Goal: Task Accomplishment & Management: Complete application form

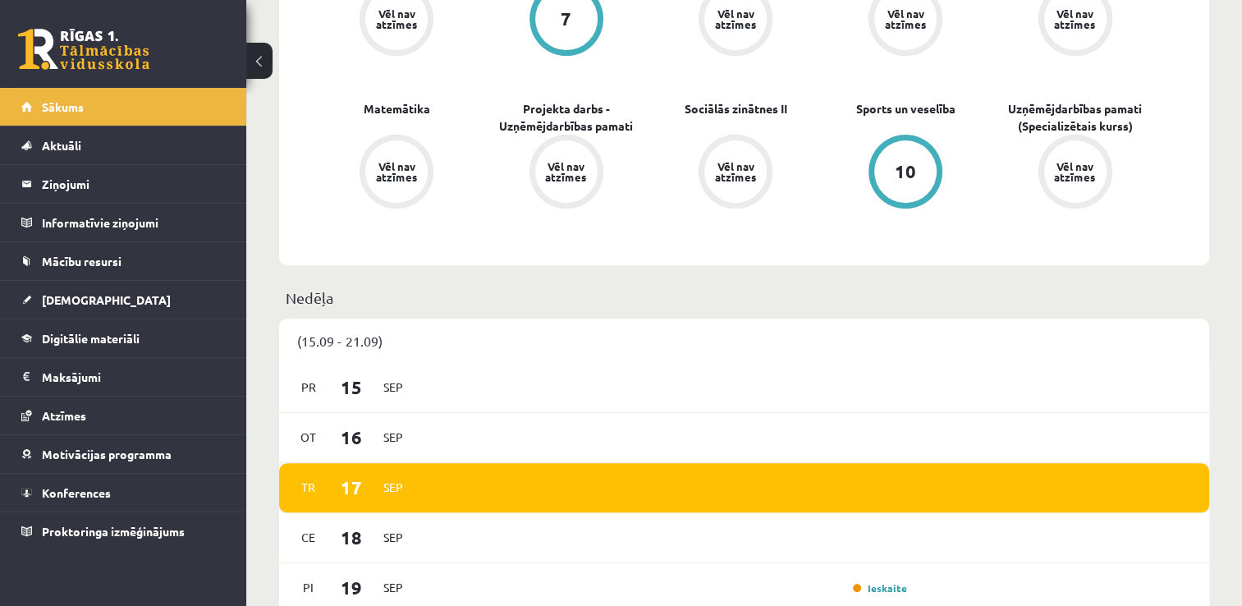
scroll to position [565, 0]
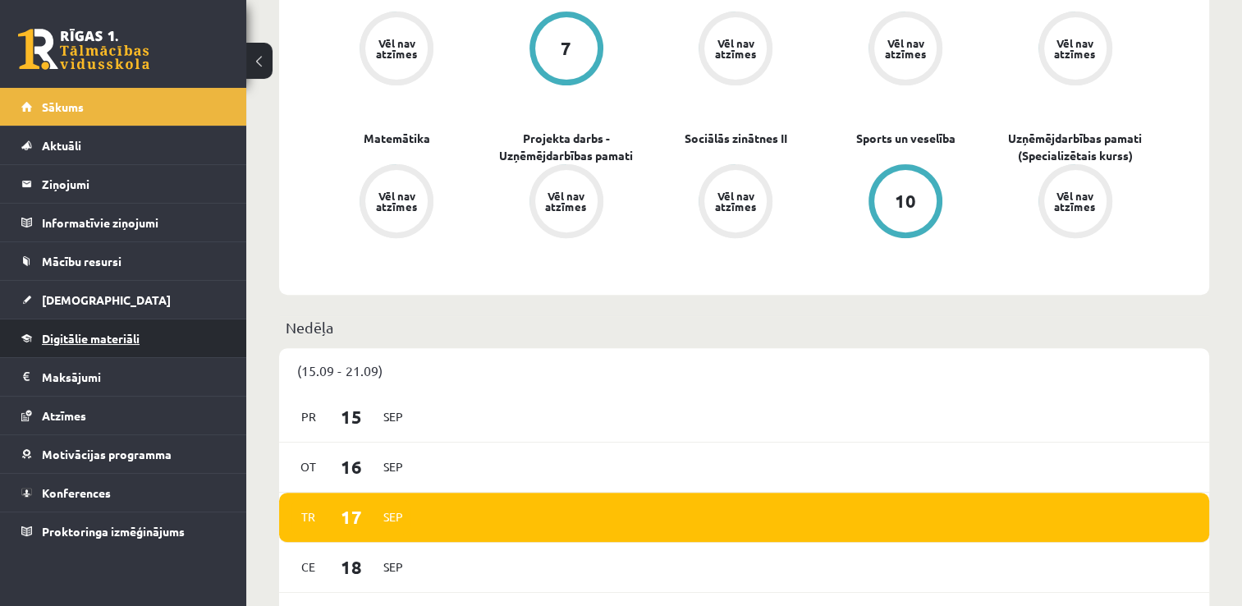
click at [79, 325] on link "Digitālie materiāli" at bounding box center [123, 338] width 204 height 38
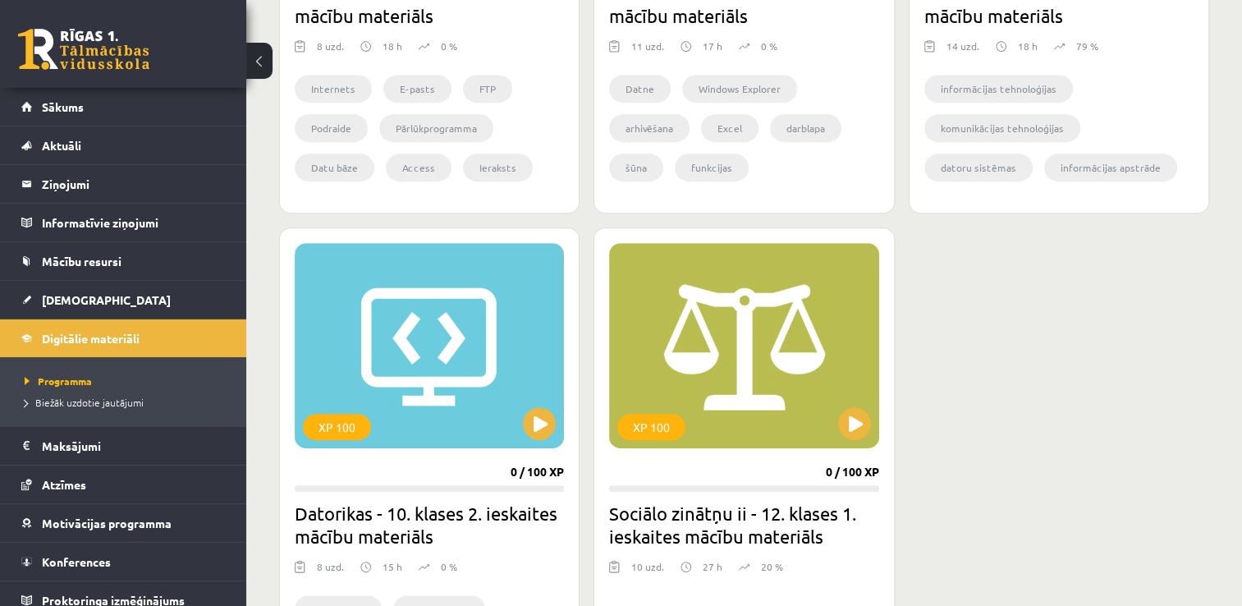
scroll to position [850, 0]
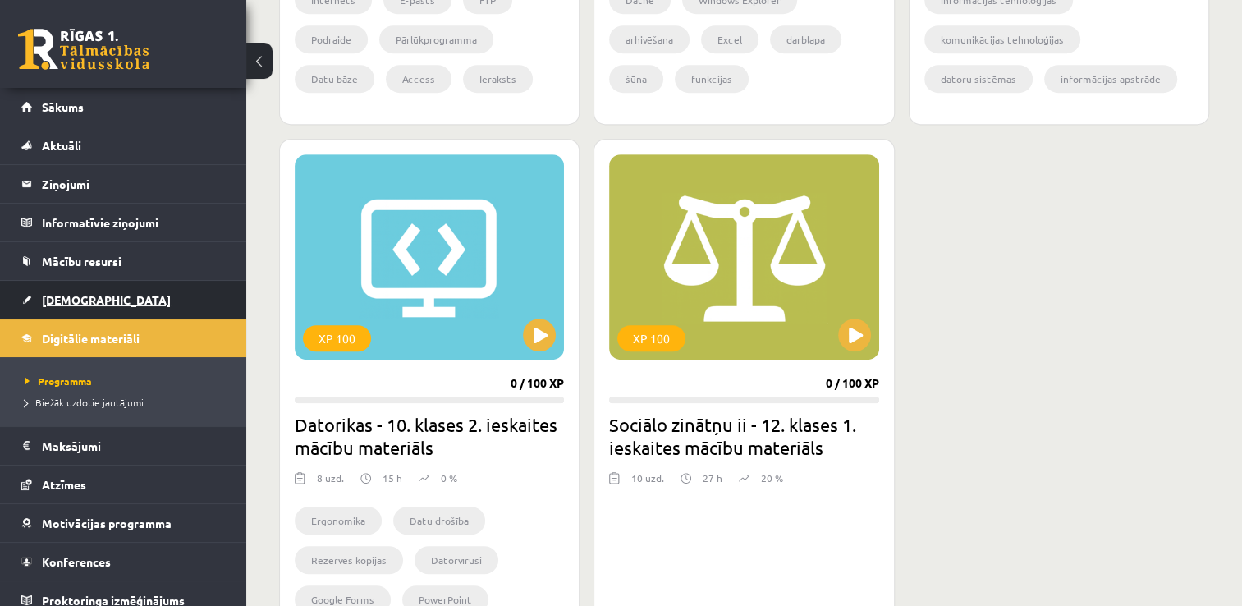
click at [115, 293] on link "[DEMOGRAPHIC_DATA]" at bounding box center [123, 300] width 204 height 38
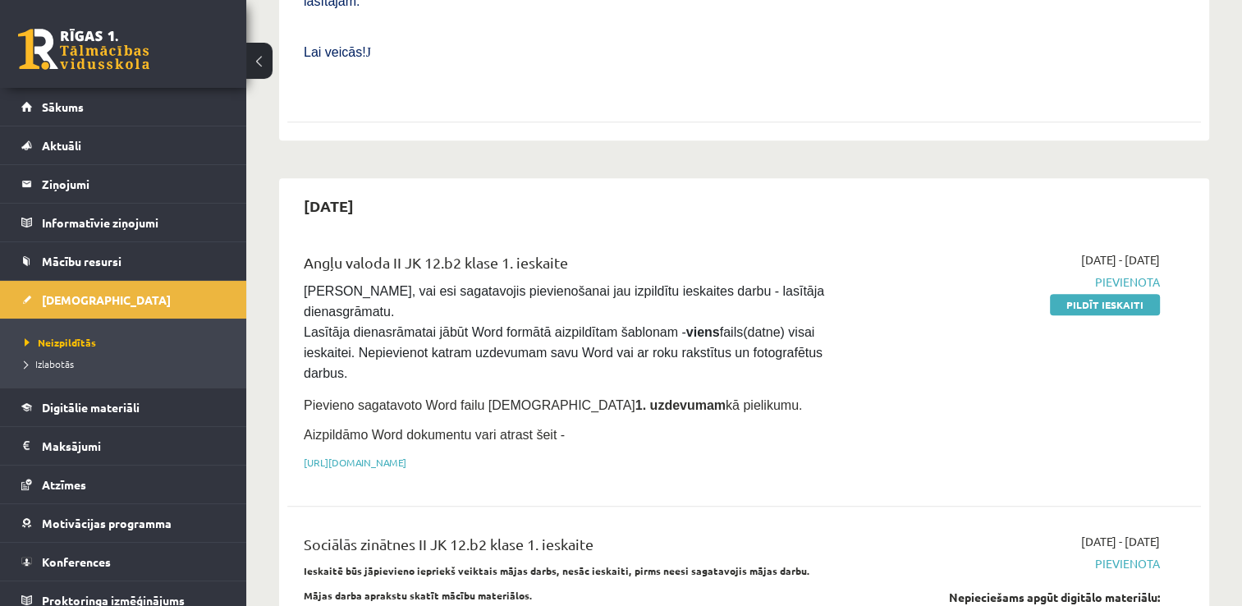
scroll to position [761, 0]
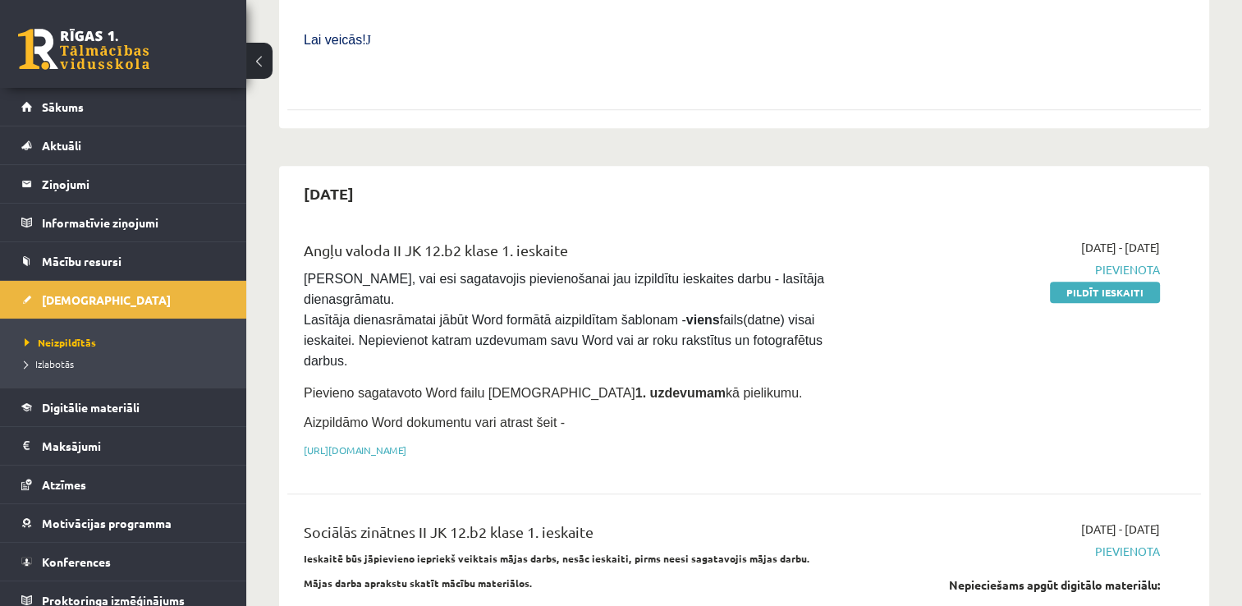
click at [1127, 247] on div "2025-09-01 - 2025-09-30 Pievienota Pildīt ieskaiti" at bounding box center [1026, 353] width 294 height 228
click at [1111, 282] on link "Pildīt ieskaiti" at bounding box center [1105, 292] width 110 height 21
click at [406, 443] on link "[URL][DOMAIN_NAME]" at bounding box center [355, 449] width 103 height 13
drag, startPoint x: 1095, startPoint y: 239, endPoint x: 699, endPoint y: 67, distance: 432.5
click at [1095, 282] on link "Pildīt ieskaiti" at bounding box center [1105, 292] width 110 height 21
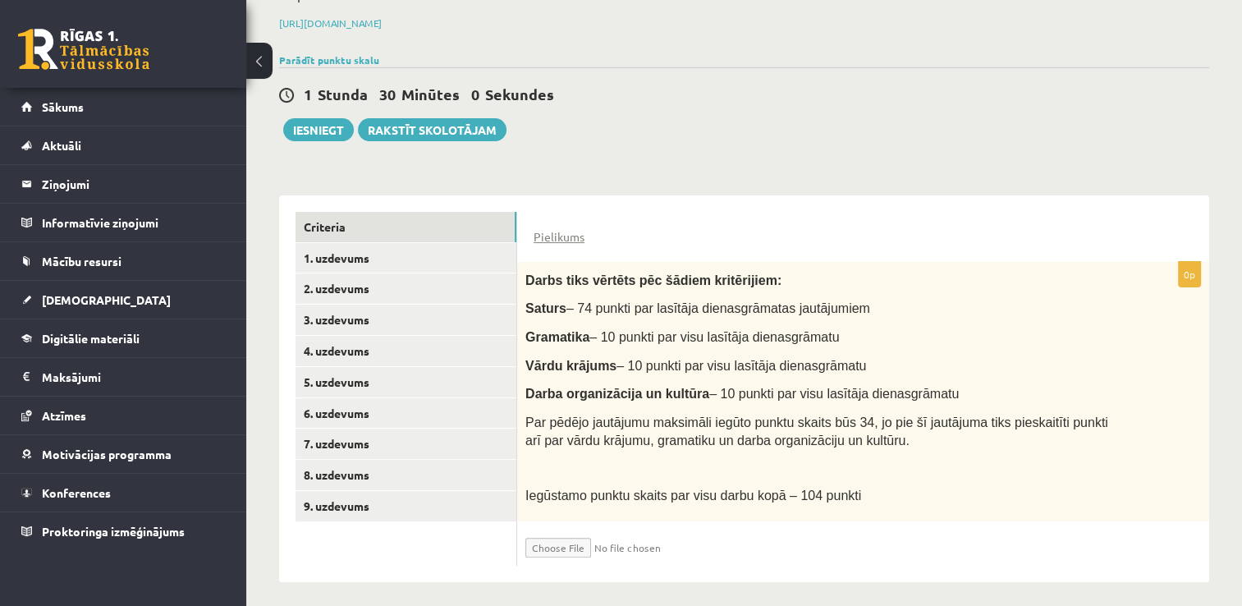
scroll to position [245, 0]
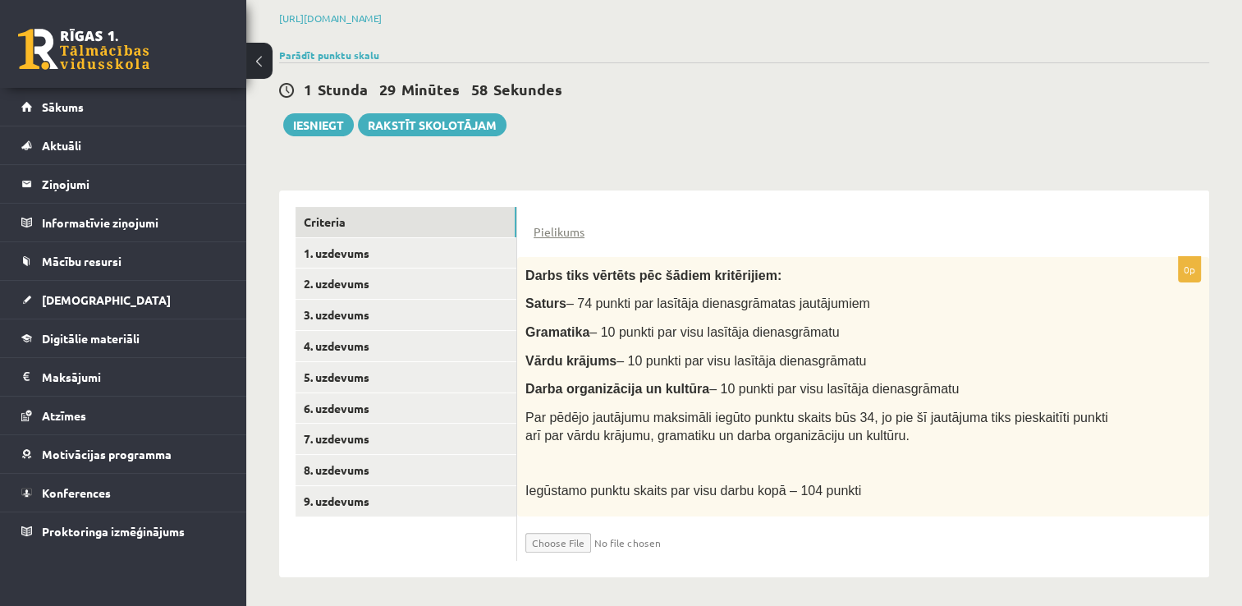
click at [562, 543] on input "file" at bounding box center [623, 539] width 195 height 28
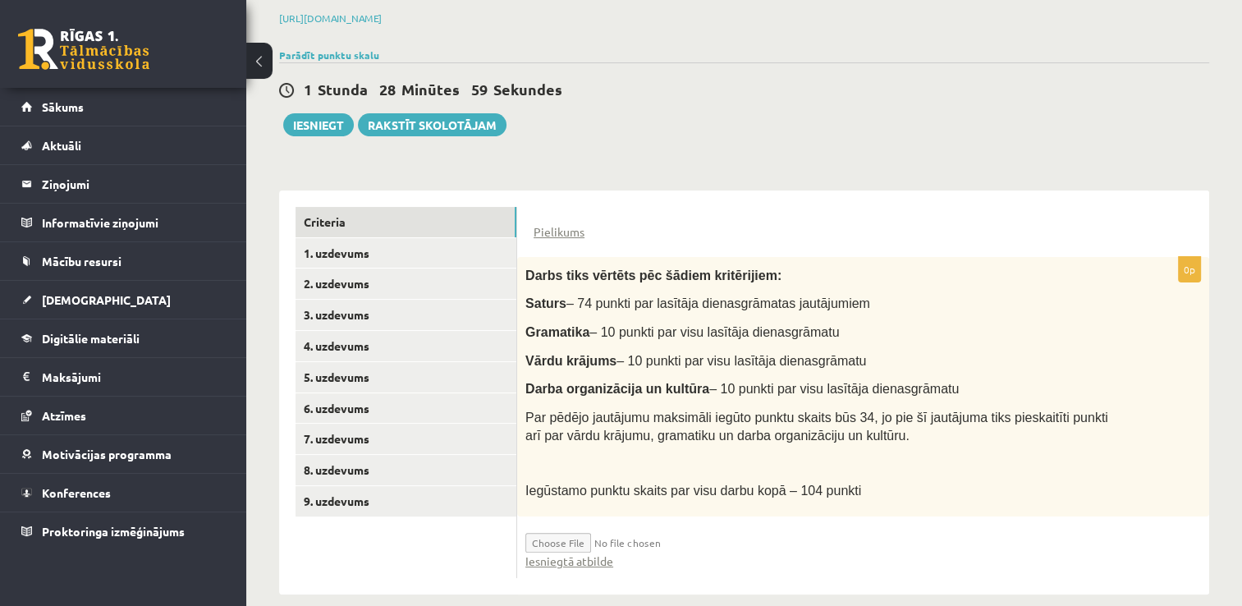
scroll to position [262, 0]
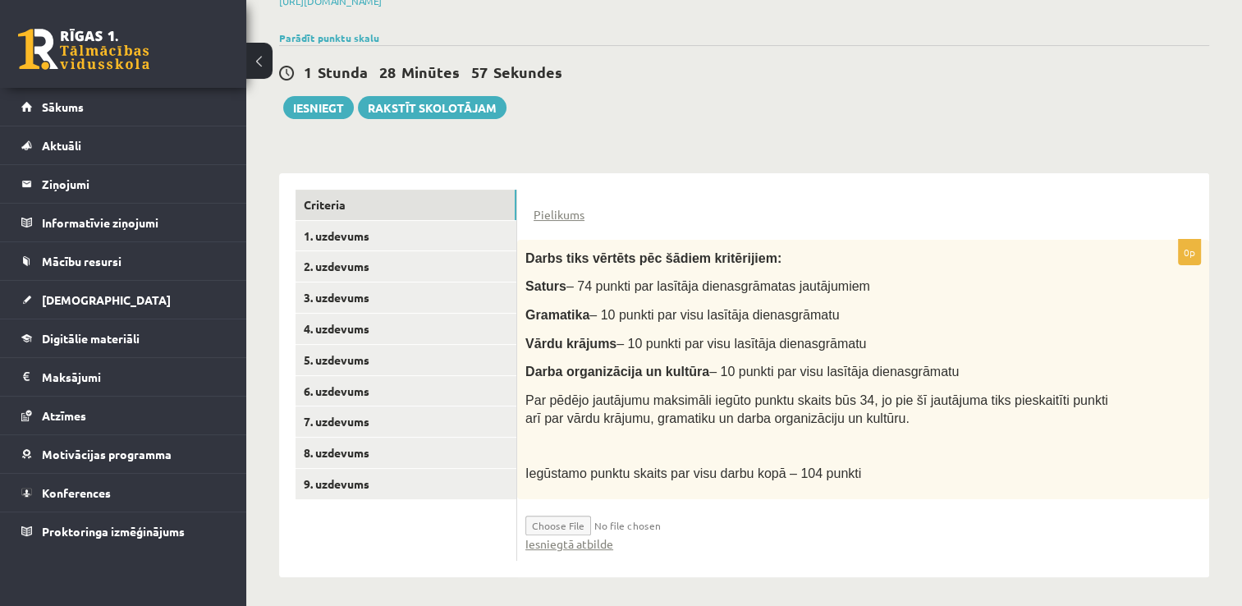
click at [612, 523] on input "file" at bounding box center [623, 521] width 195 height 28
click at [598, 535] on link "Iesniegtā atbilde" at bounding box center [570, 543] width 88 height 17
click at [561, 521] on input "file" at bounding box center [623, 521] width 195 height 28
type input "**********"
click at [598, 522] on input "file" at bounding box center [623, 521] width 195 height 28
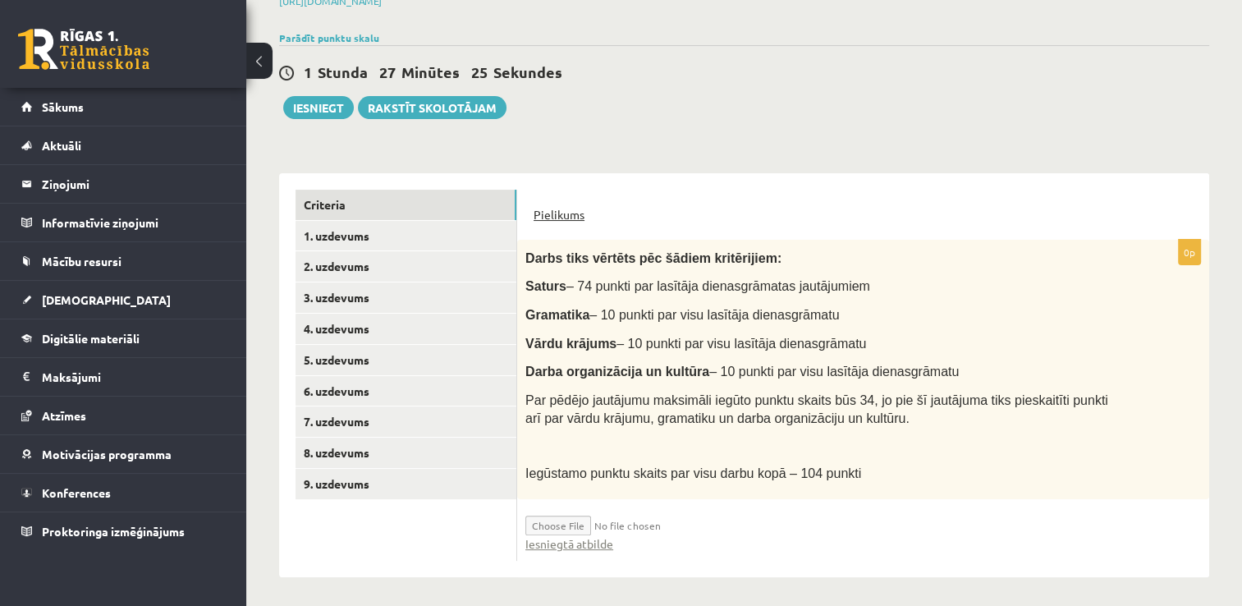
click at [565, 206] on link "Pielikums" at bounding box center [559, 214] width 51 height 17
click at [466, 228] on link "1. uzdevums" at bounding box center [406, 236] width 221 height 30
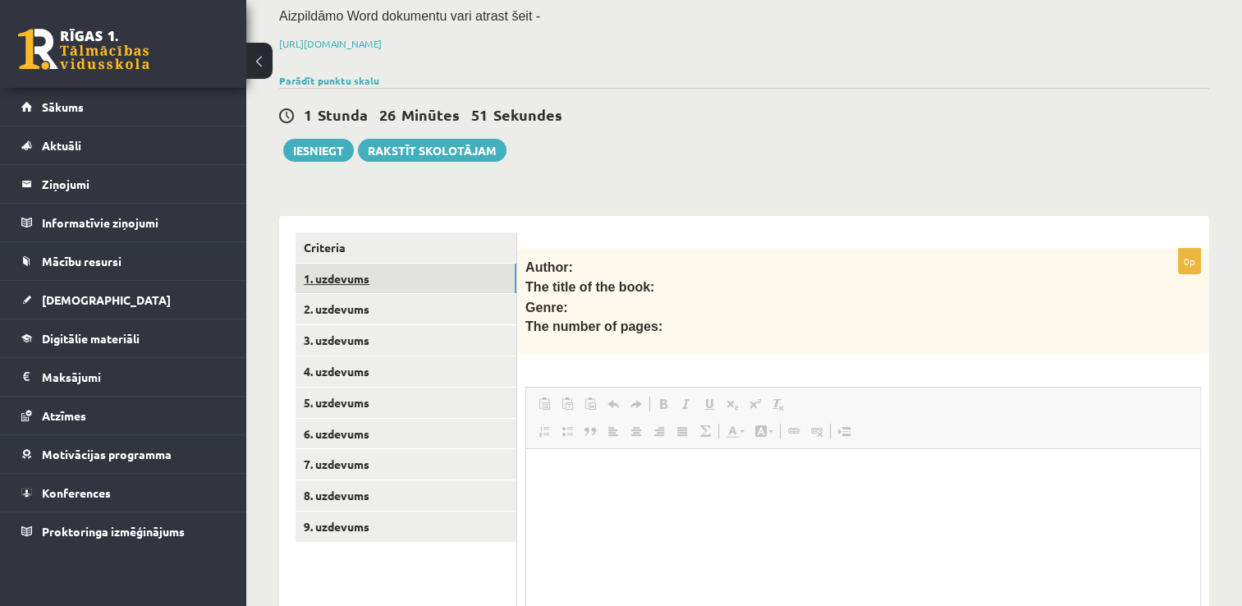
scroll to position [0, 0]
click at [417, 304] on link "2. uzdevums" at bounding box center [406, 309] width 221 height 30
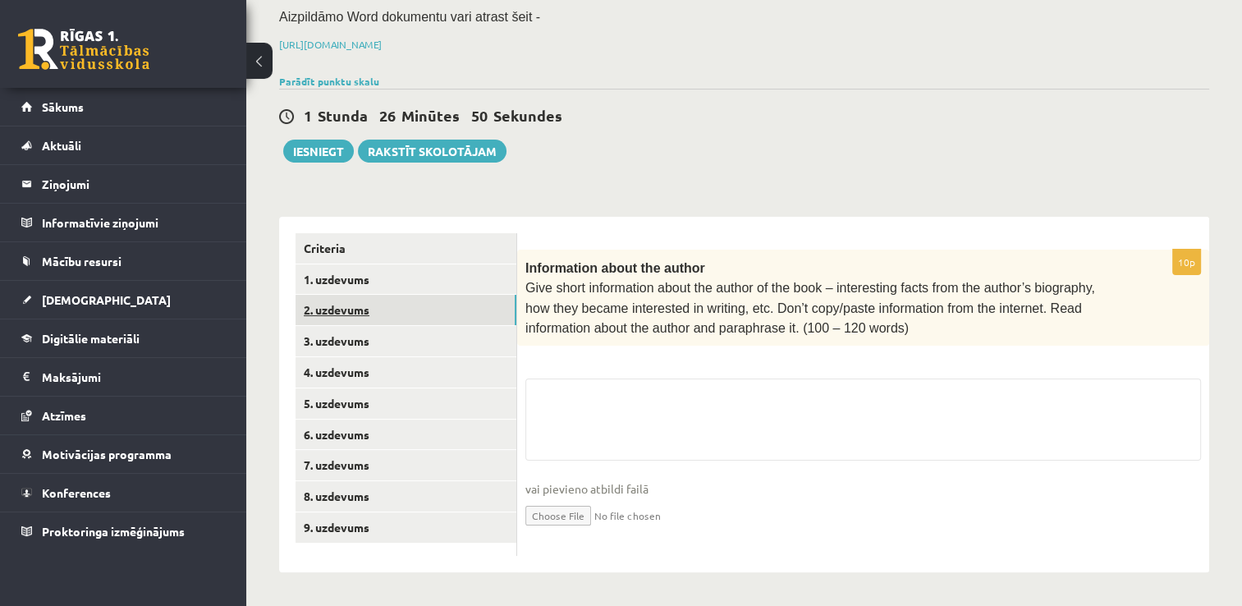
scroll to position [210, 0]
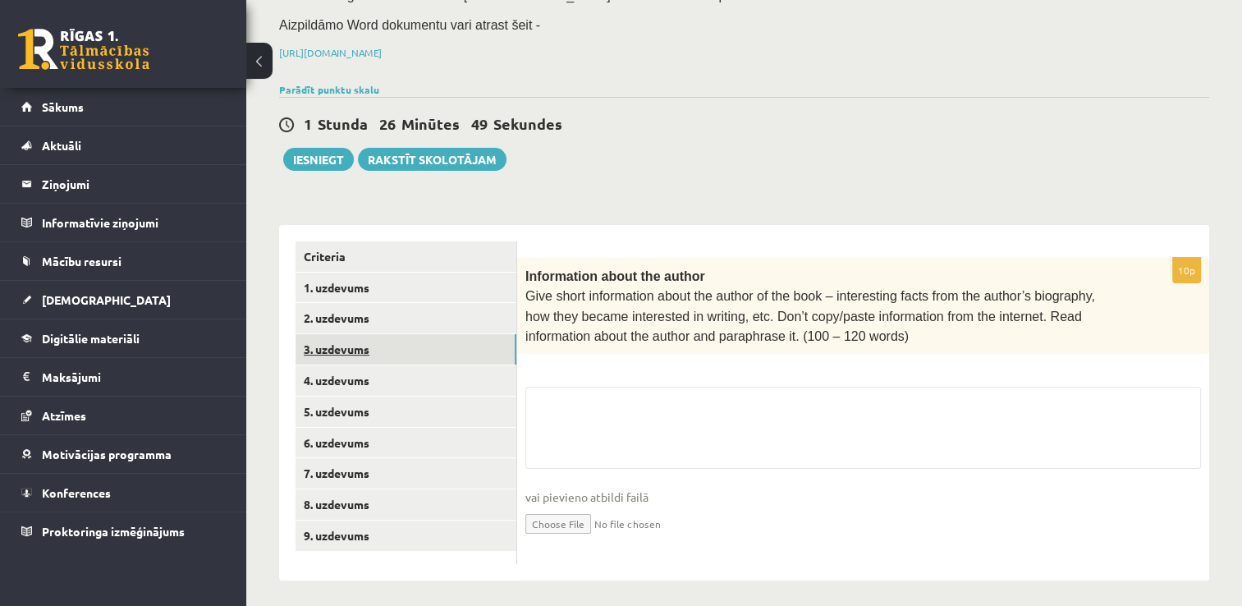
click at [424, 342] on link "3. uzdevums" at bounding box center [406, 349] width 221 height 30
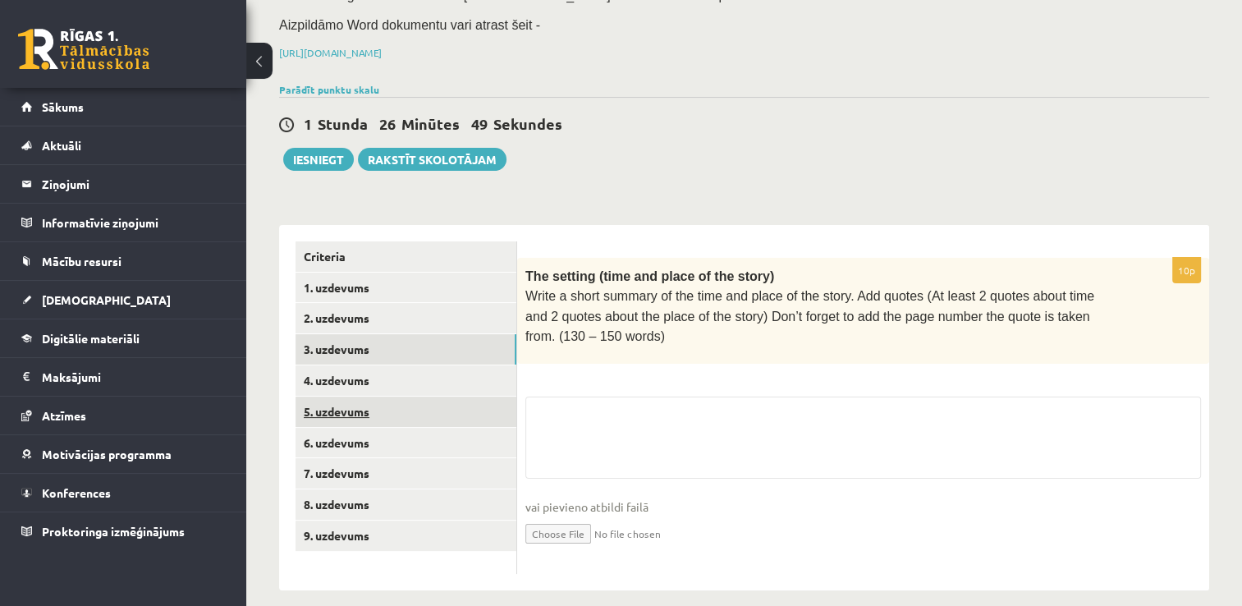
click at [416, 402] on link "5. uzdevums" at bounding box center [406, 412] width 221 height 30
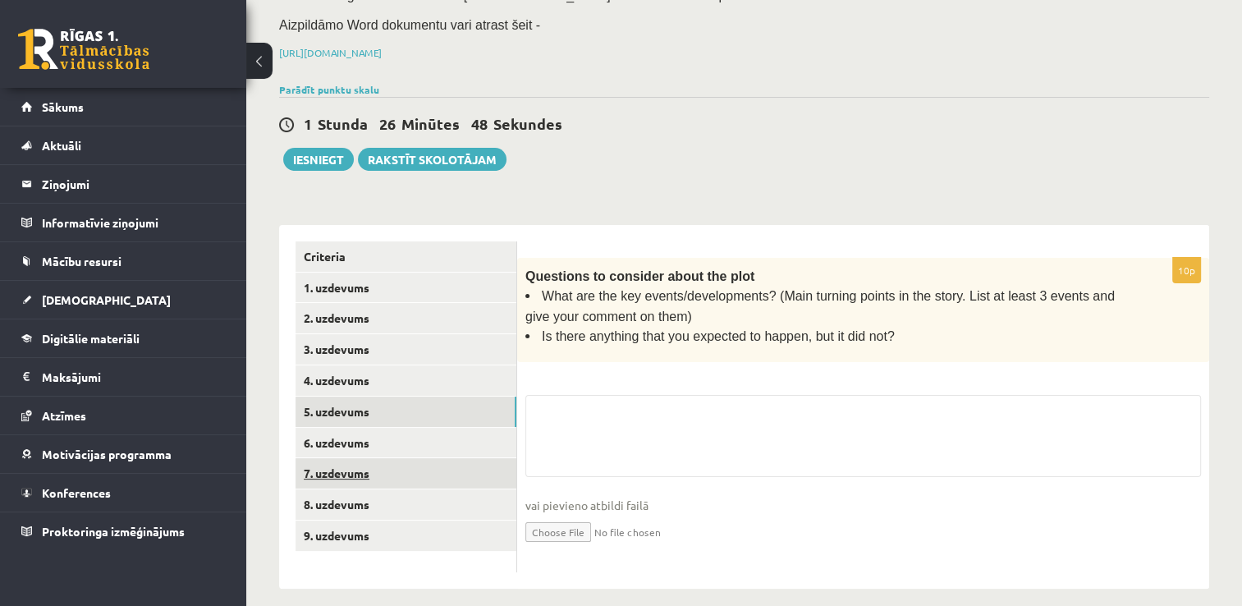
click at [417, 467] on link "7. uzdevums" at bounding box center [406, 473] width 221 height 30
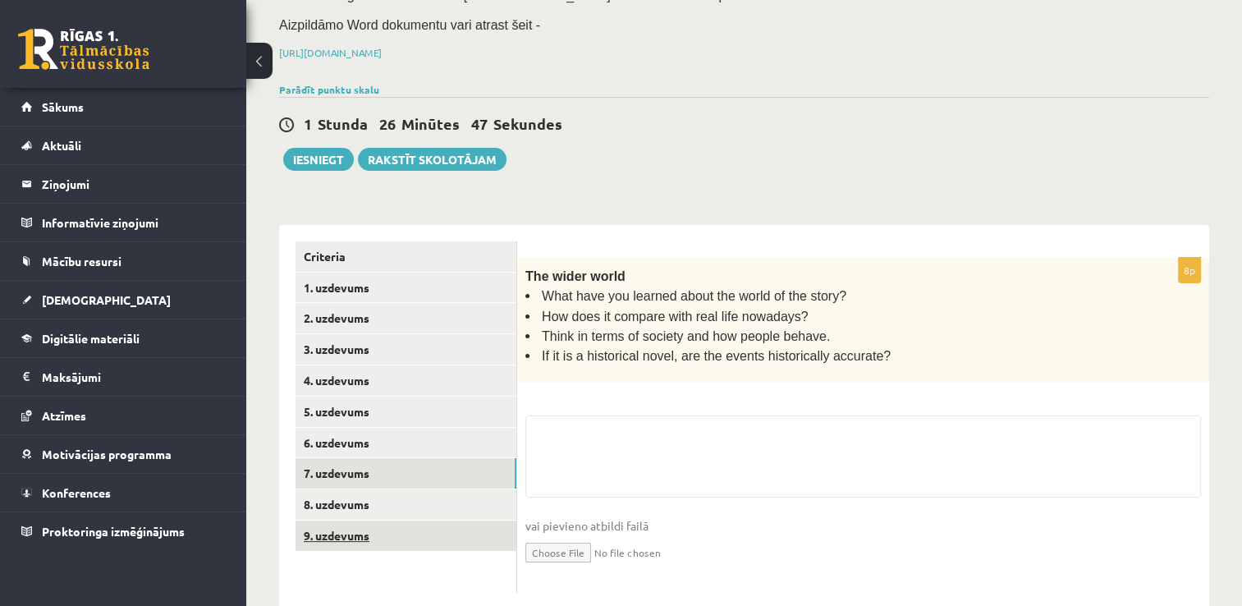
click at [416, 521] on link "9. uzdevums" at bounding box center [406, 536] width 221 height 30
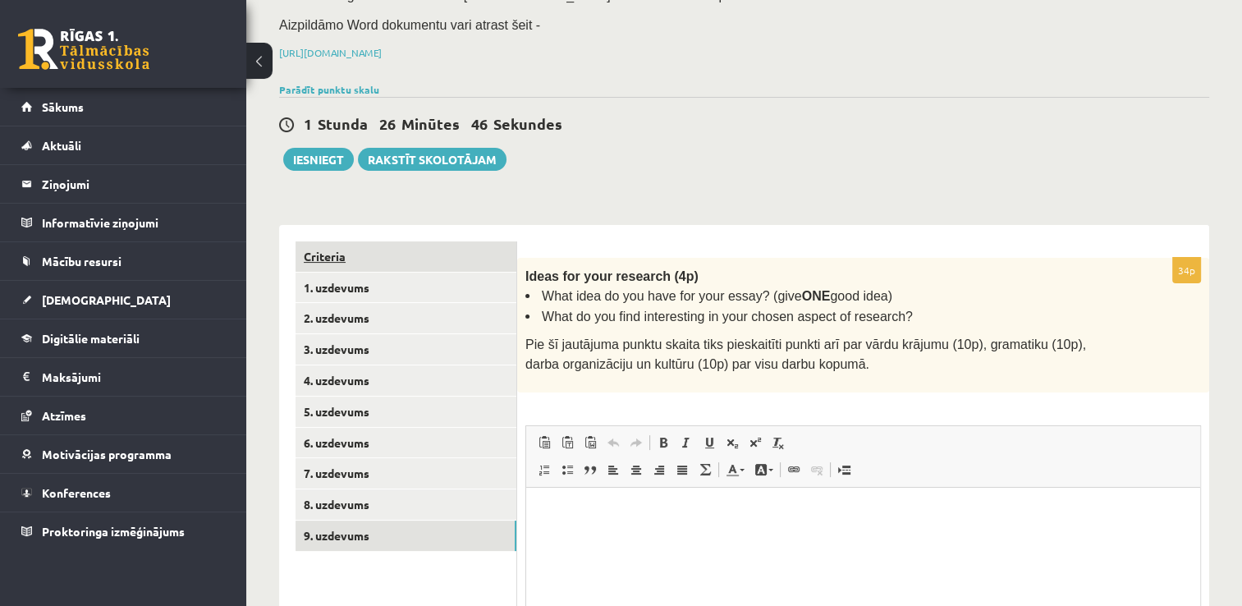
scroll to position [0, 0]
click at [425, 256] on link "Criteria" at bounding box center [406, 256] width 221 height 30
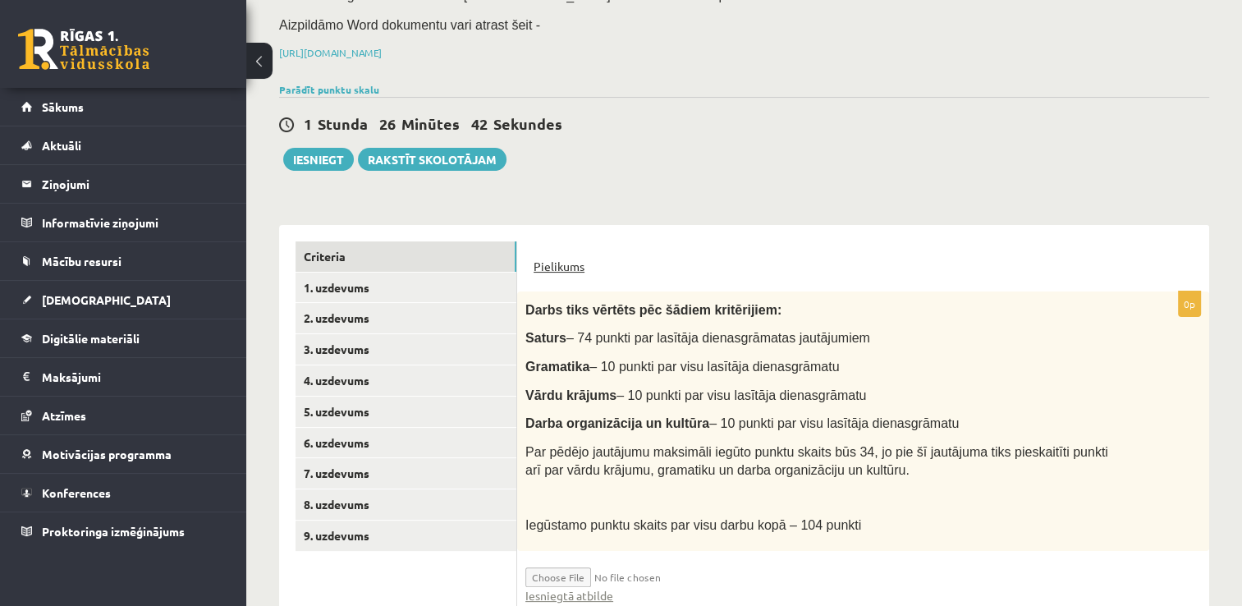
click at [565, 266] on link "Pielikums" at bounding box center [559, 266] width 51 height 17
click at [549, 566] on input "file" at bounding box center [623, 573] width 195 height 28
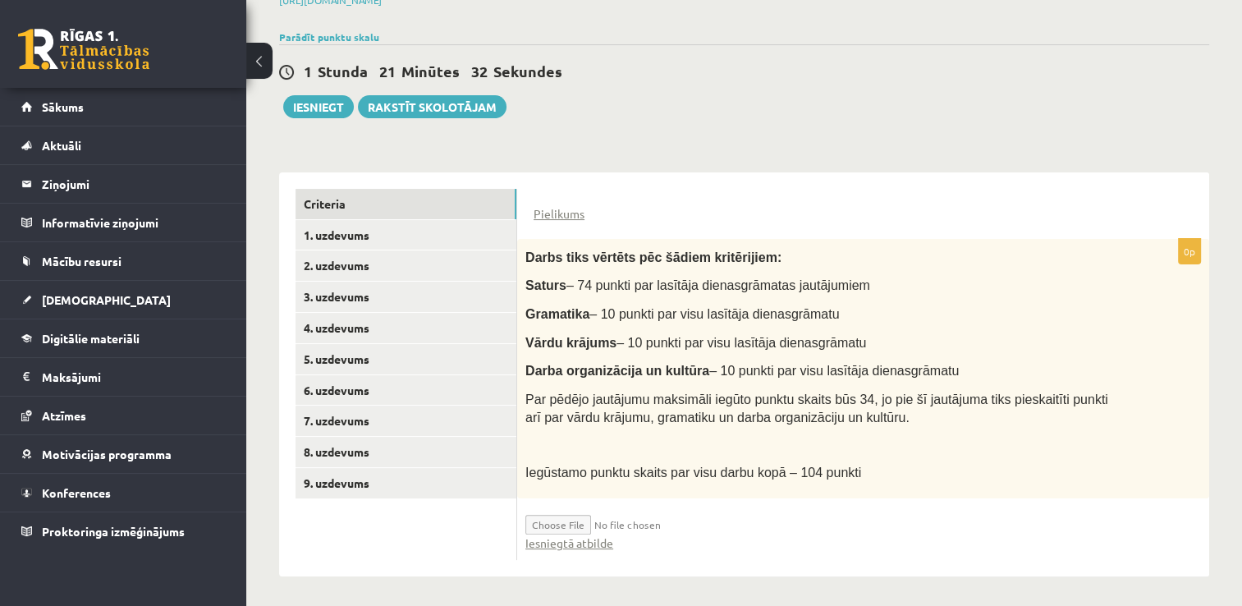
click at [551, 521] on input "file" at bounding box center [623, 521] width 195 height 28
type input "**********"
click at [680, 523] on input "file" at bounding box center [623, 521] width 195 height 28
click at [581, 520] on input "file" at bounding box center [623, 521] width 195 height 28
type input "**********"
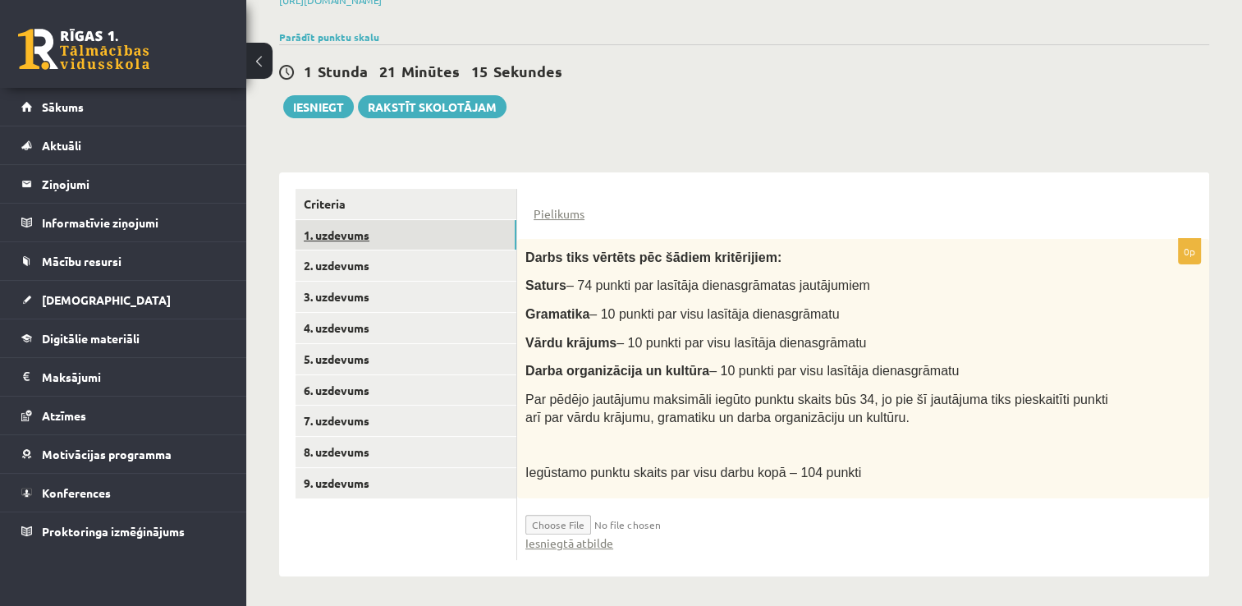
click at [331, 223] on link "1. uzdevums" at bounding box center [406, 235] width 221 height 30
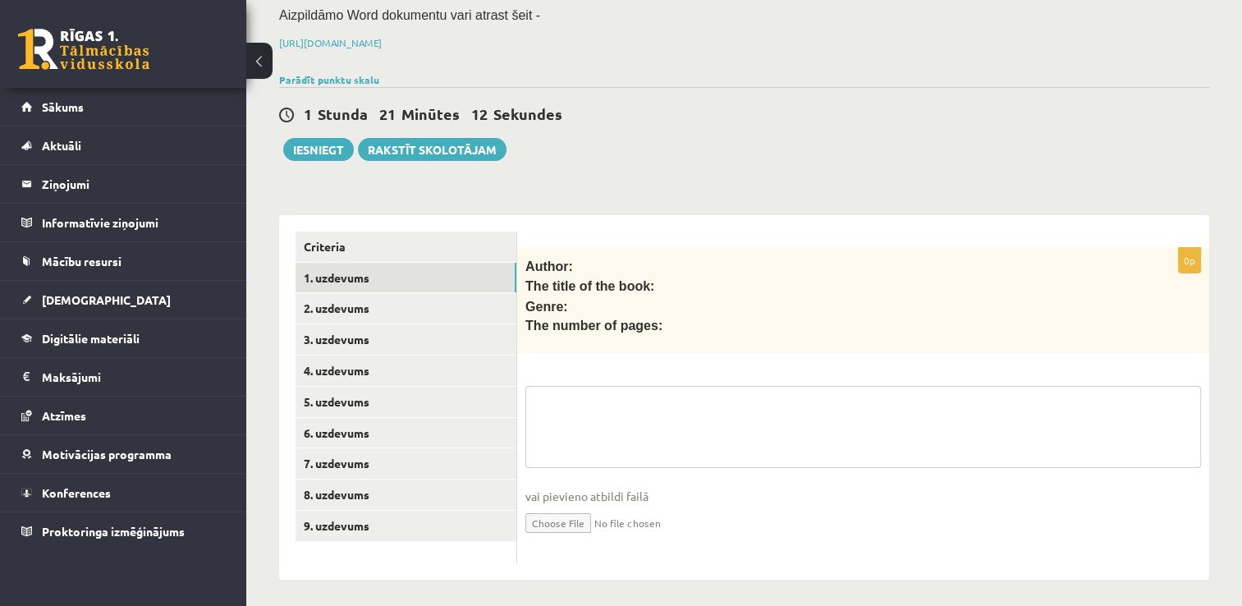
click at [620, 445] on textarea at bounding box center [864, 427] width 676 height 82
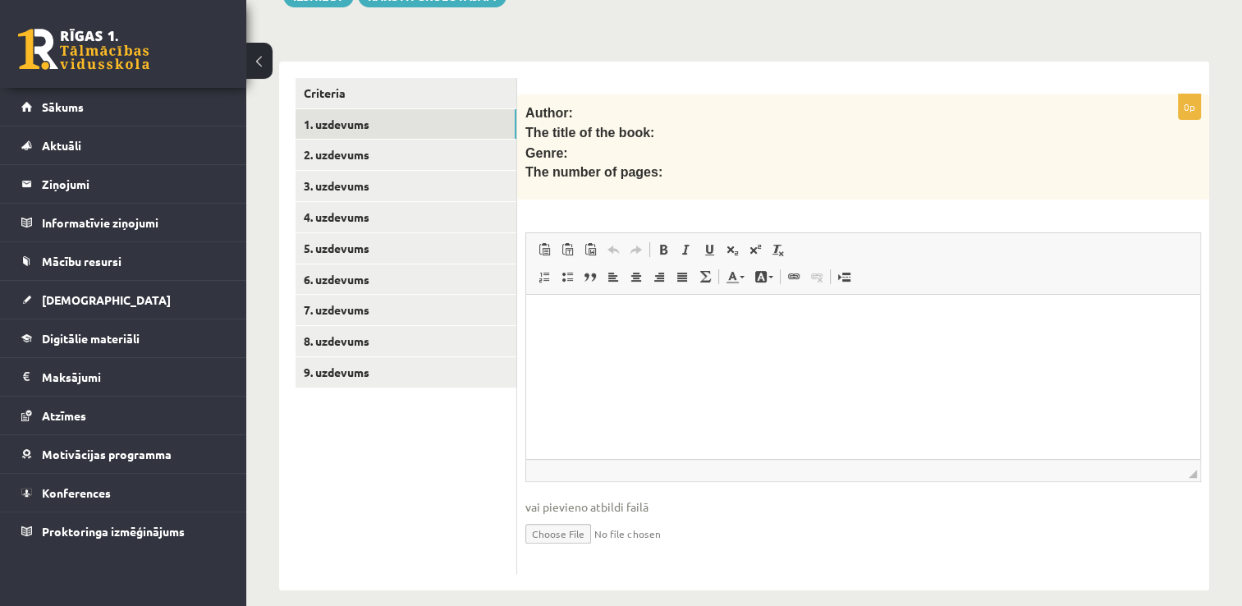
scroll to position [383, 0]
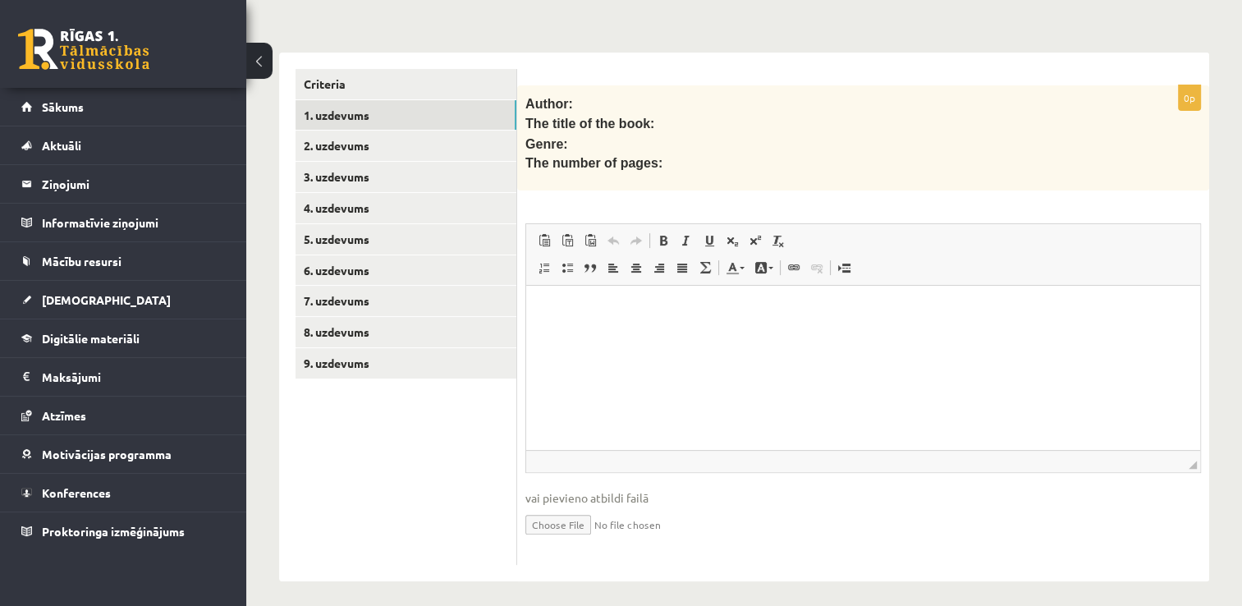
click at [629, 314] on p "Rich Text Editor, wiswyg-editor-user-answer-47024866018060" at bounding box center [863, 310] width 641 height 17
click at [635, 324] on html at bounding box center [863, 311] width 674 height 50
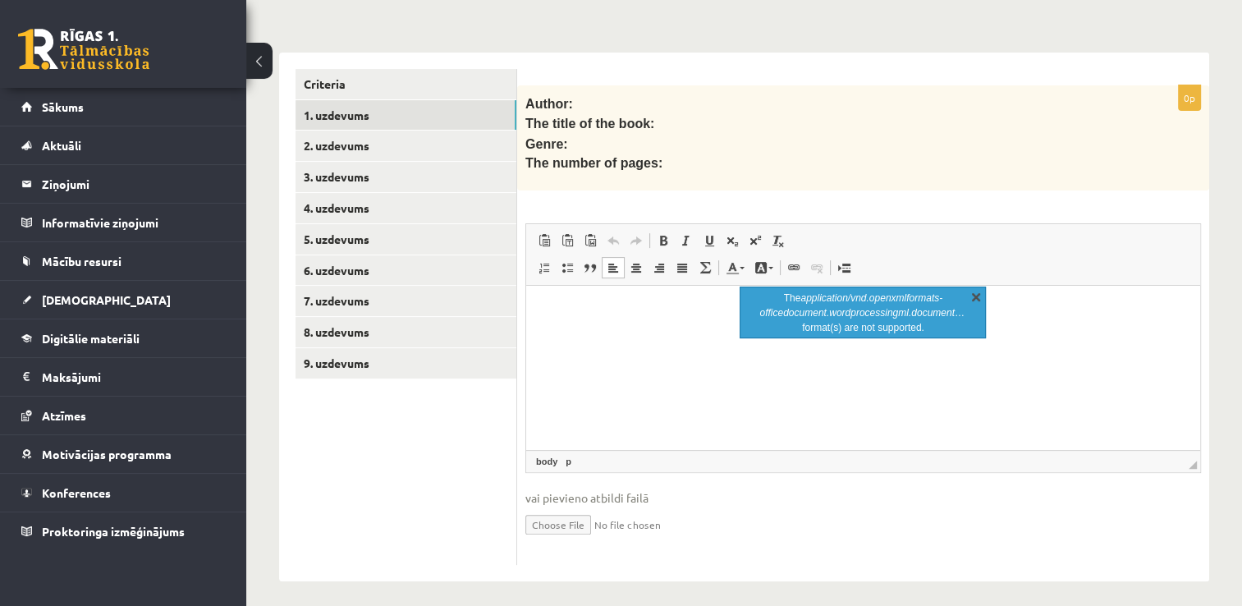
click at [982, 295] on link "X" at bounding box center [976, 296] width 16 height 16
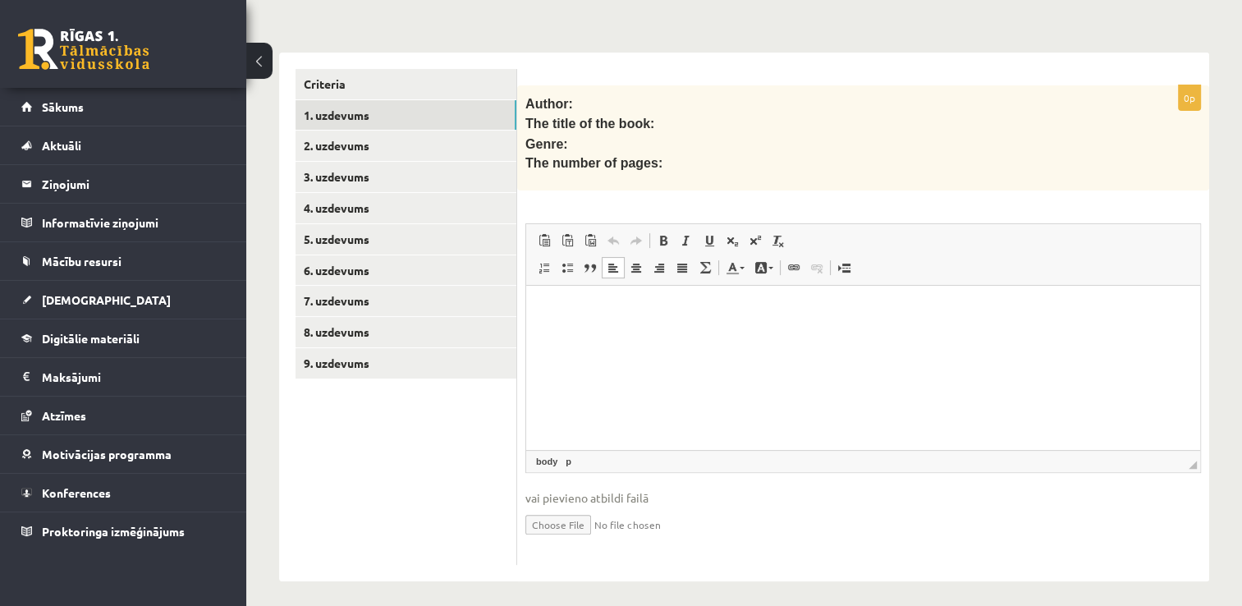
click at [566, 336] on html at bounding box center [863, 311] width 674 height 50
click at [363, 131] on link "2. uzdevums" at bounding box center [406, 146] width 221 height 30
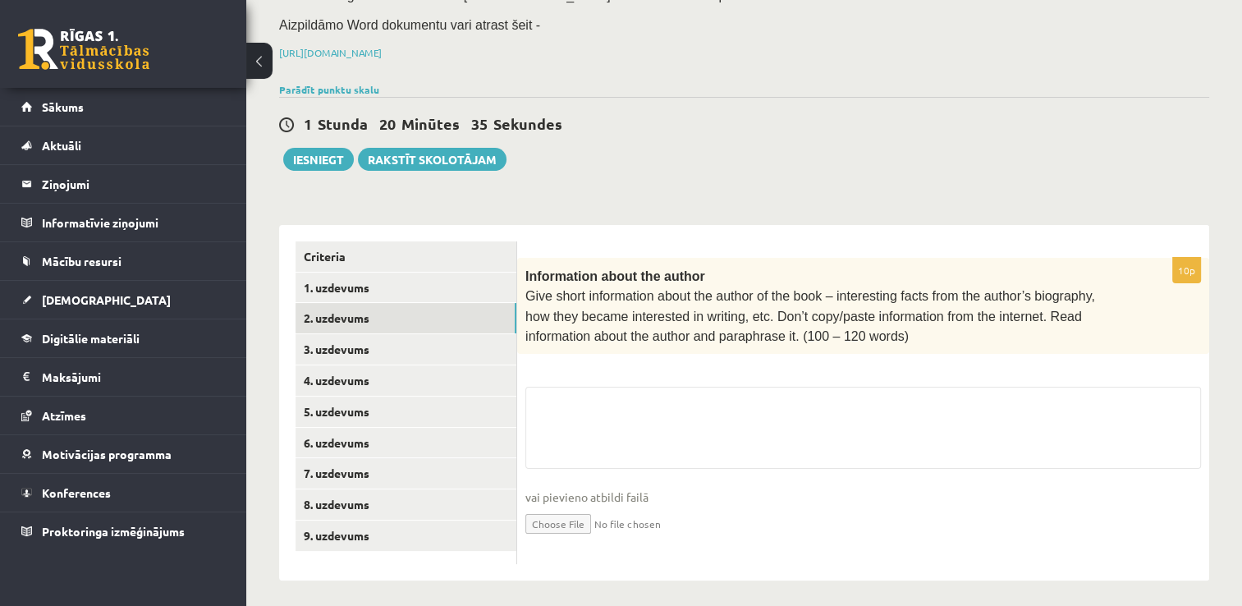
click at [685, 464] on fieldset "vai pievieno atbildi failā Iesniegtā atbilde" at bounding box center [864, 471] width 676 height 169
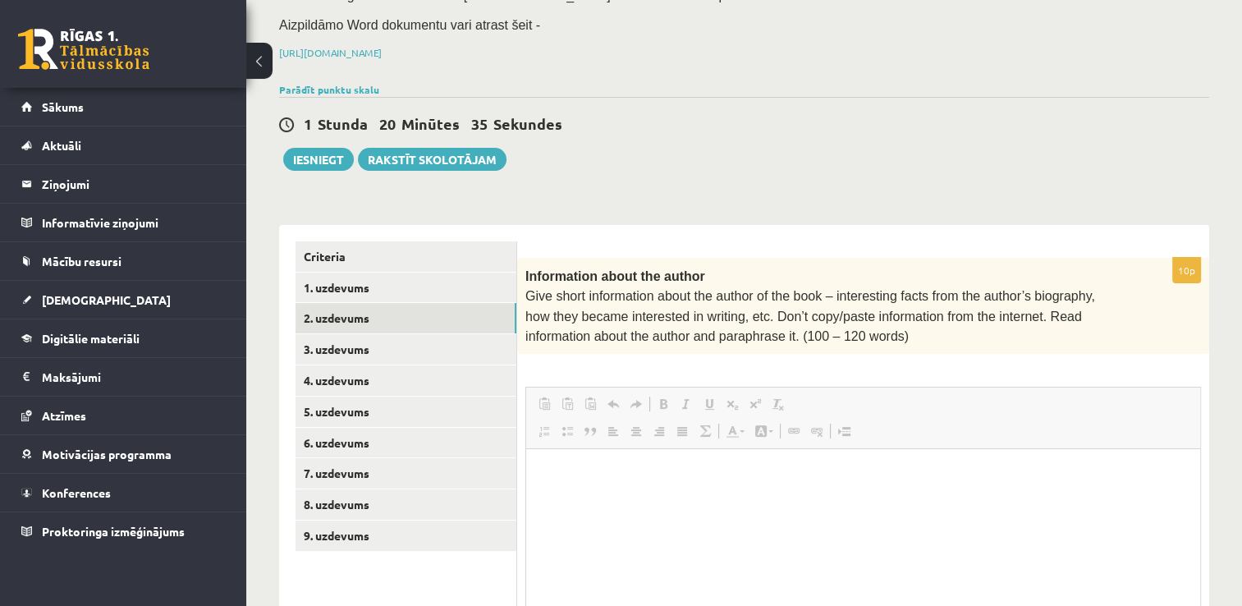
click at [634, 411] on fieldset "Rich Text Editor, wiswyg-editor-user-answer-47024726303140 Editor toolbars Past…" at bounding box center [864, 553] width 676 height 333
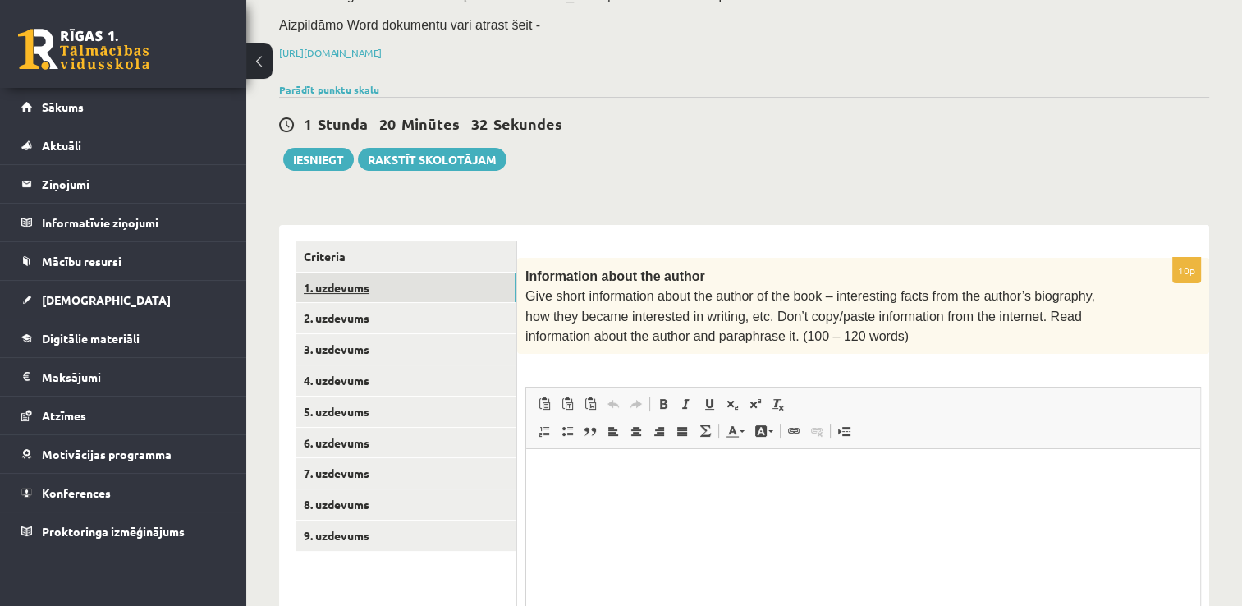
click at [419, 274] on link "1. uzdevums" at bounding box center [406, 288] width 221 height 30
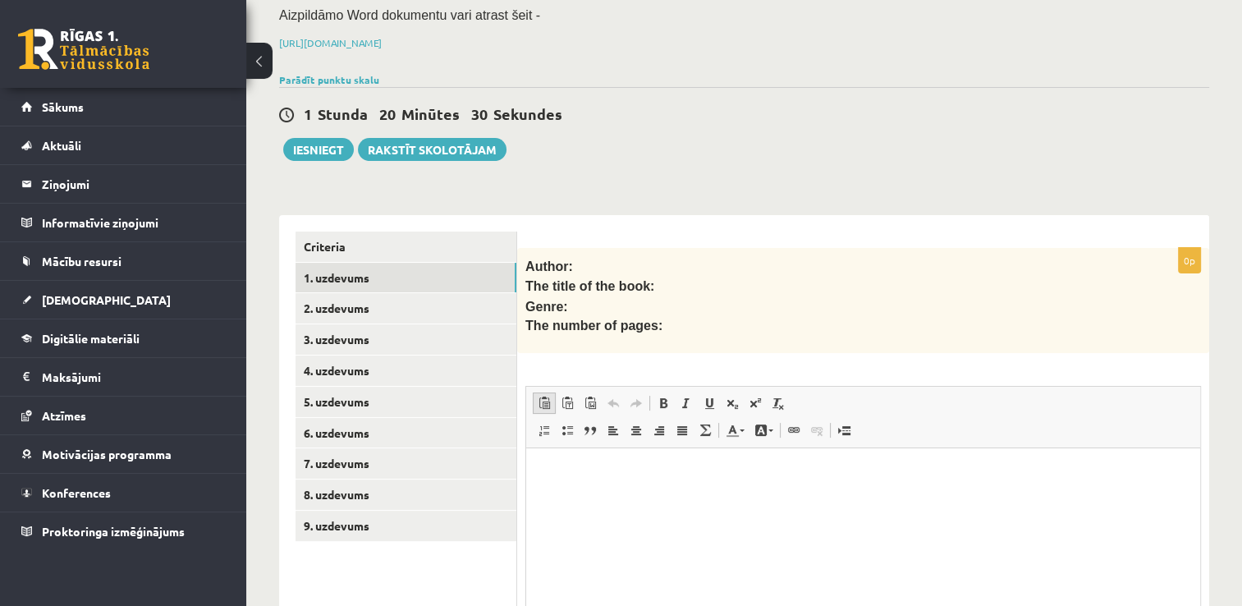
scroll to position [383, 0]
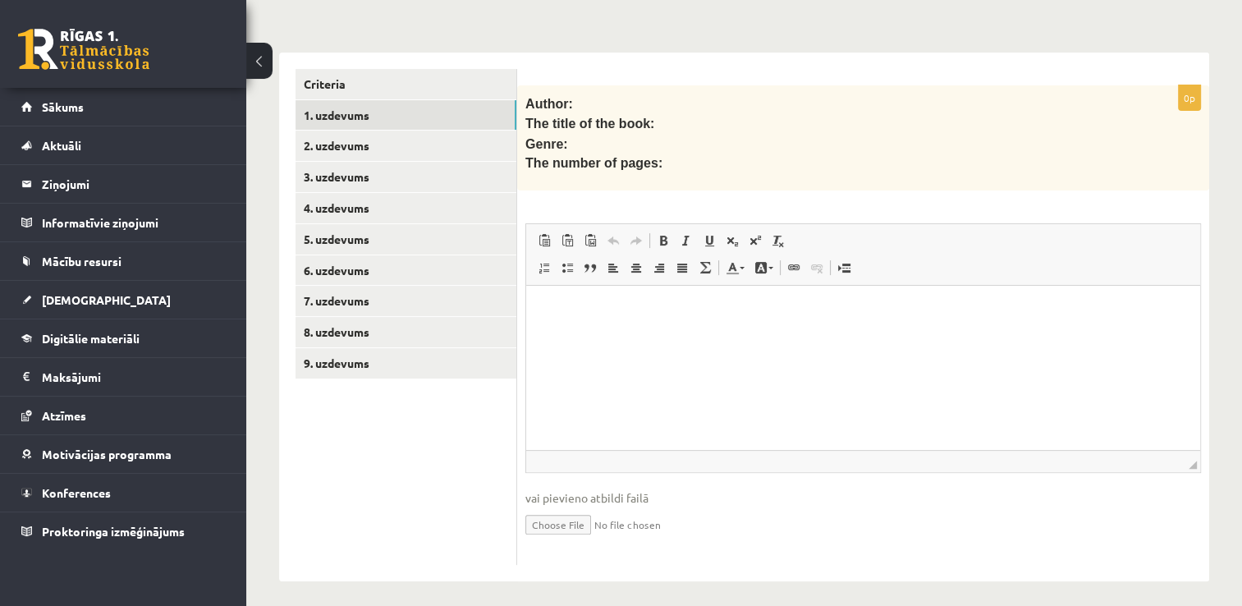
click at [557, 524] on input "file" at bounding box center [864, 524] width 676 height 34
type input "**********"
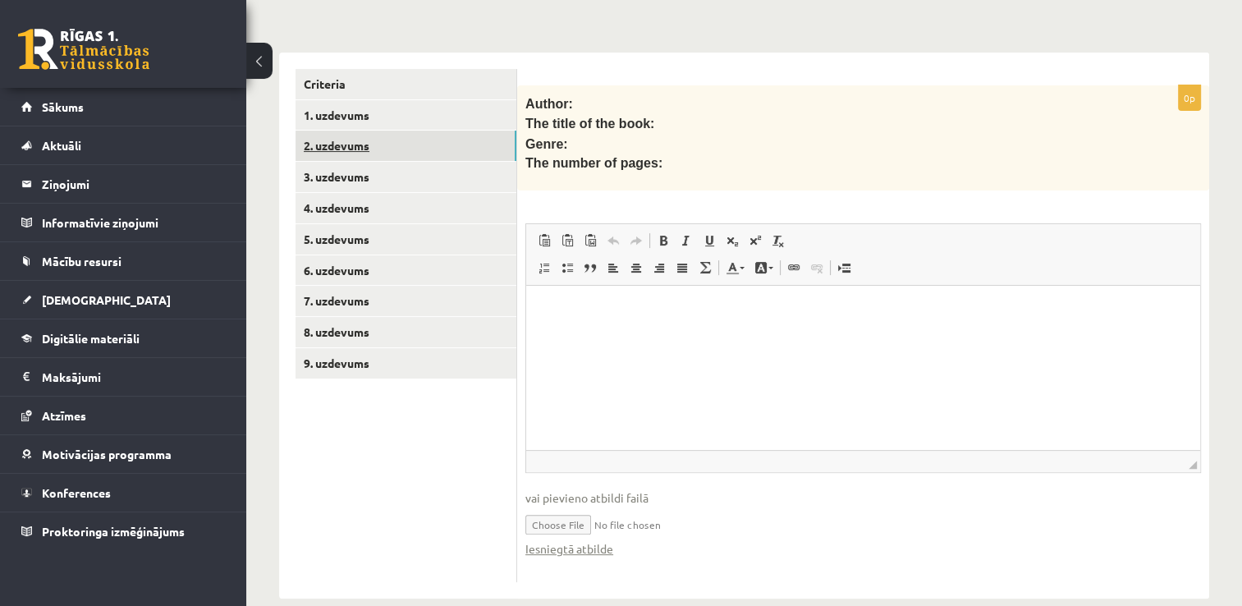
click at [402, 148] on link "2. uzdevums" at bounding box center [406, 146] width 221 height 30
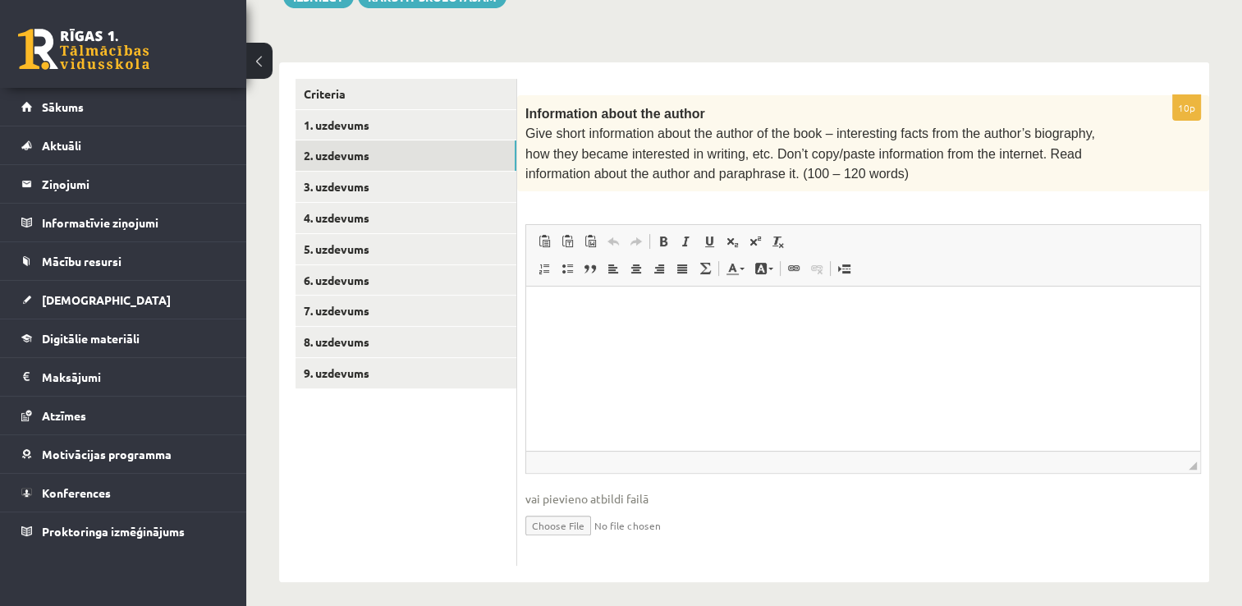
scroll to position [0, 0]
click at [556, 511] on input "file" at bounding box center [864, 524] width 676 height 34
type input "**********"
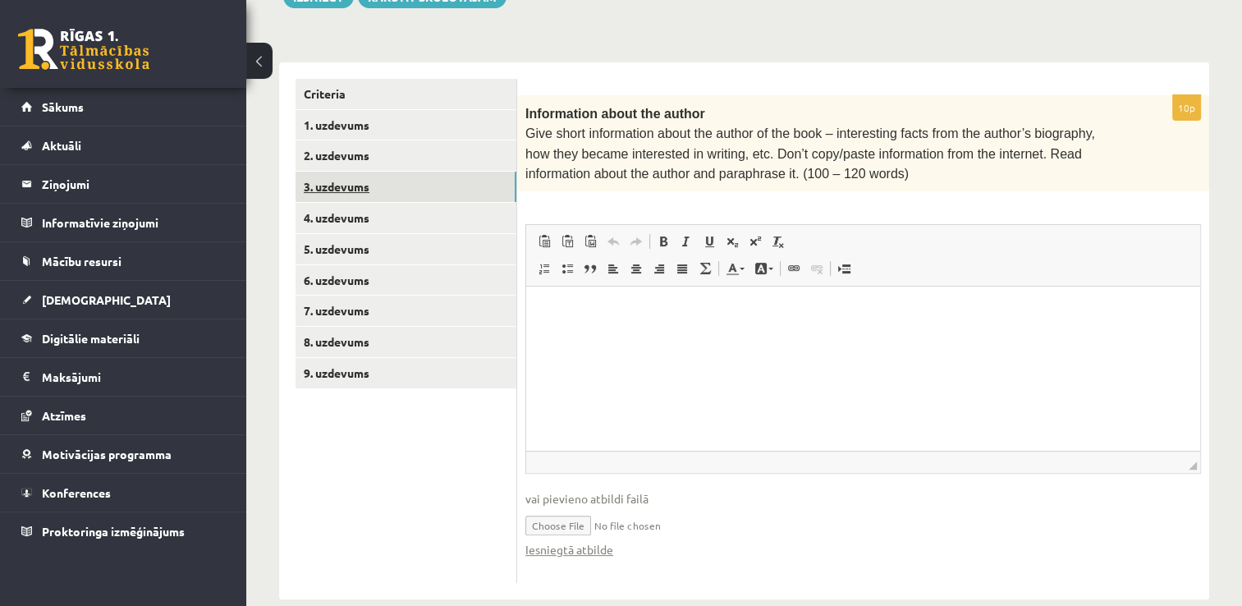
click at [351, 199] on link "3. uzdevums" at bounding box center [406, 187] width 221 height 30
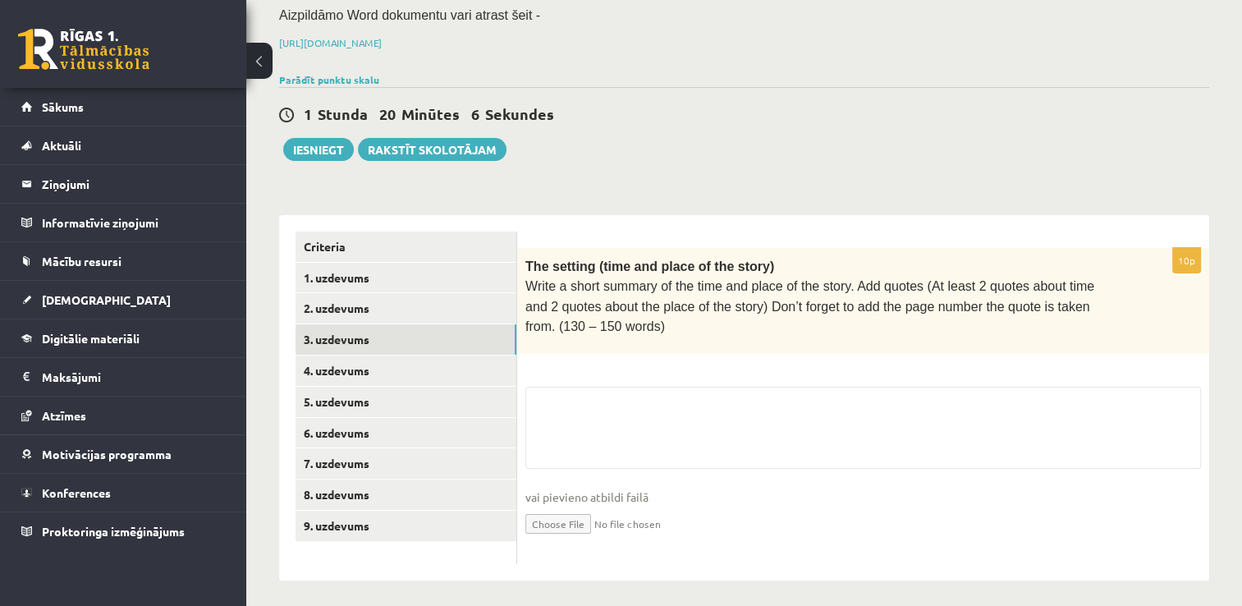
scroll to position [373, 0]
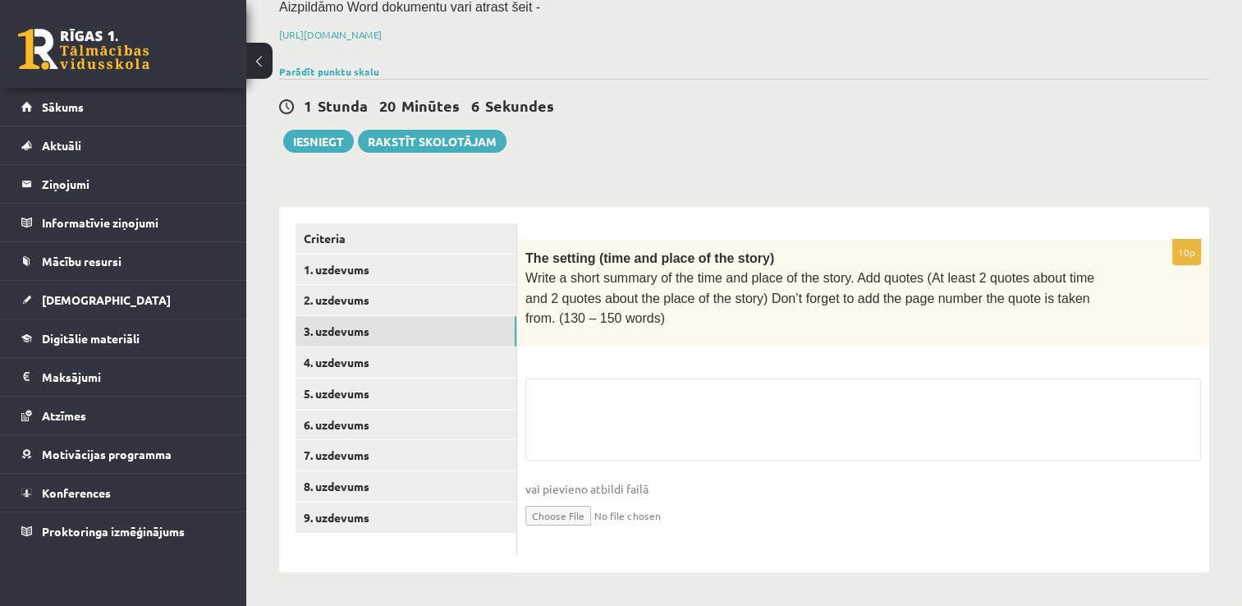
click at [364, 530] on ul "Criteria 1. uzdevums 2. uzdevums 3. uzdevums 4. uzdevums 5. uzdevums 6. uzdevum…" at bounding box center [407, 389] width 222 height 333
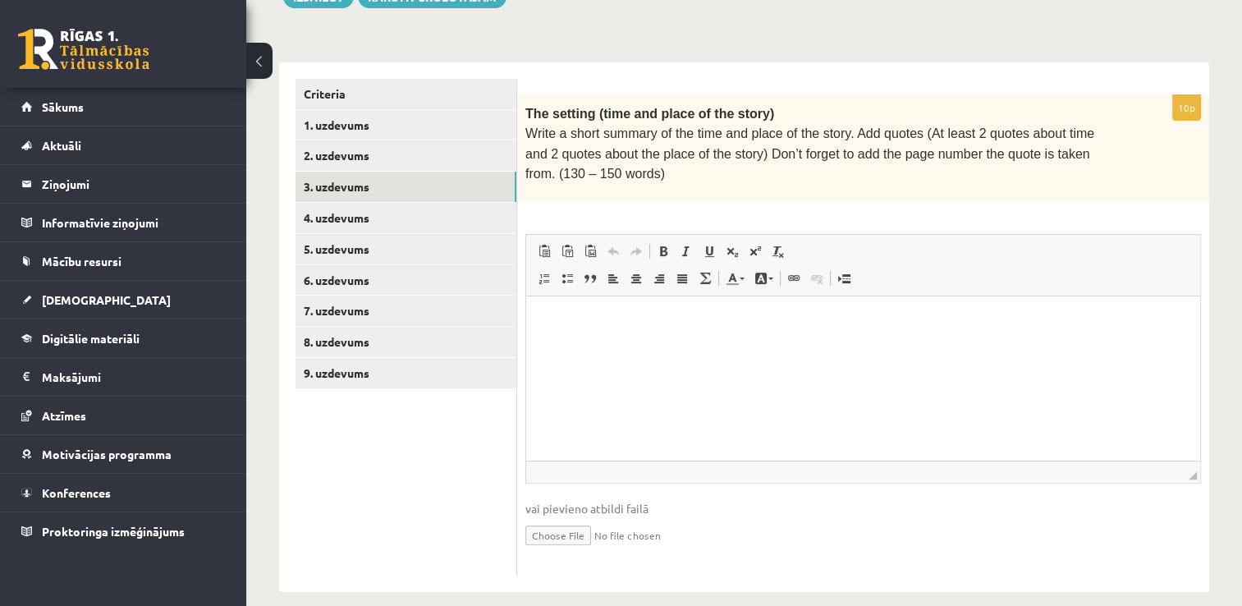
scroll to position [0, 0]
click at [414, 376] on link "9. uzdevums" at bounding box center [406, 373] width 221 height 30
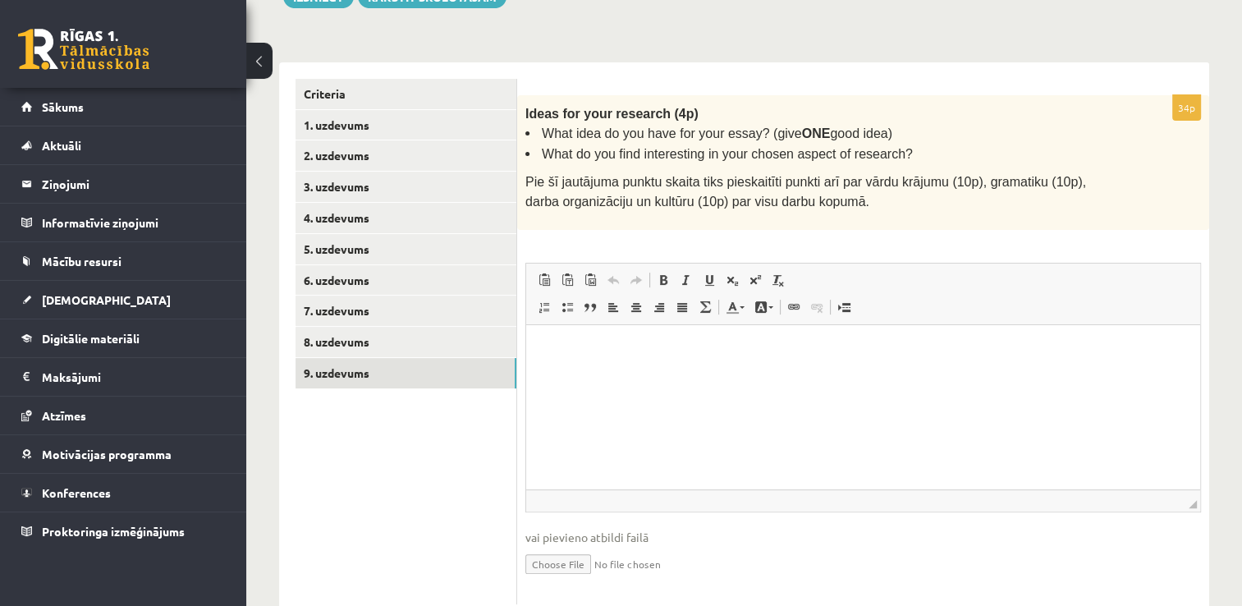
click at [535, 557] on input "file" at bounding box center [864, 563] width 676 height 34
type input "**********"
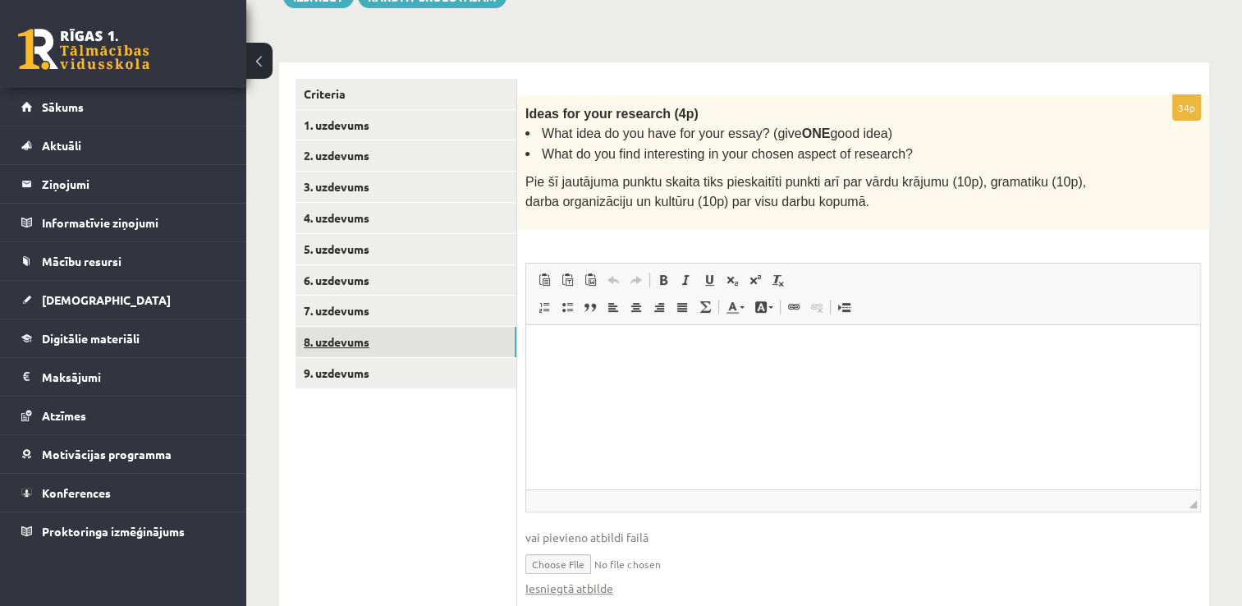
click at [397, 333] on link "8. uzdevums" at bounding box center [406, 342] width 221 height 30
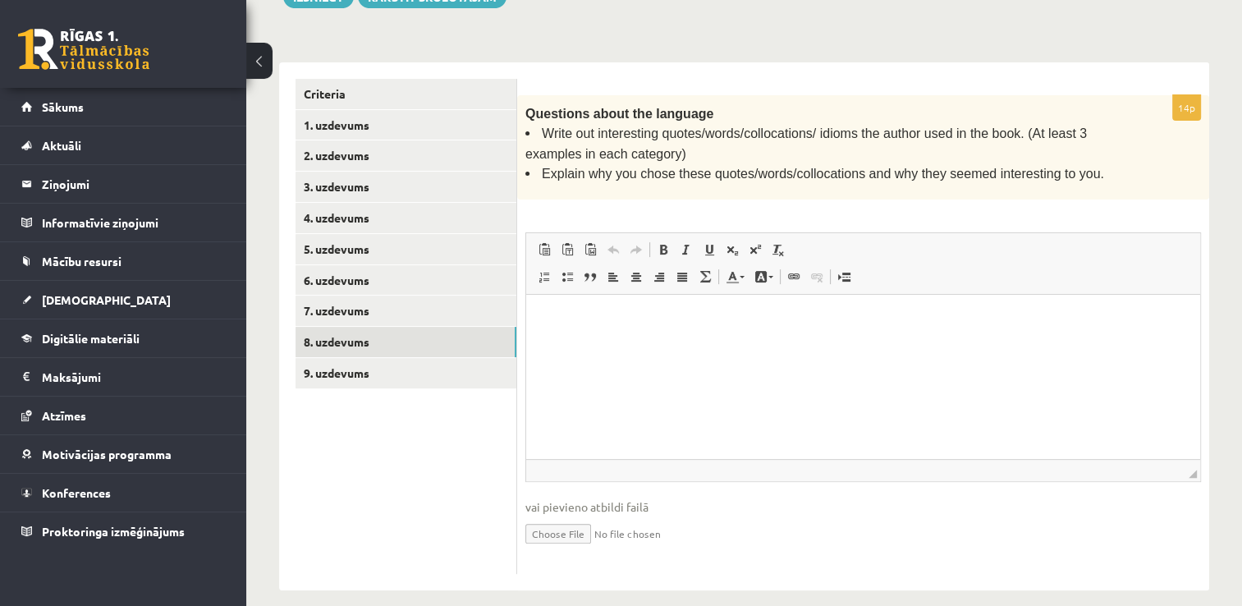
click at [547, 530] on input "file" at bounding box center [864, 533] width 676 height 34
type input "**********"
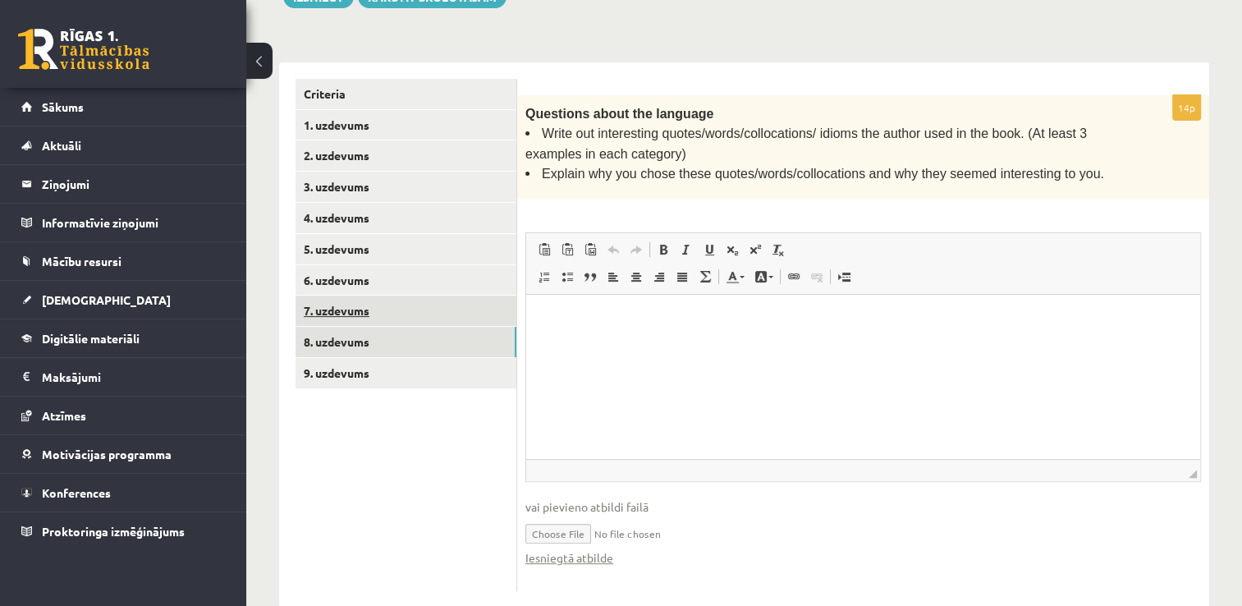
click at [365, 309] on link "7. uzdevums" at bounding box center [406, 311] width 221 height 30
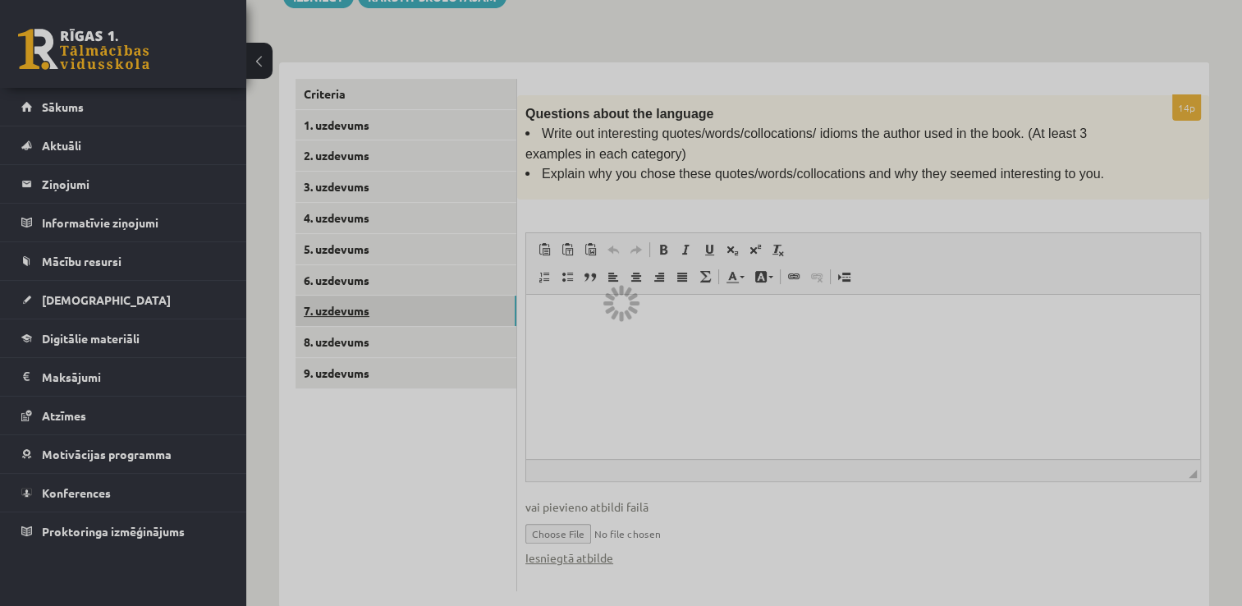
scroll to position [236, 0]
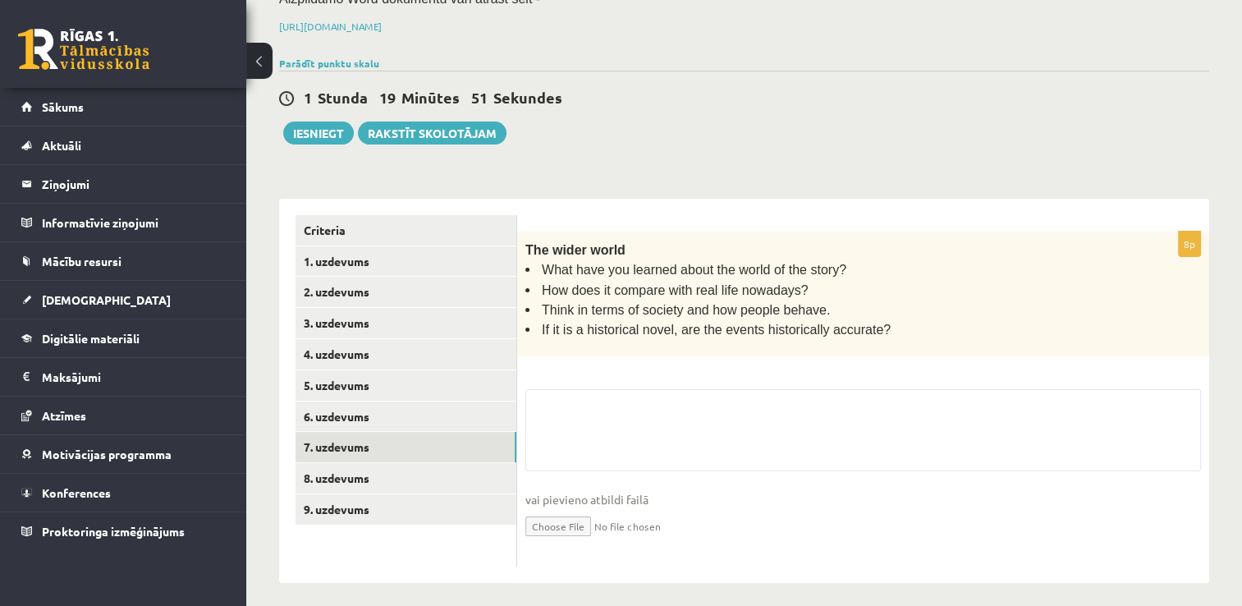
click at [572, 515] on input "file" at bounding box center [864, 525] width 676 height 34
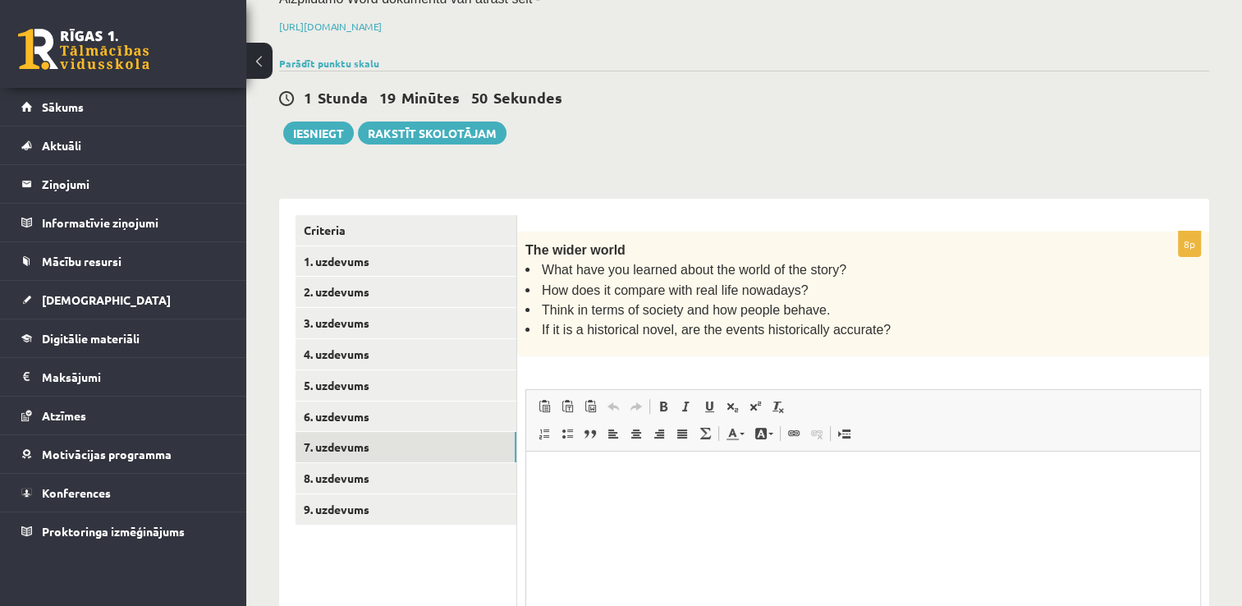
scroll to position [0, 0]
type input "**********"
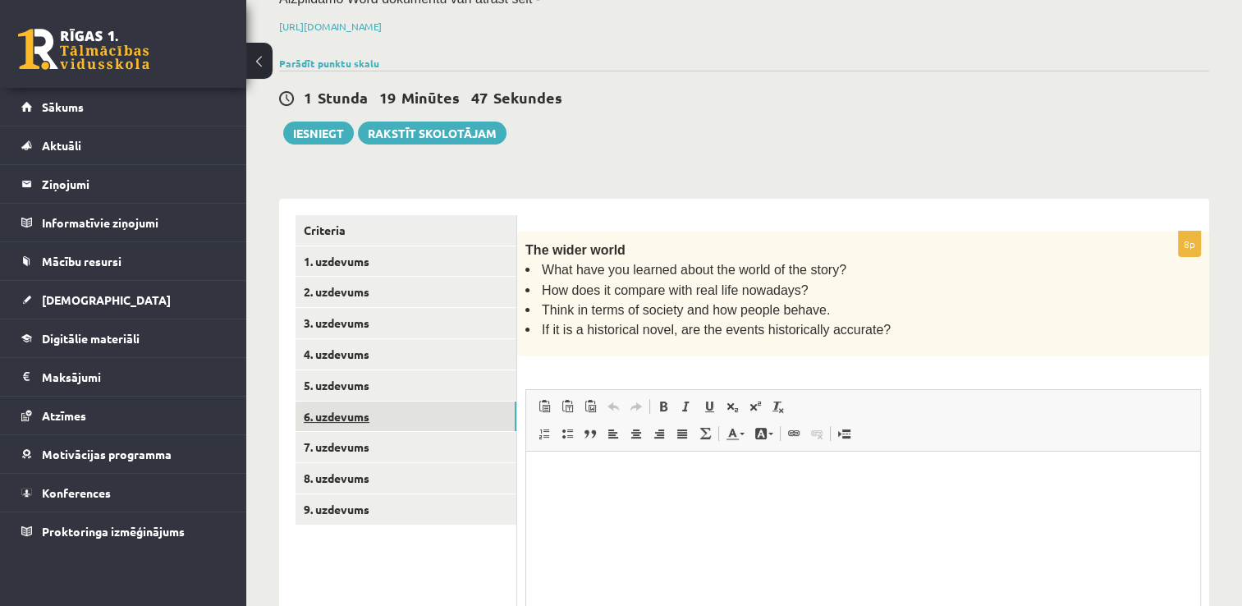
click at [378, 421] on link "6. uzdevums" at bounding box center [406, 417] width 221 height 30
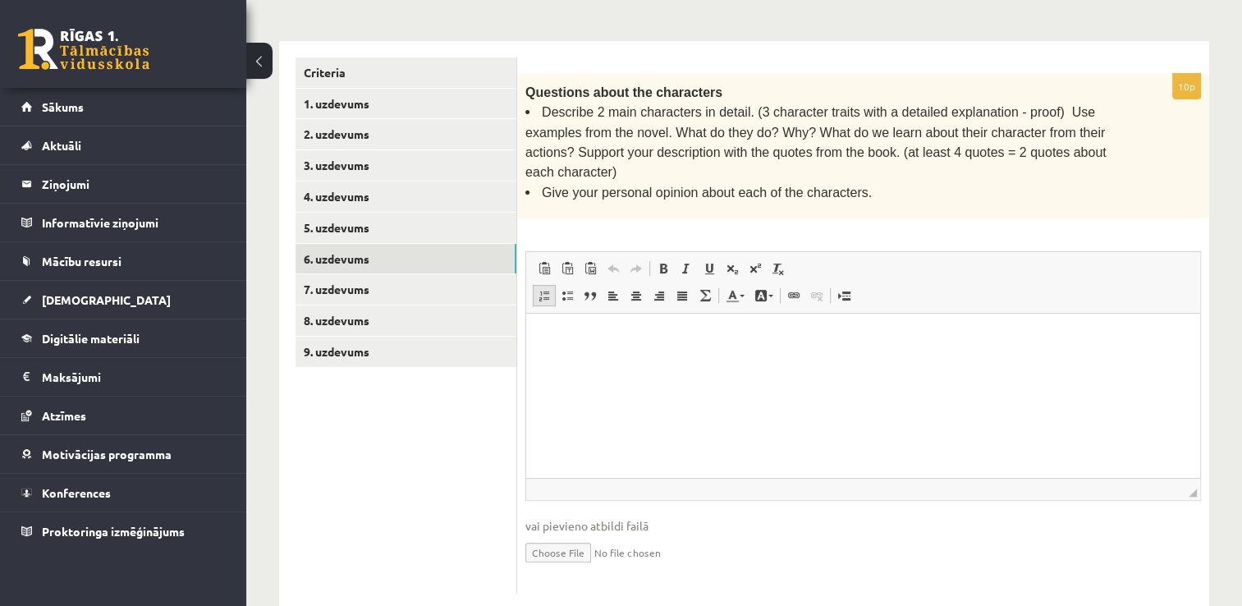
scroll to position [399, 0]
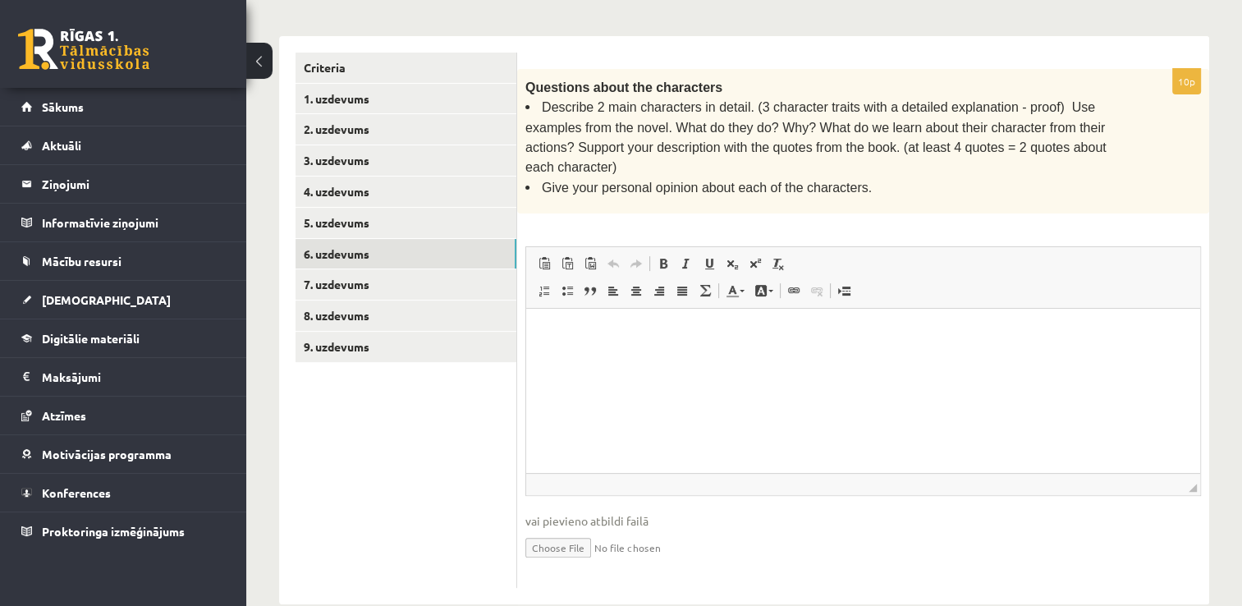
click at [555, 530] on input "file" at bounding box center [864, 547] width 676 height 34
type input "**********"
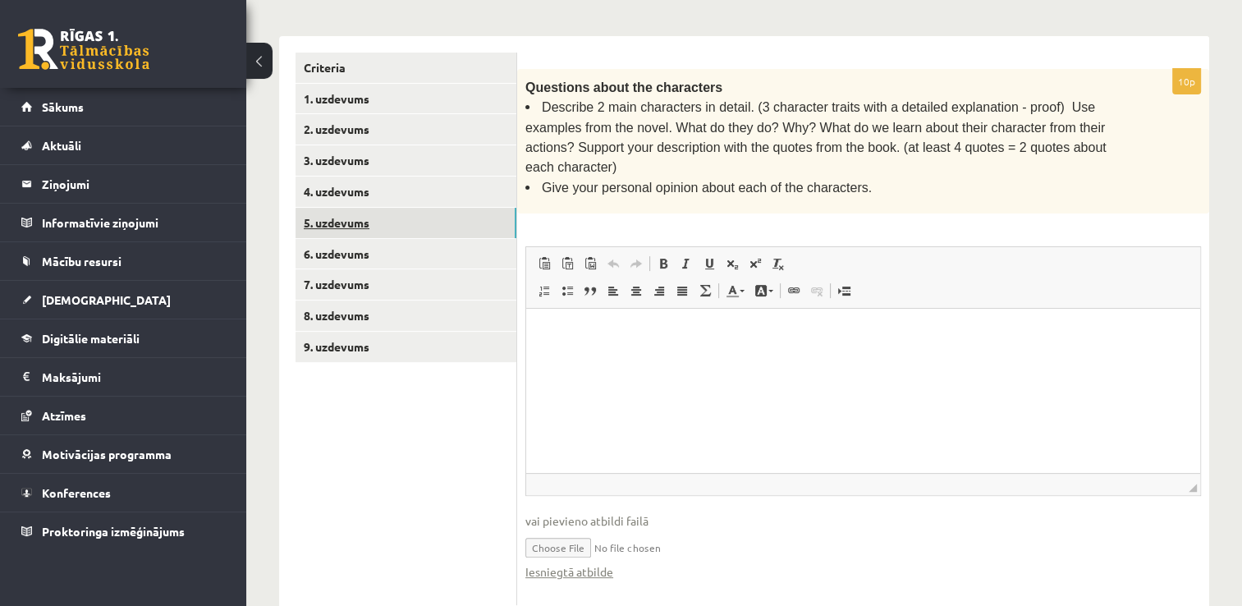
click at [379, 215] on link "5. uzdevums" at bounding box center [406, 223] width 221 height 30
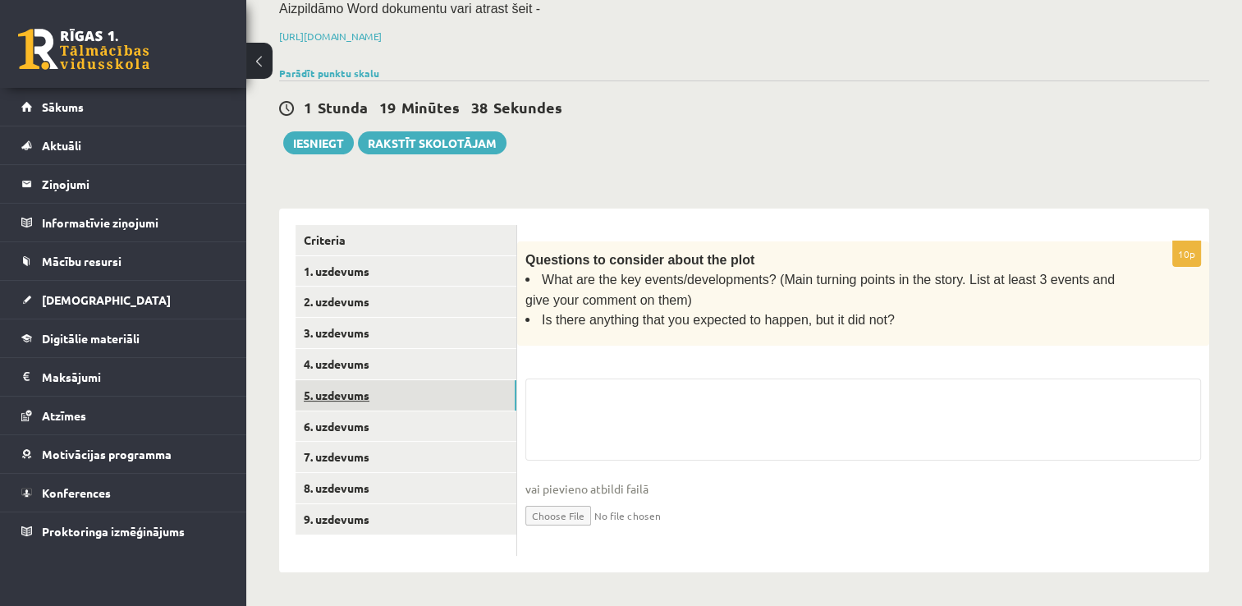
scroll to position [218, 0]
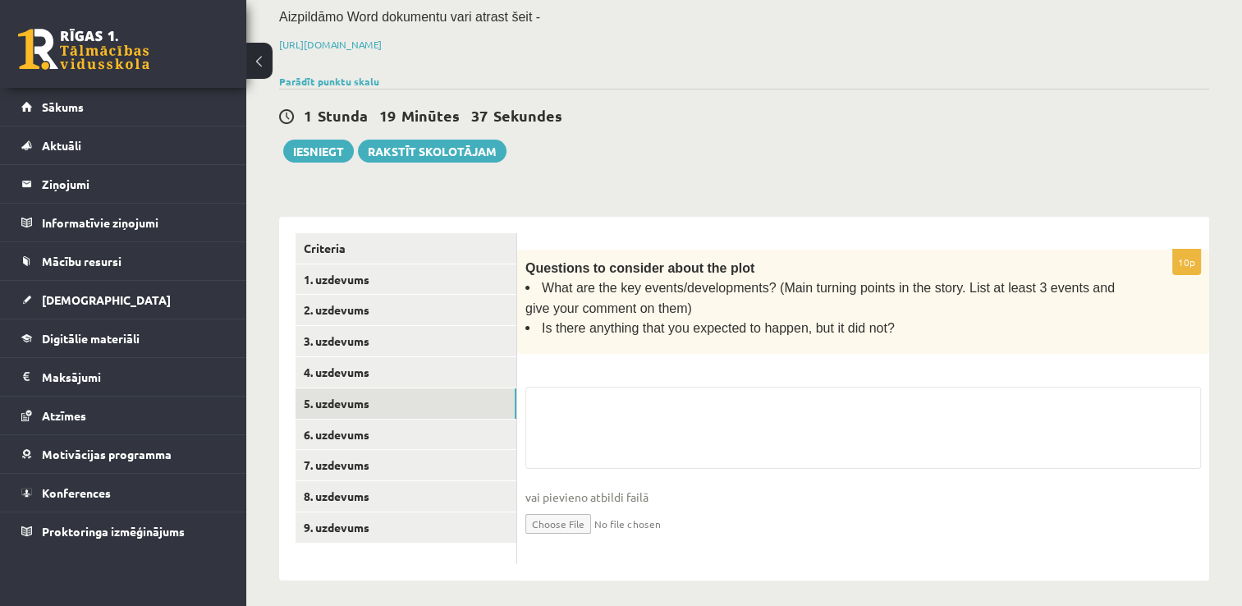
click at [558, 512] on input "file" at bounding box center [864, 523] width 676 height 34
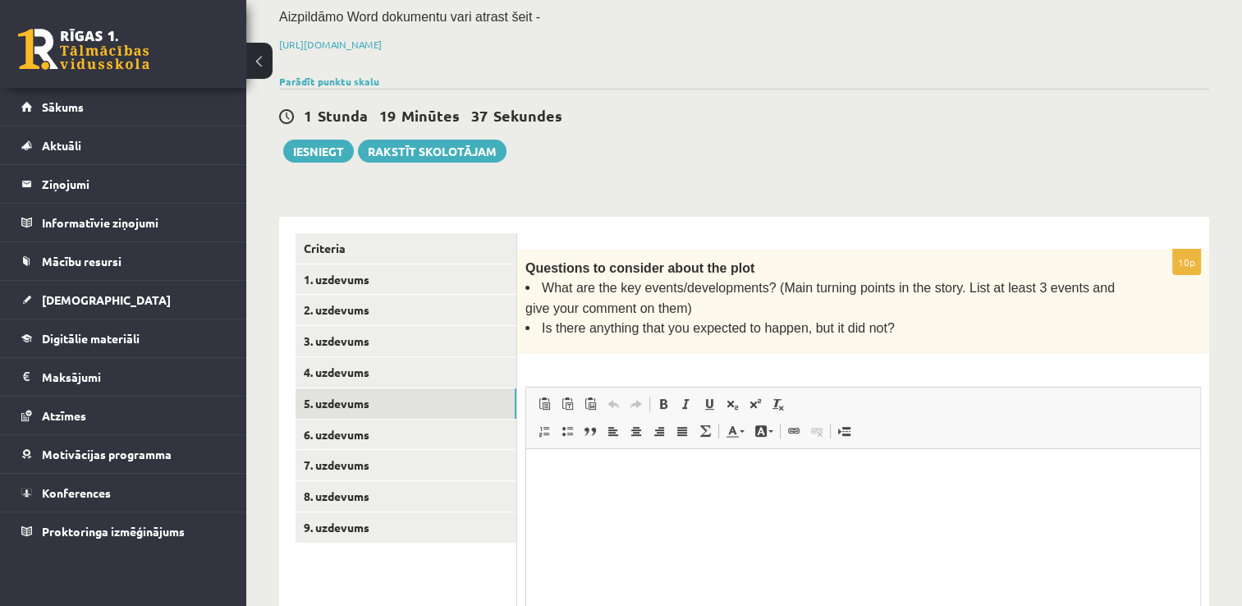
scroll to position [0, 0]
type input "**********"
click at [360, 376] on link "4. uzdevums" at bounding box center [406, 372] width 221 height 30
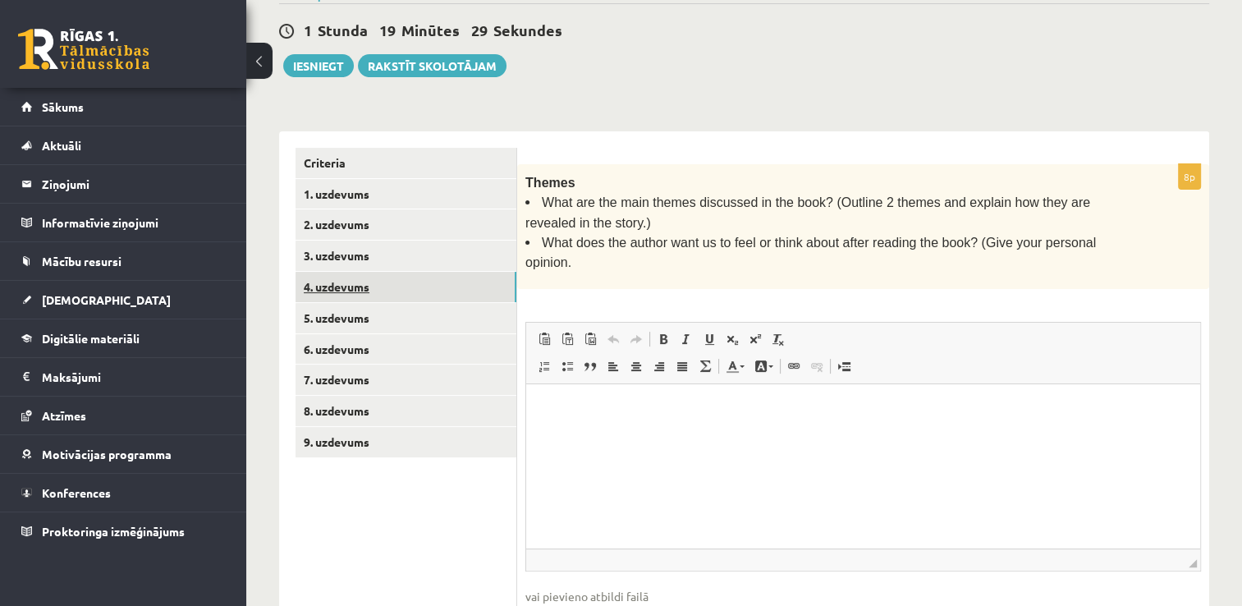
scroll to position [357, 0]
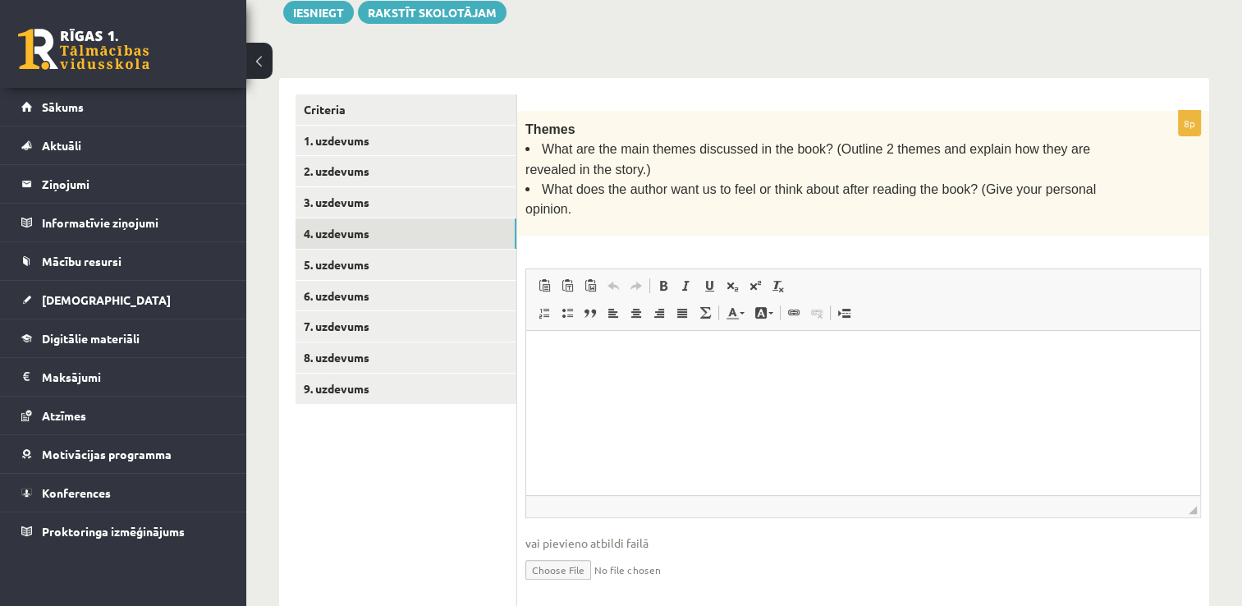
click at [553, 552] on input "file" at bounding box center [864, 569] width 676 height 34
type input "**********"
click at [343, 189] on link "3. uzdevums" at bounding box center [406, 202] width 221 height 30
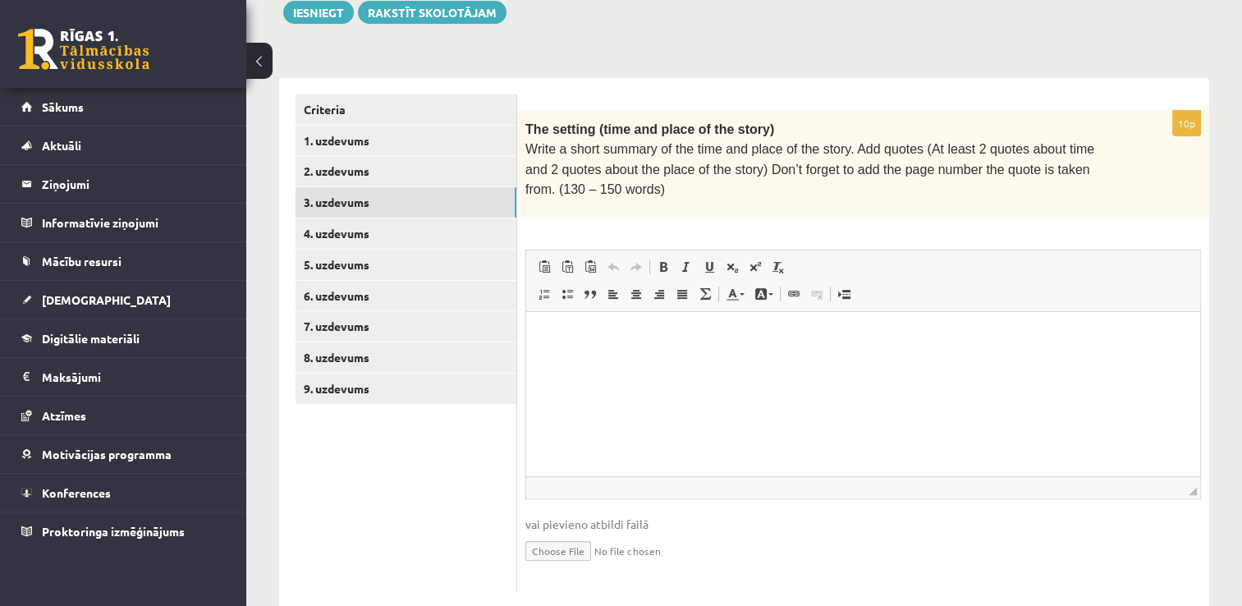
scroll to position [0, 0]
click at [566, 516] on span "vai pievieno atbildi failā" at bounding box center [864, 524] width 676 height 17
click at [554, 554] on input "file" at bounding box center [864, 550] width 676 height 34
type input "**********"
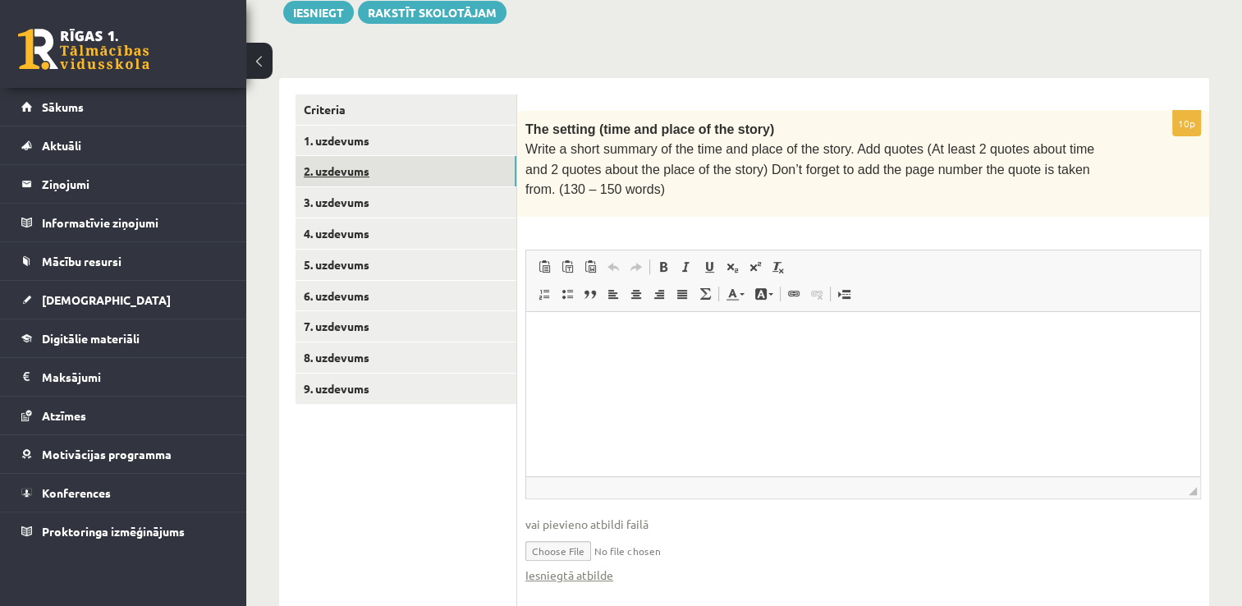
click at [399, 179] on link "2. uzdevums" at bounding box center [406, 171] width 221 height 30
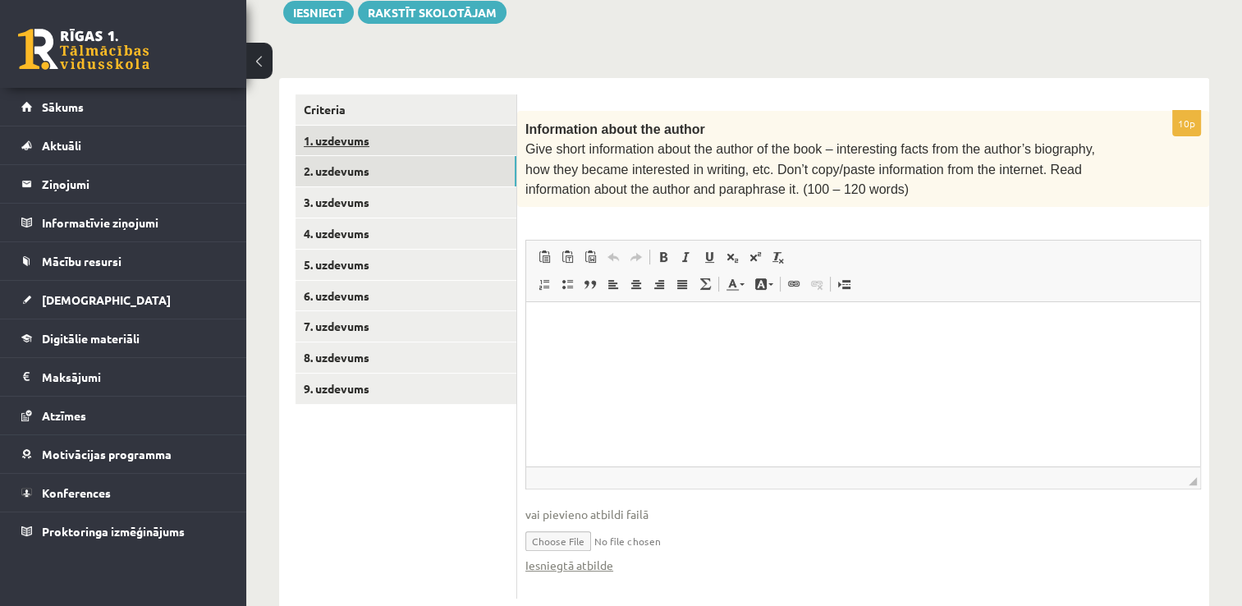
click at [430, 140] on link "1. uzdevums" at bounding box center [406, 141] width 221 height 30
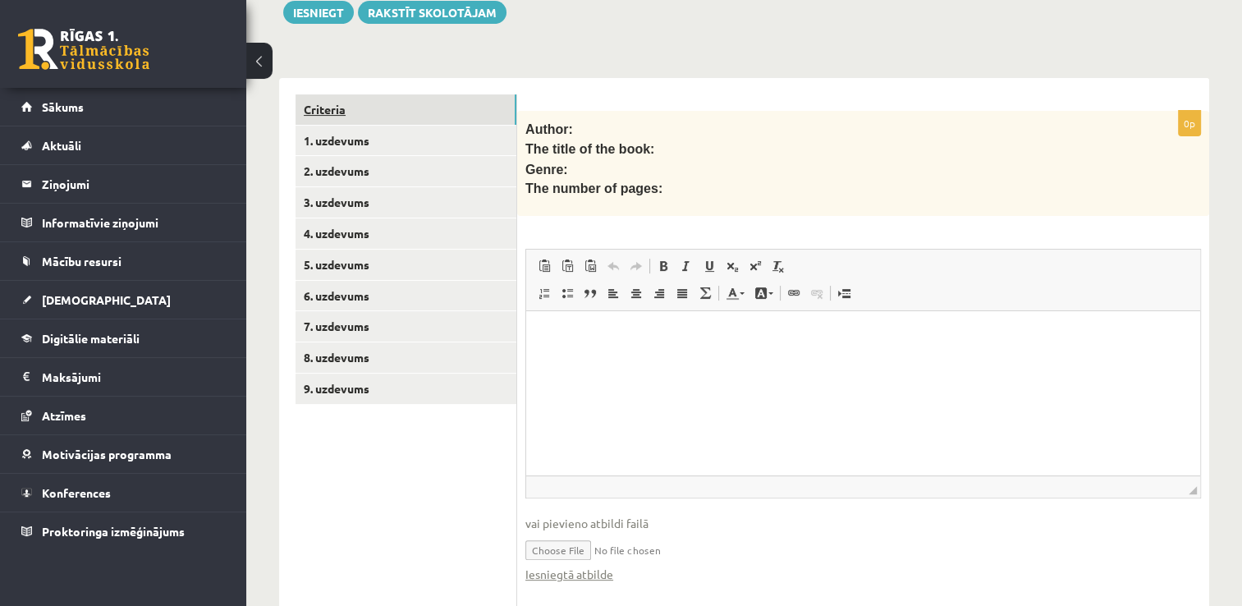
click at [414, 103] on link "Criteria" at bounding box center [406, 109] width 221 height 30
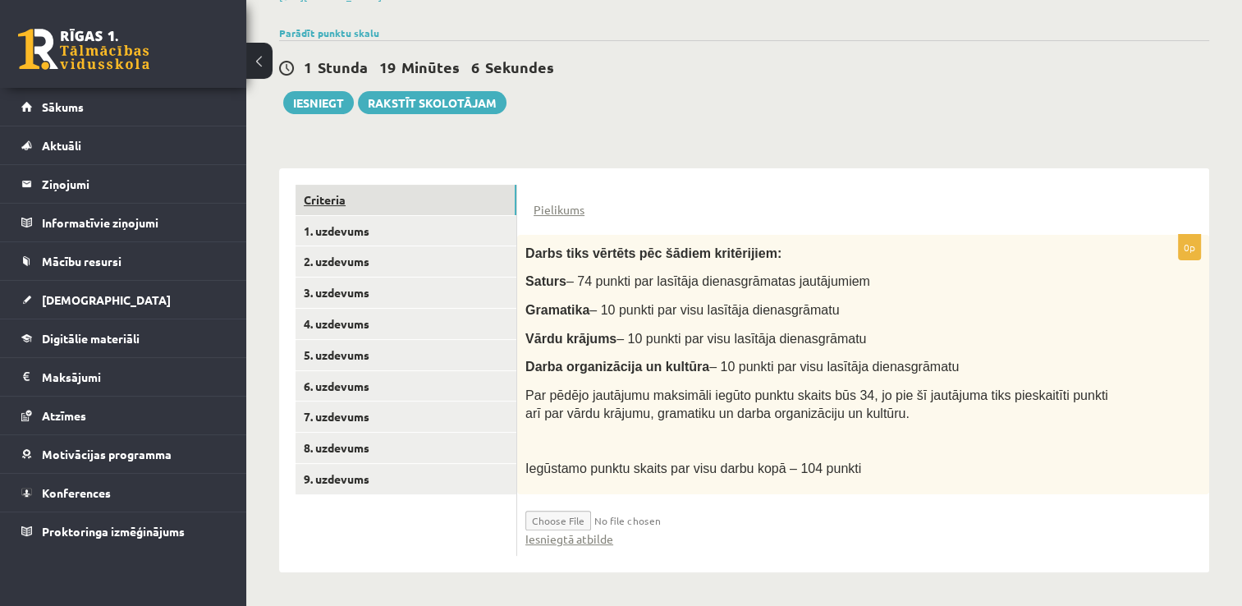
scroll to position [263, 0]
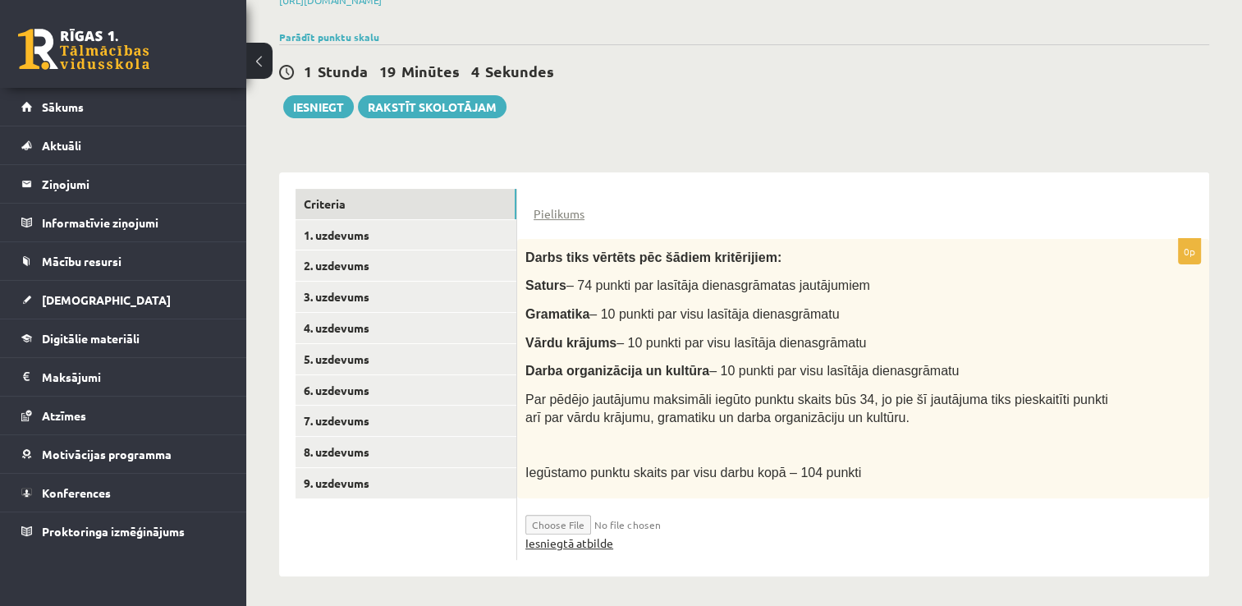
click at [565, 542] on link "Iesniegtā atbilde" at bounding box center [570, 543] width 88 height 17
click at [329, 99] on button "Iesniegt" at bounding box center [318, 106] width 71 height 23
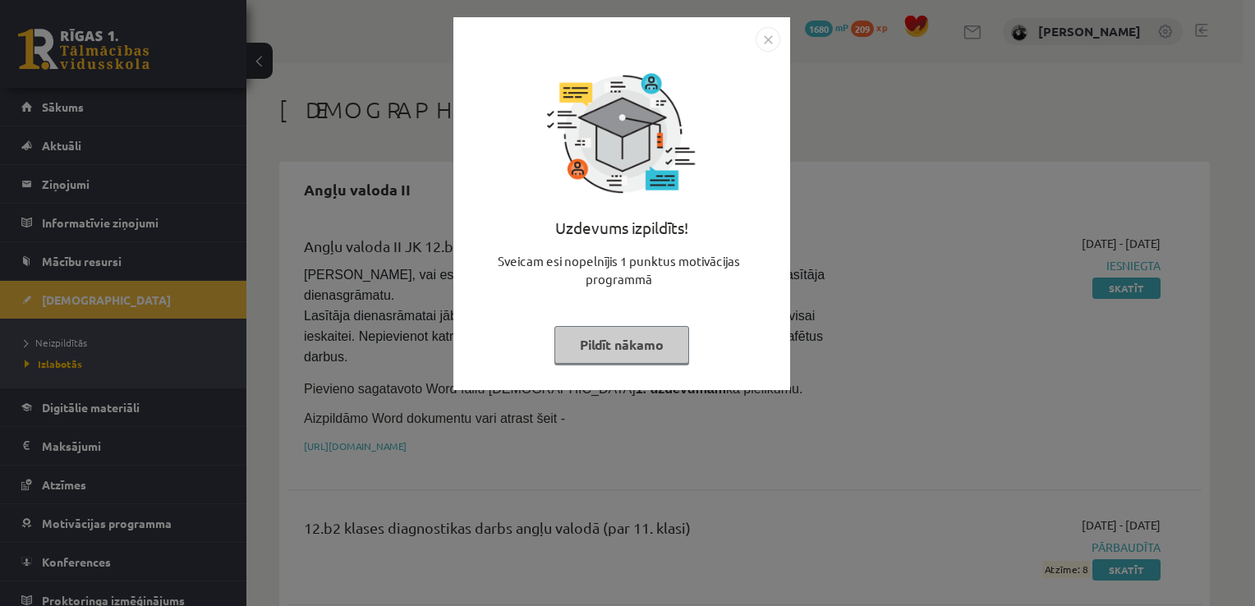
click at [641, 338] on button "Pildīt nākamo" at bounding box center [621, 345] width 135 height 38
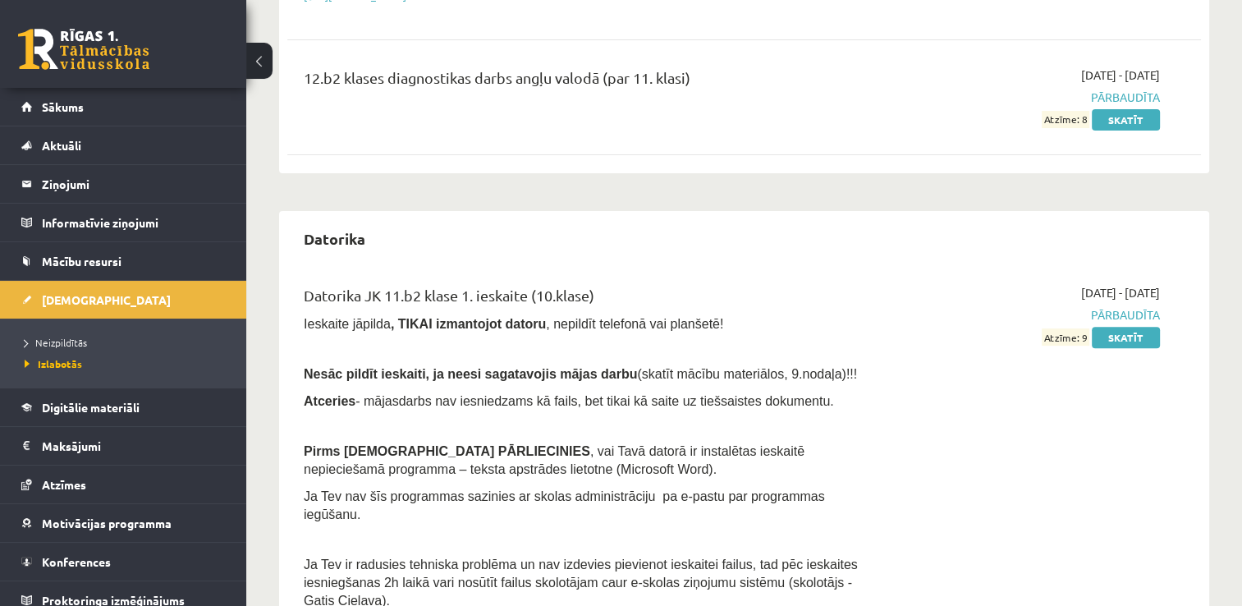
scroll to position [452, 0]
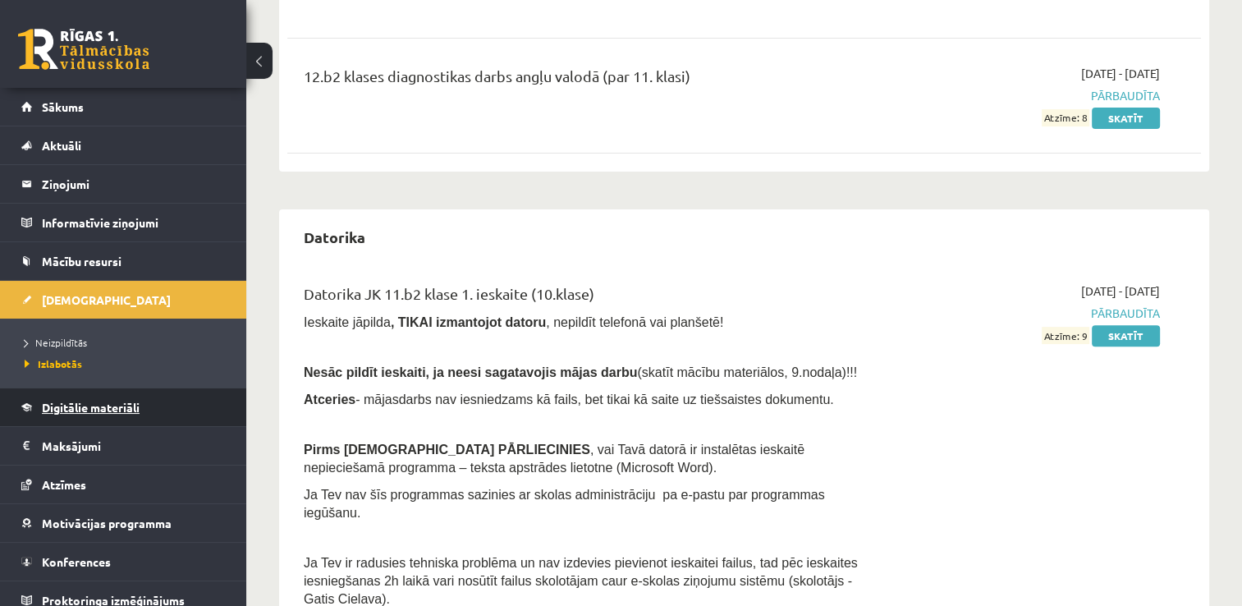
click at [96, 406] on span "Digitālie materiāli" at bounding box center [91, 407] width 98 height 15
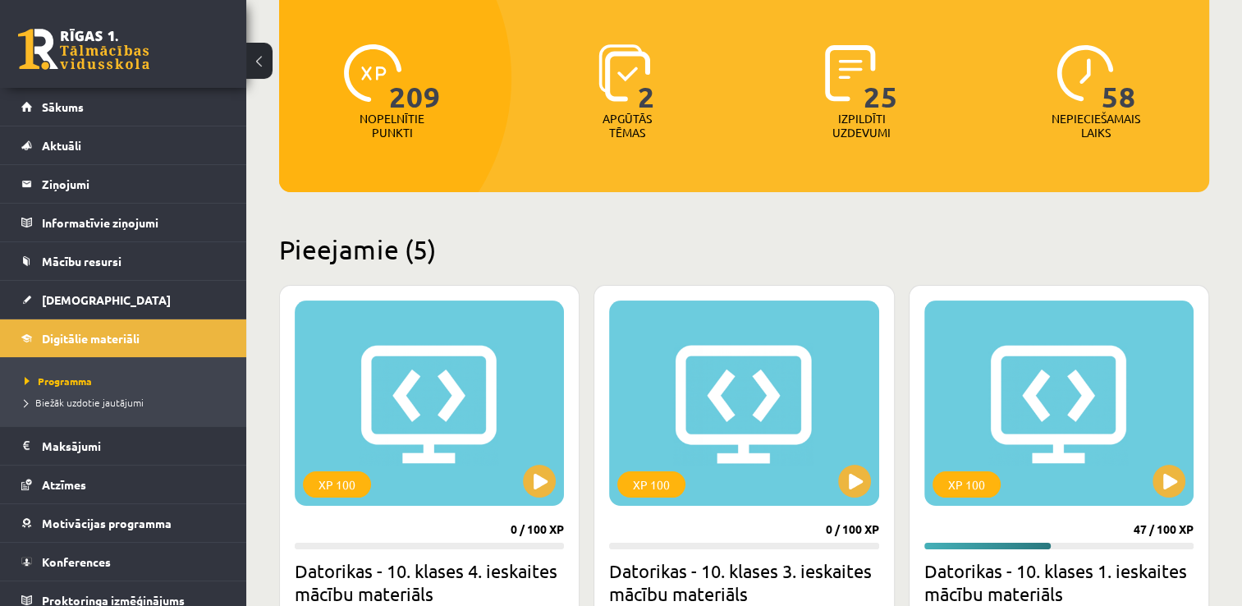
scroll to position [181, 0]
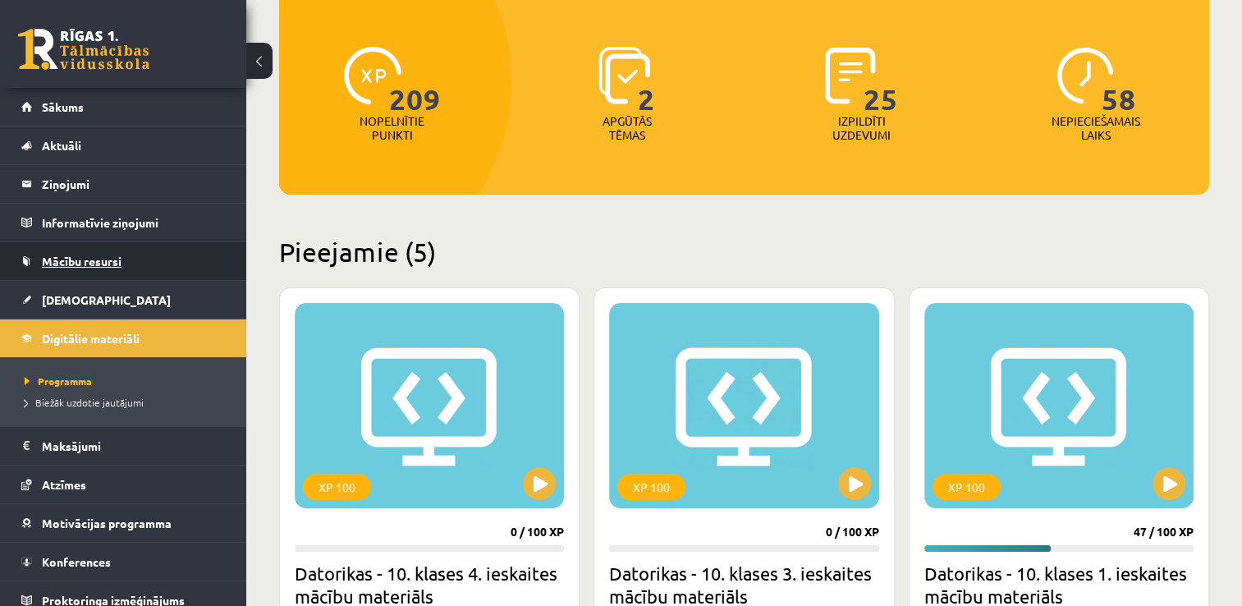
click at [108, 276] on link "Mācību resursi" at bounding box center [123, 261] width 204 height 38
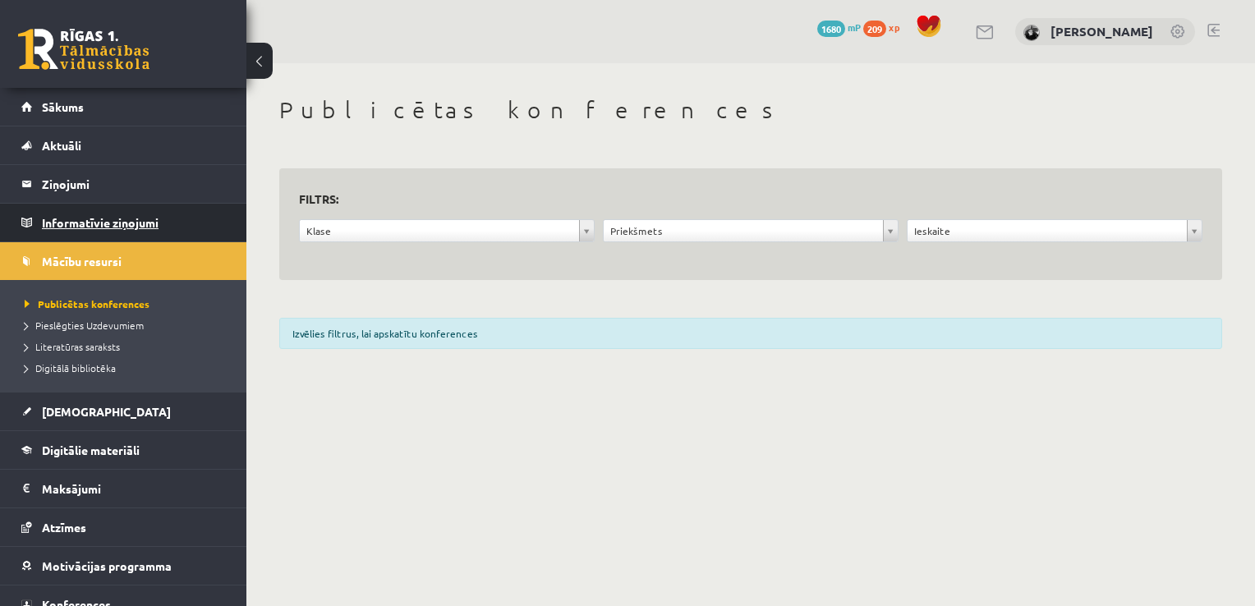
click at [123, 204] on legend "Informatīvie ziņojumi 0" at bounding box center [134, 223] width 184 height 38
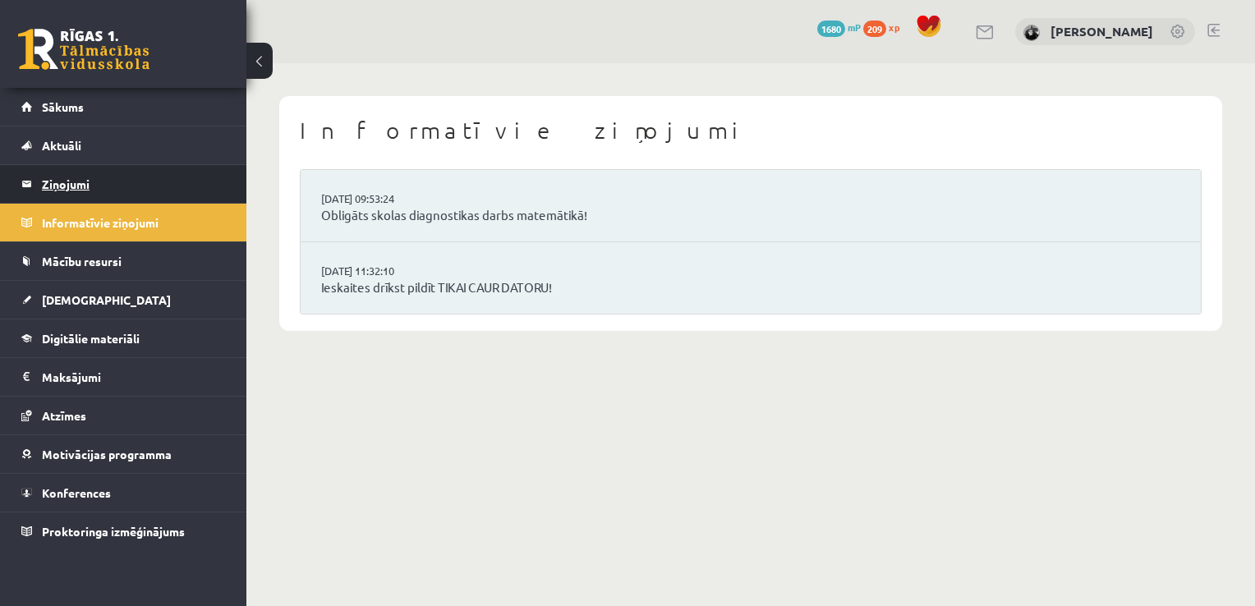
click at [129, 182] on legend "Ziņojumi 0" at bounding box center [134, 184] width 184 height 38
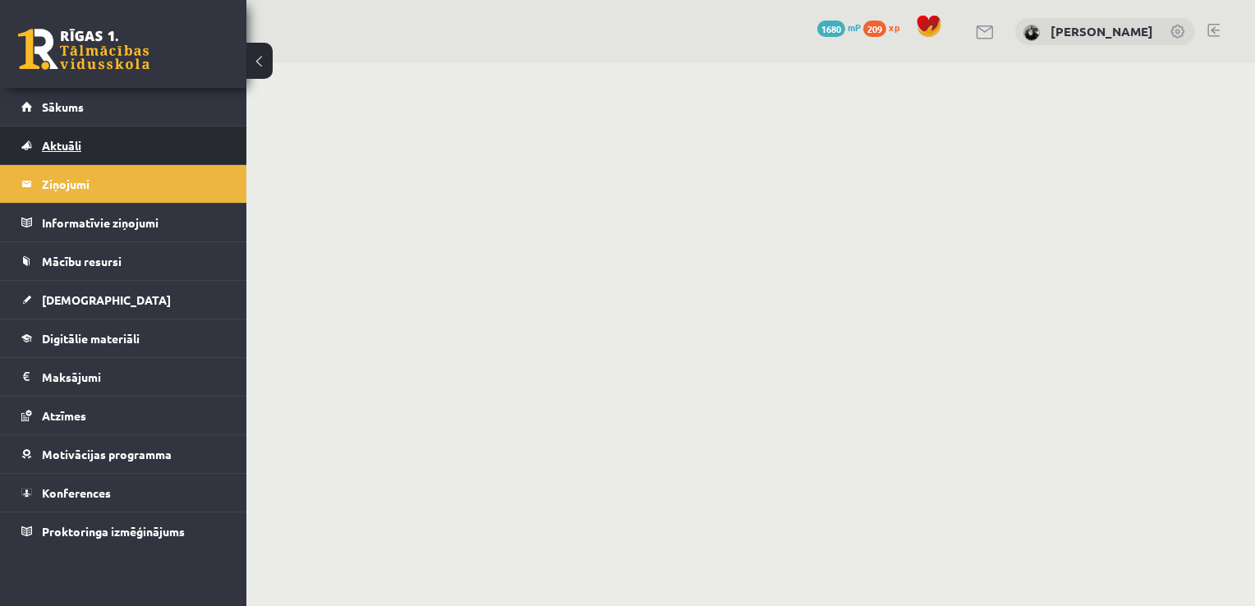
click at [131, 154] on link "Aktuāli" at bounding box center [123, 145] width 204 height 38
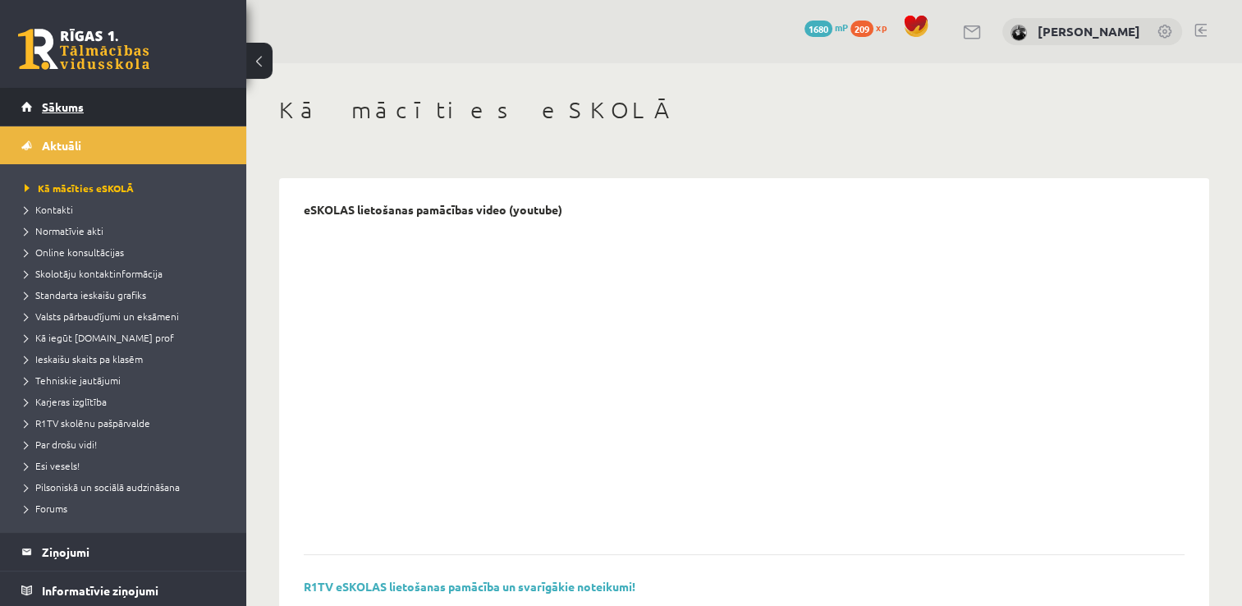
click at [131, 119] on link "Sākums" at bounding box center [123, 107] width 204 height 38
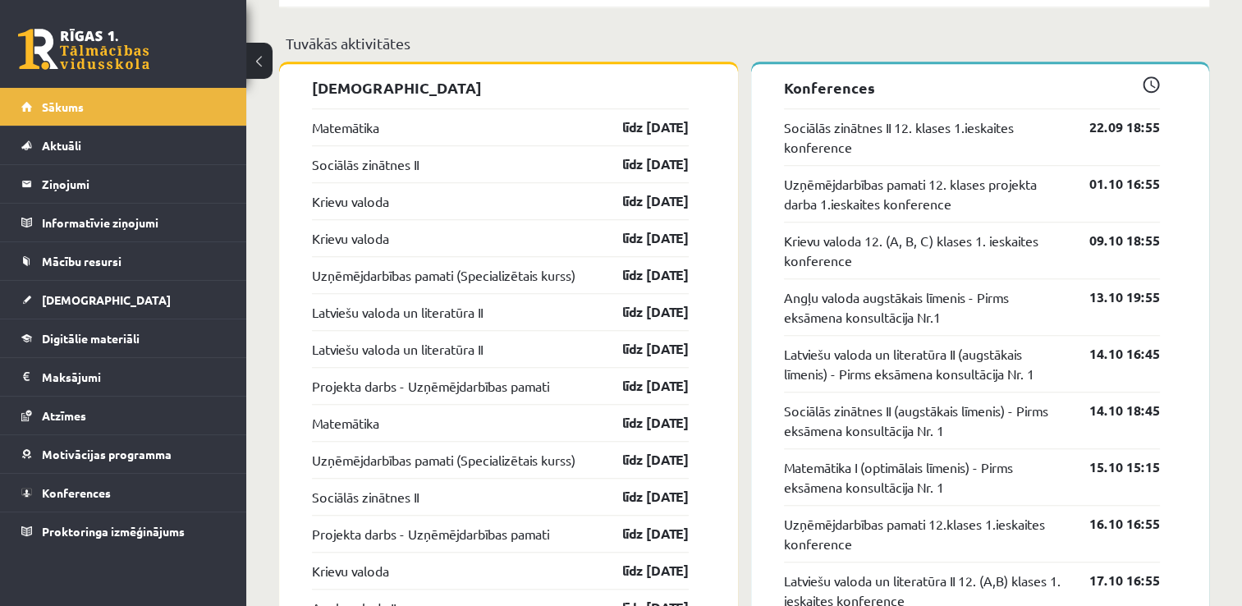
scroll to position [1302, 0]
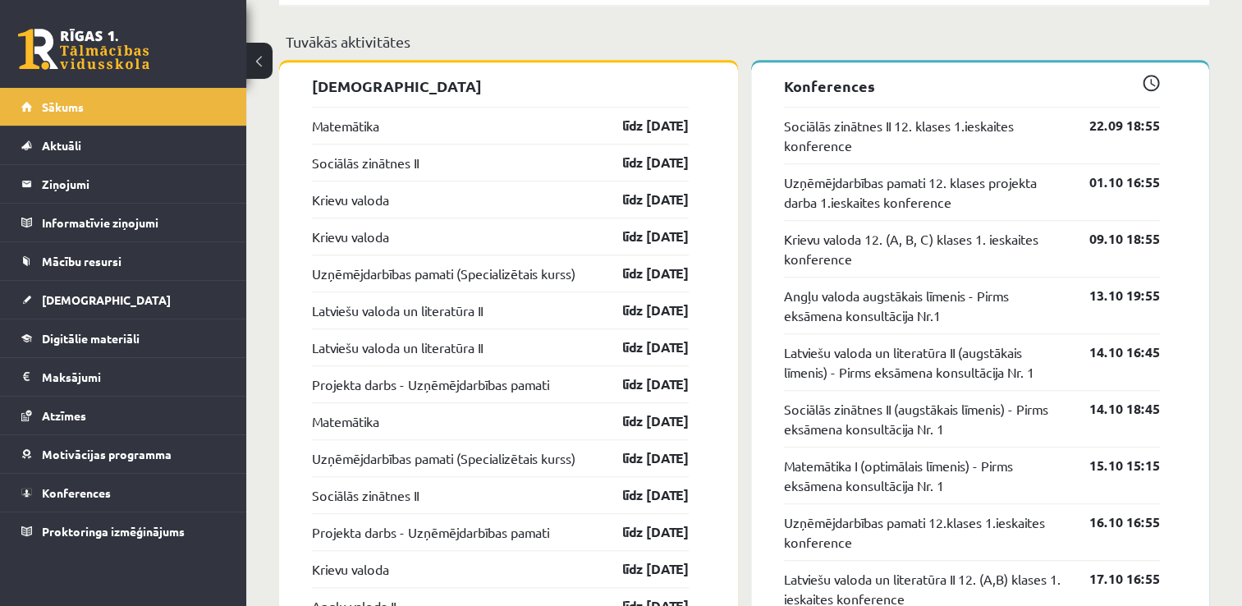
click at [650, 112] on div "Matemātika līdz 19.09.25" at bounding box center [500, 125] width 377 height 37
click at [650, 132] on link "līdz 19.09.25" at bounding box center [641, 126] width 95 height 20
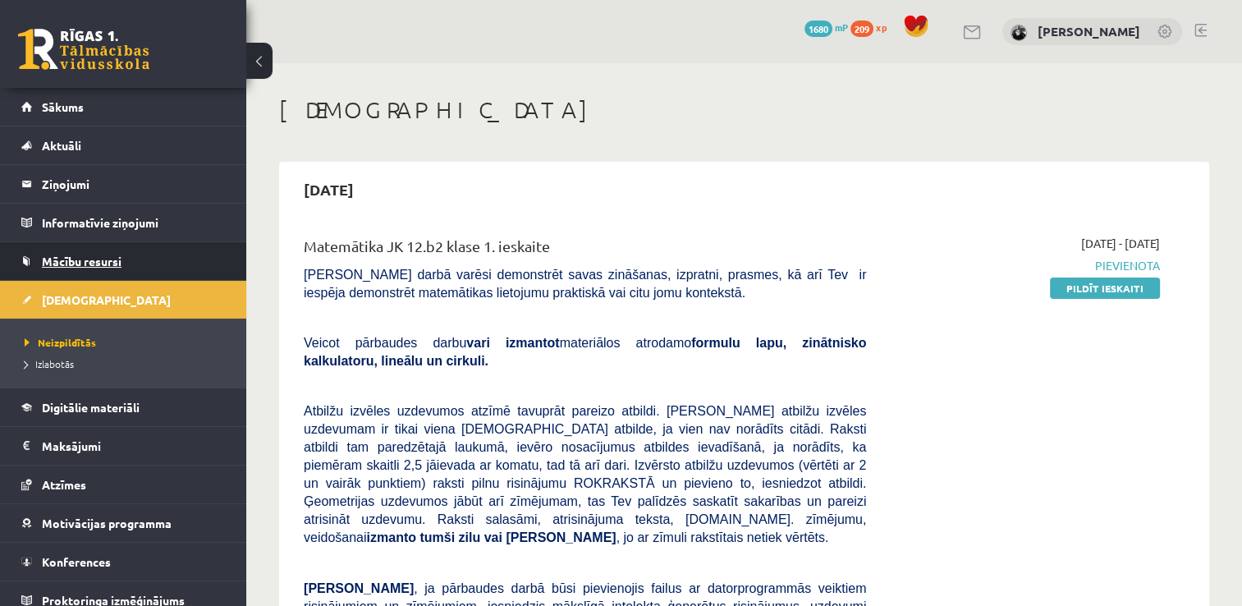
click at [87, 255] on span "Mācību resursi" at bounding box center [82, 261] width 80 height 15
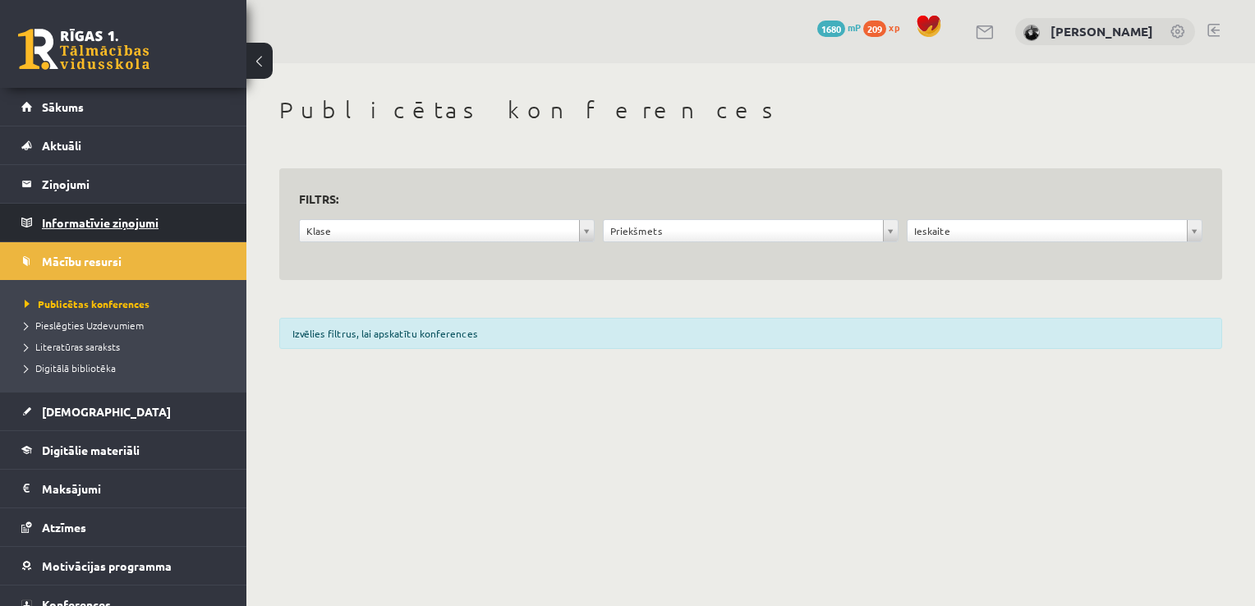
click at [97, 237] on legend "Informatīvie ziņojumi 0" at bounding box center [134, 223] width 184 height 38
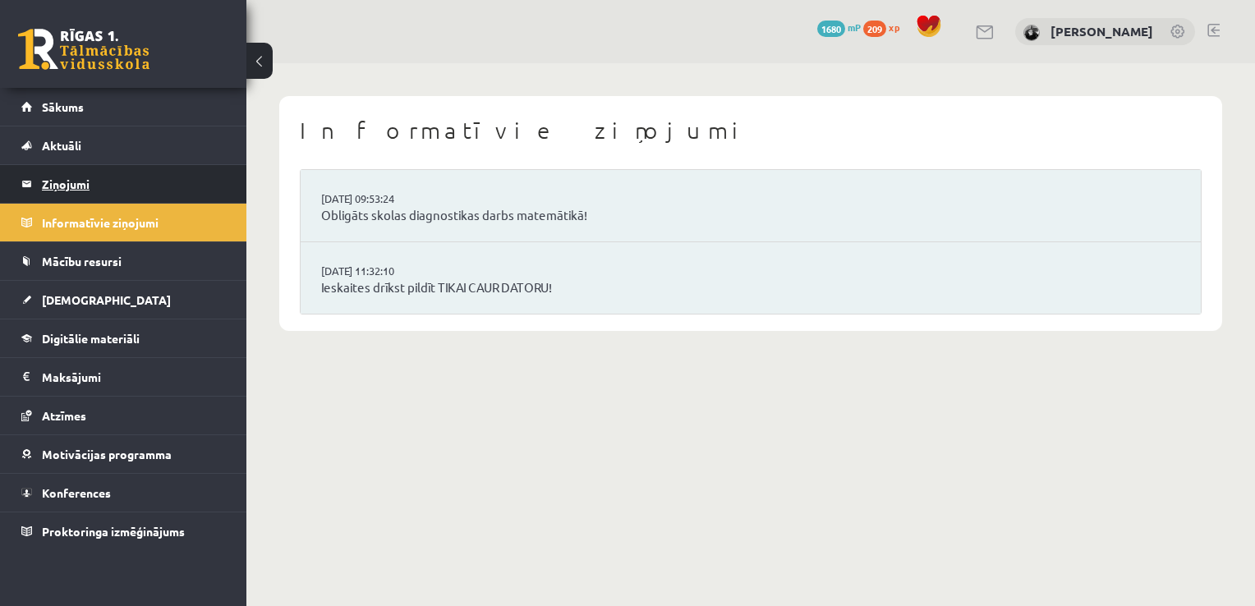
click at [110, 172] on legend "Ziņojumi 0" at bounding box center [134, 184] width 184 height 38
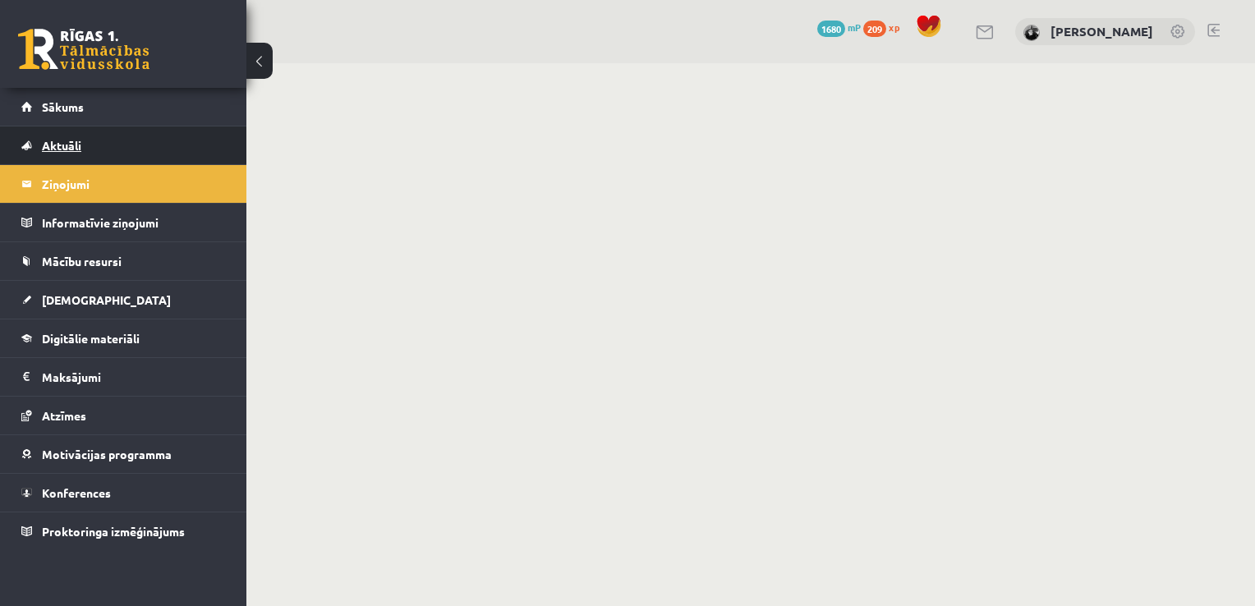
click at [113, 147] on link "Aktuāli" at bounding box center [123, 145] width 204 height 38
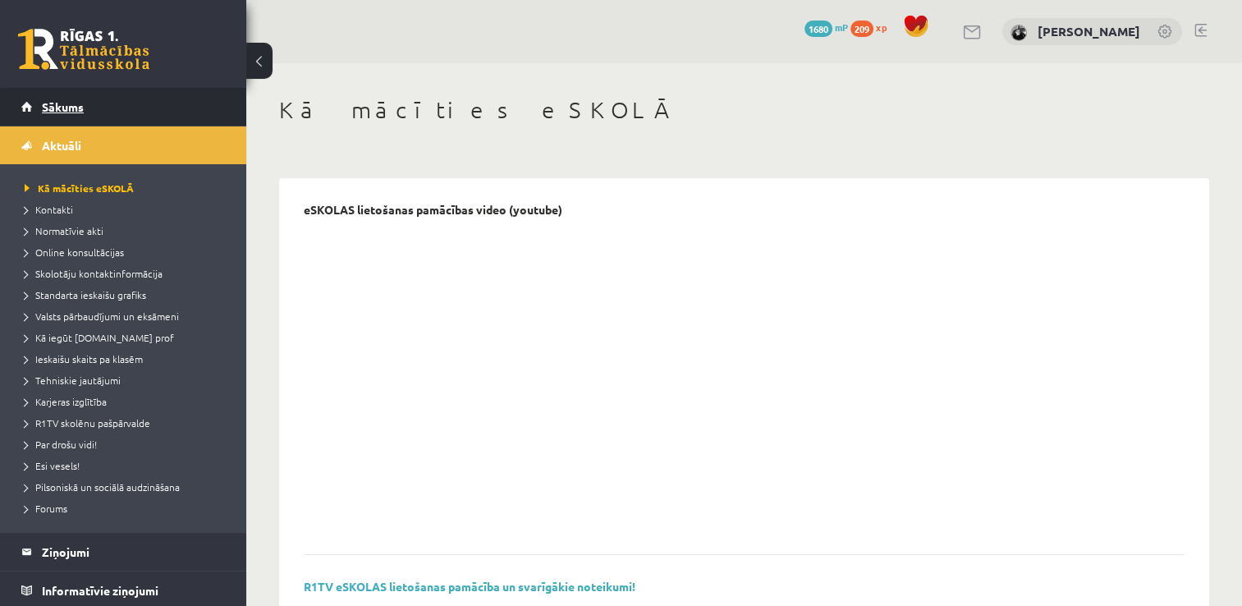
click at [115, 117] on link "Sākums" at bounding box center [123, 107] width 204 height 38
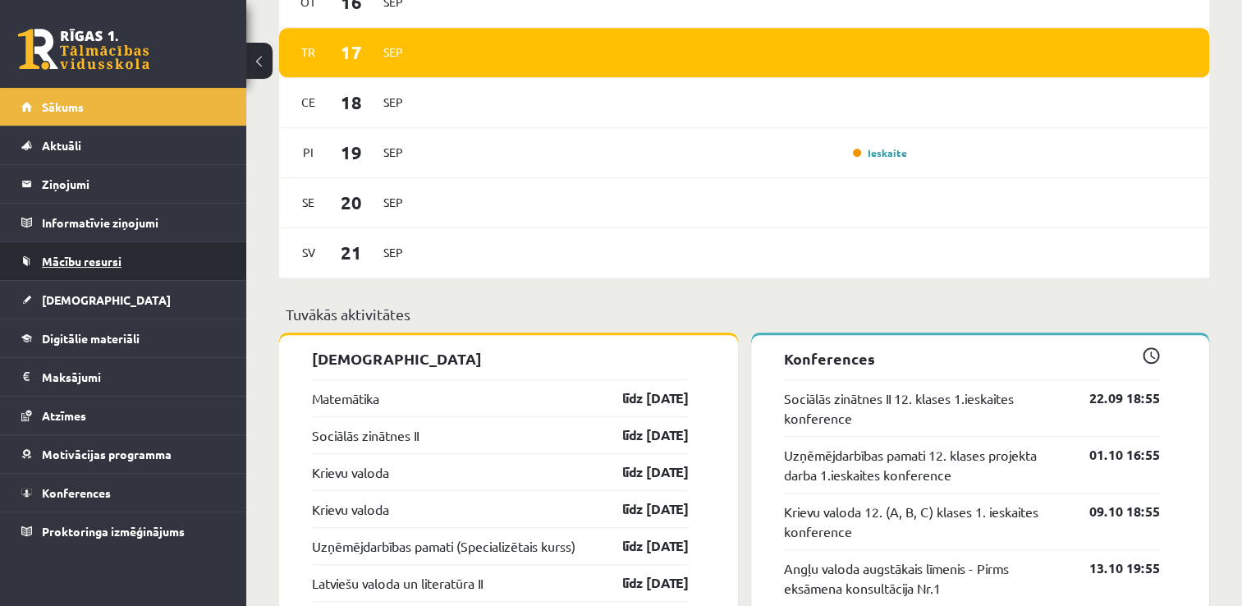
scroll to position [1038, 0]
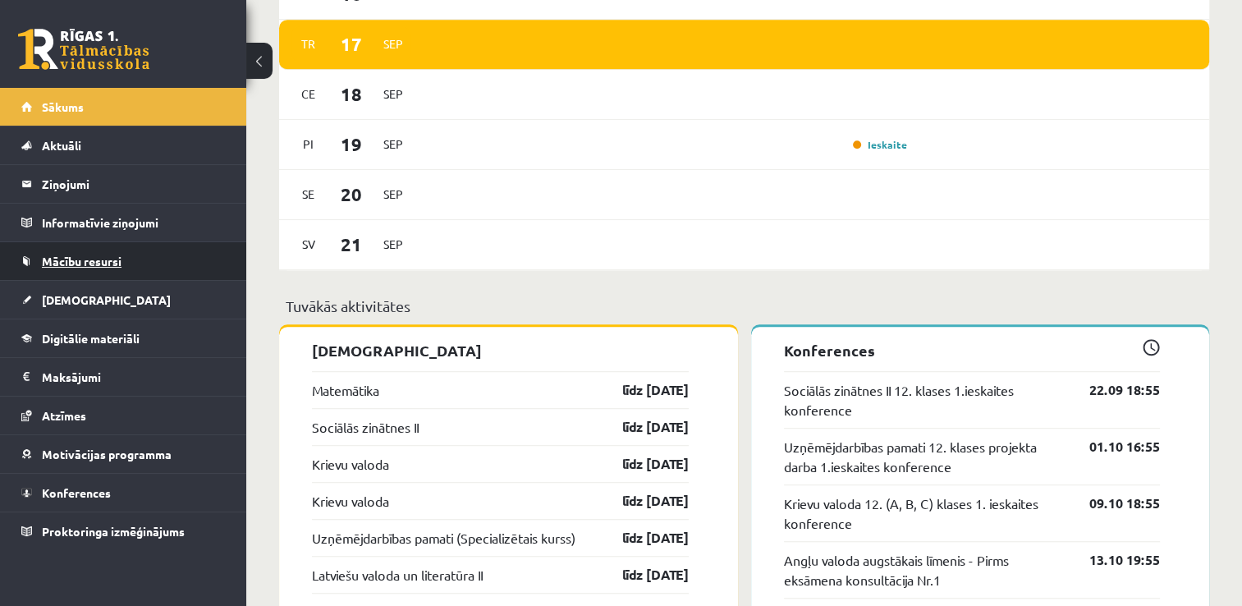
click at [46, 250] on link "Mācību resursi" at bounding box center [123, 261] width 204 height 38
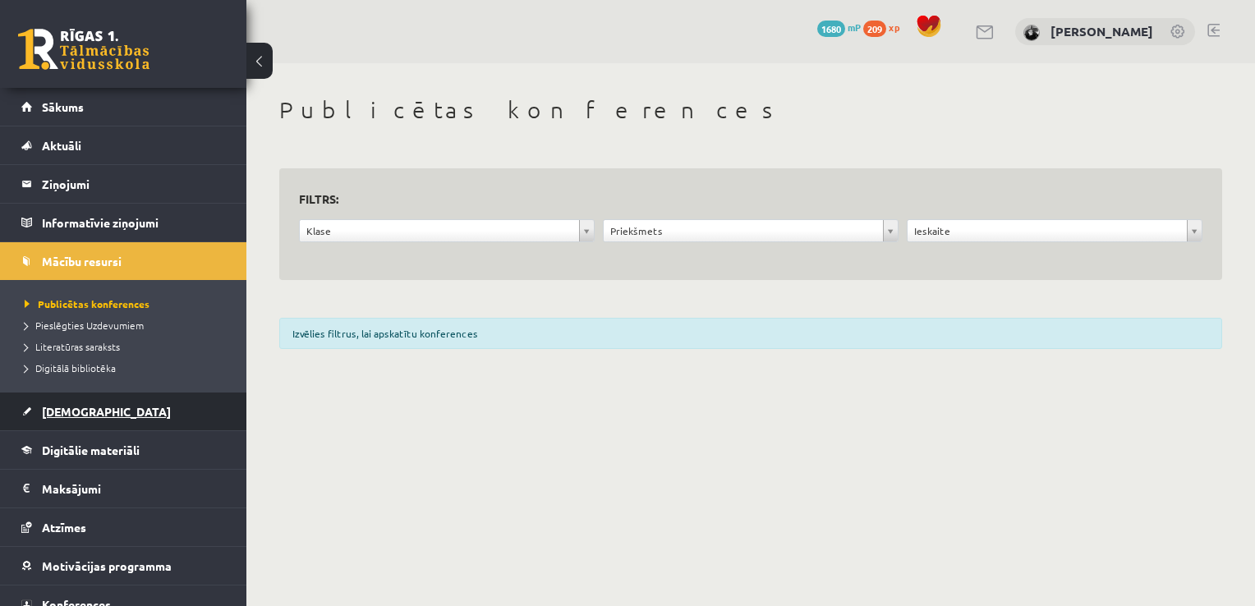
click at [122, 396] on link "[DEMOGRAPHIC_DATA]" at bounding box center [123, 412] width 204 height 38
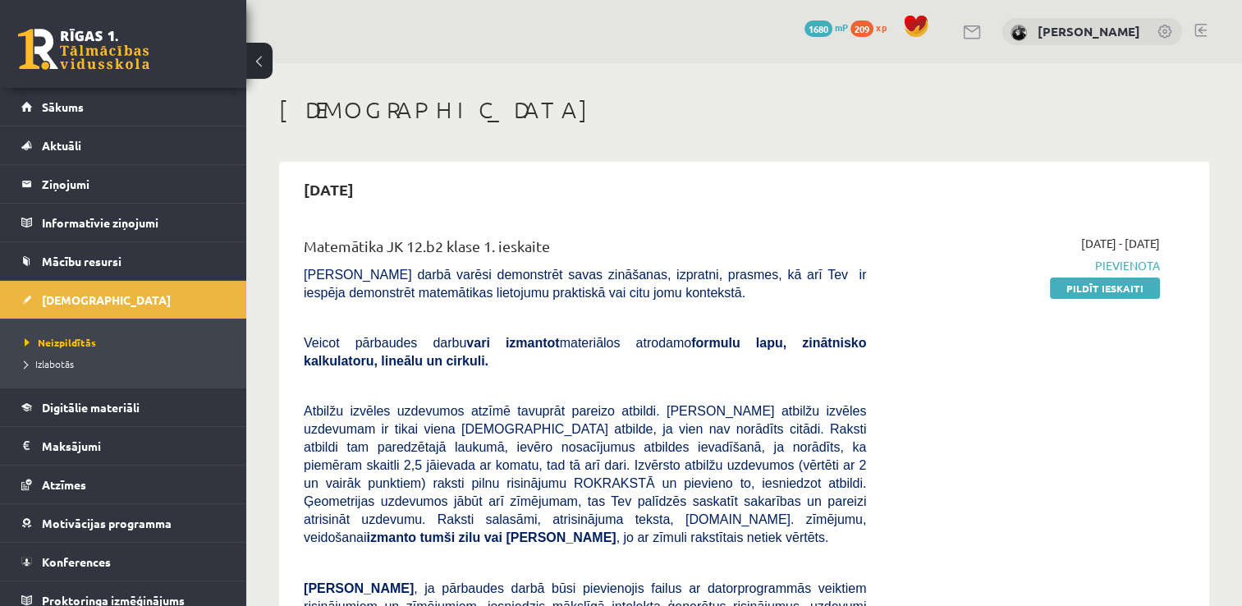
click at [149, 379] on ul "Neizpildītās [GEOGRAPHIC_DATA]" at bounding box center [123, 353] width 246 height 69
click at [134, 412] on link "Digitālie materiāli" at bounding box center [123, 407] width 204 height 38
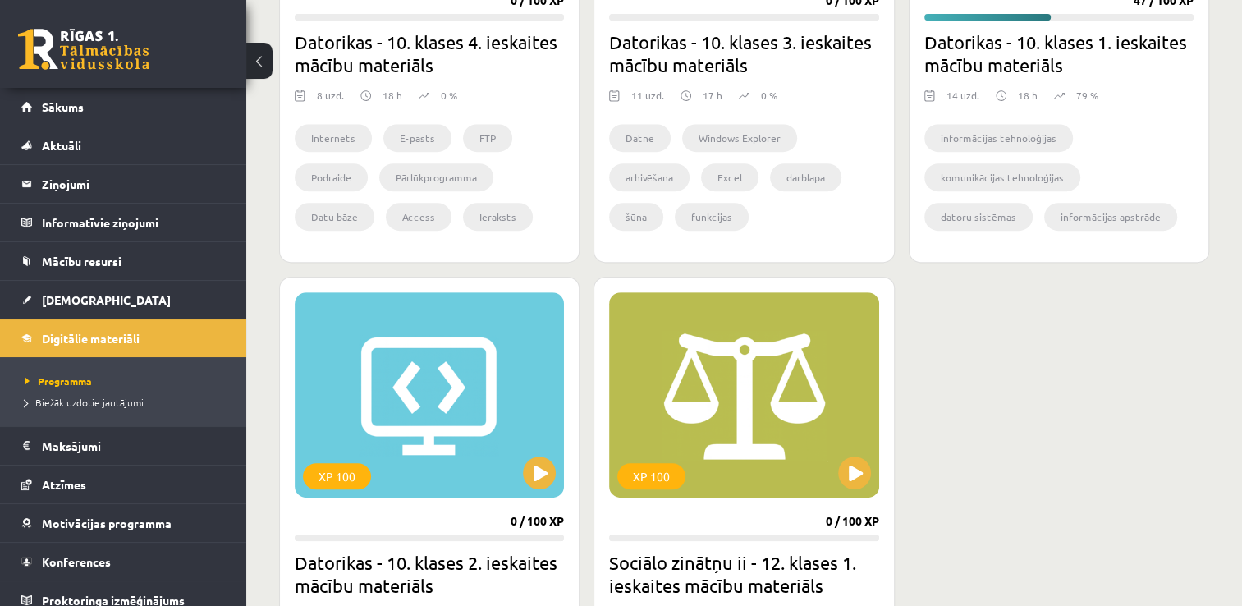
scroll to position [874, 0]
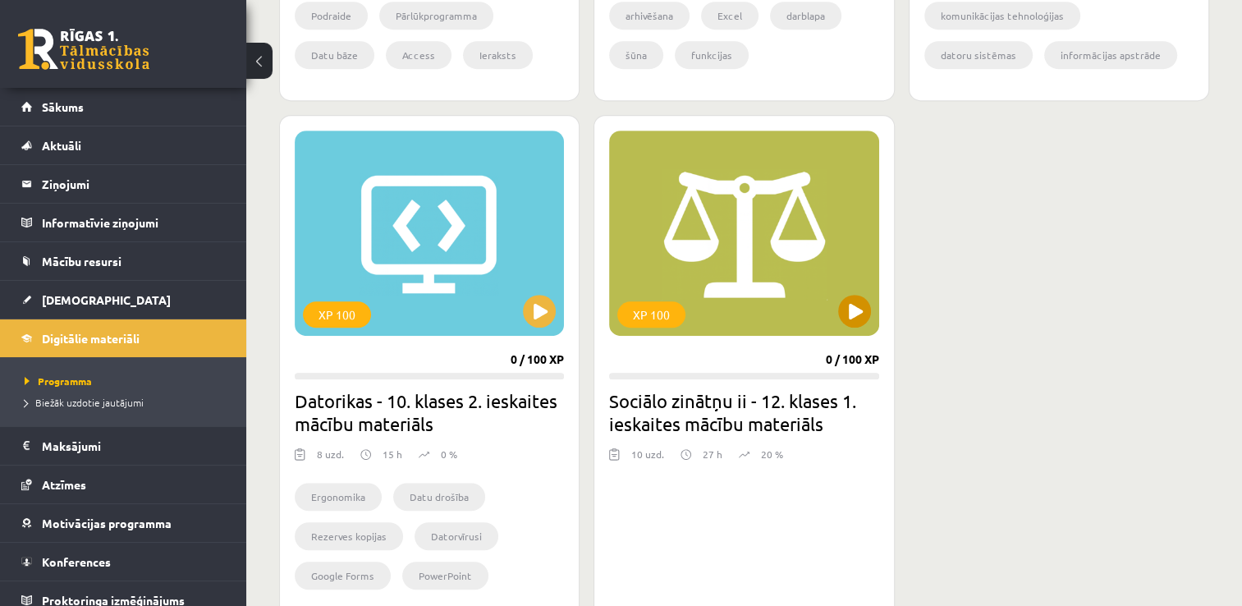
click at [824, 299] on div "XP 100" at bounding box center [743, 233] width 269 height 205
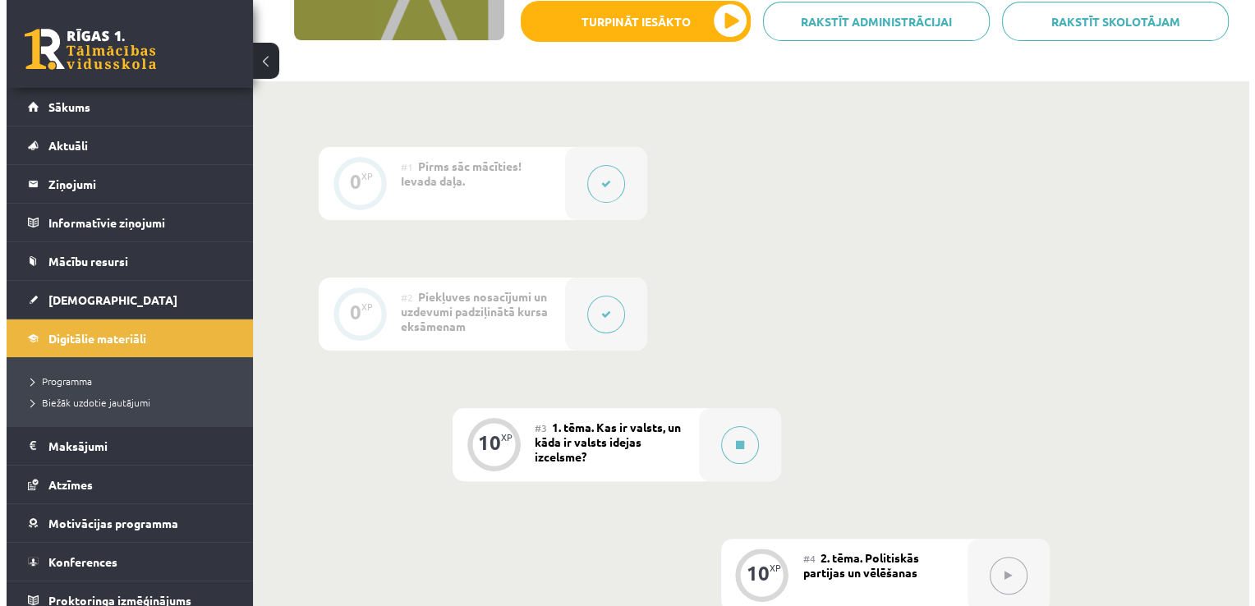
scroll to position [302, 0]
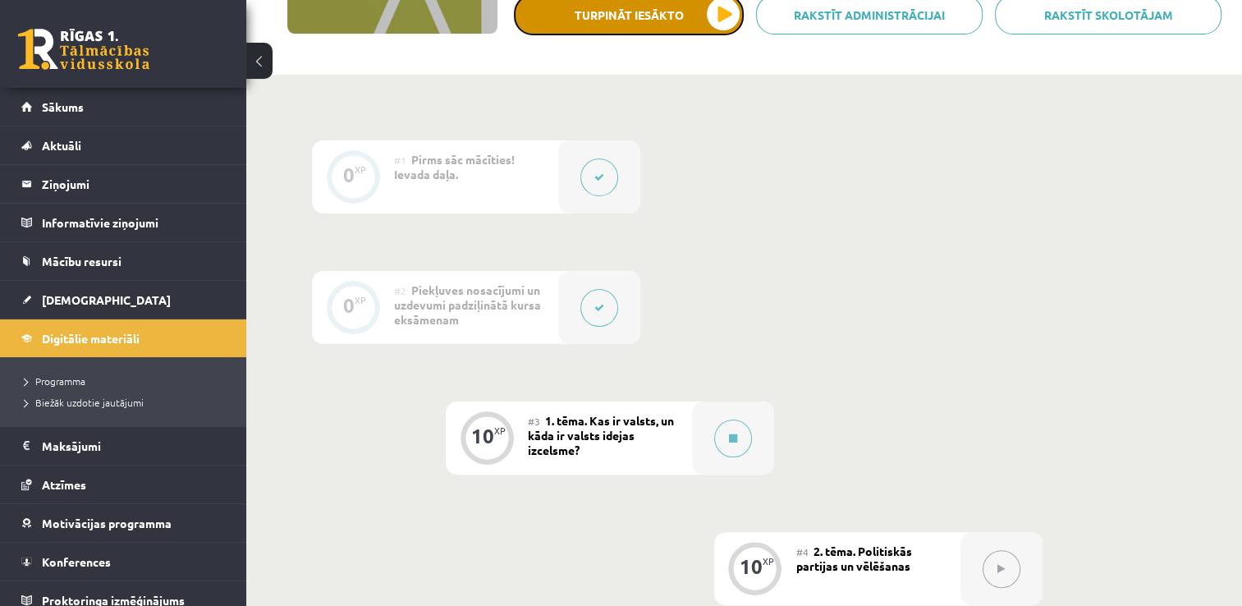
click at [709, 2] on button "Turpināt iesākto" at bounding box center [629, 14] width 230 height 41
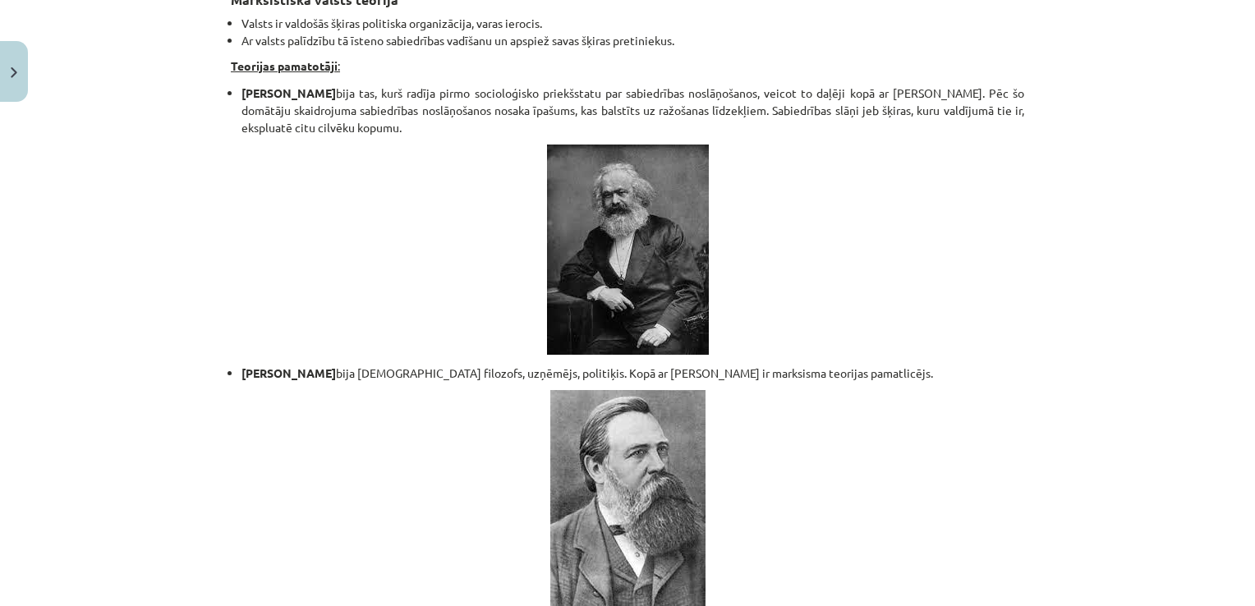
scroll to position [3538, 0]
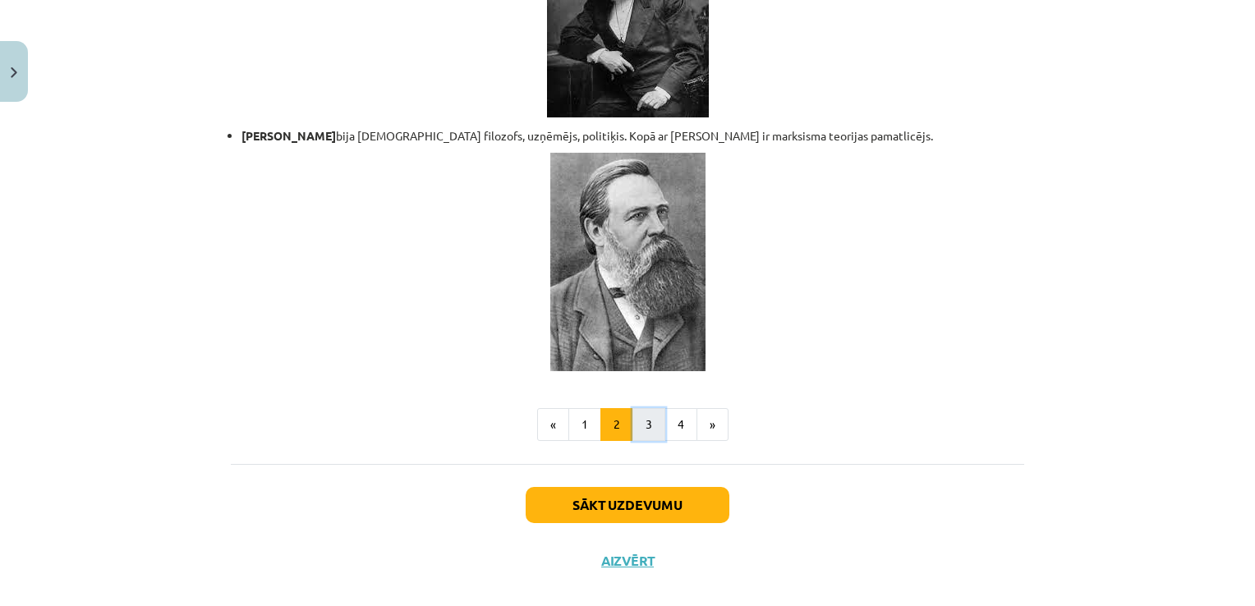
click at [641, 408] on button "3" at bounding box center [648, 424] width 33 height 33
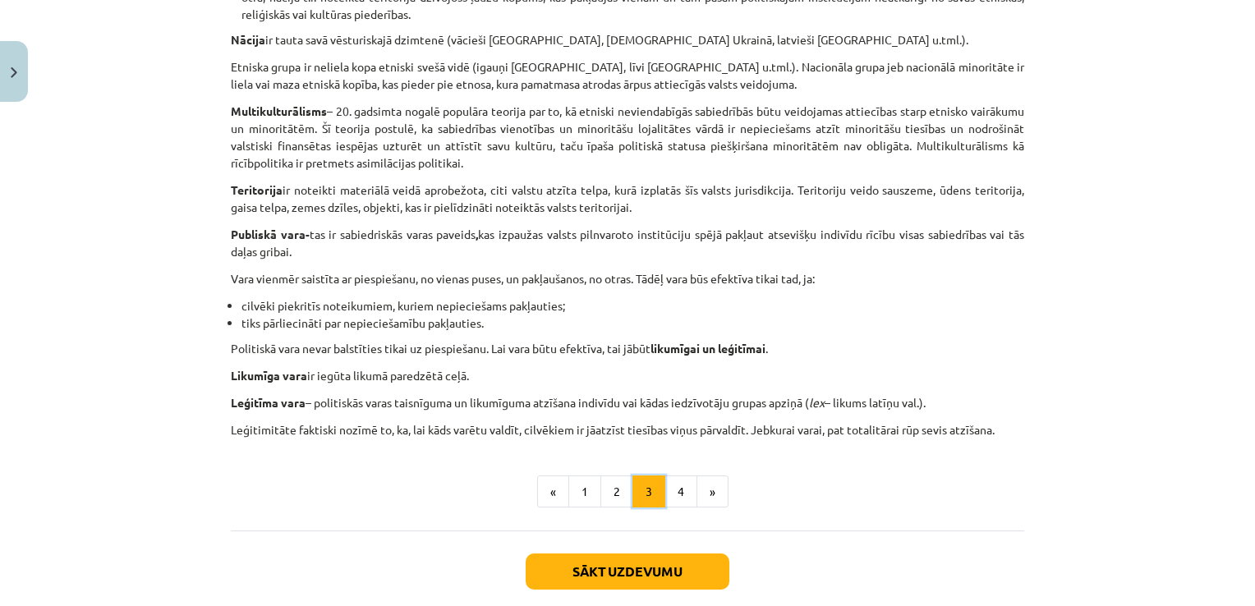
scroll to position [890, 0]
click at [682, 494] on button "4" at bounding box center [680, 491] width 33 height 33
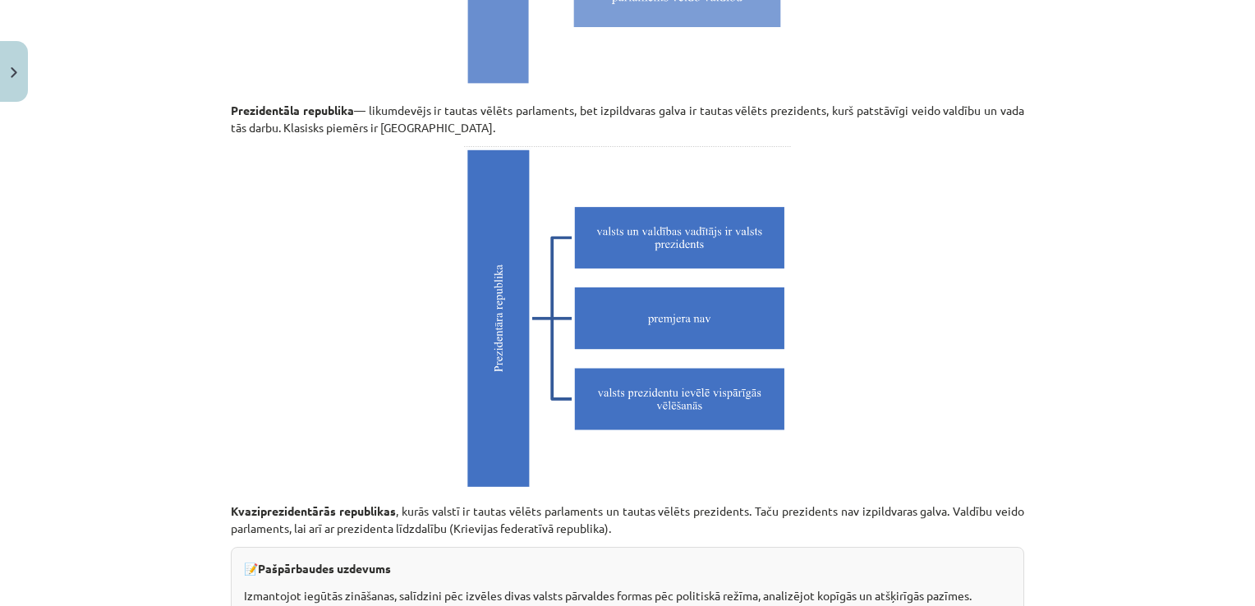
scroll to position [4671, 0]
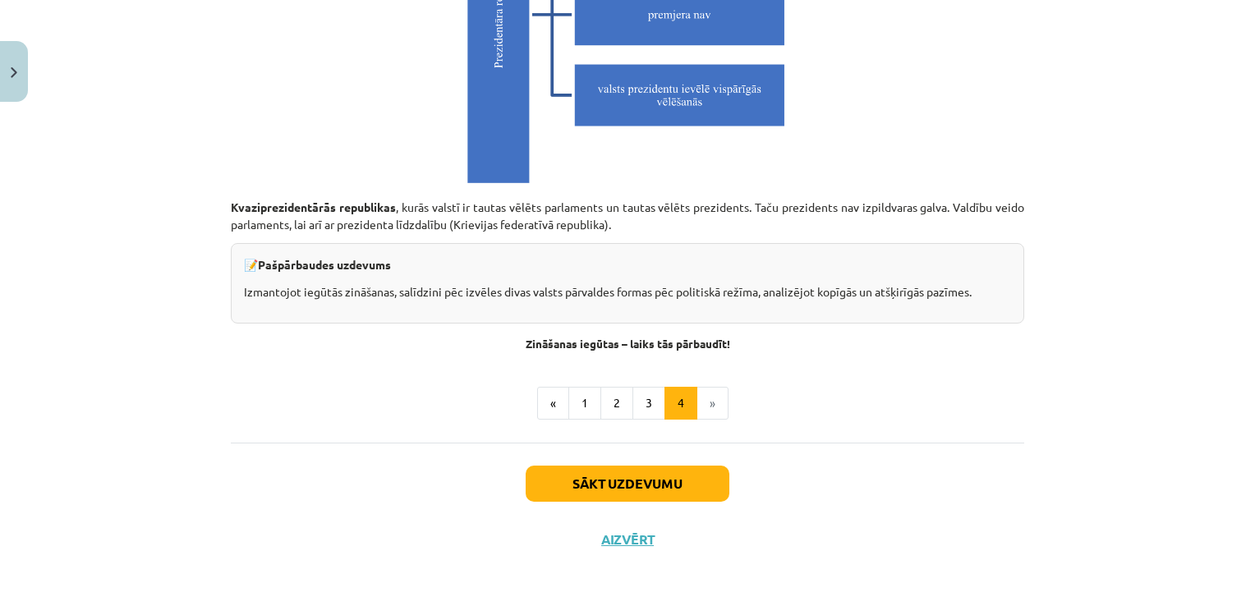
click at [621, 461] on div "Sākt uzdevumu Aizvērt" at bounding box center [627, 500] width 793 height 115
click at [610, 483] on button "Sākt uzdevumu" at bounding box center [628, 484] width 204 height 36
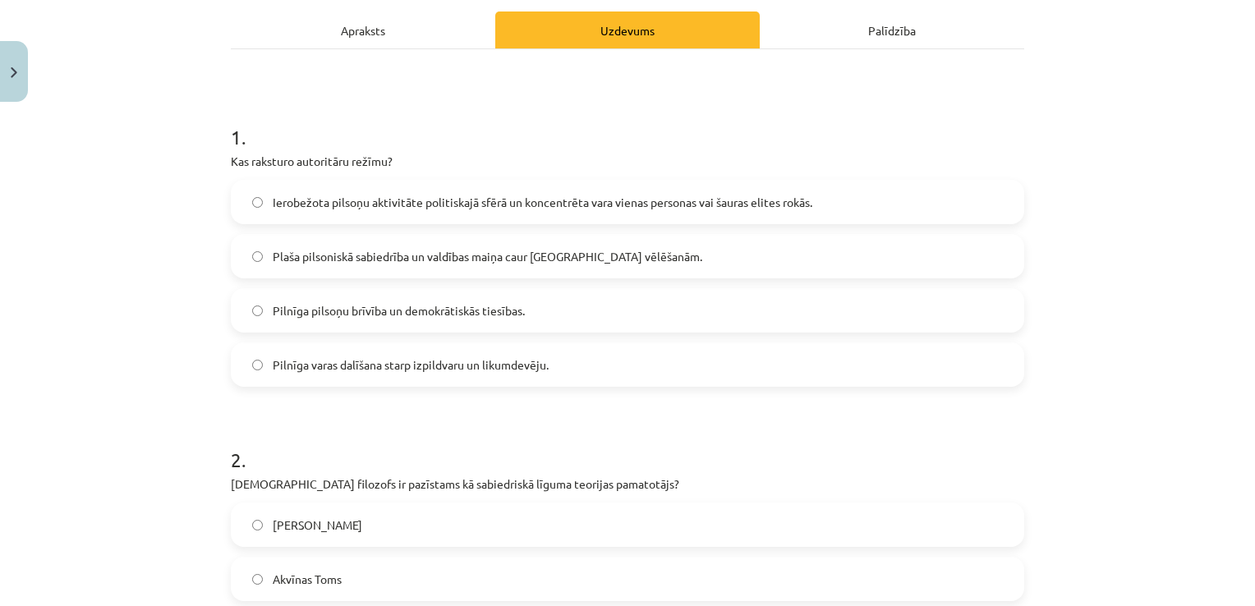
scroll to position [237, 0]
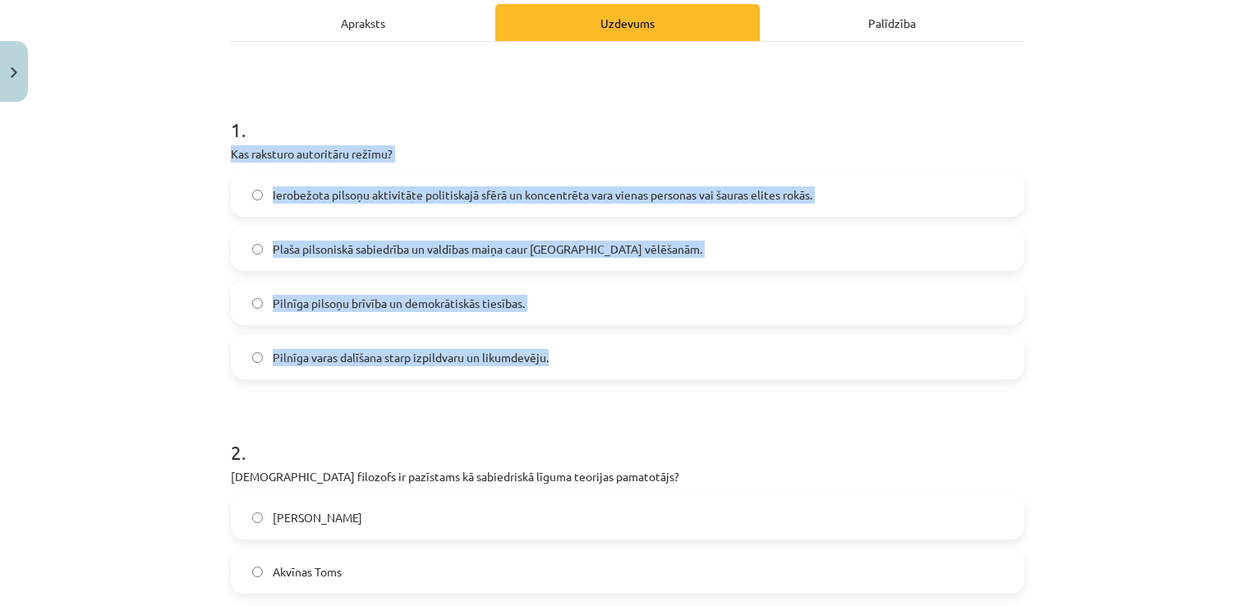
drag, startPoint x: 225, startPoint y: 155, endPoint x: 552, endPoint y: 342, distance: 376.7
click at [552, 342] on div "1 . Kas raksturo autoritāru režīmu? Ierobežota pilsoņu aktivitāte politiskajā s…" at bounding box center [627, 235] width 793 height 290
copy div "Kas raksturo autoritāru režīmu? Ierobežota pilsoņu aktivitāte politiskajā sfērā…"
click at [418, 186] on span "Ierobežota pilsoņu aktivitāte politiskajā sfērā un koncentrēta vara vienas pers…" at bounding box center [543, 194] width 540 height 17
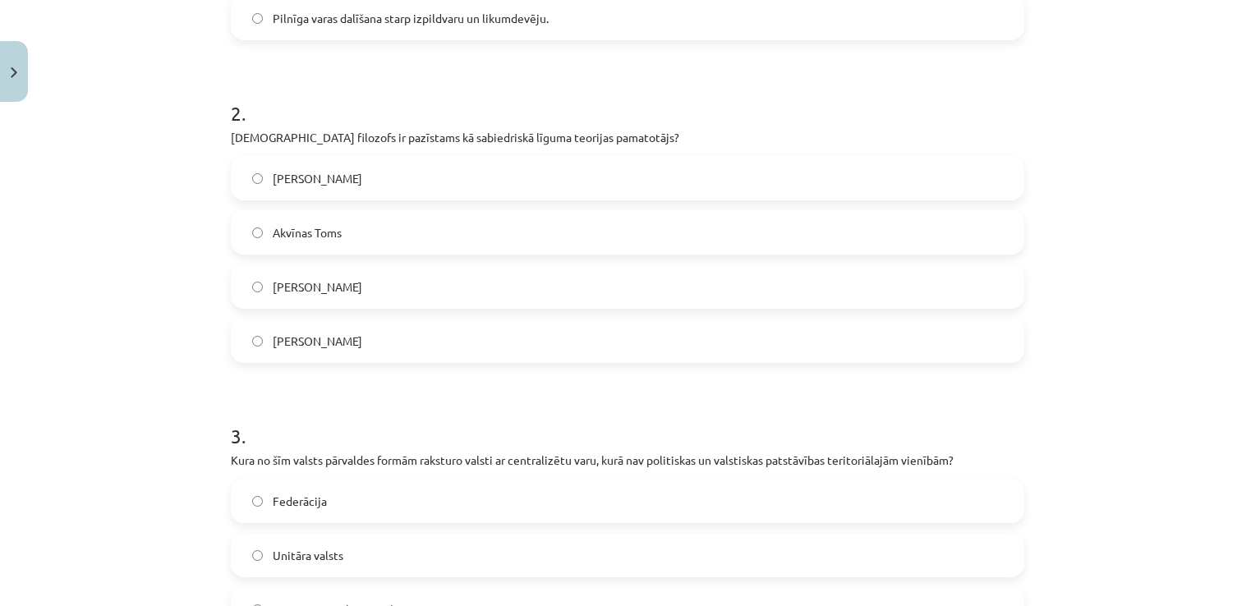
scroll to position [578, 0]
click at [316, 294] on label "[PERSON_NAME]" at bounding box center [627, 284] width 790 height 41
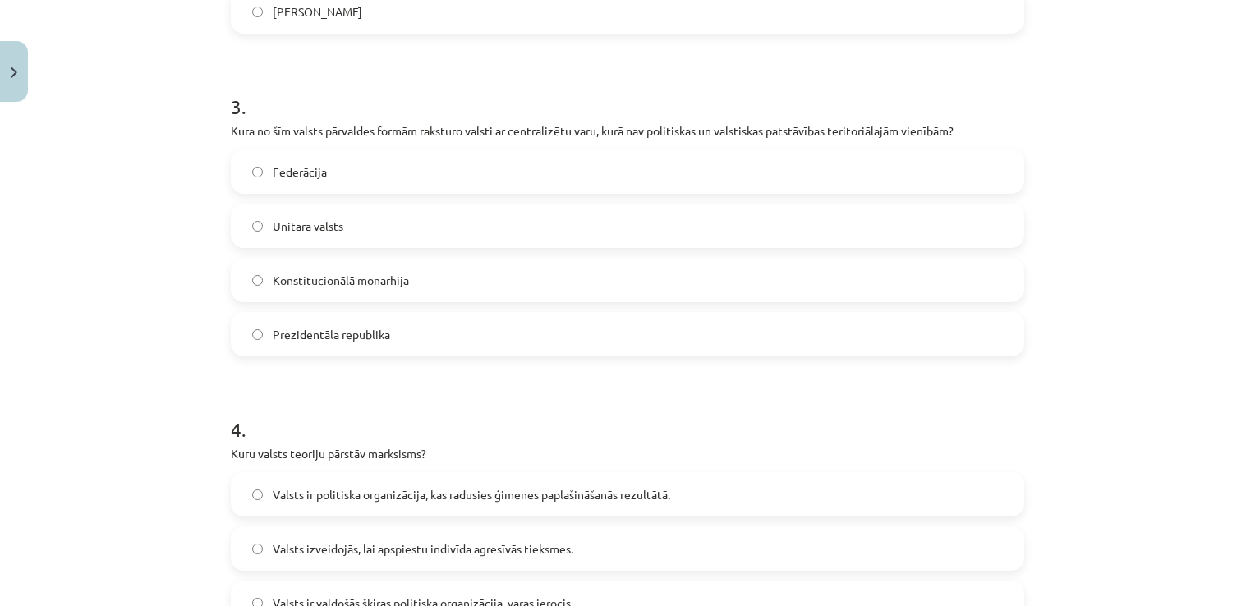
scroll to position [907, 0]
click at [286, 181] on label "Federācija" at bounding box center [627, 170] width 790 height 41
click at [286, 271] on span "Konstitucionālā monarhija" at bounding box center [341, 279] width 136 height 17
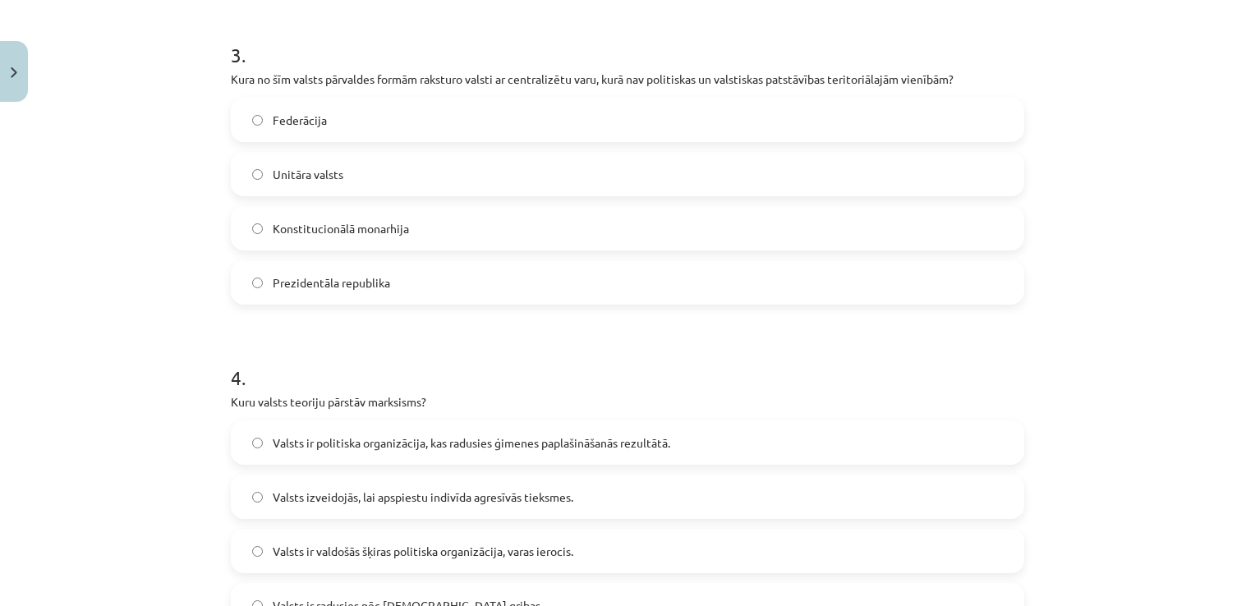
scroll to position [958, 0]
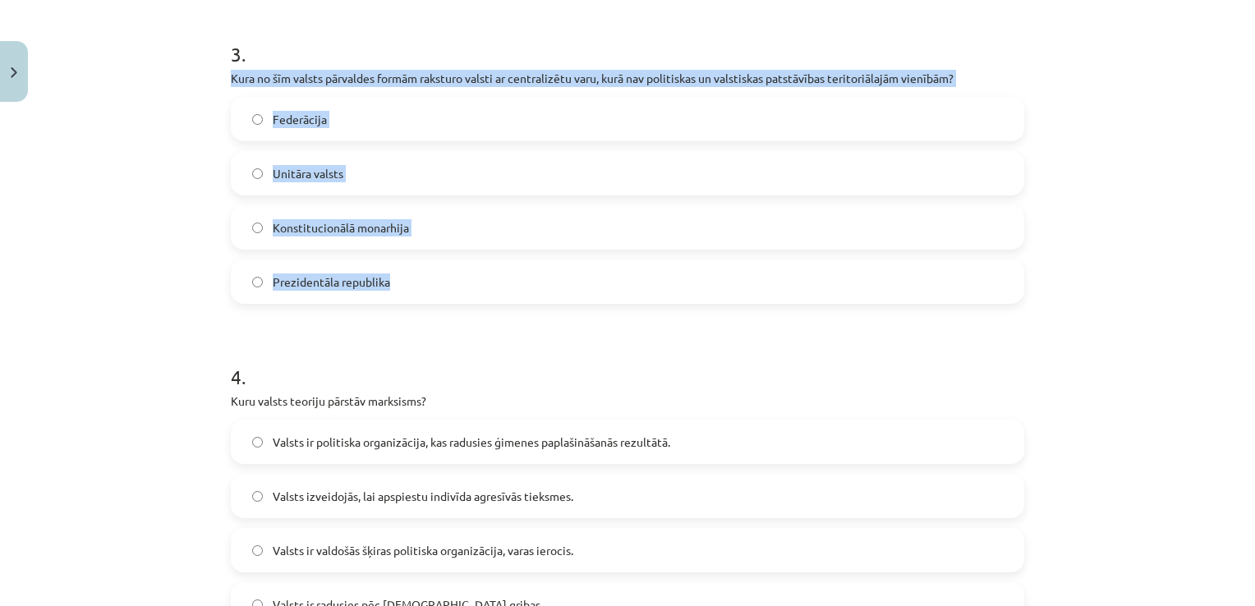
drag, startPoint x: 216, startPoint y: 73, endPoint x: 404, endPoint y: 258, distance: 263.6
click at [404, 258] on div "10 XP Saņemsi Grūts 631 pilda Apraksts Uzdevums Palīdzība 1 . Kas raksturo auto…" at bounding box center [627, 125] width 813 height 1948
copy div "Kura no šīm valsts pārvaldes formām raksturo valsti ar centralizētu varu, kurā …"
click at [401, 148] on div "Federācija Unitāra valsts Konstitucionālā monarhija Prezidentāla republika" at bounding box center [627, 200] width 793 height 207
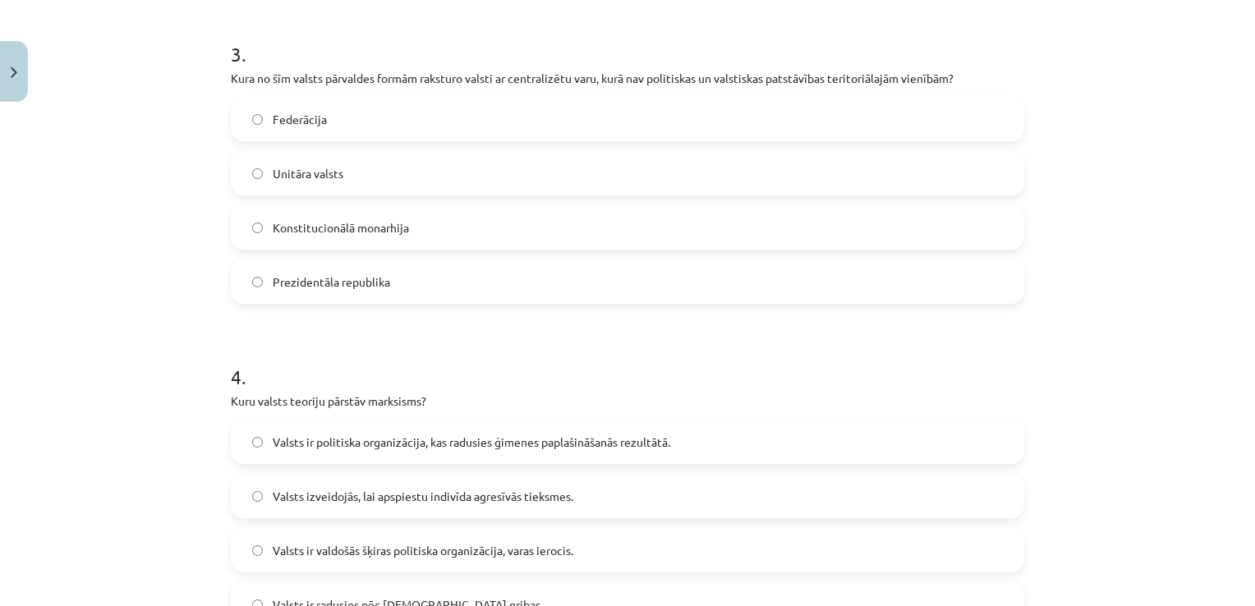
click at [394, 172] on label "Unitāra valsts" at bounding box center [627, 173] width 790 height 41
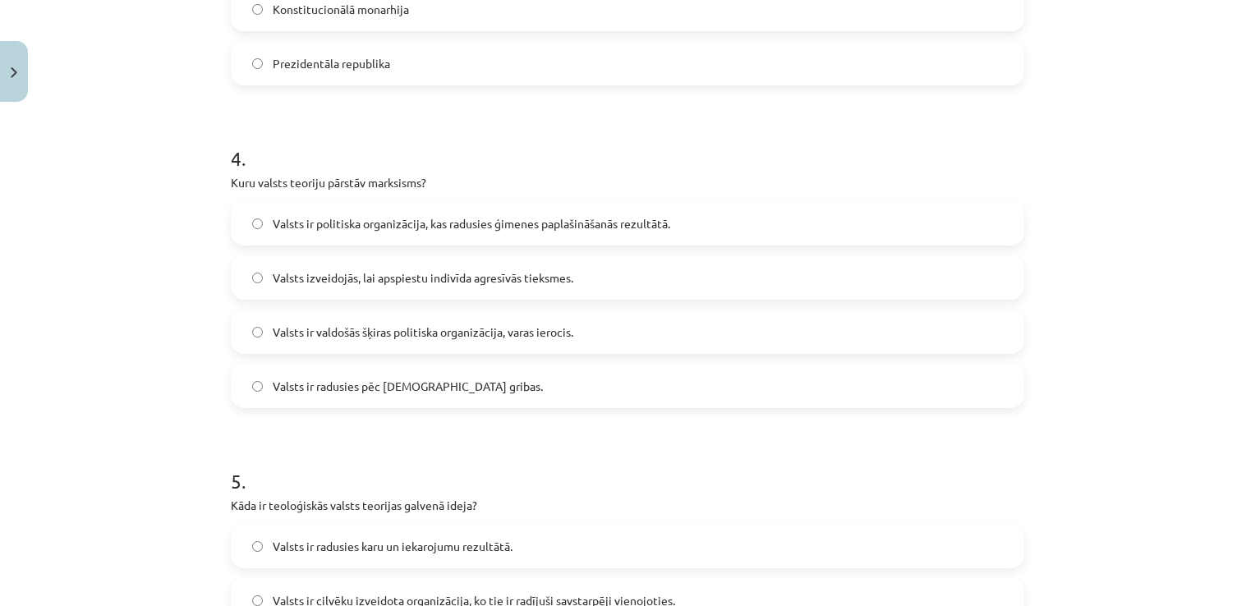
scroll to position [1178, 0]
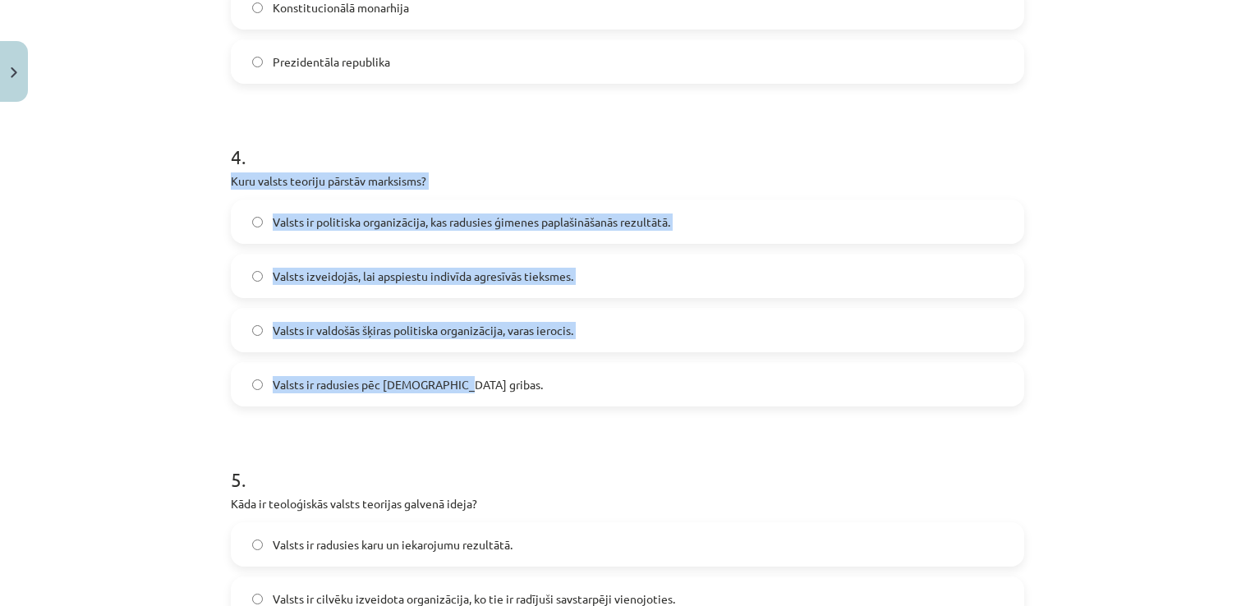
drag, startPoint x: 217, startPoint y: 178, endPoint x: 466, endPoint y: 379, distance: 320.6
copy div "Kuru valsts teoriju pārstāv marksisms? Valsts ir politiska organizācija, kas ra…"
click at [460, 298] on div "Valsts ir politiska organizācija, kas radusies ģimenes paplašināšanās rezultātā…" at bounding box center [627, 303] width 793 height 207
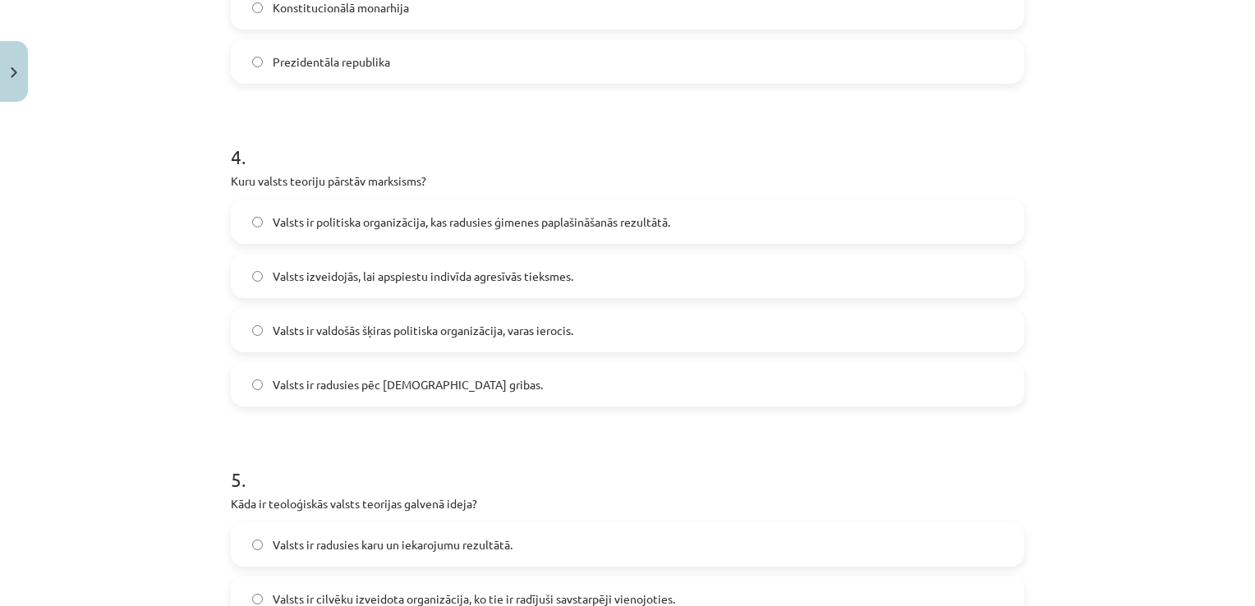
click at [466, 338] on label "Valsts ir valdošās šķiras politiska organizācija, varas ierocis." at bounding box center [627, 330] width 790 height 41
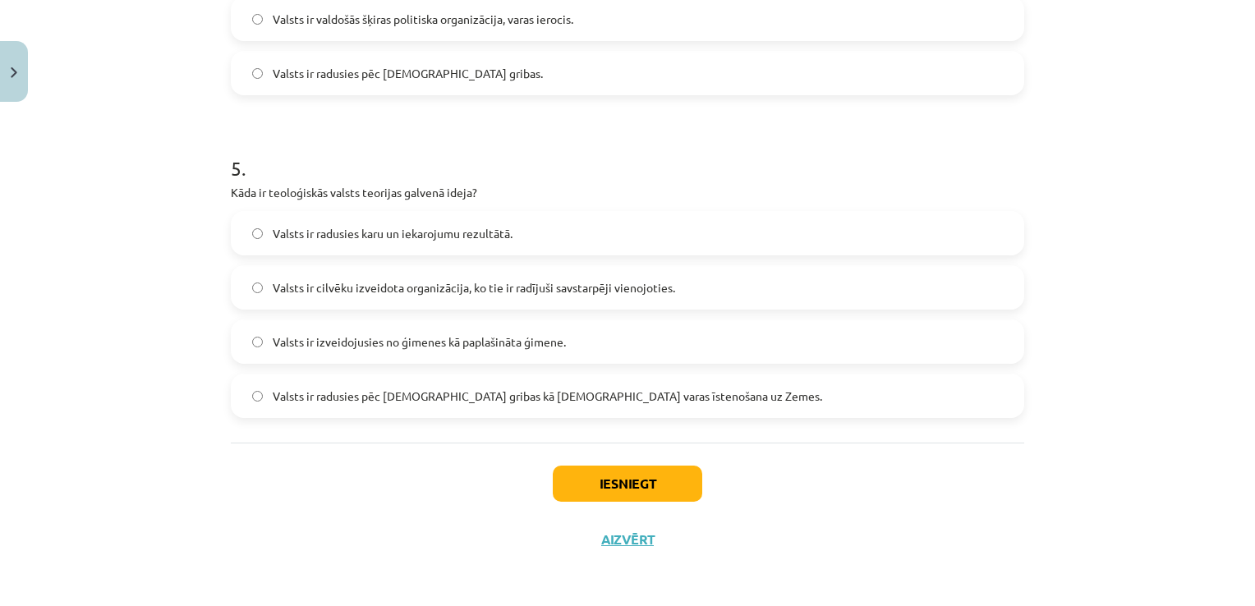
scroll to position [1490, 0]
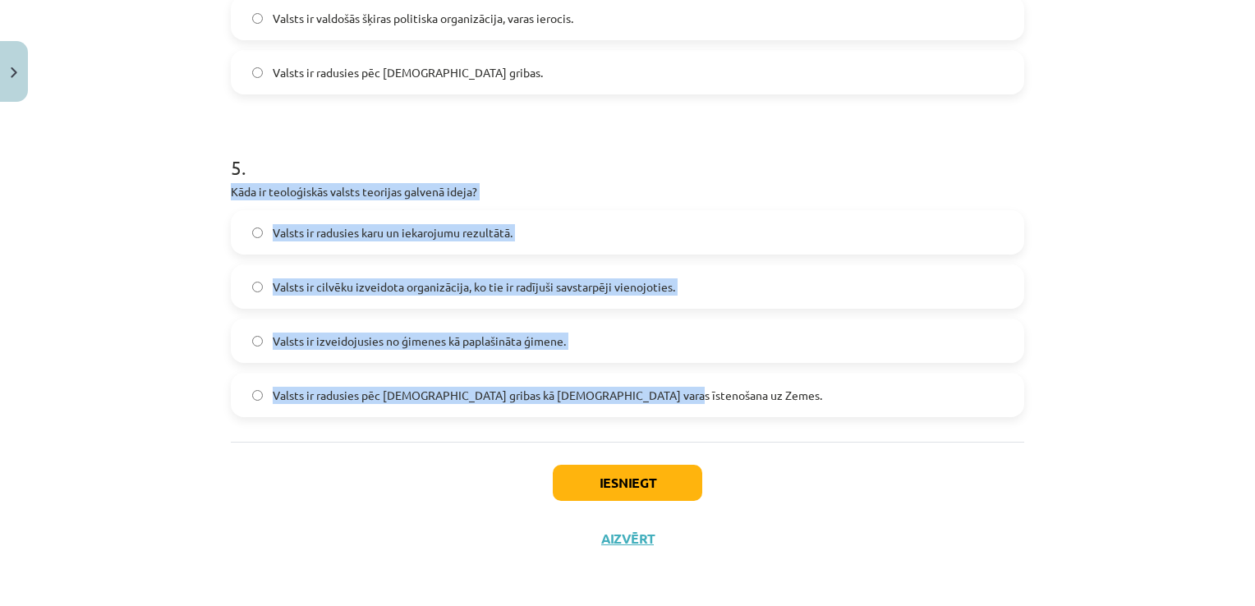
drag, startPoint x: 214, startPoint y: 191, endPoint x: 685, endPoint y: 395, distance: 513.5
copy div "Kāda ir teoloģiskās valsts teorijas galvenā ideja? Valsts ir radusies karu un i…"
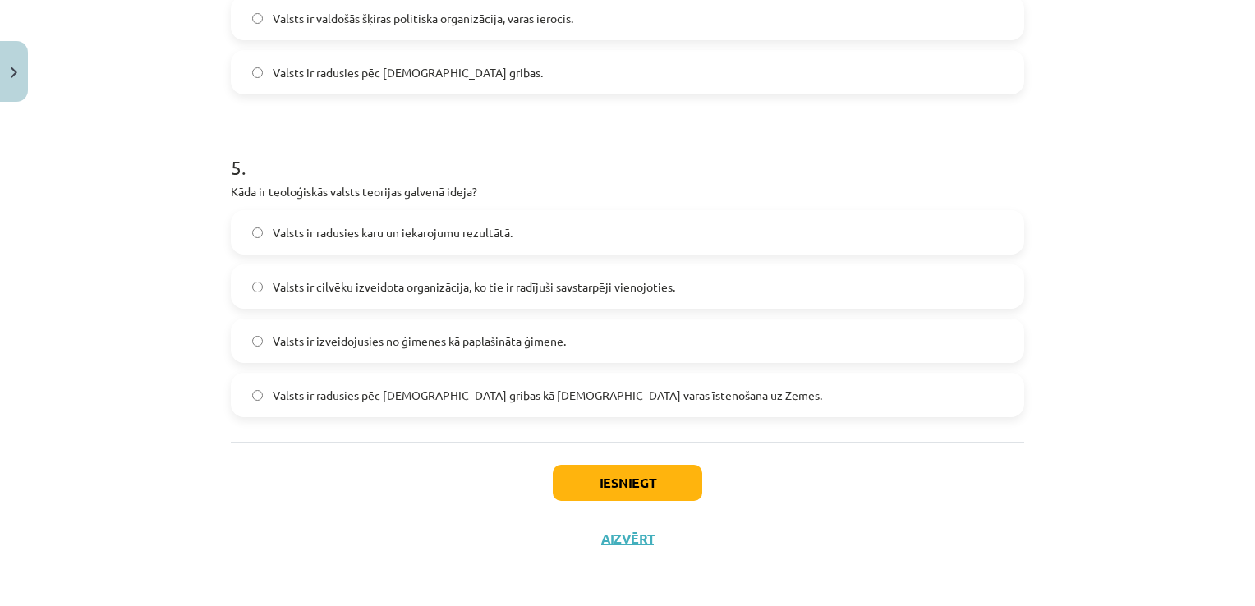
click at [428, 153] on h1 "5 ." at bounding box center [627, 152] width 793 height 51
click at [501, 280] on span "Valsts ir cilvēku izveidota organizācija, ko tie ir radījuši savstarpēji vienoj…" at bounding box center [474, 286] width 402 height 17
click at [373, 391] on span "Valsts ir radusies pēc [DEMOGRAPHIC_DATA] gribas kā [DEMOGRAPHIC_DATA] varas īs…" at bounding box center [547, 395] width 549 height 17
click at [621, 493] on button "Iesniegt" at bounding box center [627, 483] width 149 height 36
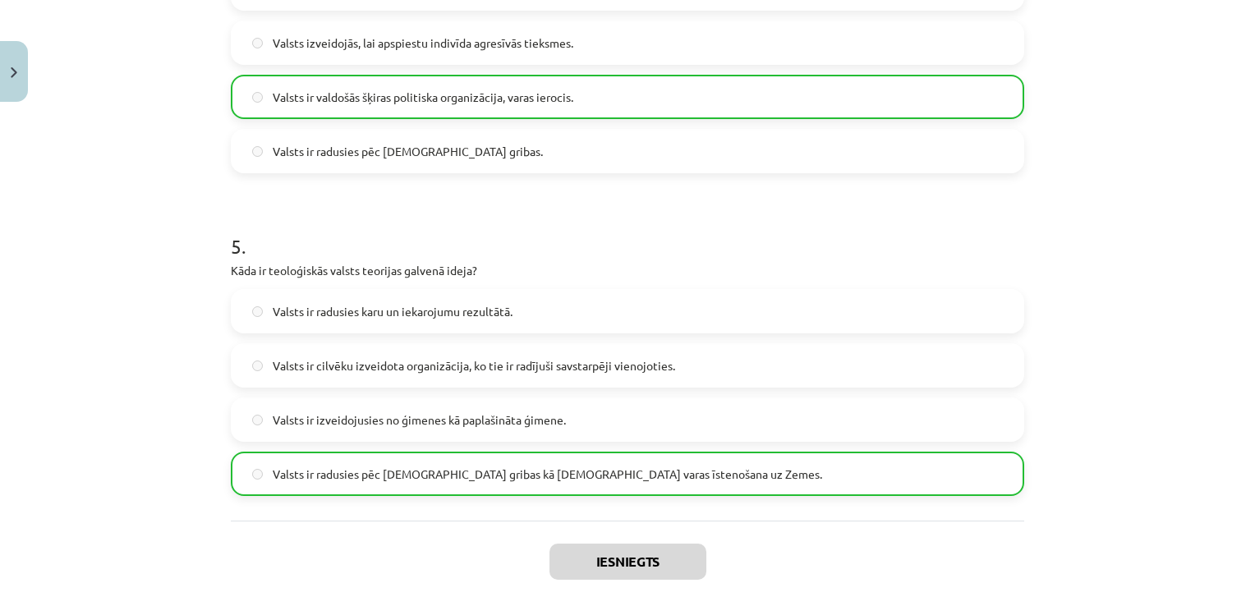
scroll to position [1543, 0]
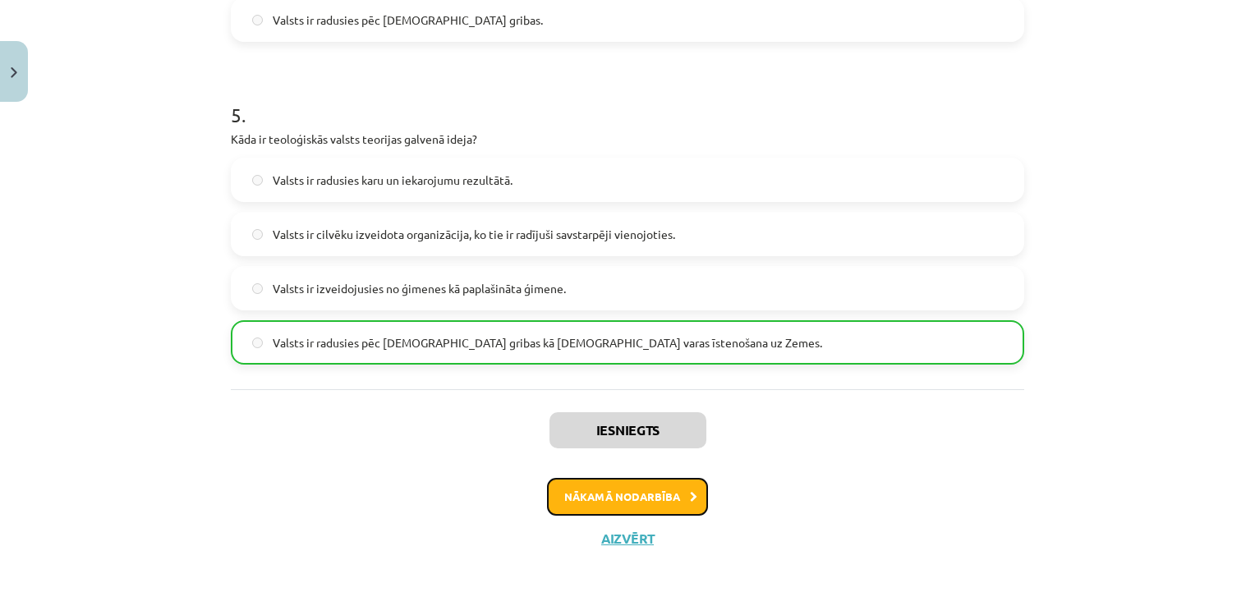
click at [591, 484] on button "Nākamā nodarbība" at bounding box center [627, 497] width 161 height 38
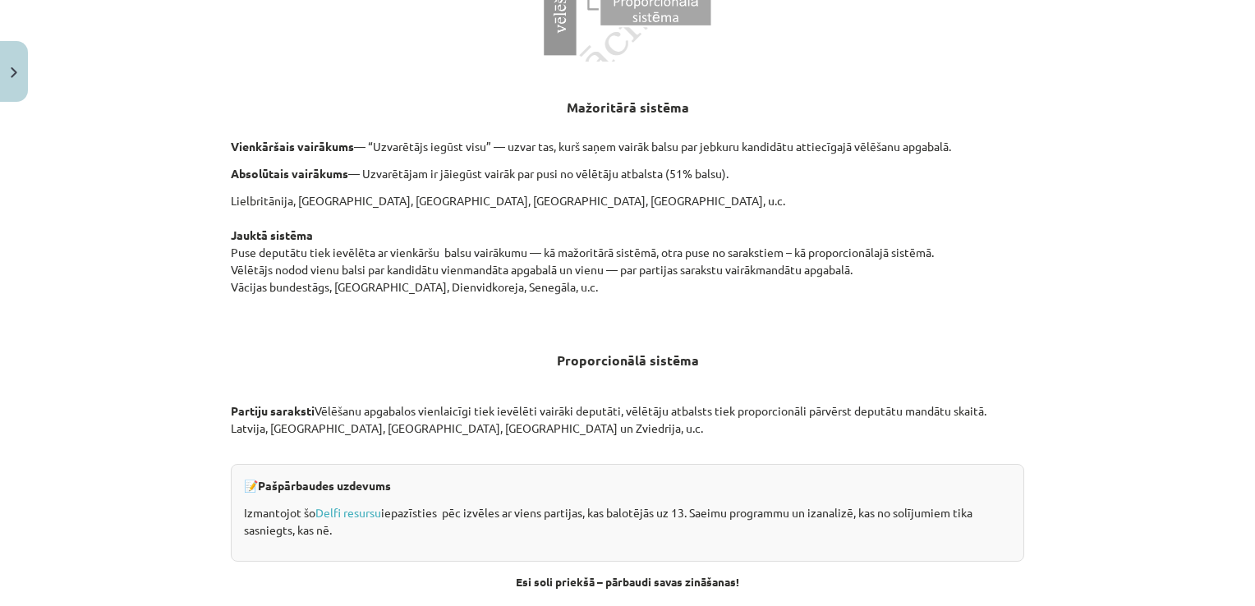
scroll to position [1529, 0]
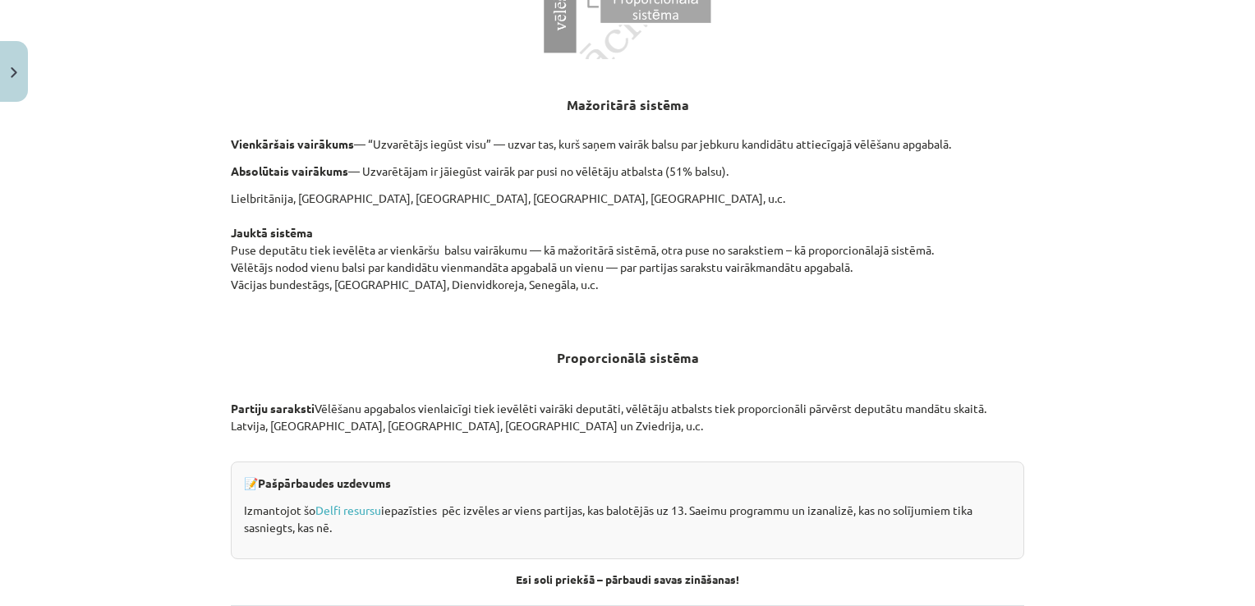
click at [525, 345] on h3 "Proporcionālā sistēma" at bounding box center [627, 353] width 793 height 30
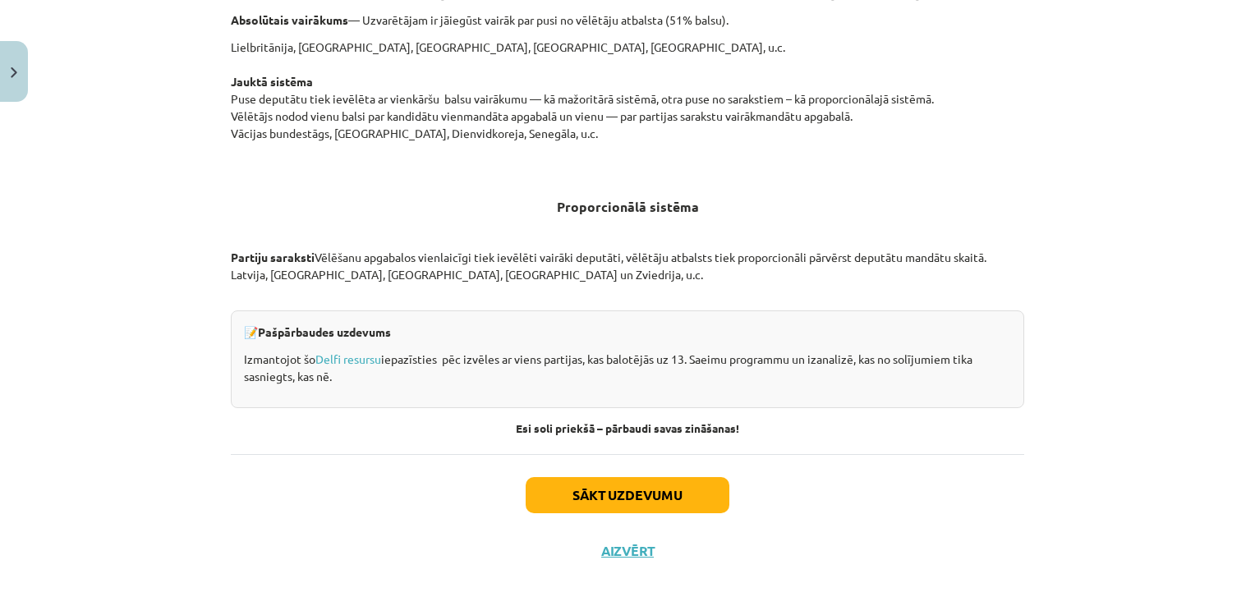
scroll to position [1690, 0]
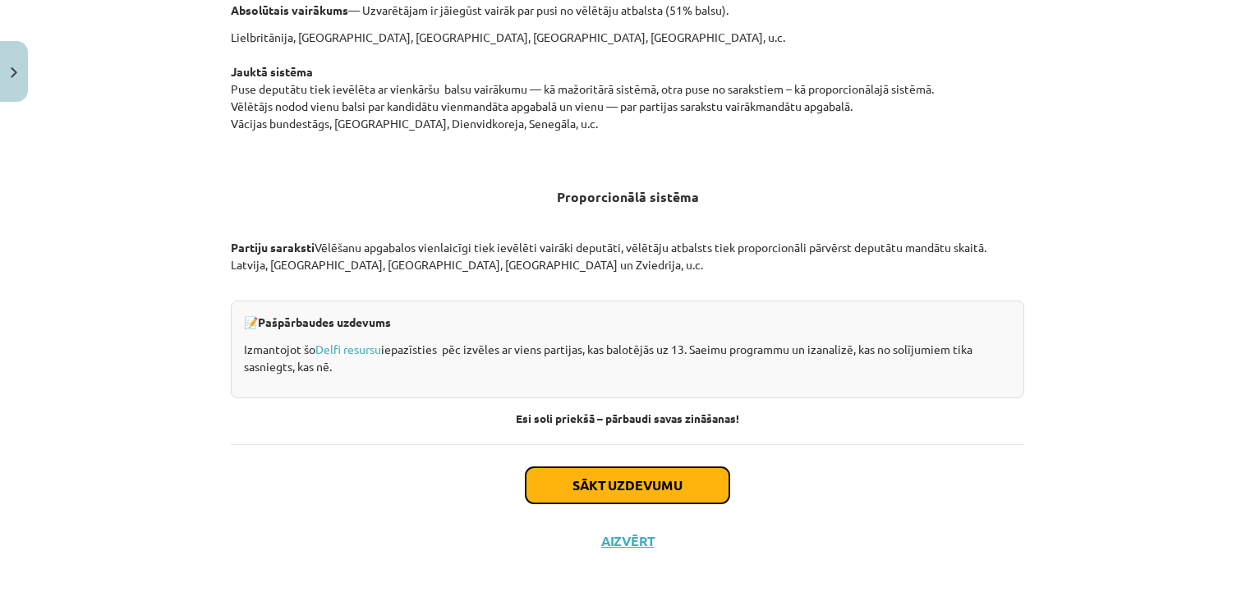
click at [667, 486] on button "Sākt uzdevumu" at bounding box center [628, 485] width 204 height 36
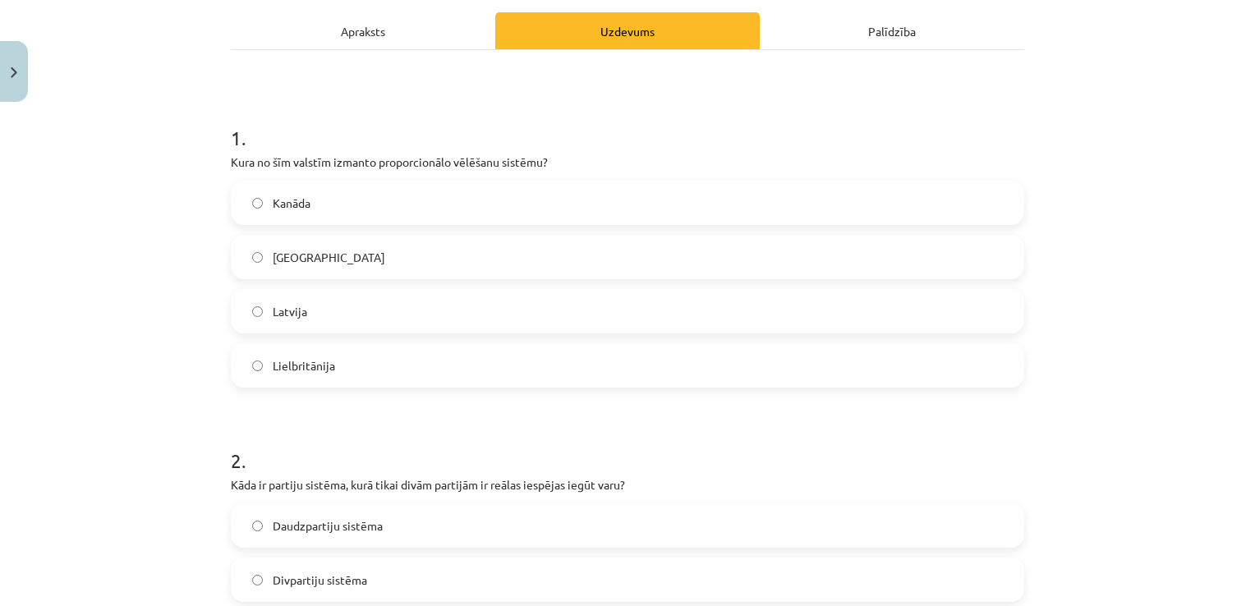
scroll to position [246, 0]
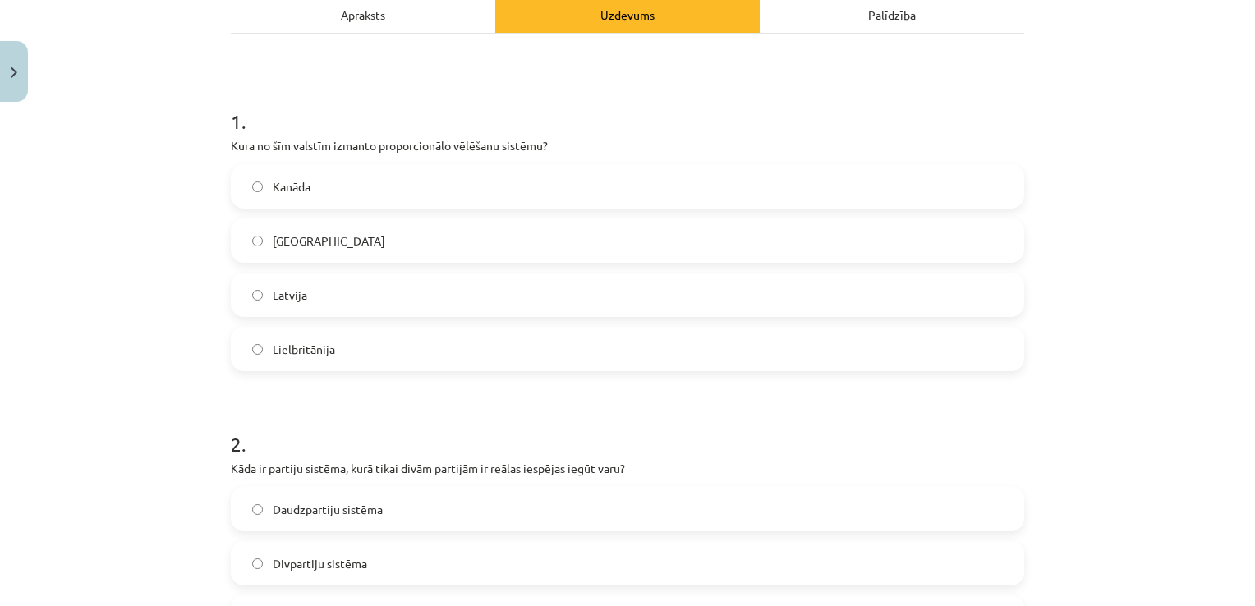
click at [341, 12] on div "Apraksts" at bounding box center [363, 14] width 264 height 37
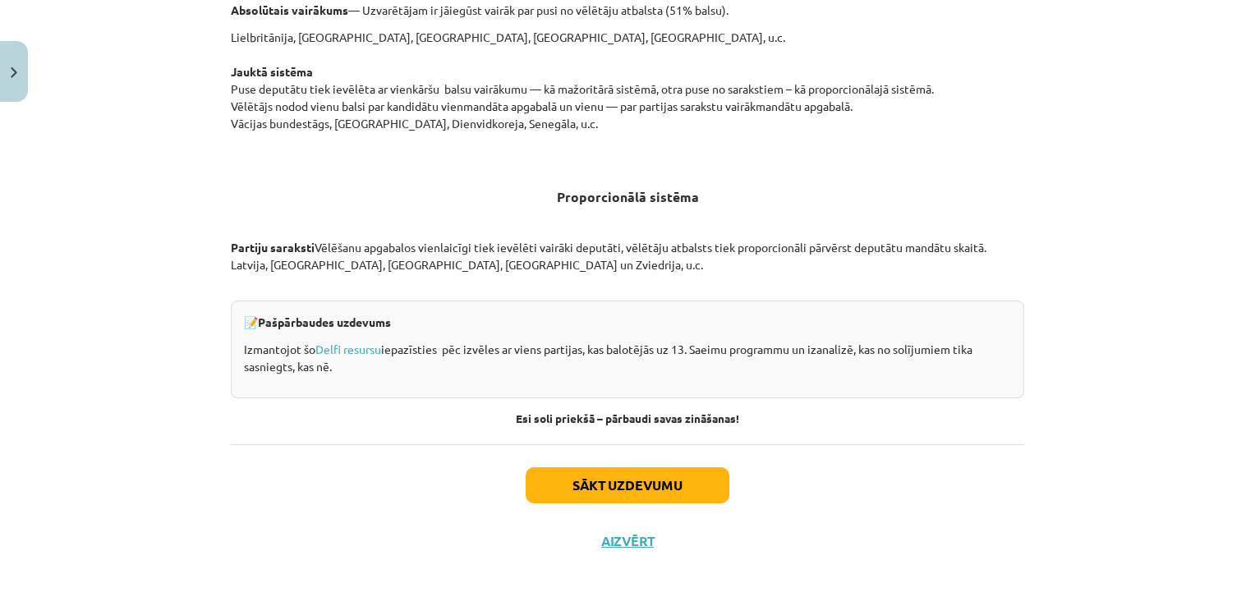
scroll to position [1690, 0]
click at [630, 488] on button "Sākt uzdevumu" at bounding box center [628, 485] width 204 height 36
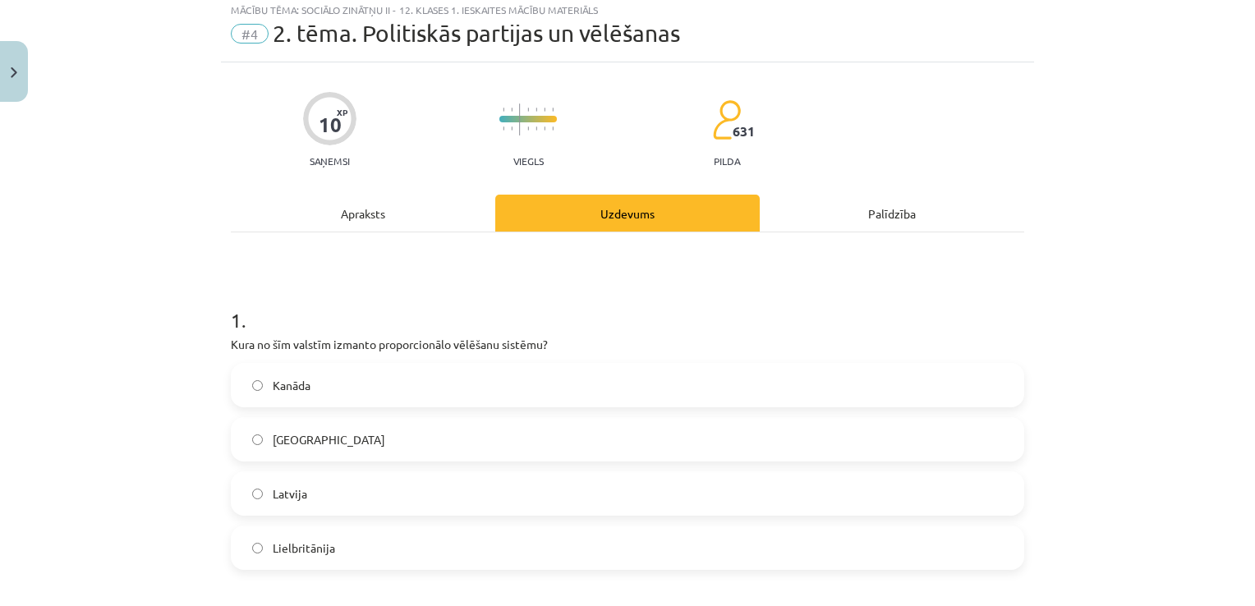
scroll to position [41, 0]
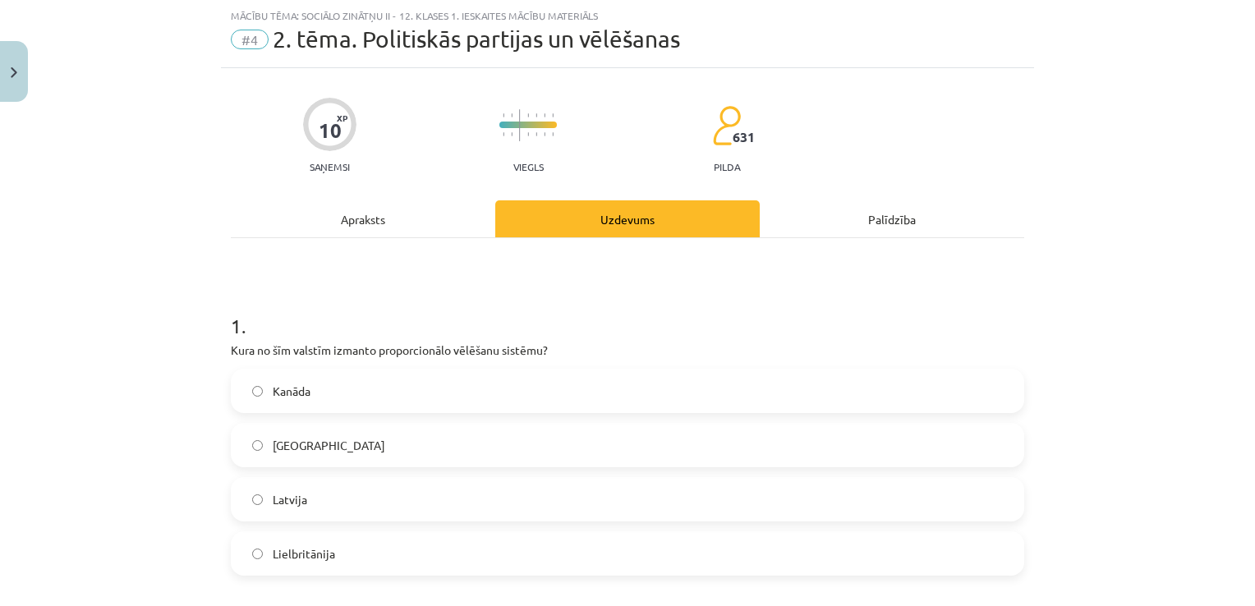
click at [389, 221] on div "Apraksts" at bounding box center [363, 218] width 264 height 37
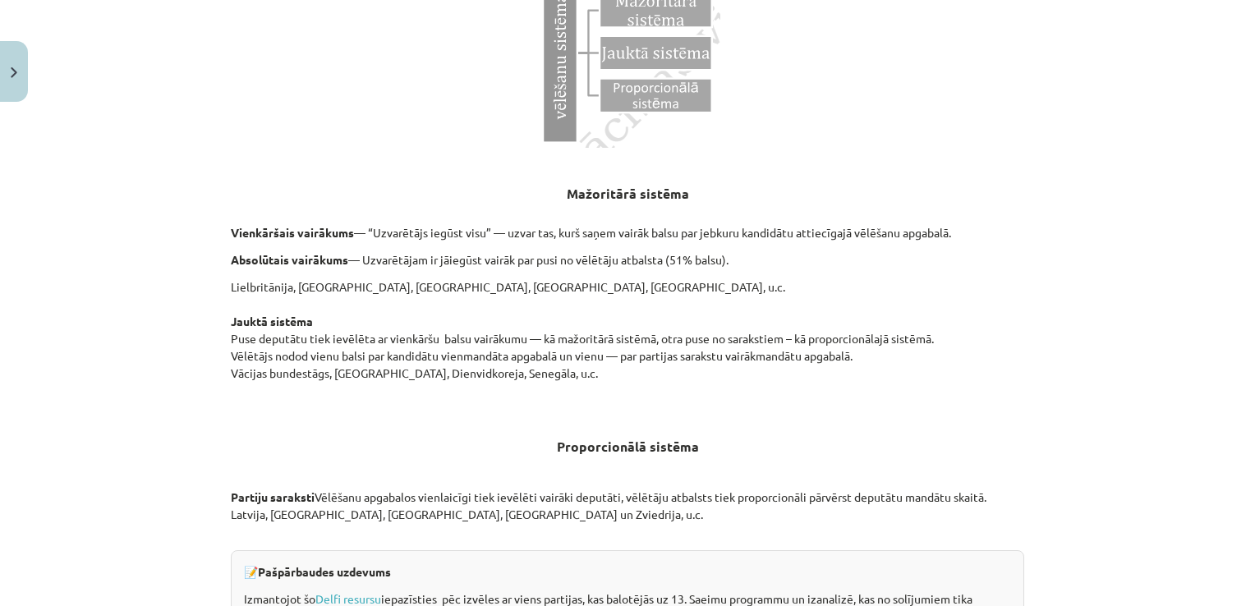
scroll to position [1690, 0]
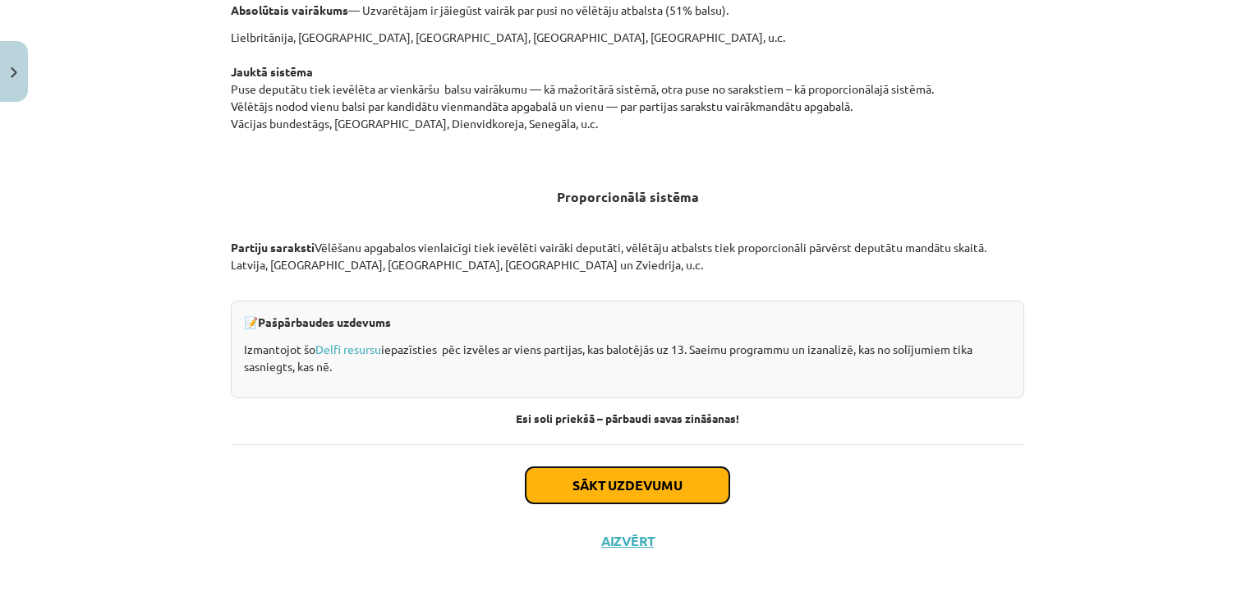
click at [595, 472] on button "Sākt uzdevumu" at bounding box center [628, 485] width 204 height 36
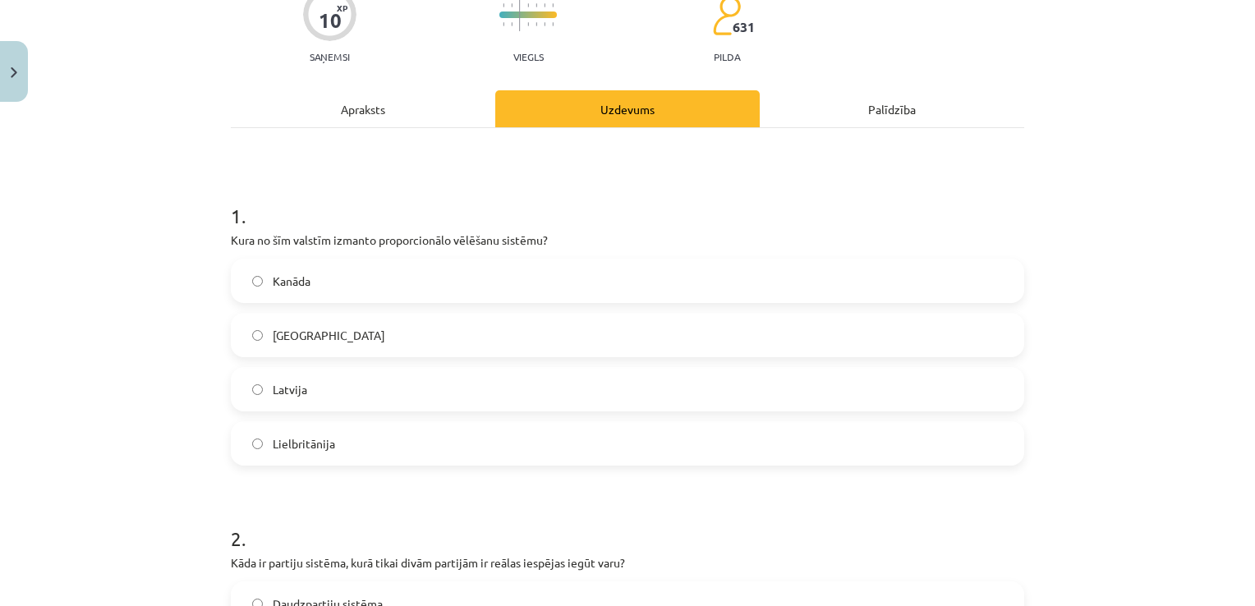
scroll to position [172, 0]
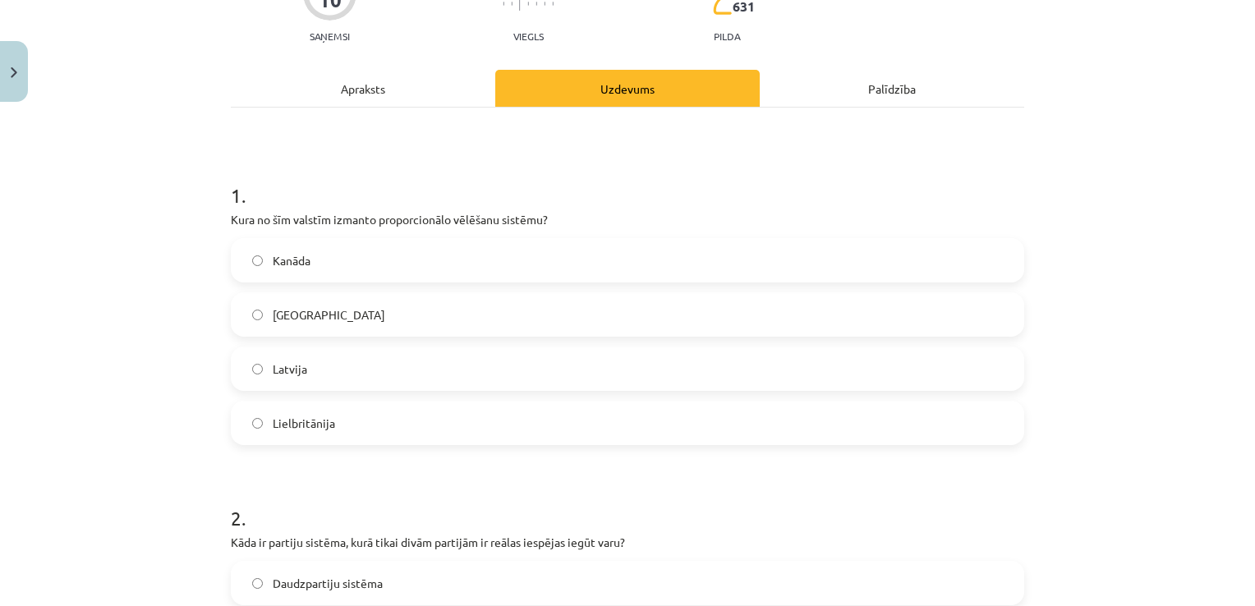
click at [324, 391] on div "Kanāda [GEOGRAPHIC_DATA] [GEOGRAPHIC_DATA] Lielbritānija" at bounding box center [627, 341] width 793 height 207
click at [345, 356] on label "Latvija" at bounding box center [627, 368] width 790 height 41
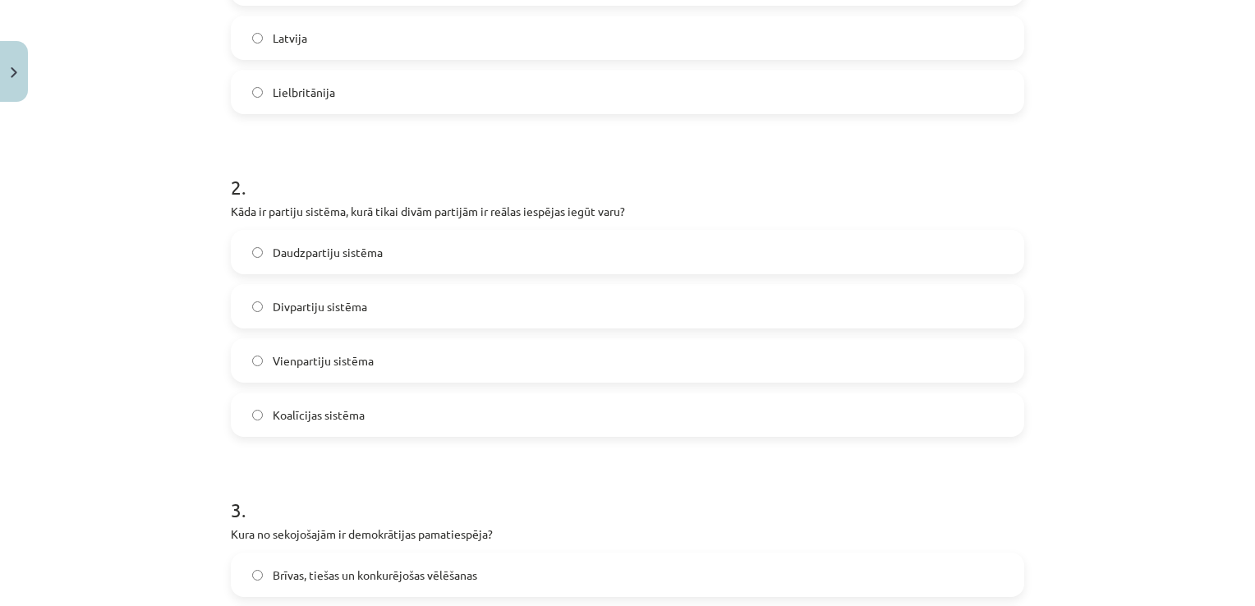
scroll to position [504, 0]
click at [302, 310] on span "Divpartiju sistēma" at bounding box center [320, 304] width 94 height 17
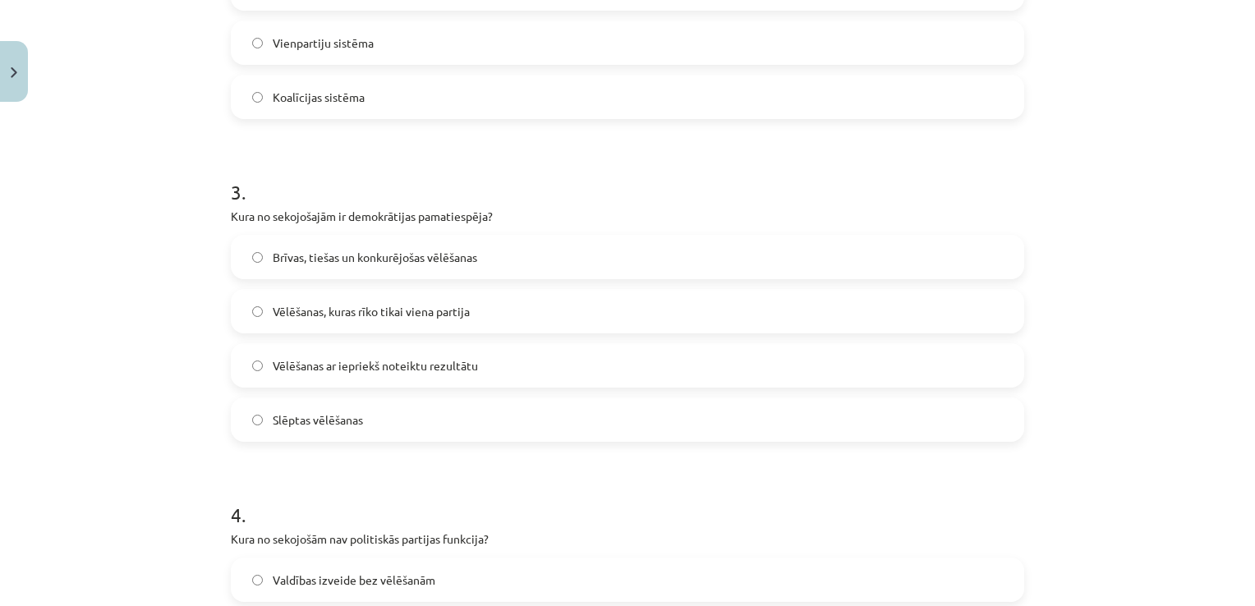
scroll to position [836, 0]
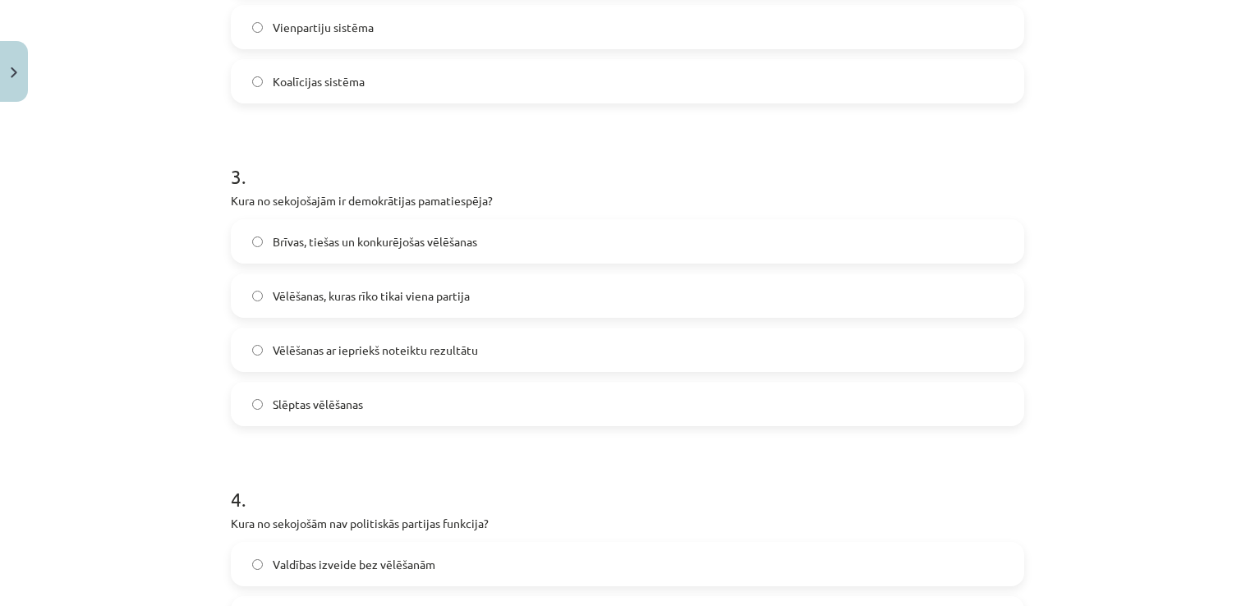
click at [338, 291] on span "Vēlēšanas, kuras rīko tikai viena partija" at bounding box center [371, 295] width 197 height 17
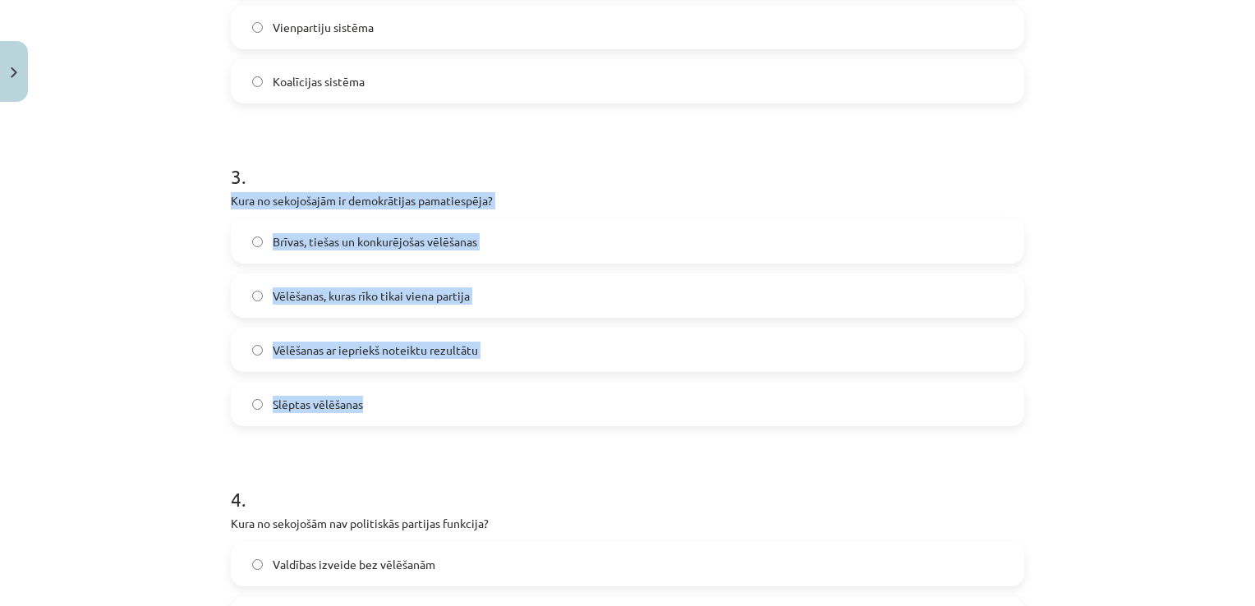
drag, startPoint x: 223, startPoint y: 197, endPoint x: 383, endPoint y: 392, distance: 252.0
click at [383, 392] on div "10 XP Saņemsi Viegls 631 pilda Apraksts Uzdevums Palīdzība 1 . Kura no šīm vals…" at bounding box center [627, 247] width 813 height 1948
copy div "Kura no sekojošajām ir demokrātijas pamatiespēja? Brīvas, tiešas un konkurējoša…"
click at [363, 233] on span "Brīvas, tiešas un konkurējošas vēlēšanas" at bounding box center [375, 241] width 204 height 17
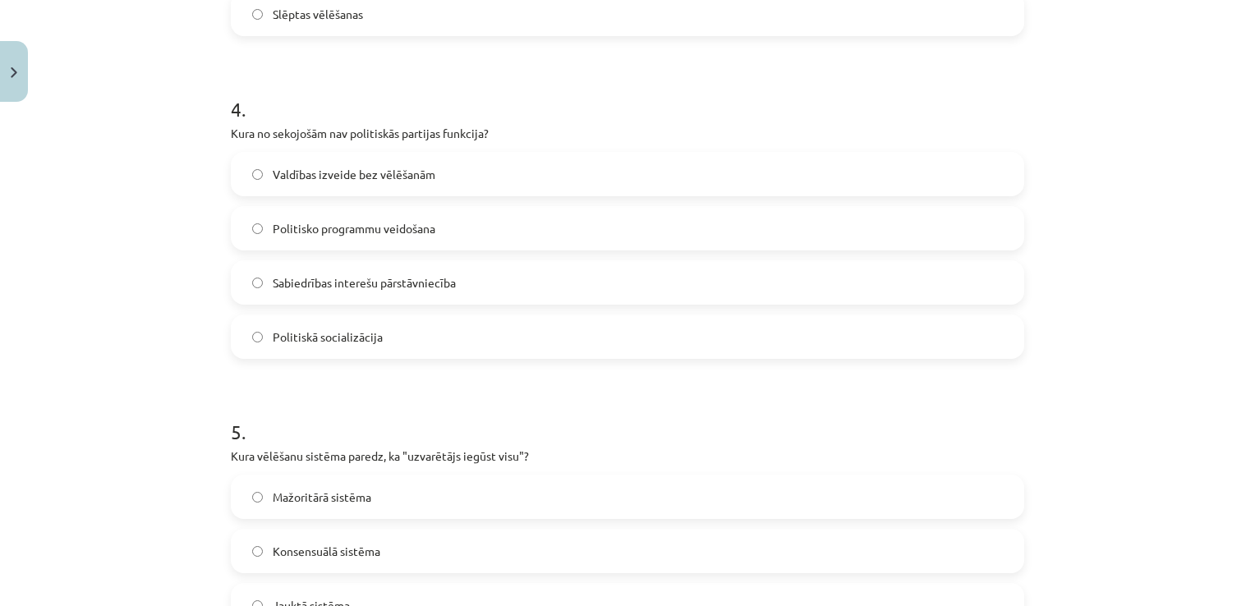
scroll to position [1243, 0]
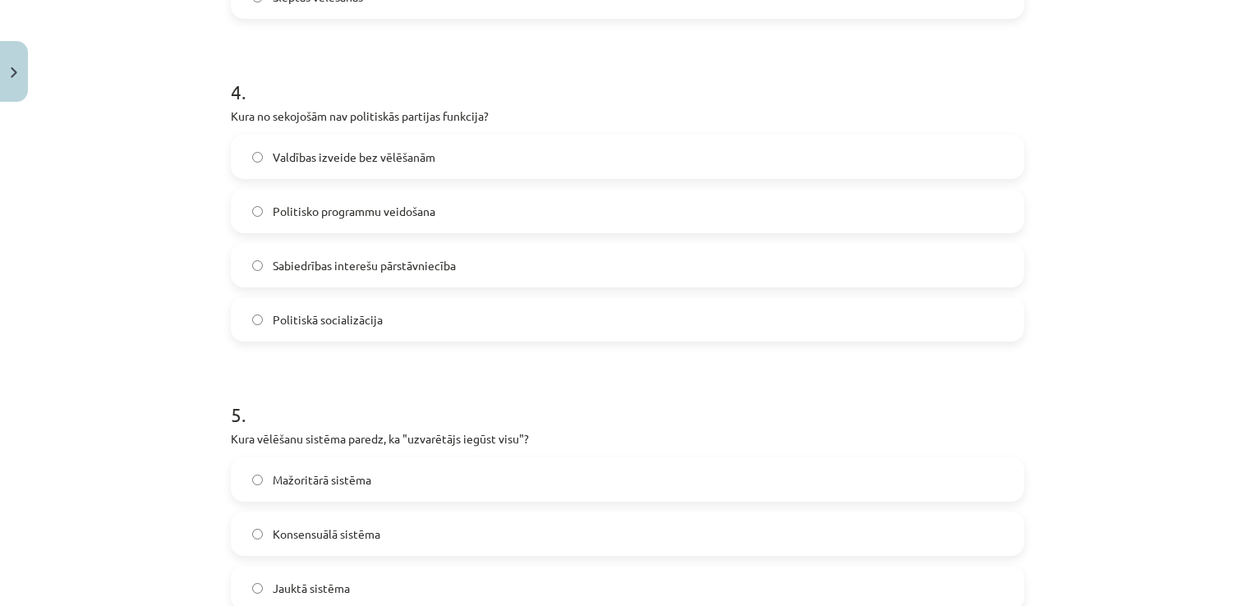
click at [314, 314] on span "Politiskā socializācija" at bounding box center [328, 319] width 110 height 17
drag, startPoint x: 310, startPoint y: 285, endPoint x: 308, endPoint y: 299, distance: 14.2
click at [308, 299] on div "Valdības izveide bez vēlēšanām Politisko programmu veidošana Sabiedrības intere…" at bounding box center [627, 238] width 793 height 207
click at [158, 218] on div "Mācību tēma: Sociālo zinātņu ii - 12. klases 1. ieskaites mācību materiāls #4 2…" at bounding box center [627, 303] width 1255 height 606
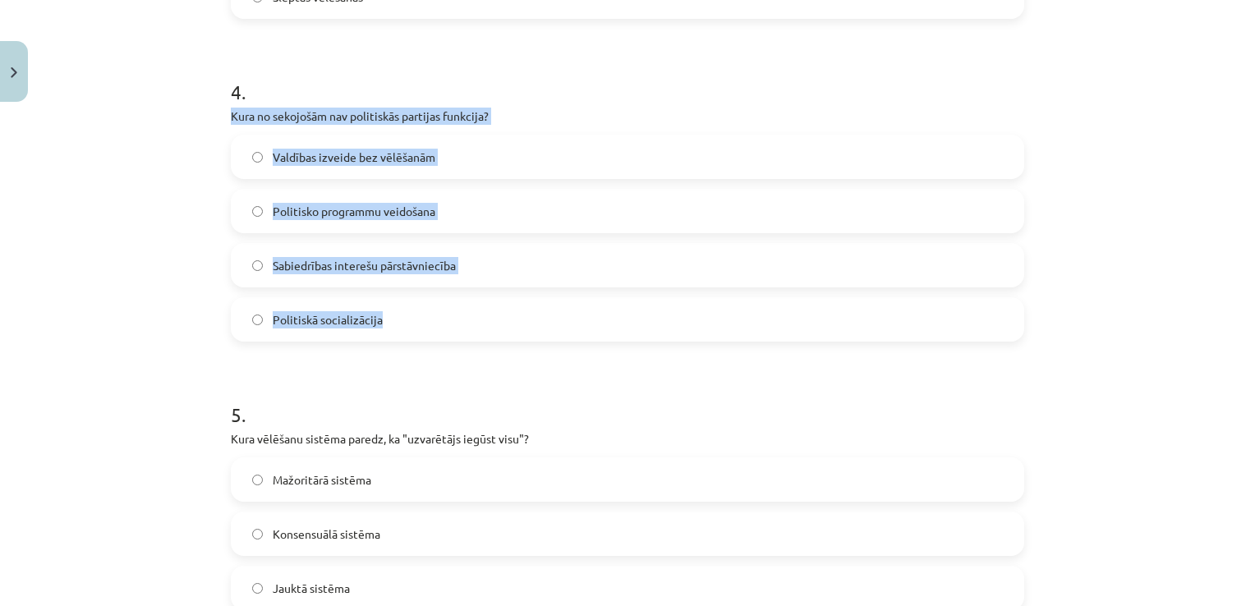
drag, startPoint x: 218, startPoint y: 117, endPoint x: 388, endPoint y: 310, distance: 257.2
copy div "Kura no sekojošām nav politiskās partijas funkcija? Valdības izveide bez vēlēša…"
click at [351, 152] on span "Valdības izveide bez vēlēšanām" at bounding box center [354, 157] width 163 height 17
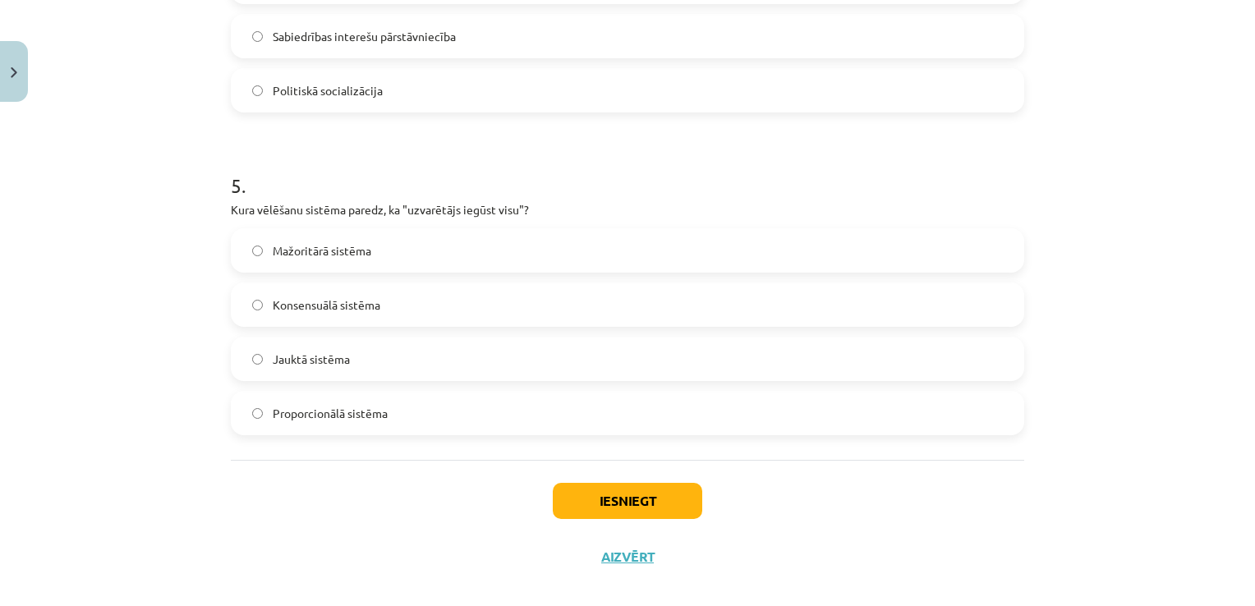
scroll to position [1491, 0]
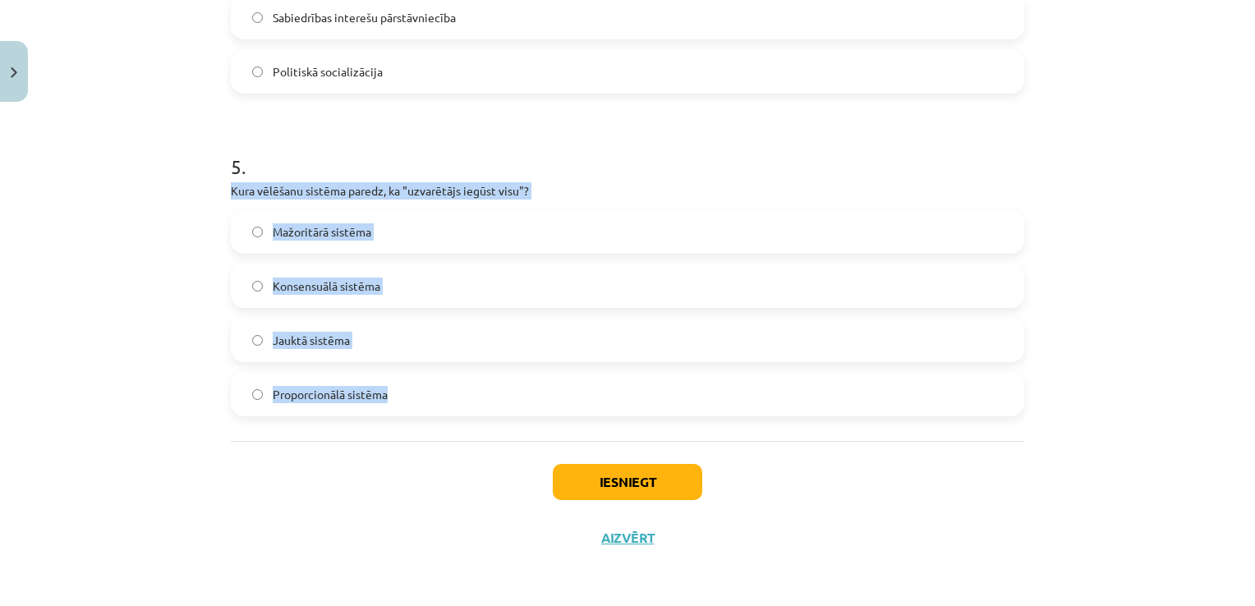
drag, startPoint x: 220, startPoint y: 189, endPoint x: 404, endPoint y: 383, distance: 267.2
copy div "Kura vēlēšanu sistēma paredz, ka "uzvarētājs iegūst visu"? Mažoritārā sistēma K…"
click at [360, 225] on span "Mažoritārā sistēma" at bounding box center [322, 231] width 99 height 17
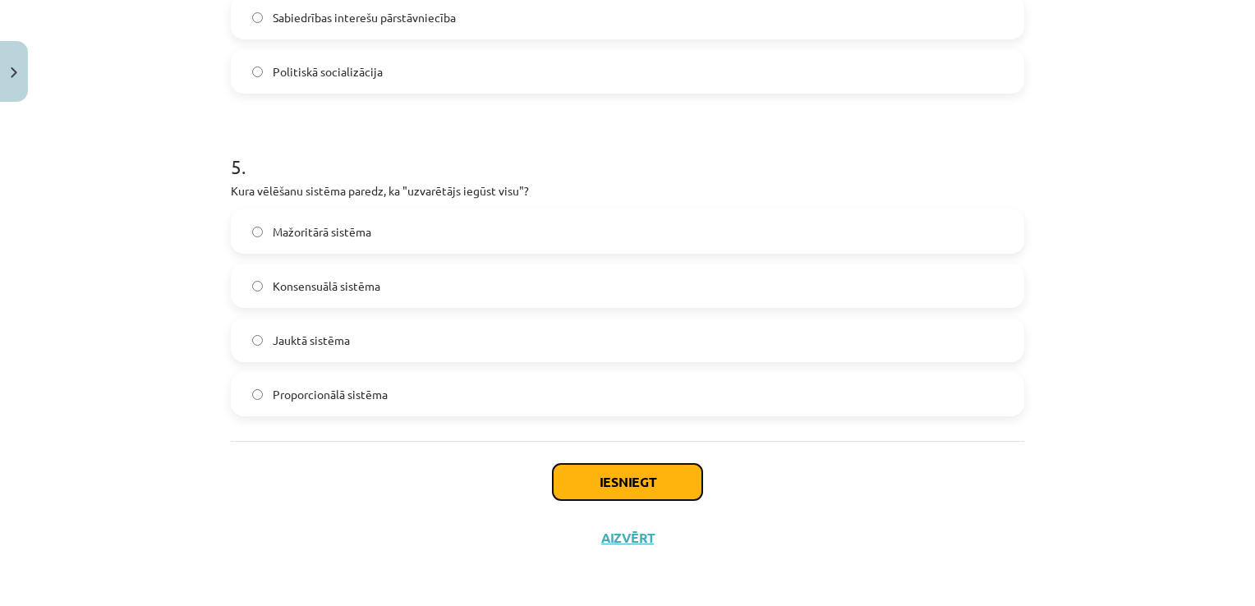
click at [664, 478] on button "Iesniegt" at bounding box center [627, 482] width 149 height 36
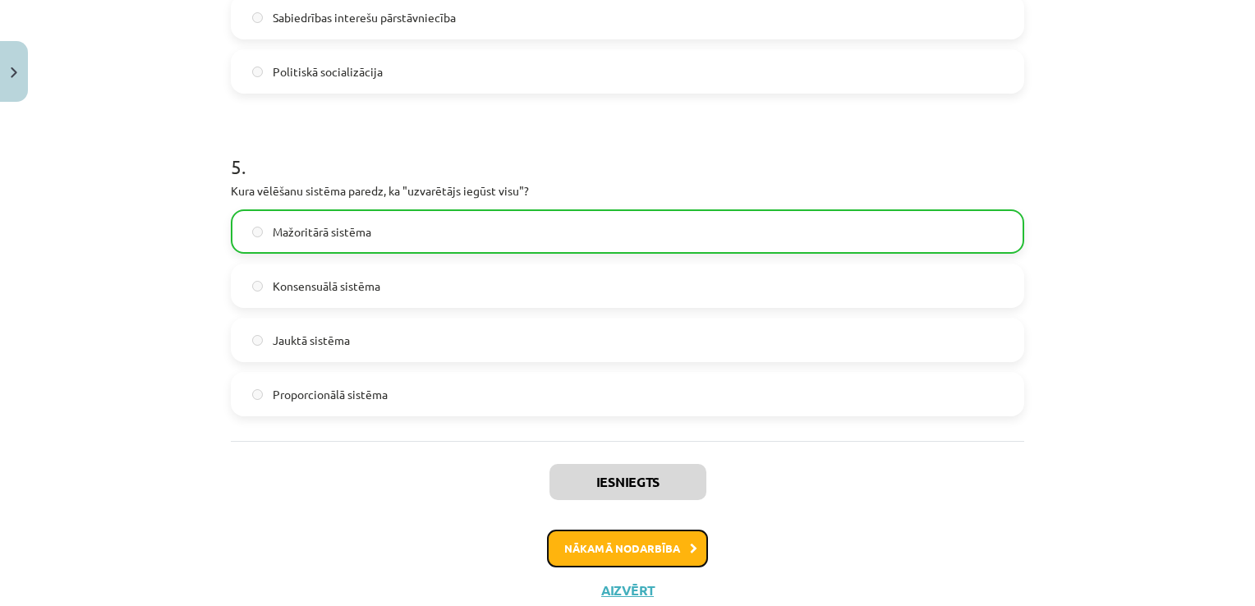
click at [608, 562] on button "Nākamā nodarbība" at bounding box center [627, 549] width 161 height 38
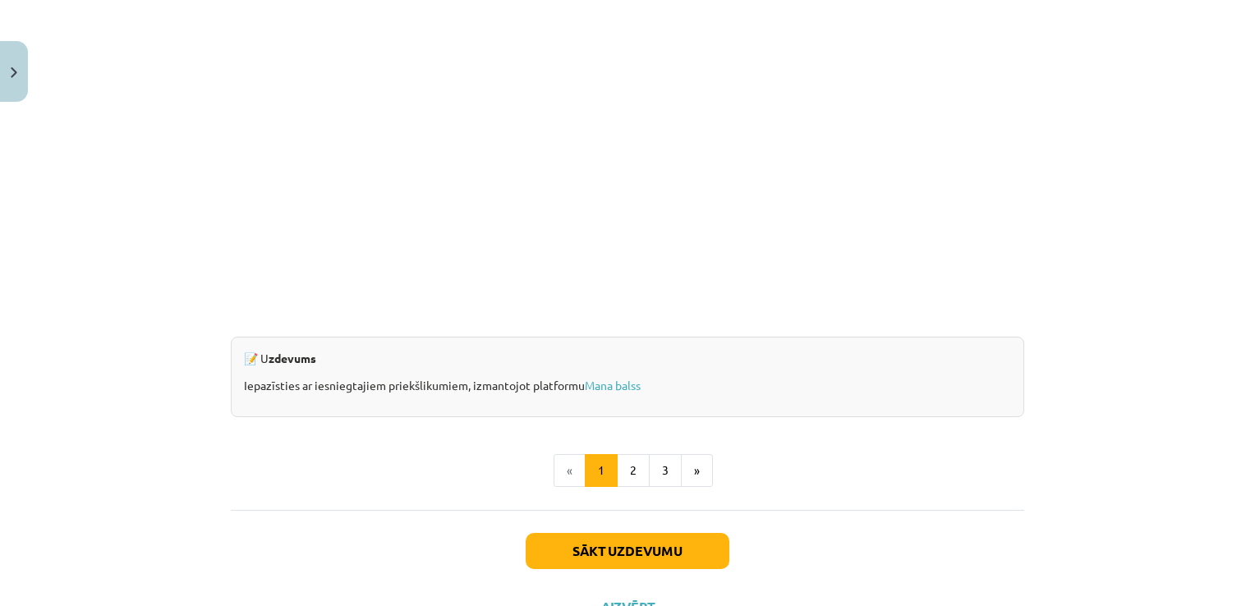
scroll to position [1569, 0]
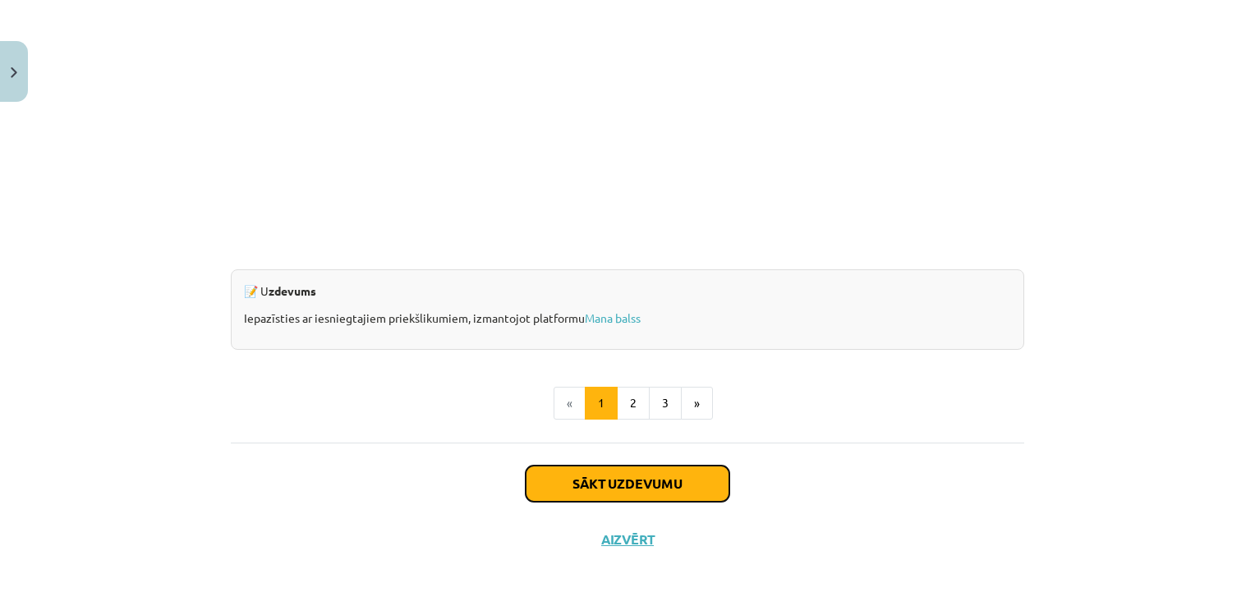
click at [604, 474] on button "Sākt uzdevumu" at bounding box center [628, 484] width 204 height 36
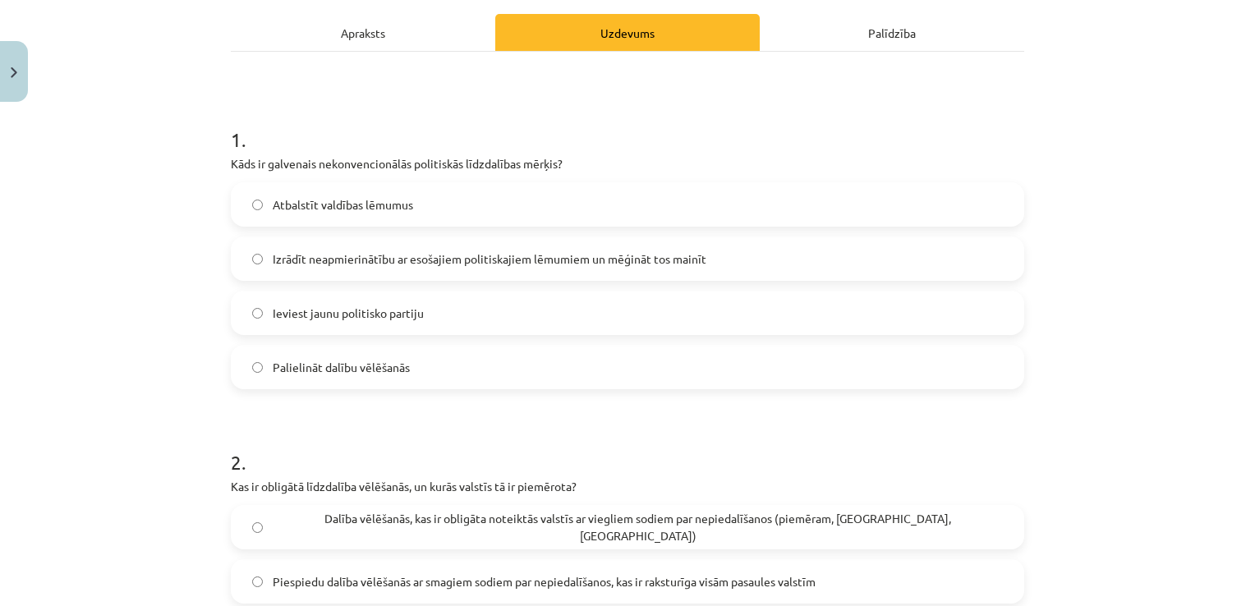
scroll to position [228, 0]
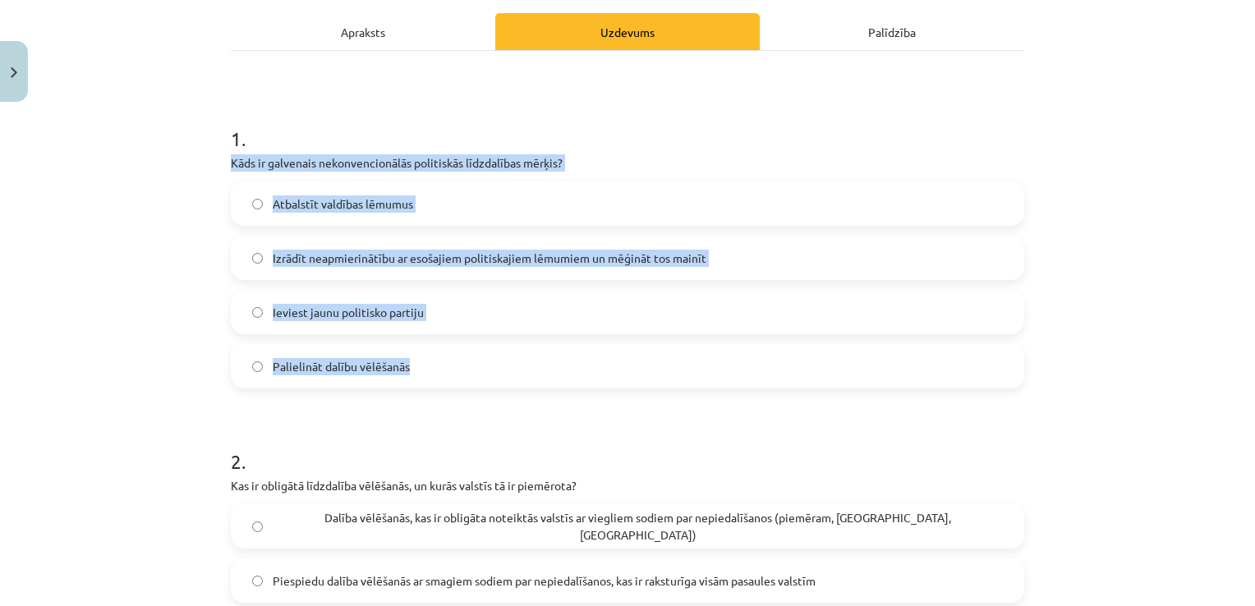
drag, startPoint x: 225, startPoint y: 166, endPoint x: 410, endPoint y: 342, distance: 255.6
click at [410, 342] on div "1 . Kāds ir galvenais nekonvencionālās politiskās līdzdalības mērķis? Atbalstīt…" at bounding box center [627, 244] width 793 height 290
copy div "Kāds ir galvenais nekonvencionālās politiskās līdzdalības mērķis? Atbalstīt val…"
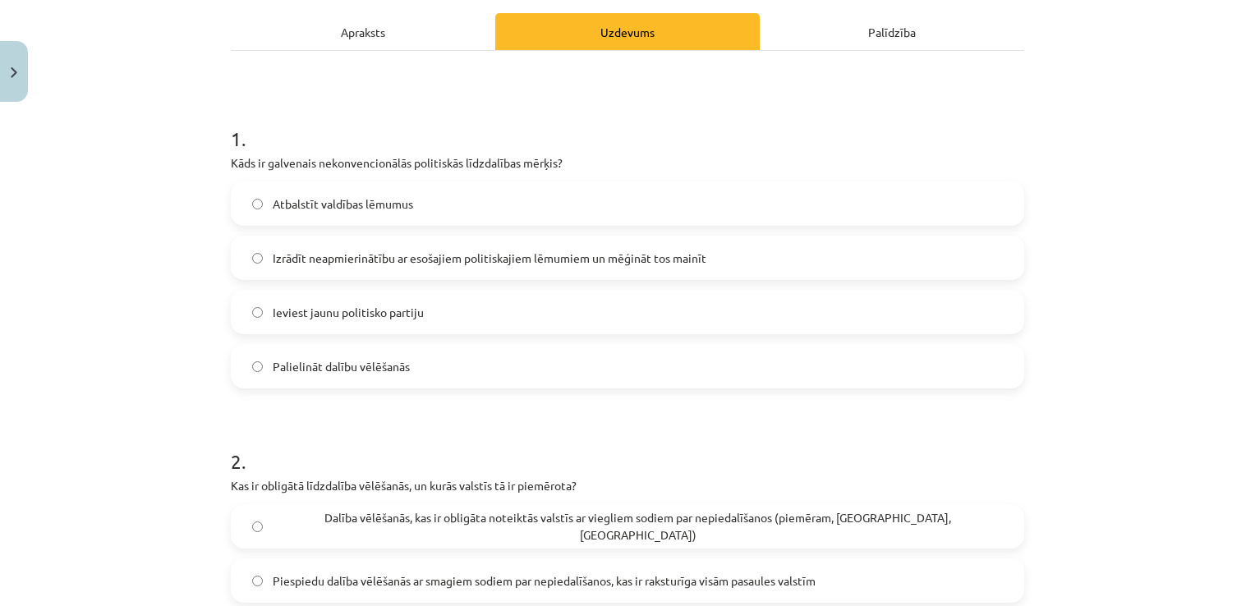
click at [393, 148] on h1 "1 ." at bounding box center [627, 124] width 793 height 51
click at [473, 257] on span "Izrādīt neapmierinātību ar esošajiem politiskajiem lēmumiem un mēģināt tos main…" at bounding box center [490, 258] width 434 height 17
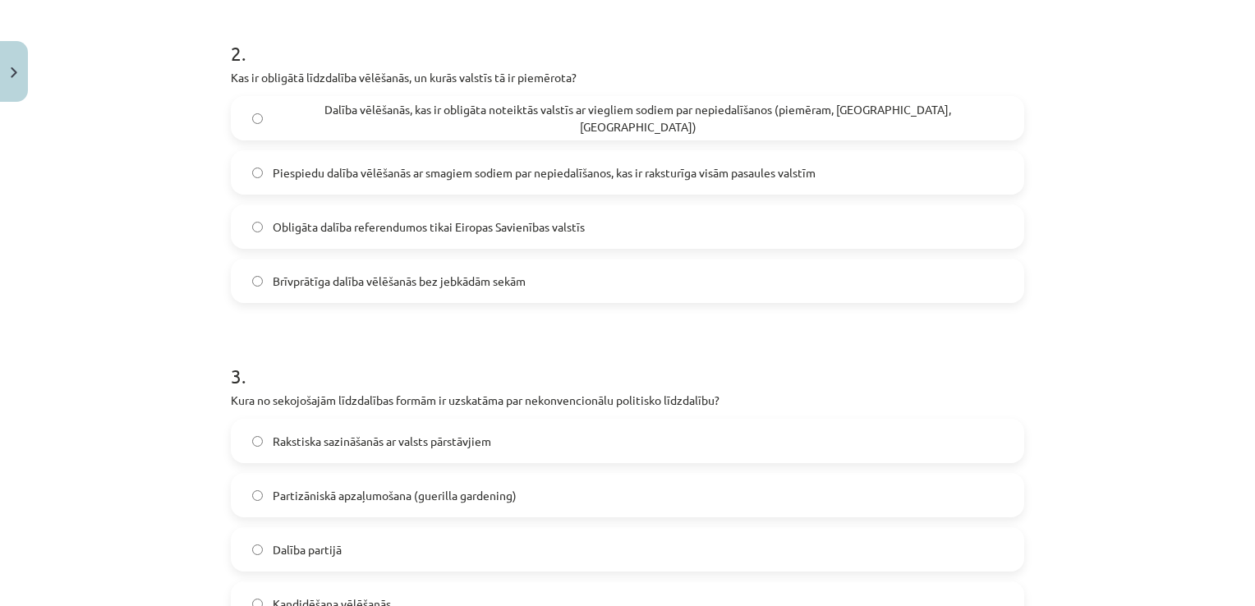
scroll to position [638, 0]
click at [382, 117] on span "Dalība vēlēšanās, kas ir obligāta noteiktās valstīs ar viegliem sodiem par nepi…" at bounding box center [638, 116] width 730 height 34
click at [478, 182] on label "Piespiedu dalība vēlēšanās ar smagiem sodiem par nepiedalīšanos, kas ir rakstur…" at bounding box center [627, 170] width 790 height 41
click at [318, 123] on span "Dalība vēlēšanās, kas ir obligāta noteiktās valstīs ar viegliem sodiem par nepi…" at bounding box center [638, 116] width 730 height 34
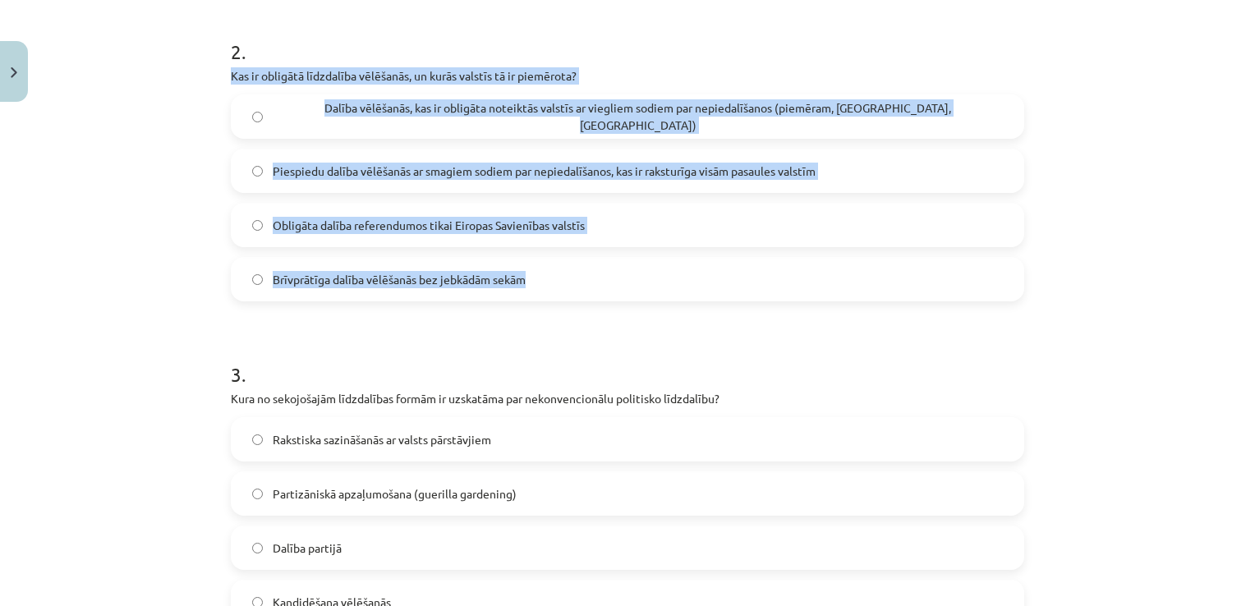
drag, startPoint x: 223, startPoint y: 71, endPoint x: 531, endPoint y: 271, distance: 367.6
click at [531, 271] on div "10 XP Saņemsi Grūts 631 pilda Apraksts Uzdevums Palīdzība 1 . Kāds ir galvenais…" at bounding box center [627, 445] width 813 height 1948
drag, startPoint x: 531, startPoint y: 271, endPoint x: 558, endPoint y: 198, distance: 77.7
click at [558, 198] on div "Dalība vēlēšanās, kas ir obligāta noteiktās valstīs ar viegliem sodiem par nepi…" at bounding box center [627, 197] width 793 height 207
copy div "Kas ir obligātā līdzdalība vēlēšanās, un kurās valstīs tā ir piemērota? Dalība …"
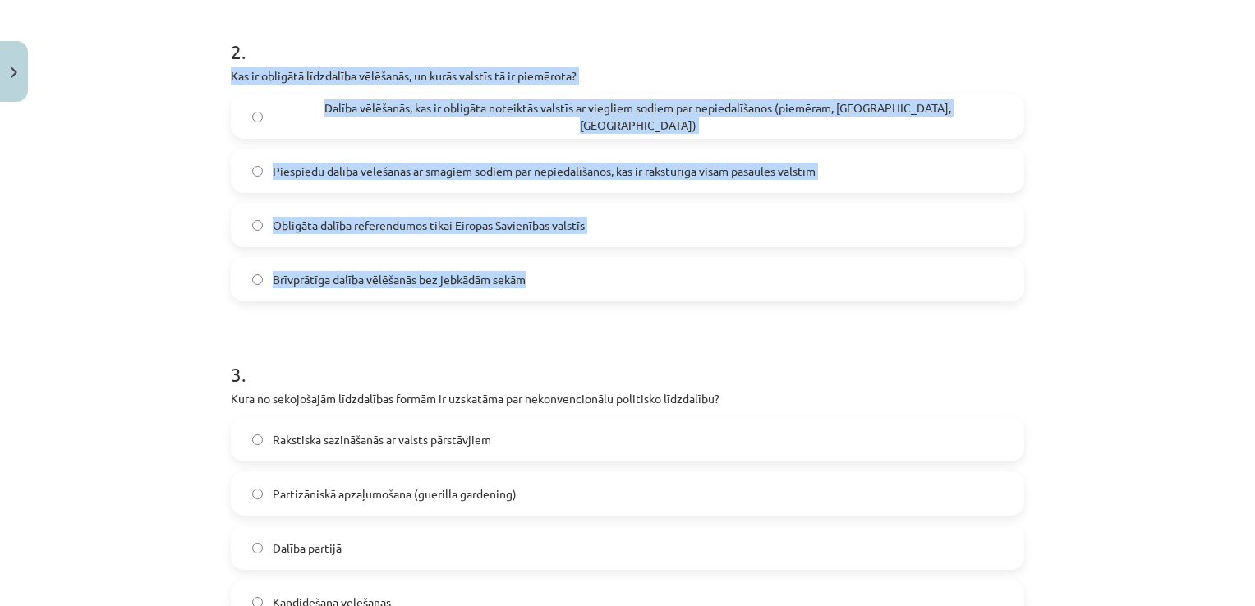
click at [491, 109] on span "Dalība vēlēšanās, kas ir obligāta noteiktās valstīs ar viegliem sodiem par nepi…" at bounding box center [638, 116] width 730 height 34
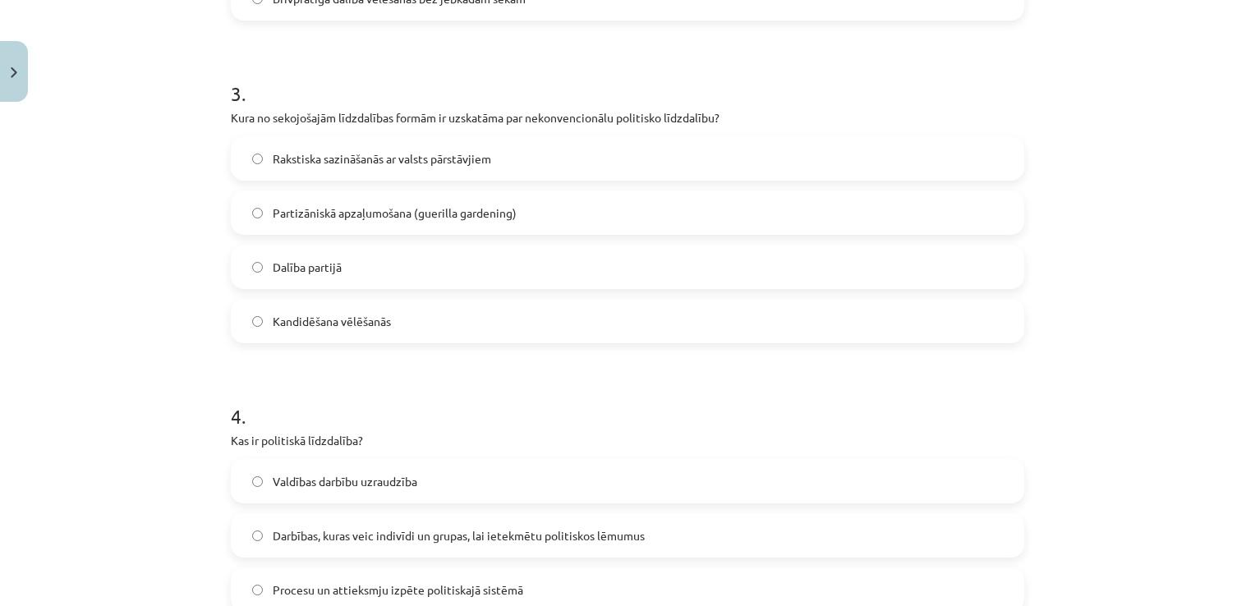
scroll to position [920, 0]
click at [346, 194] on label "Partizāniskā apzaļumošana (guerilla gardening)" at bounding box center [627, 211] width 790 height 41
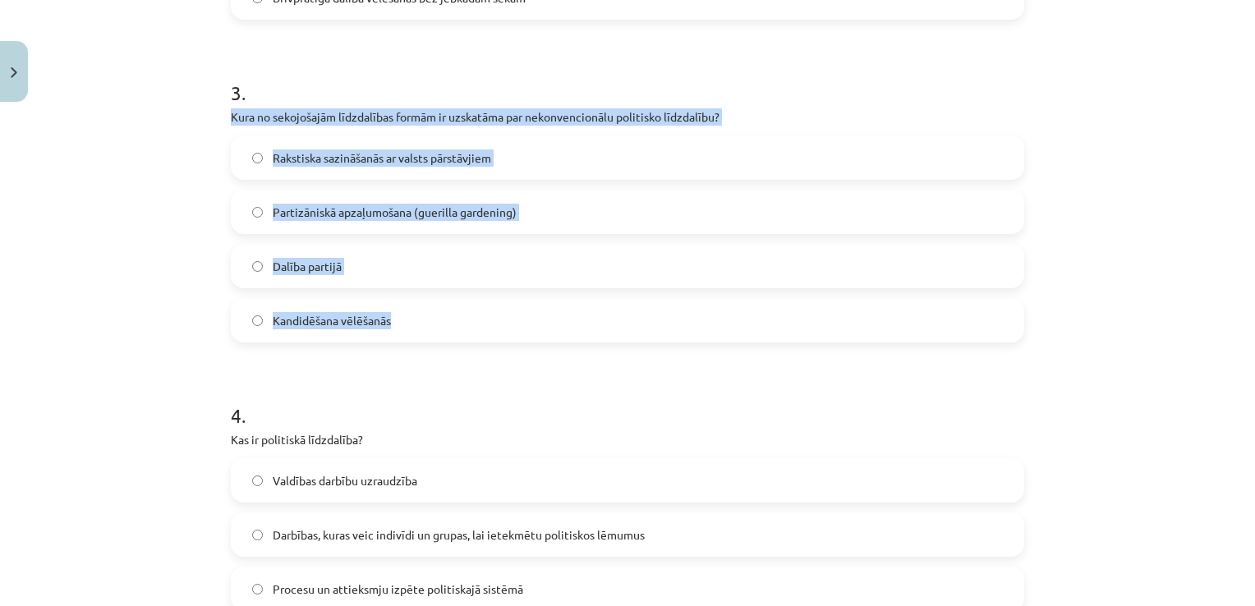
drag, startPoint x: 223, startPoint y: 119, endPoint x: 403, endPoint y: 310, distance: 262.6
click at [403, 310] on div "10 XP Saņemsi Grūts 631 pilda Apraksts Uzdevums Palīdzība 1 . Kāds ir galvenais…" at bounding box center [627, 164] width 813 height 1948
copy div "Kura no sekojošajām līdzdalības formām ir uzskatāma par nekonvencionālu politis…"
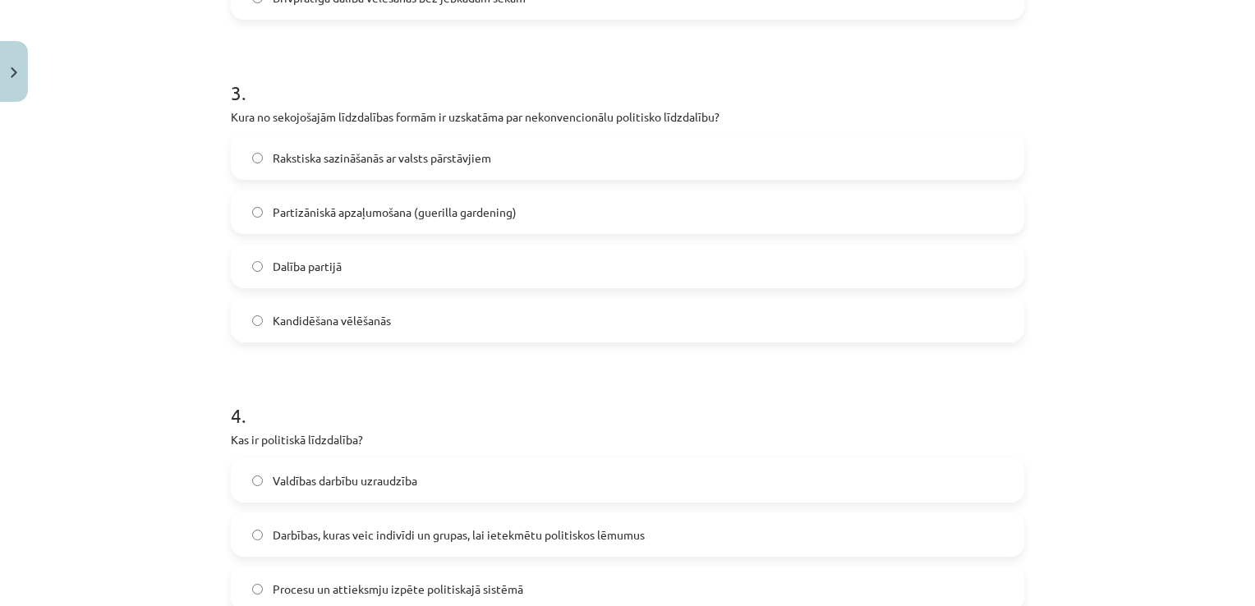
click at [503, 399] on h1 "4 ." at bounding box center [627, 400] width 793 height 51
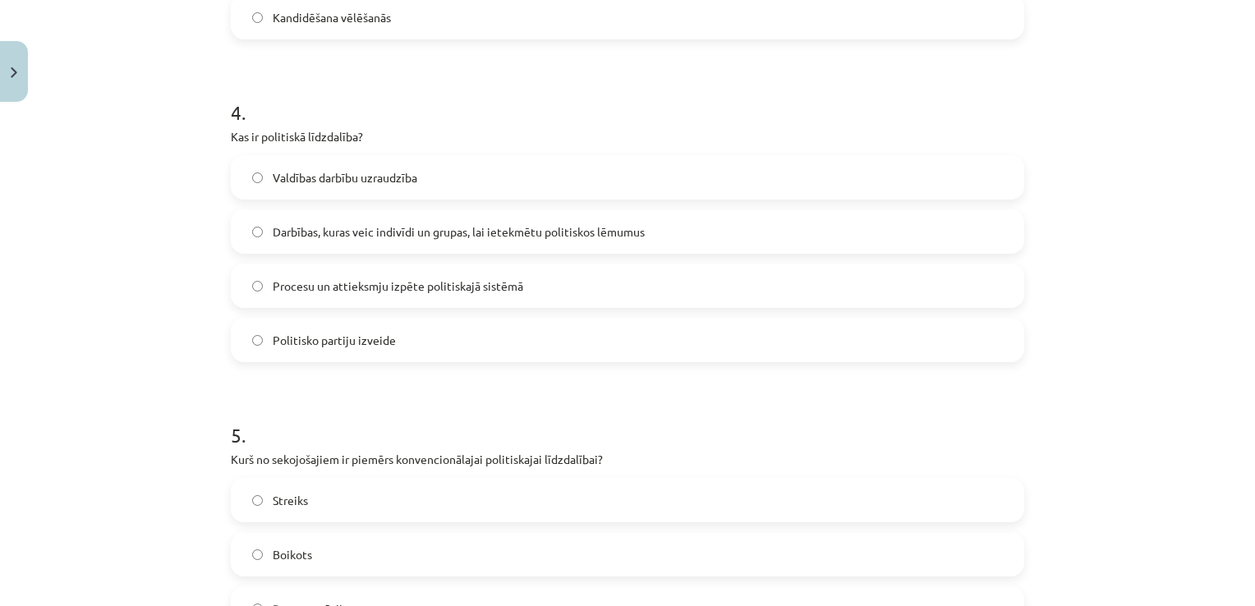
scroll to position [1224, 0]
click at [319, 223] on span "Darbības, kuras veic indivīdi un grupas, lai ietekmētu politiskos lēmumus" at bounding box center [459, 231] width 372 height 17
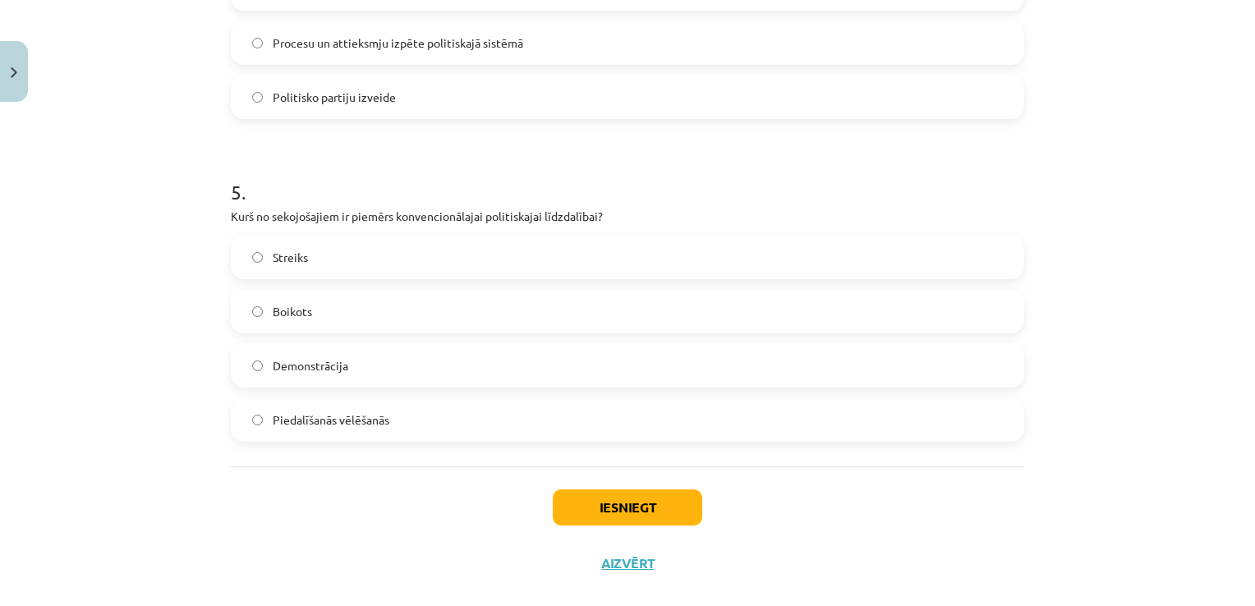
scroll to position [1467, 0]
click at [242, 301] on label "Boikots" at bounding box center [627, 310] width 790 height 41
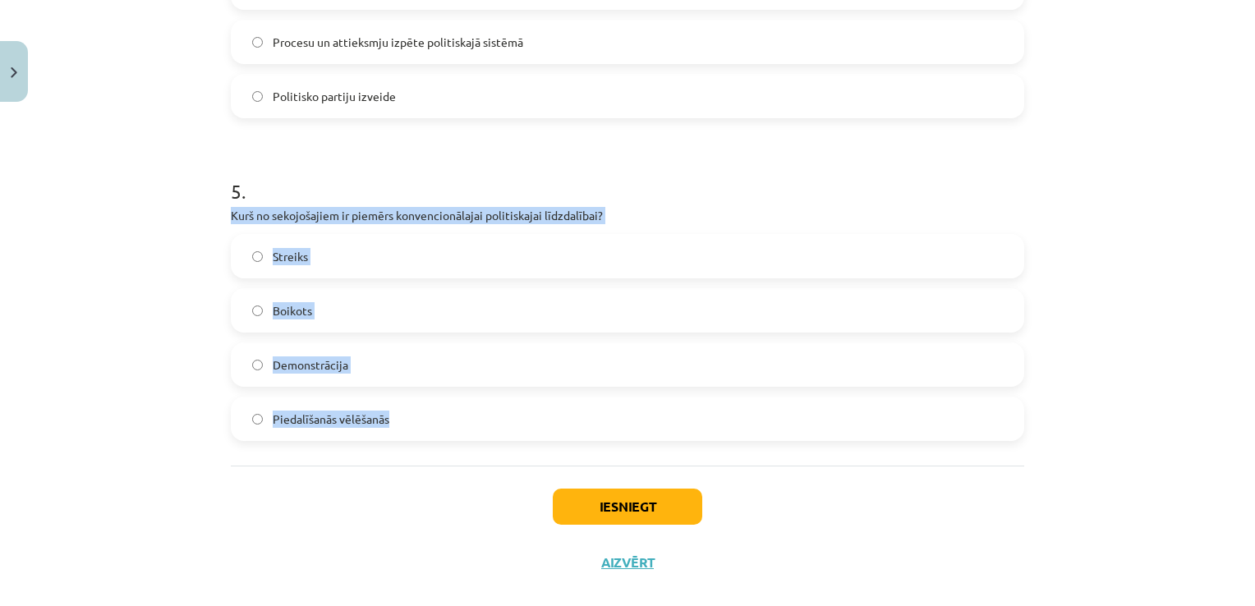
drag, startPoint x: 223, startPoint y: 218, endPoint x: 386, endPoint y: 409, distance: 251.0
click at [420, 413] on label "Piedalīšanās vēlēšanās" at bounding box center [627, 418] width 790 height 41
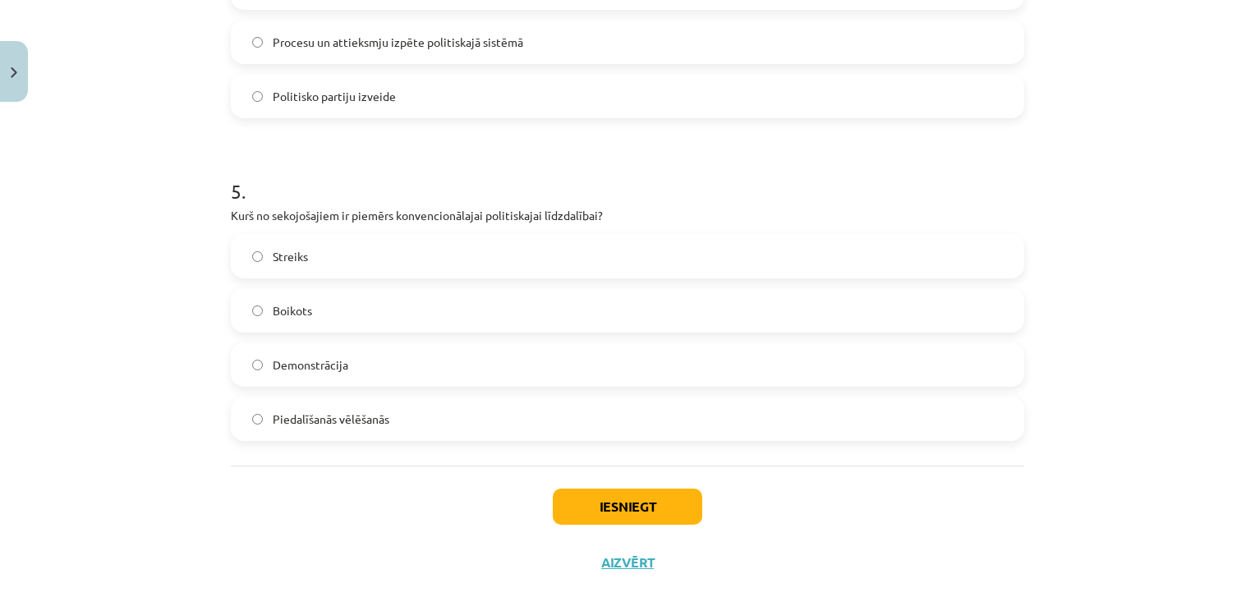
click at [664, 526] on div "Iesniegt Aizvērt" at bounding box center [627, 523] width 793 height 115
click at [652, 498] on button "Iesniegt" at bounding box center [627, 507] width 149 height 36
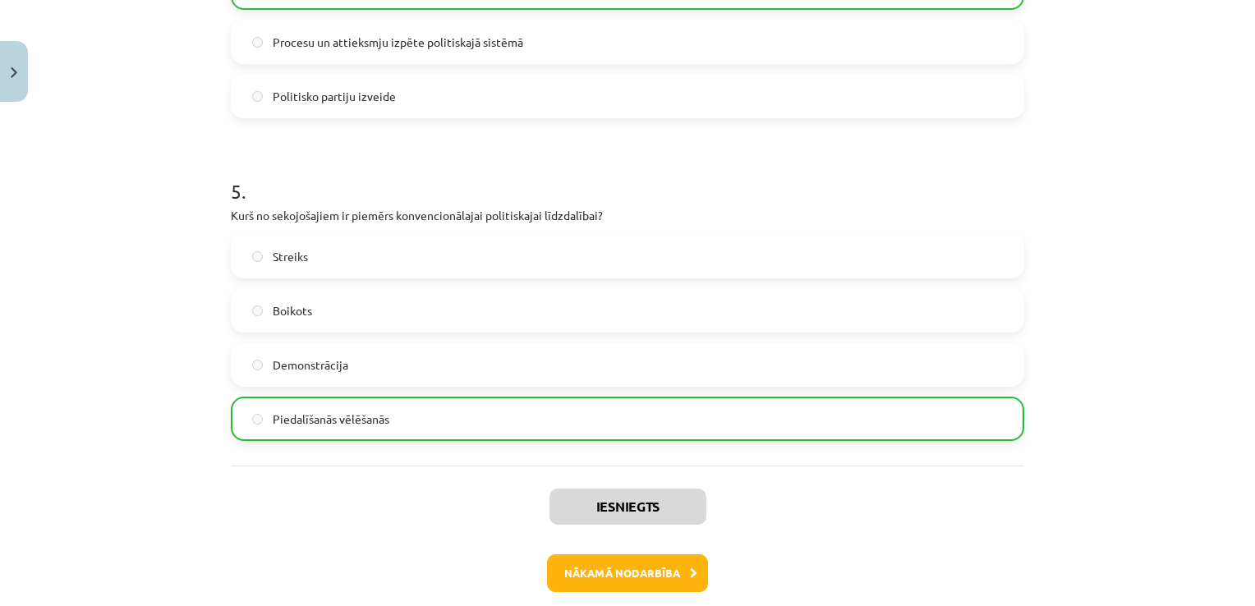
click at [628, 550] on div "Iesniegts Nākamā nodarbība Aizvērt" at bounding box center [627, 550] width 793 height 168
click at [631, 562] on button "Nākamā nodarbība" at bounding box center [627, 573] width 161 height 38
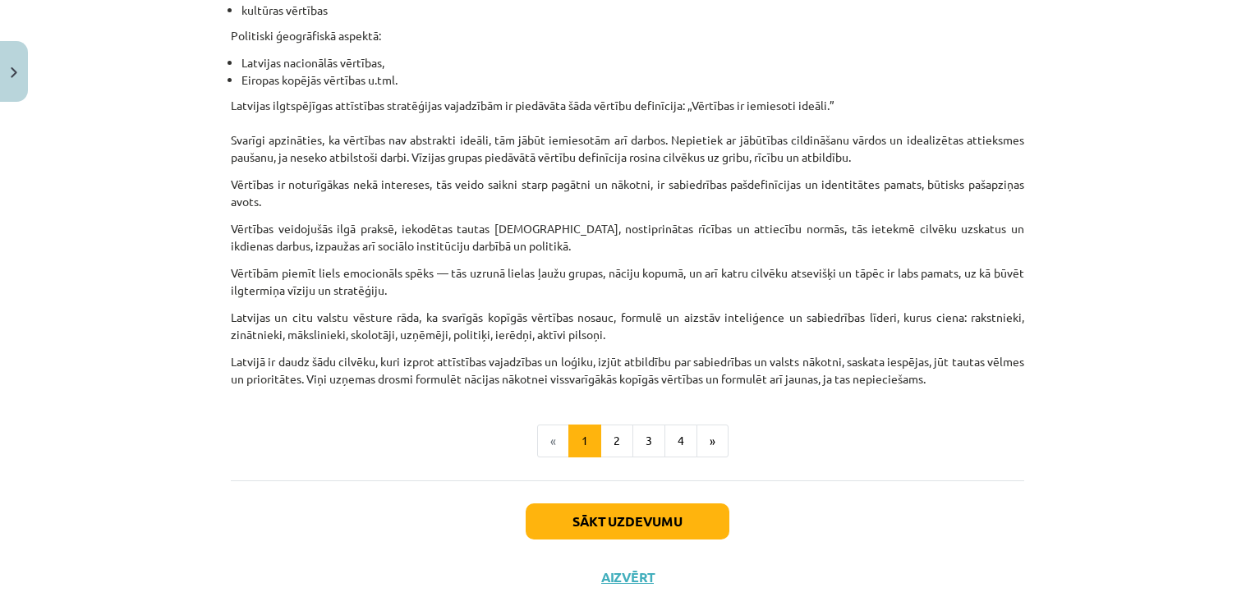
scroll to position [976, 0]
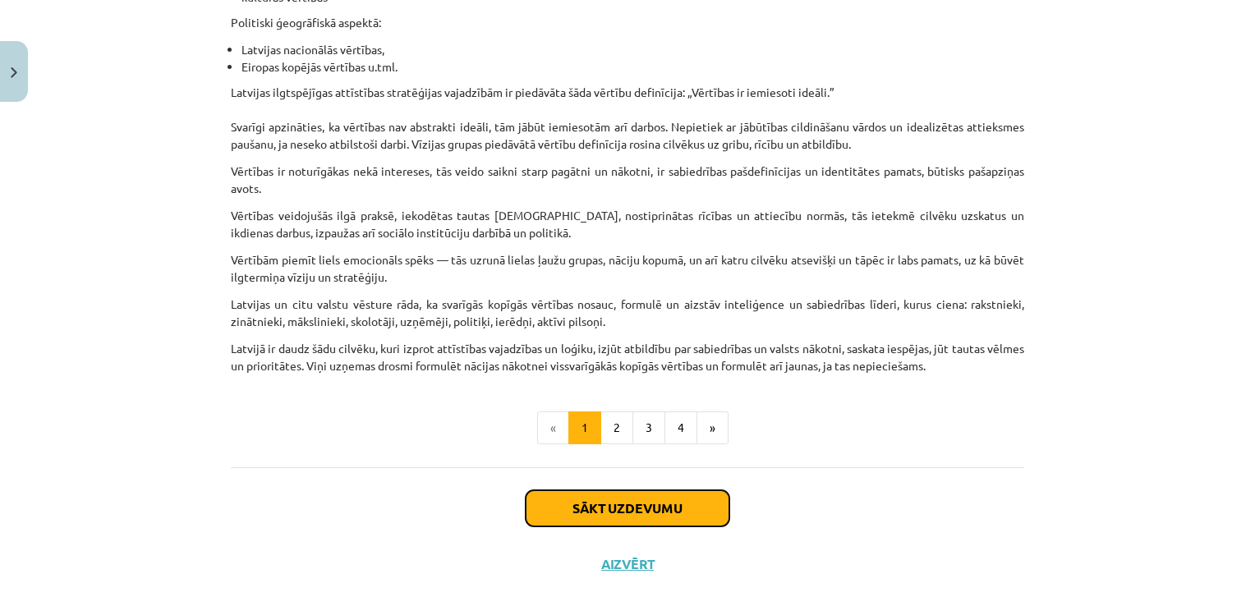
click at [637, 506] on button "Sākt uzdevumu" at bounding box center [628, 508] width 204 height 36
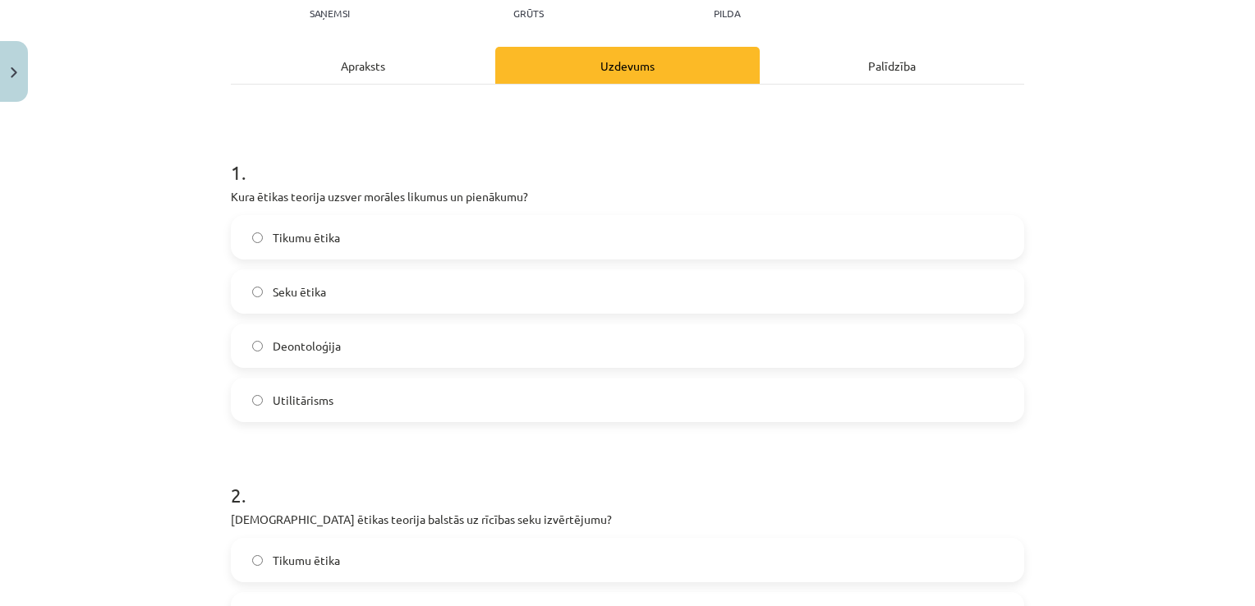
scroll to position [195, 0]
click at [405, 244] on label "Tikumu ētika" at bounding box center [627, 236] width 790 height 41
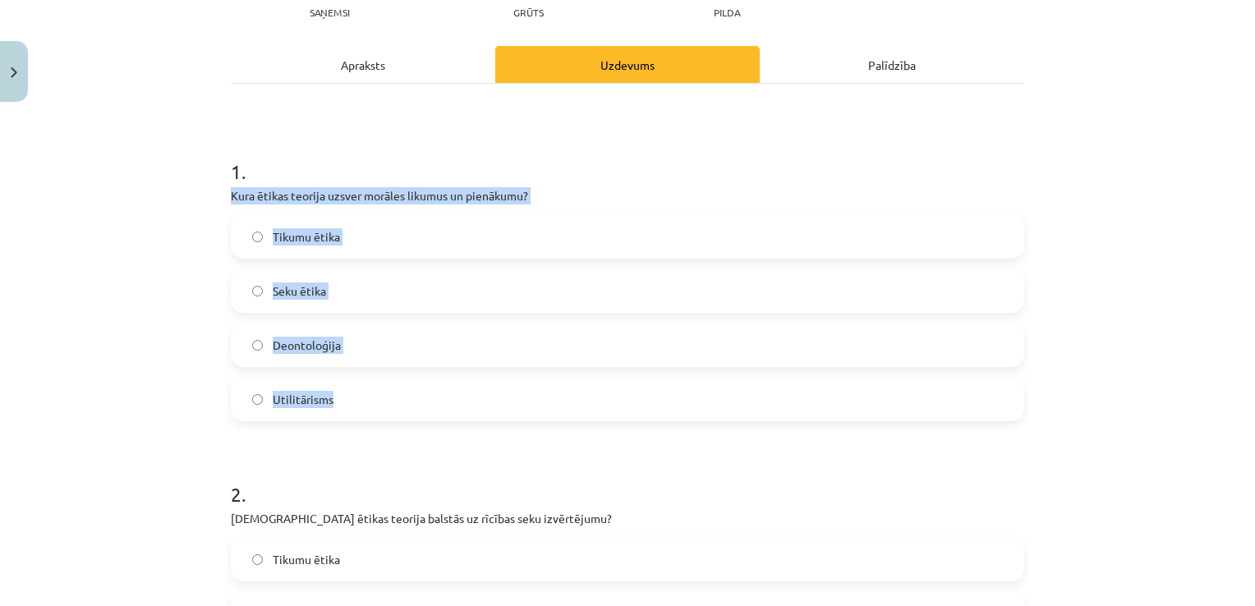
drag, startPoint x: 220, startPoint y: 188, endPoint x: 328, endPoint y: 411, distance: 248.3
click at [161, 324] on div "Mācību tēma: Sociālo zinātņu ii - 12. klases 1. ieskaites mācību materiāls #6 4…" at bounding box center [627, 303] width 1255 height 606
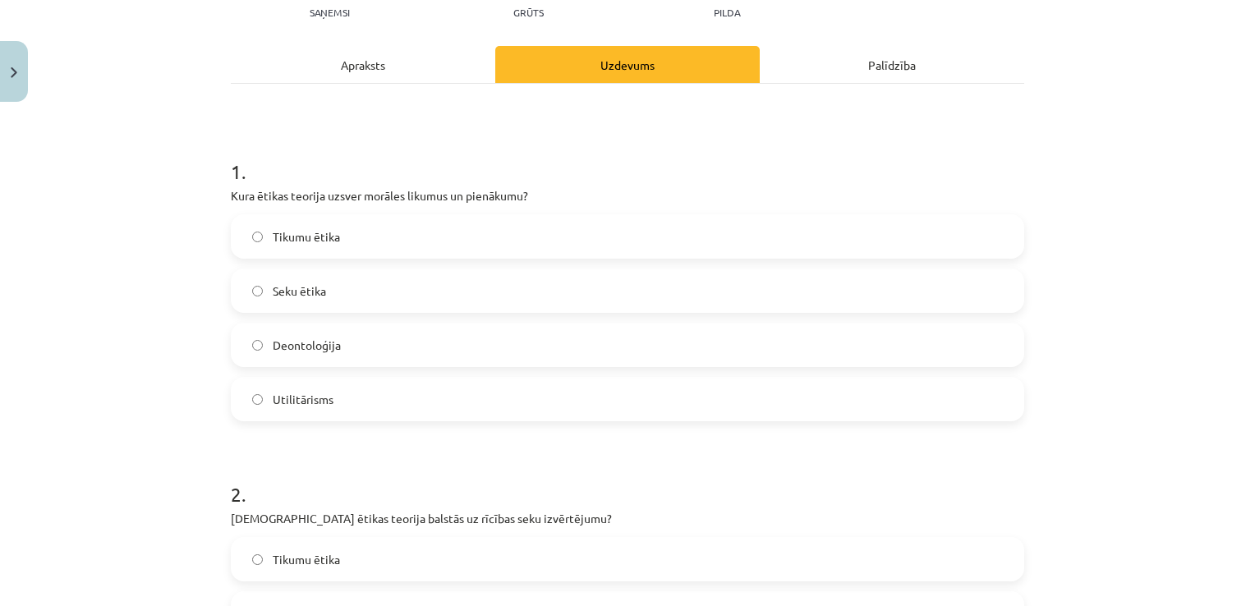
click at [343, 347] on label "Deontoloģija" at bounding box center [627, 344] width 790 height 41
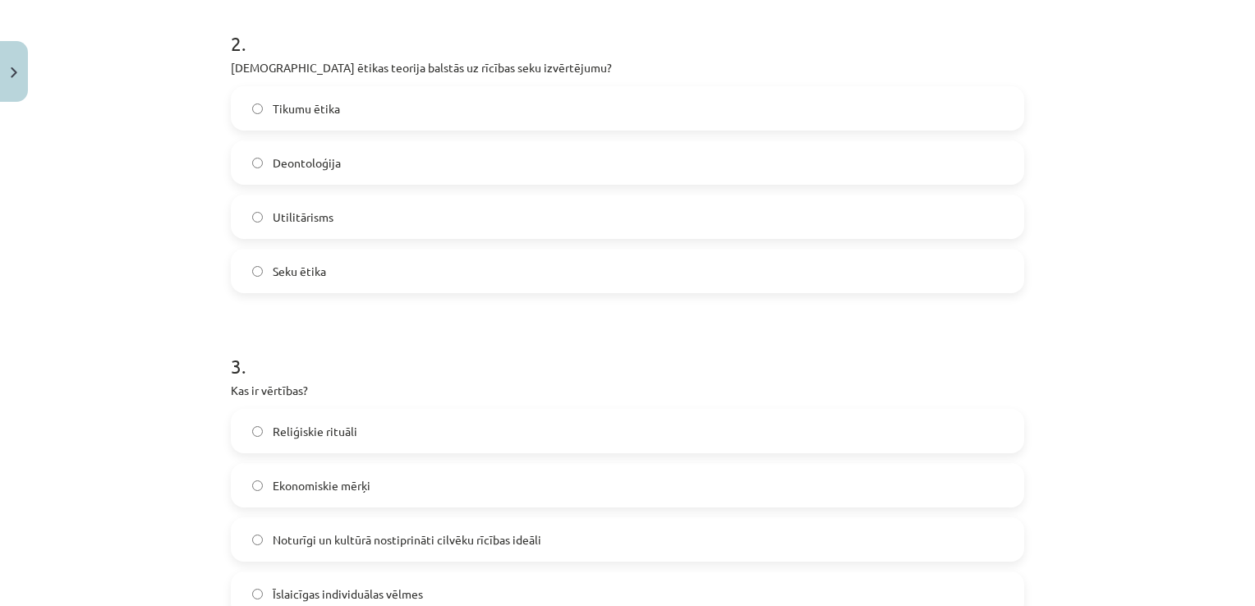
scroll to position [584, 0]
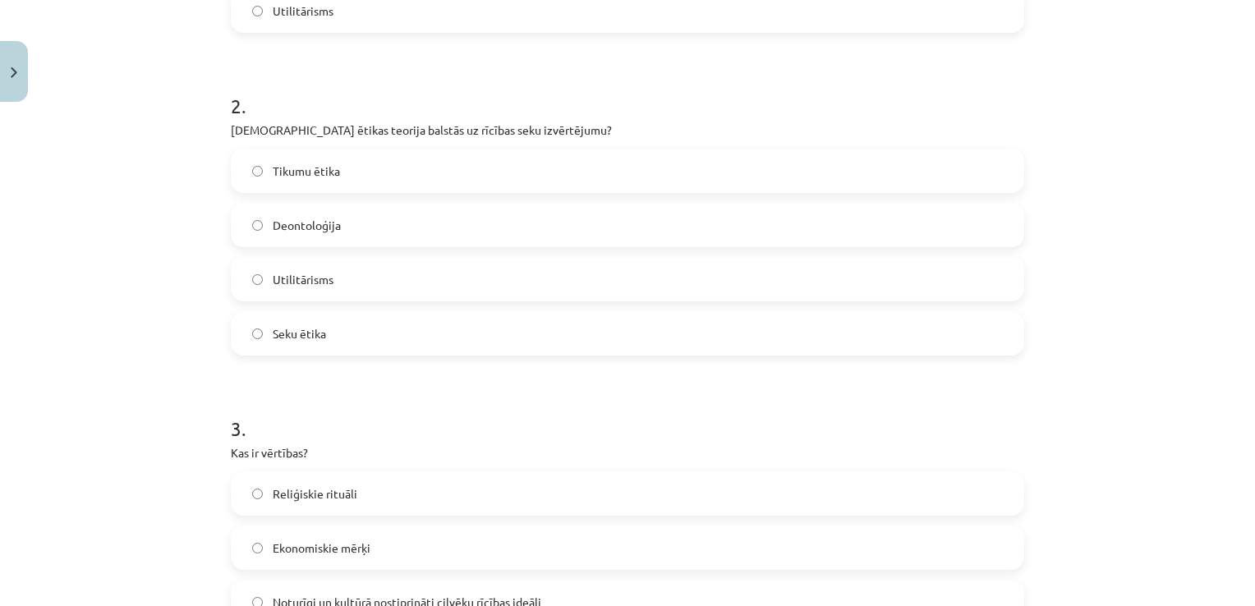
click at [231, 136] on p "[DEMOGRAPHIC_DATA] ētikas teorija balstās uz rīcības seku izvērtējumu?" at bounding box center [627, 130] width 793 height 17
click at [221, 135] on div "10 XP Saņemsi Grūts 631 pilda Apraksts Uzdevums Palīdzība 1 . Kura ētikas teori…" at bounding box center [627, 499] width 813 height 1948
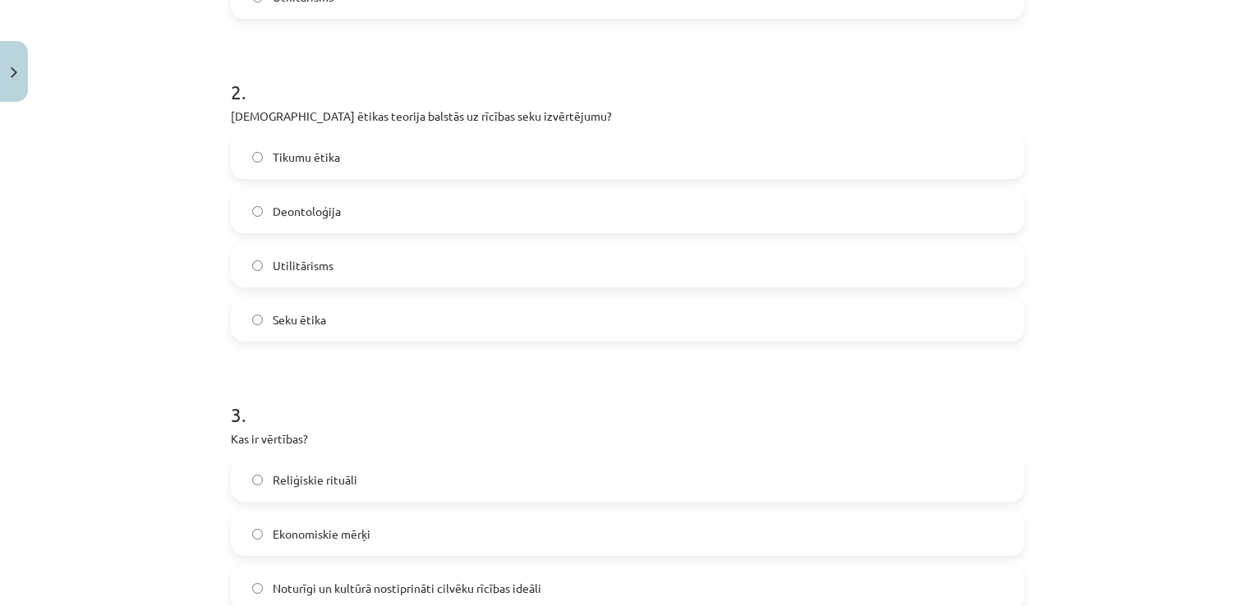
scroll to position [597, 0]
click at [301, 333] on label "Seku ētika" at bounding box center [627, 320] width 790 height 41
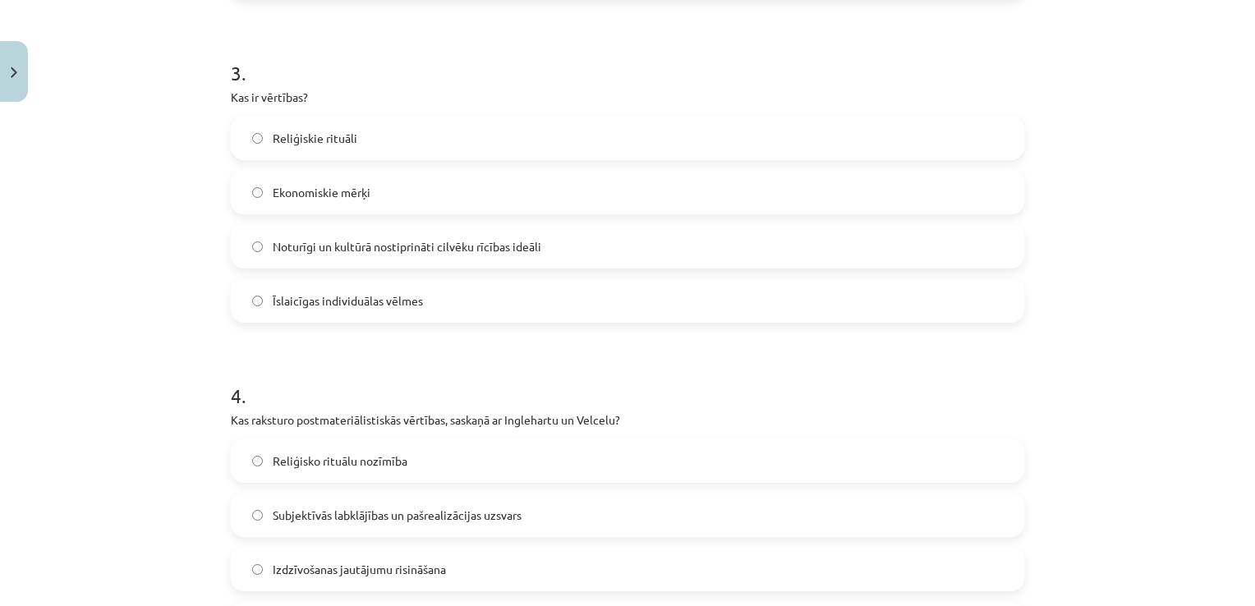
scroll to position [941, 0]
click at [328, 257] on label "Noturīgi un kultūrā nostiprināti cilvēku rīcības ideāli" at bounding box center [627, 244] width 790 height 41
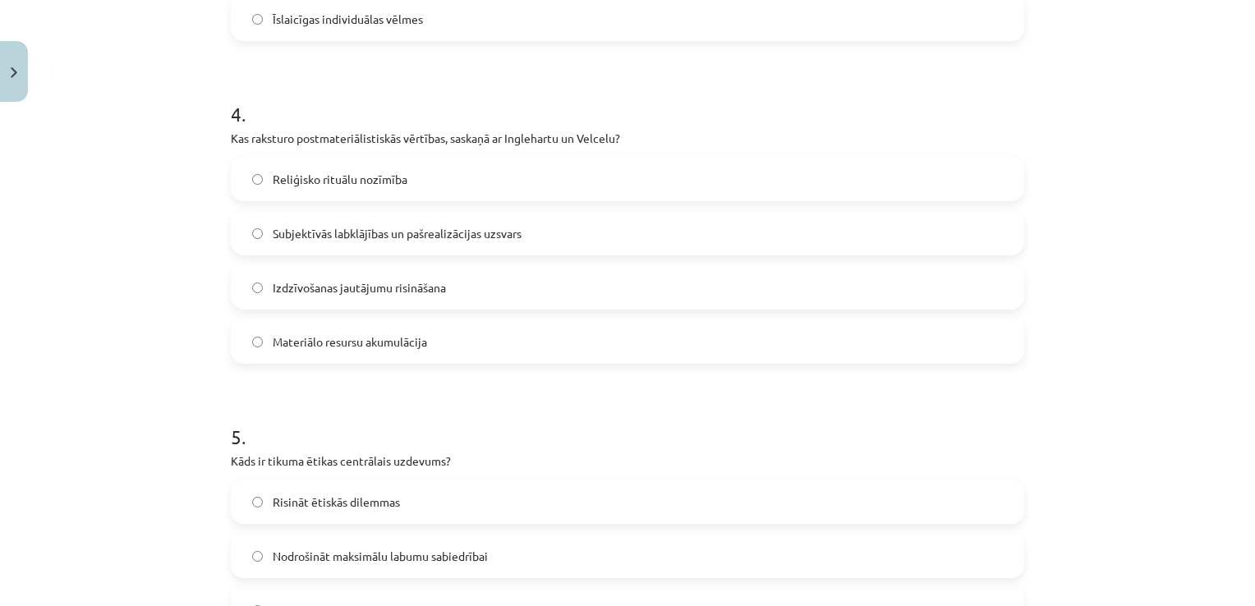
scroll to position [1225, 0]
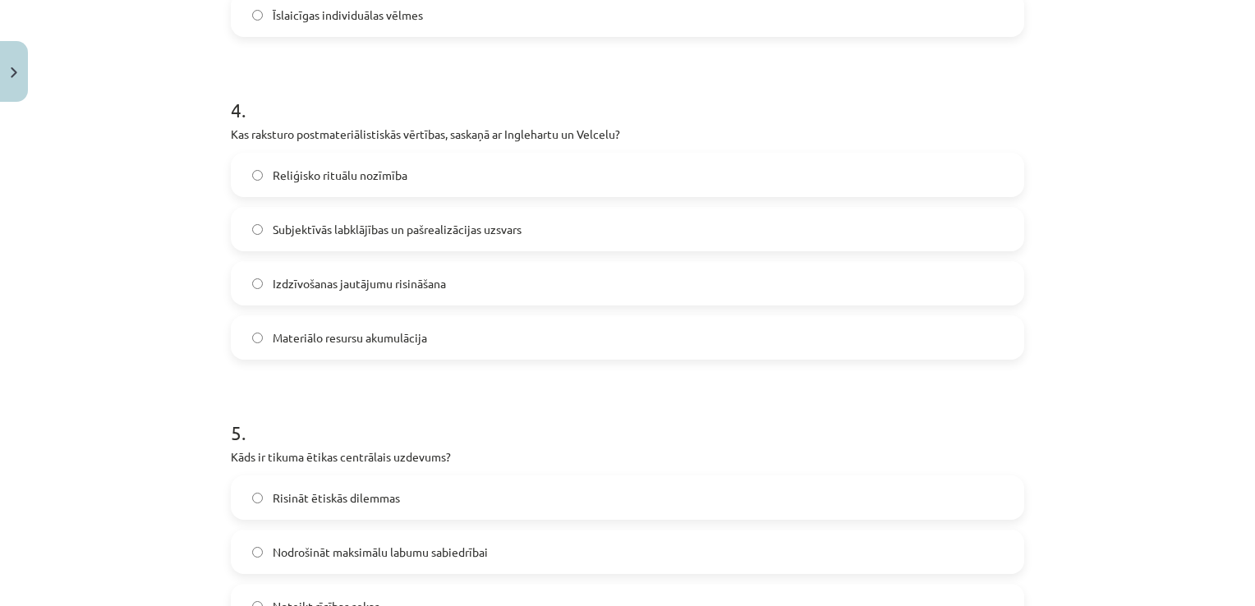
click at [315, 227] on span "Subjektīvās labklājības un pašrealizācijas uzsvars" at bounding box center [397, 229] width 249 height 17
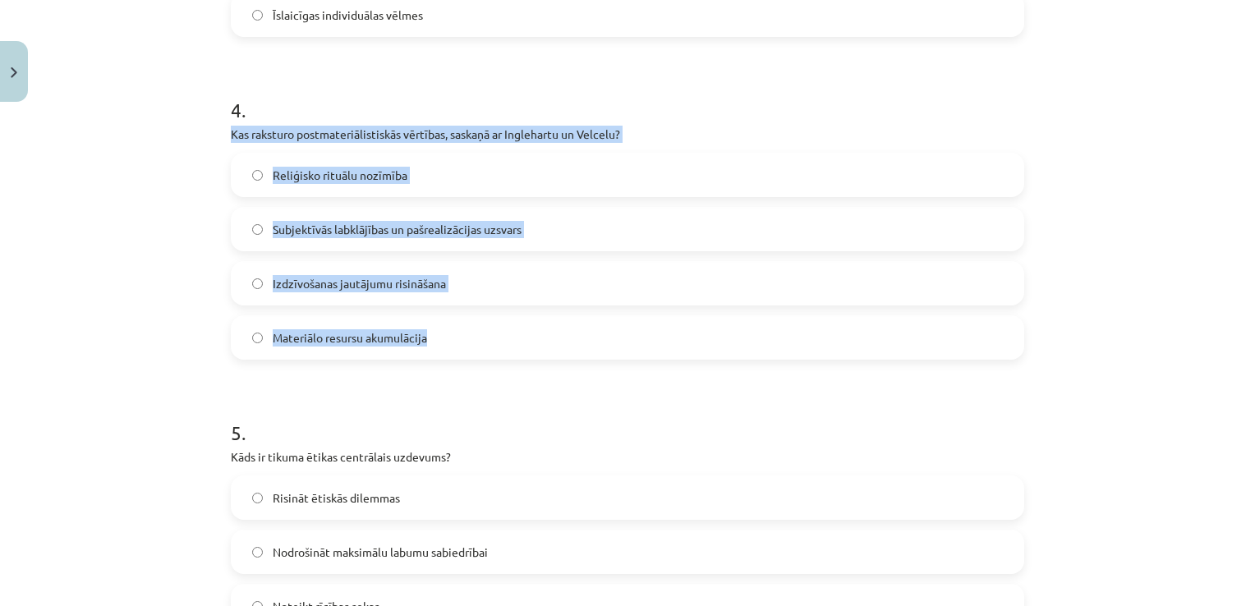
drag, startPoint x: 220, startPoint y: 133, endPoint x: 450, endPoint y: 337, distance: 307.1
click at [364, 225] on span "Subjektīvās labklājības un pašrealizācijas uzsvars" at bounding box center [397, 229] width 249 height 17
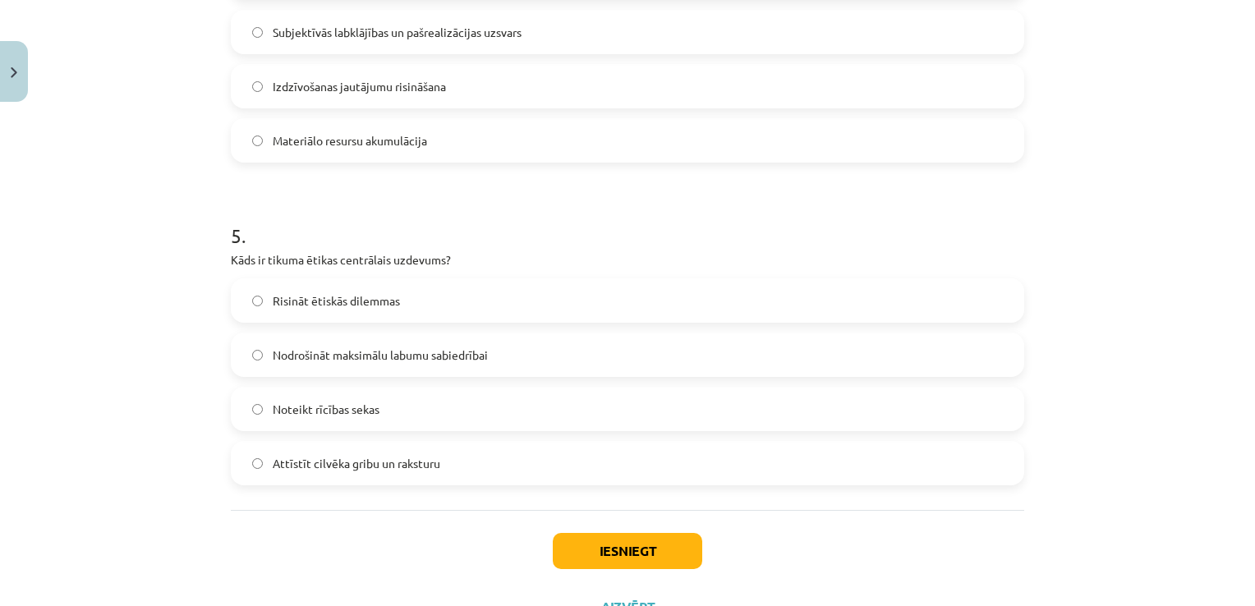
scroll to position [1491, 0]
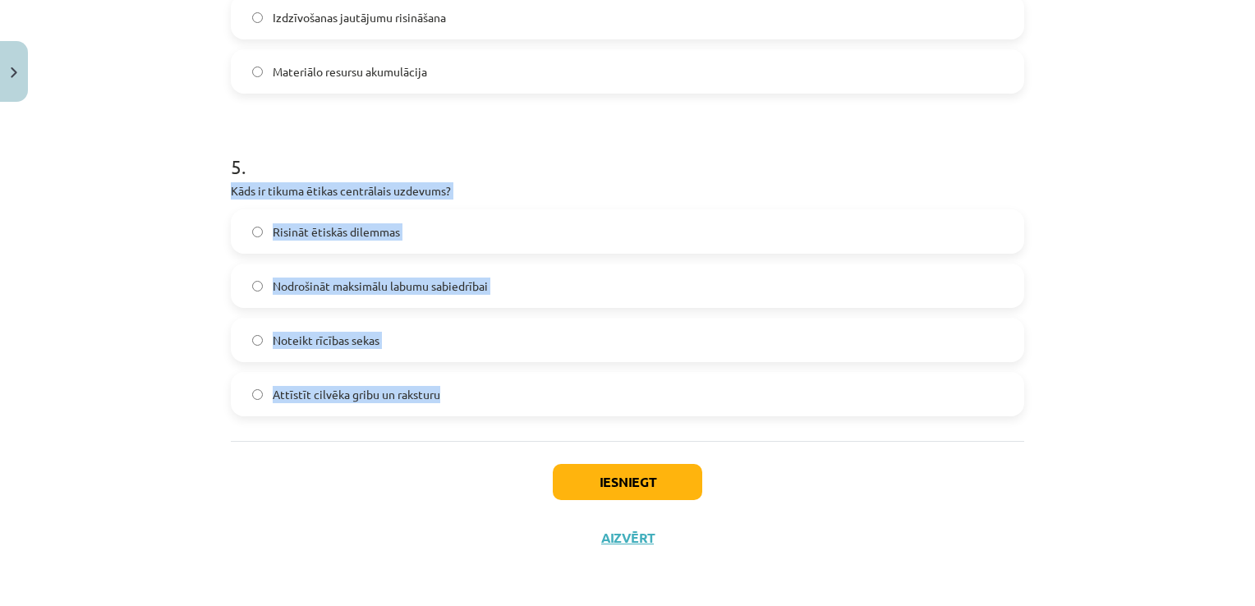
drag, startPoint x: 220, startPoint y: 194, endPoint x: 435, endPoint y: 377, distance: 282.5
click at [321, 399] on span "Attīstīt cilvēka gribu un raksturu" at bounding box center [357, 394] width 168 height 17
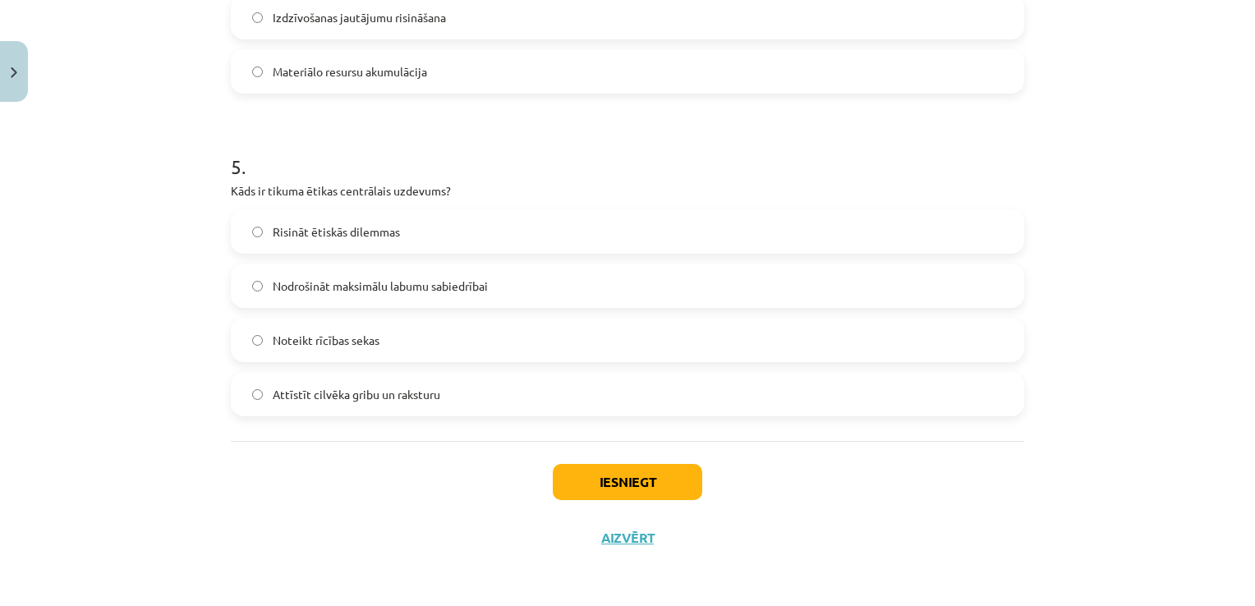
click at [599, 500] on div "Iesniegt Aizvērt" at bounding box center [627, 498] width 793 height 115
click at [618, 475] on button "Iesniegt" at bounding box center [627, 482] width 149 height 36
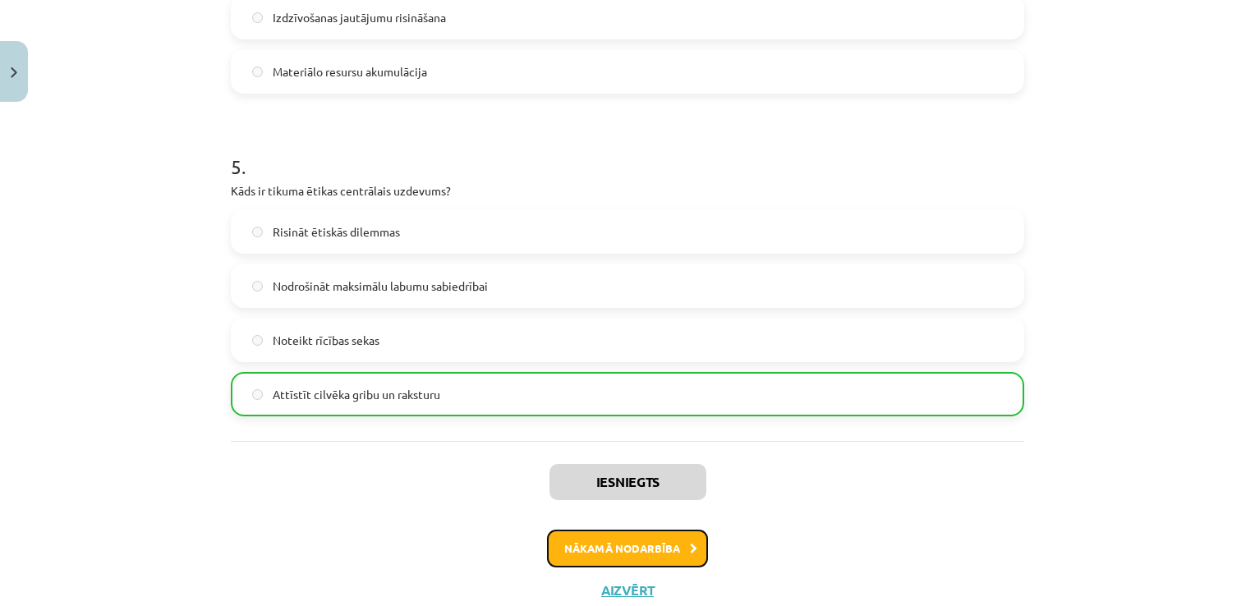
click at [562, 545] on button "Nākamā nodarbība" at bounding box center [627, 549] width 161 height 38
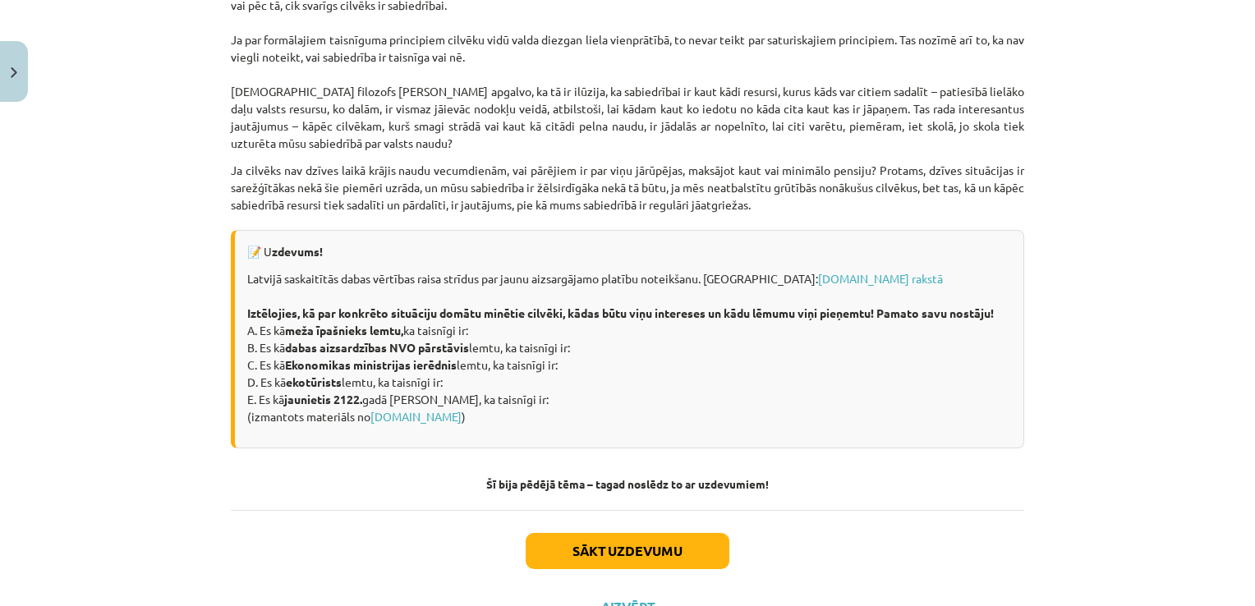
scroll to position [2257, 0]
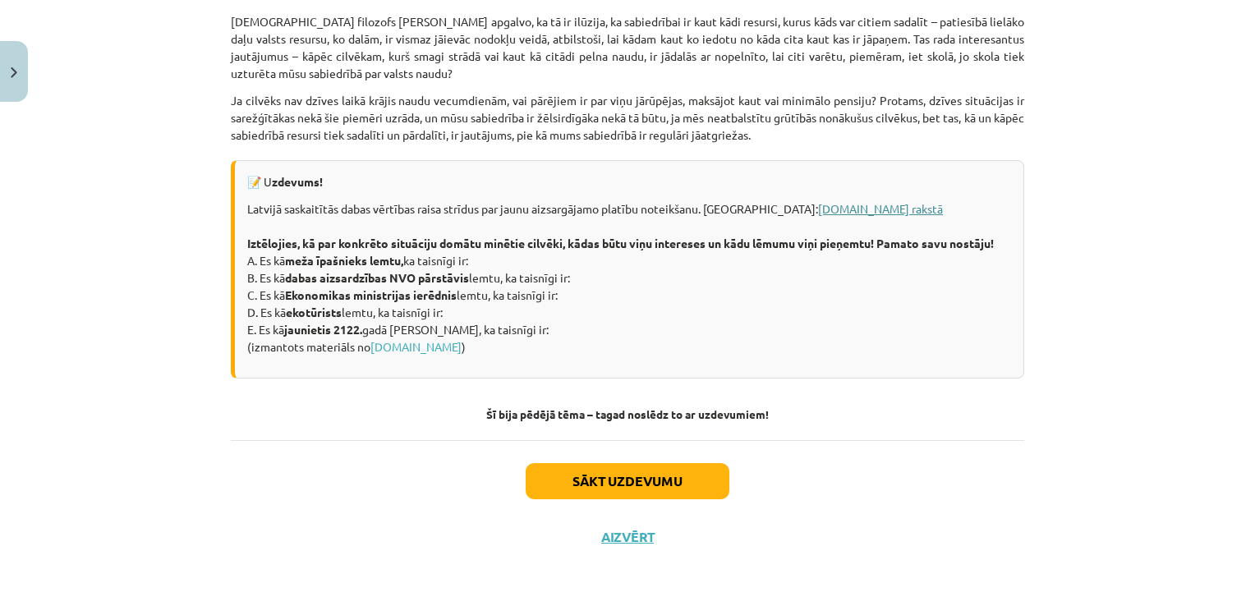
click at [818, 212] on link "[DOMAIN_NAME] rakstā" at bounding box center [880, 208] width 125 height 15
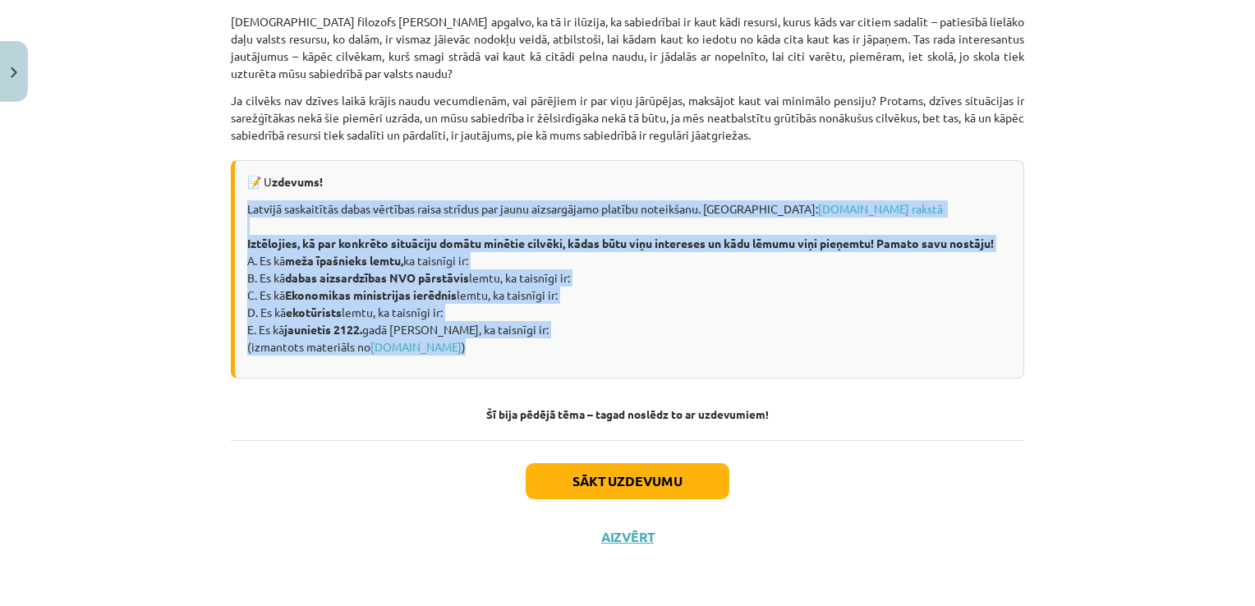
drag, startPoint x: 236, startPoint y: 204, endPoint x: 471, endPoint y: 342, distance: 272.0
click at [471, 342] on div "📝 U zdevums! Latvijā saskaitītās dabas vērtības raisa strīdus par jaunu aizsarg…" at bounding box center [627, 269] width 793 height 218
click at [499, 281] on p "Latvijā saskaitītās dabas vērtības raisa strīdus par jaunu aizsargājamo platību…" at bounding box center [629, 277] width 764 height 155
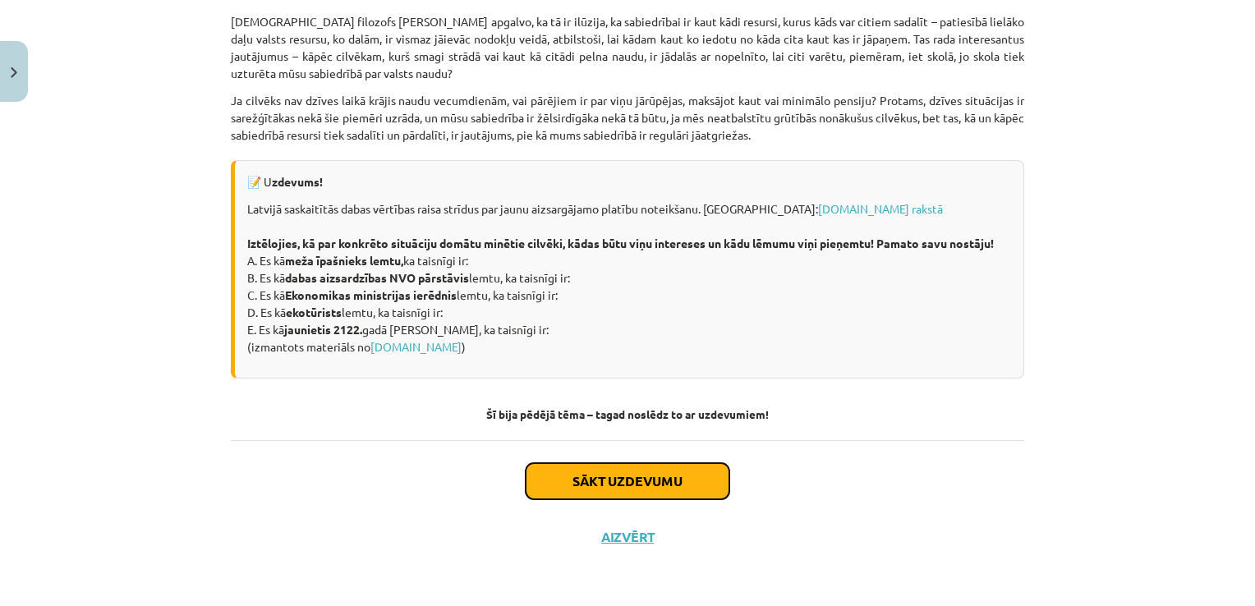
click at [565, 466] on button "Sākt uzdevumu" at bounding box center [628, 481] width 204 height 36
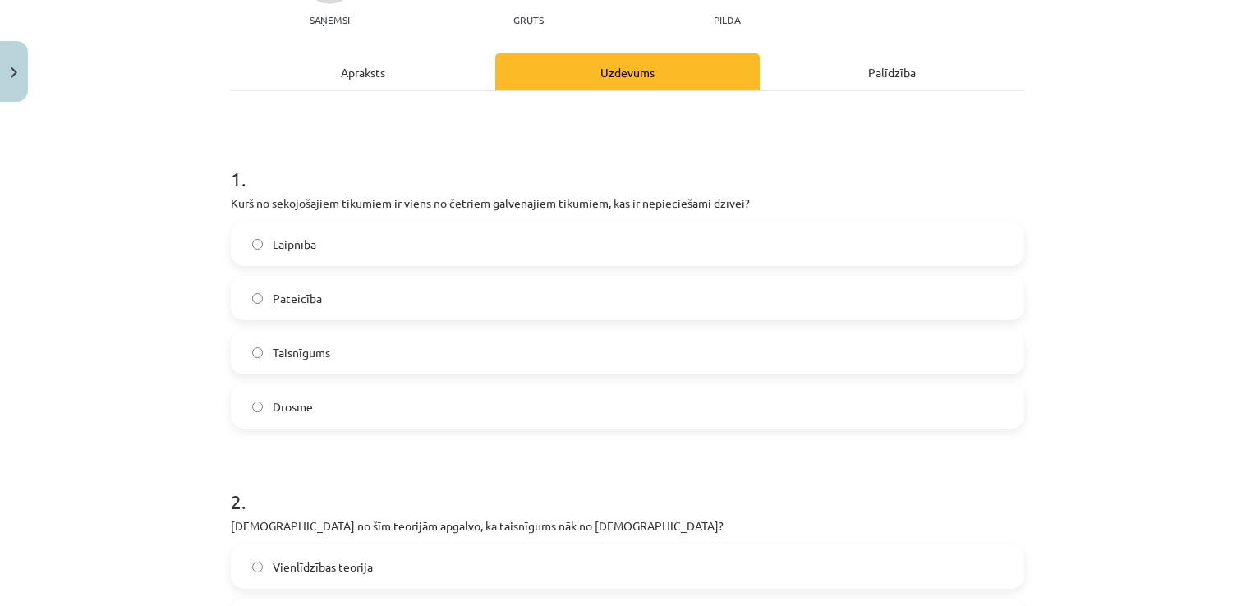
scroll to position [189, 0]
click at [386, 77] on div "Apraksts" at bounding box center [363, 71] width 264 height 37
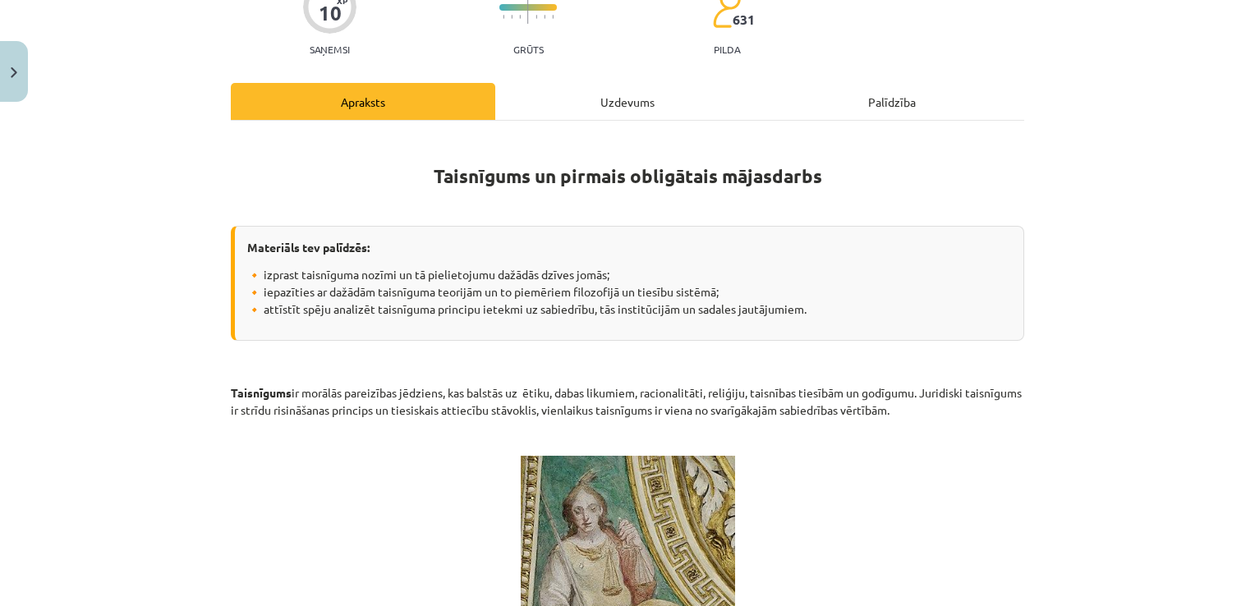
scroll to position [158, 0]
click at [631, 97] on div "Uzdevums" at bounding box center [627, 101] width 264 height 37
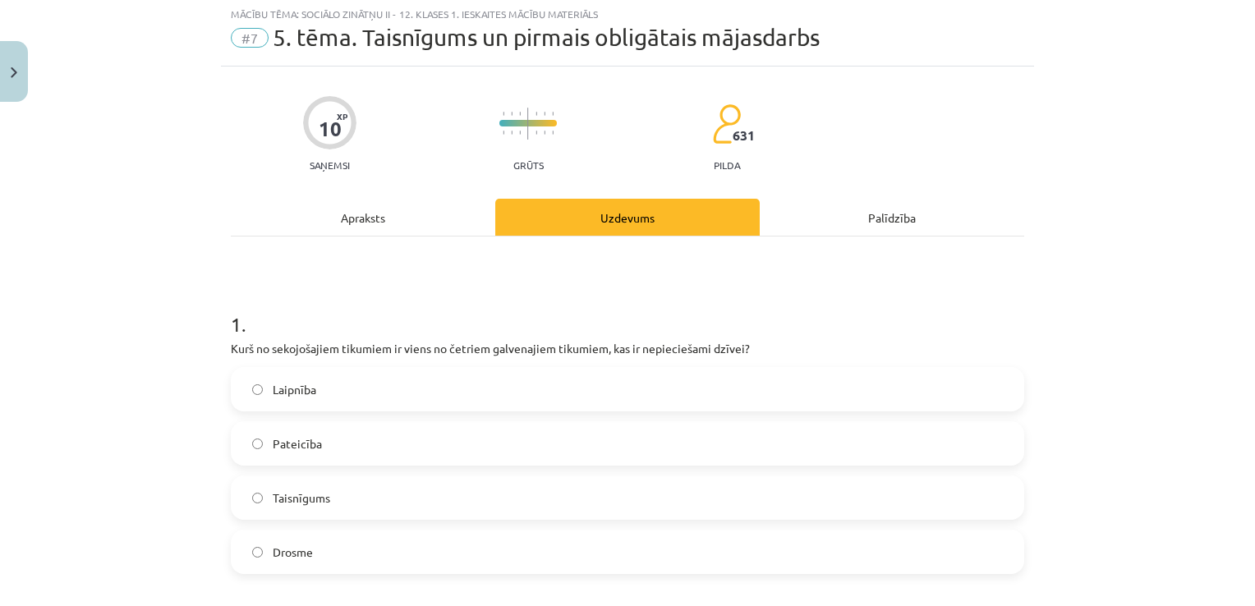
scroll to position [41, 0]
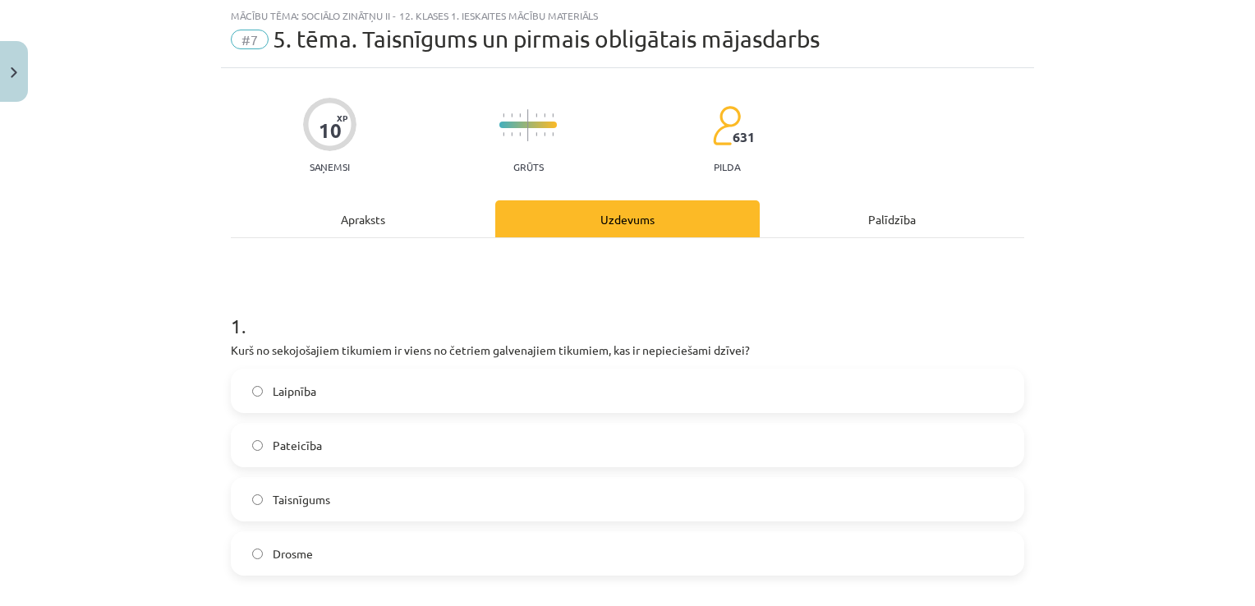
click at [325, 477] on div "Taisnīgums" at bounding box center [627, 499] width 793 height 44
click at [315, 491] on span "Taisnīgums" at bounding box center [301, 499] width 57 height 17
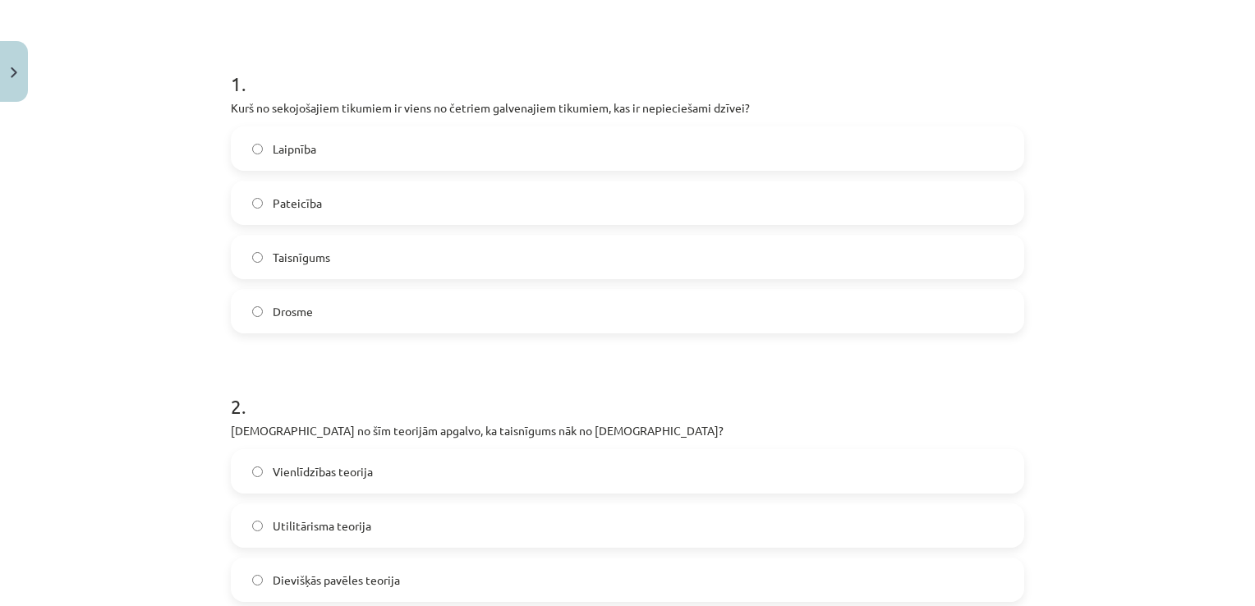
scroll to position [338, 0]
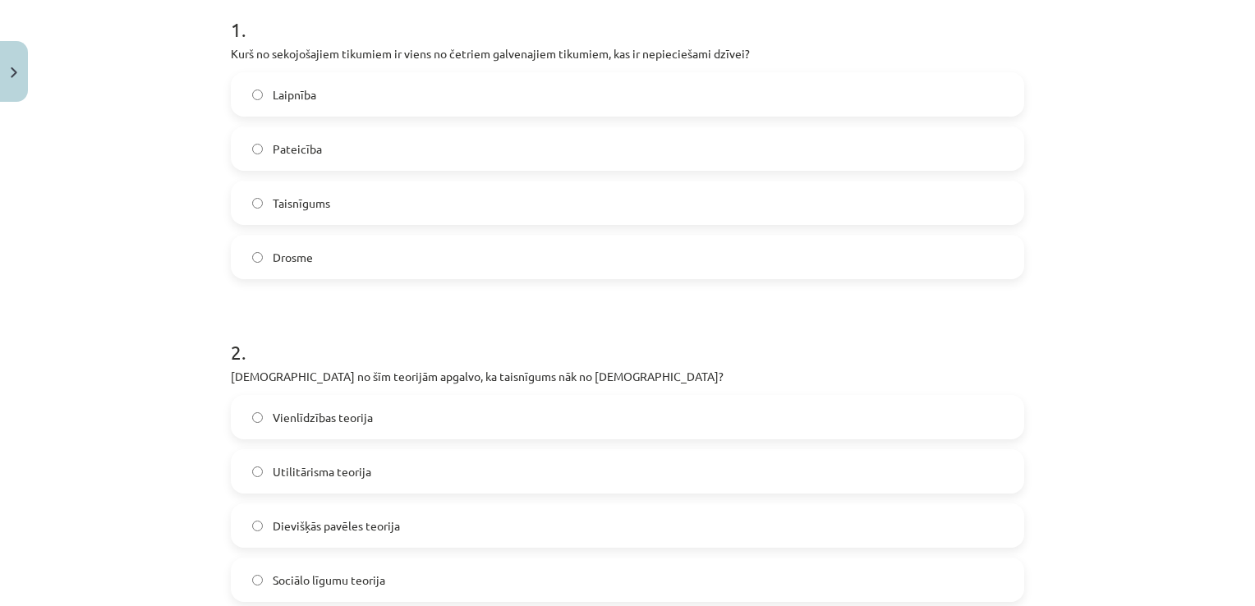
click at [404, 517] on label "Dievišķās pavēles teorija" at bounding box center [627, 525] width 790 height 41
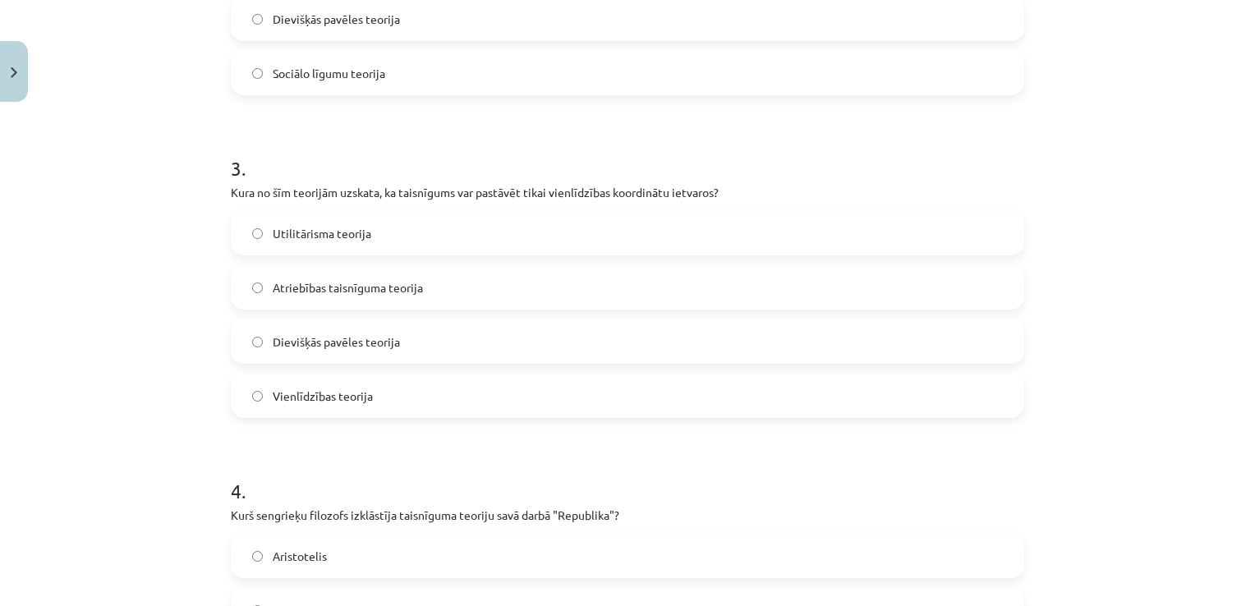
scroll to position [846, 0]
click at [358, 393] on span "Vienlīdzības teorija" at bounding box center [323, 394] width 100 height 17
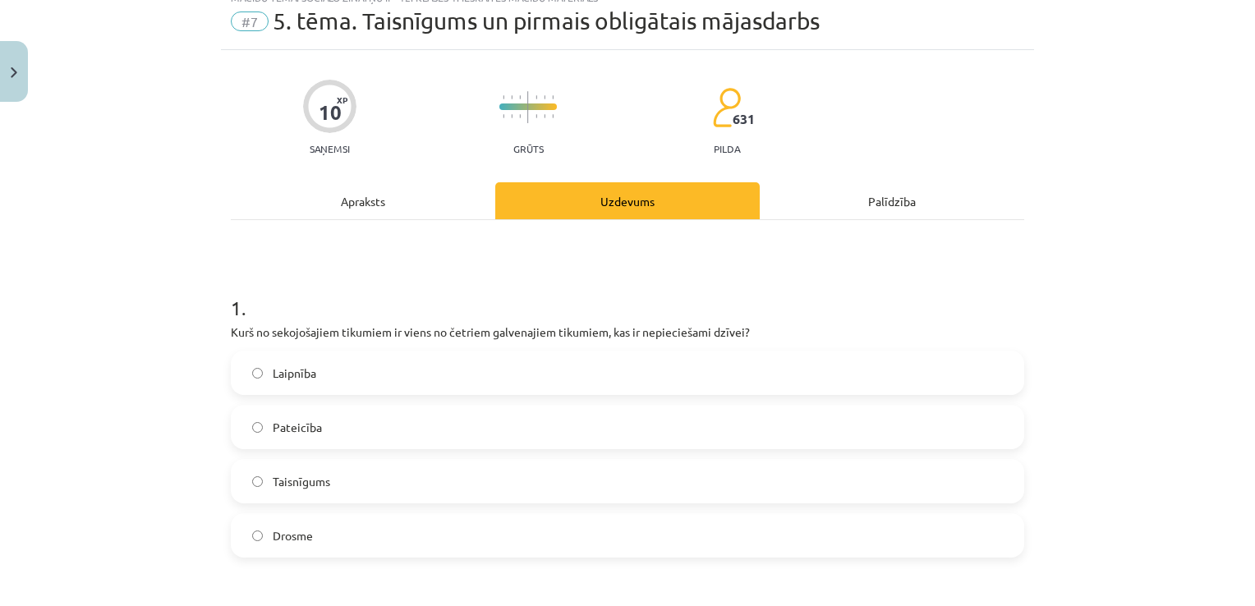
scroll to position [0, 0]
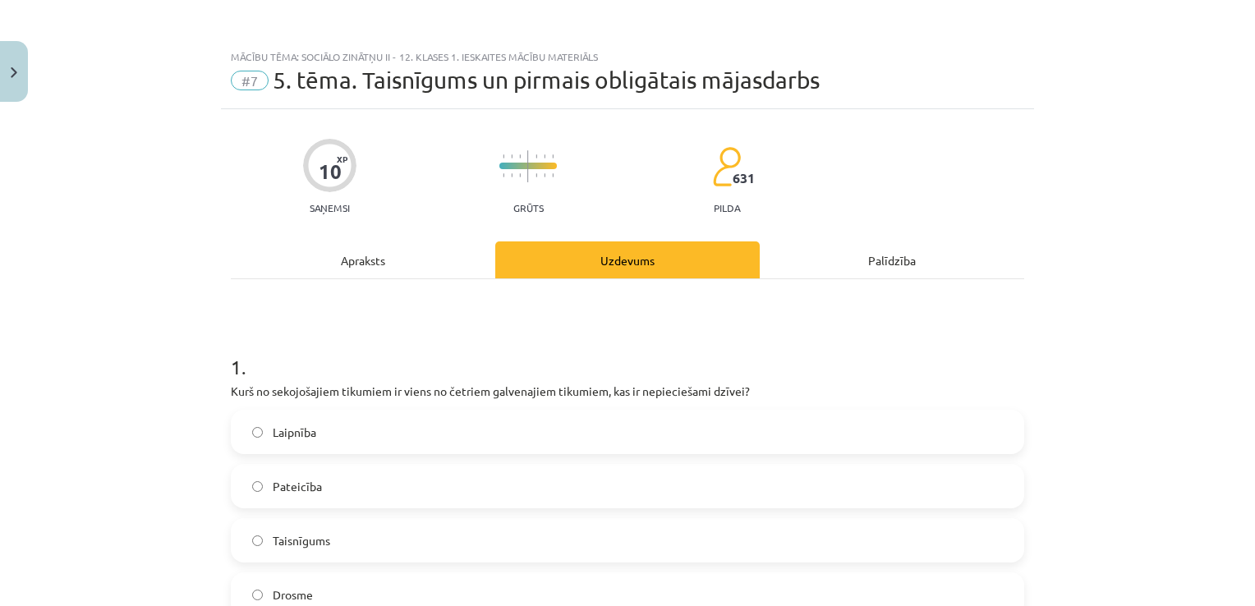
click at [374, 267] on div "Apraksts" at bounding box center [363, 259] width 264 height 37
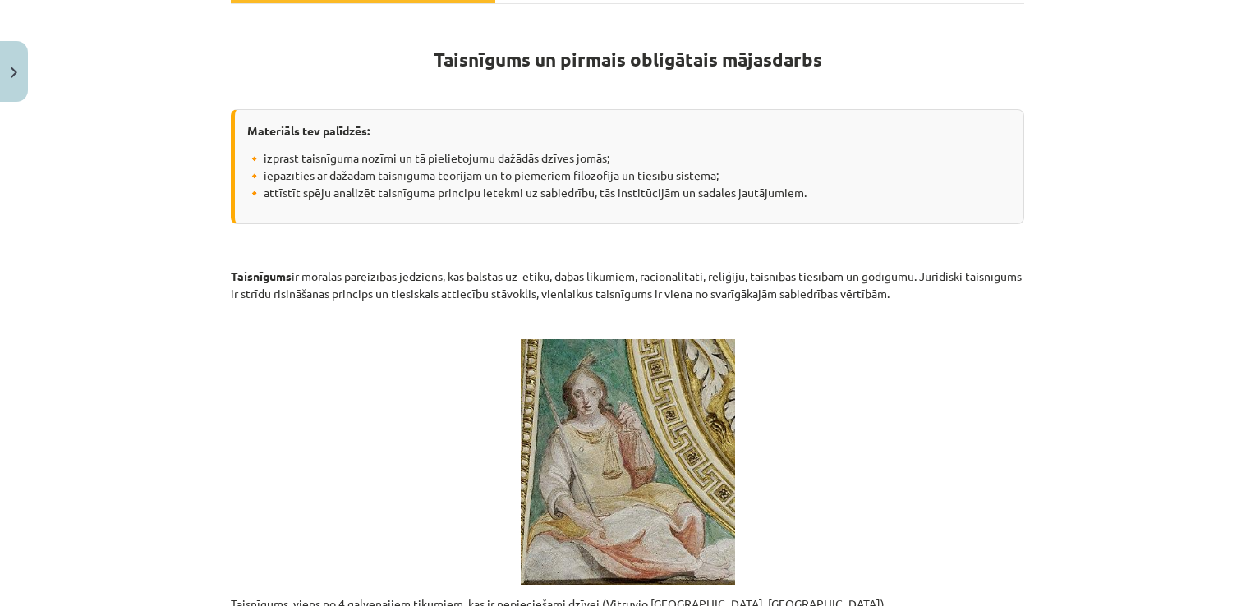
scroll to position [243, 0]
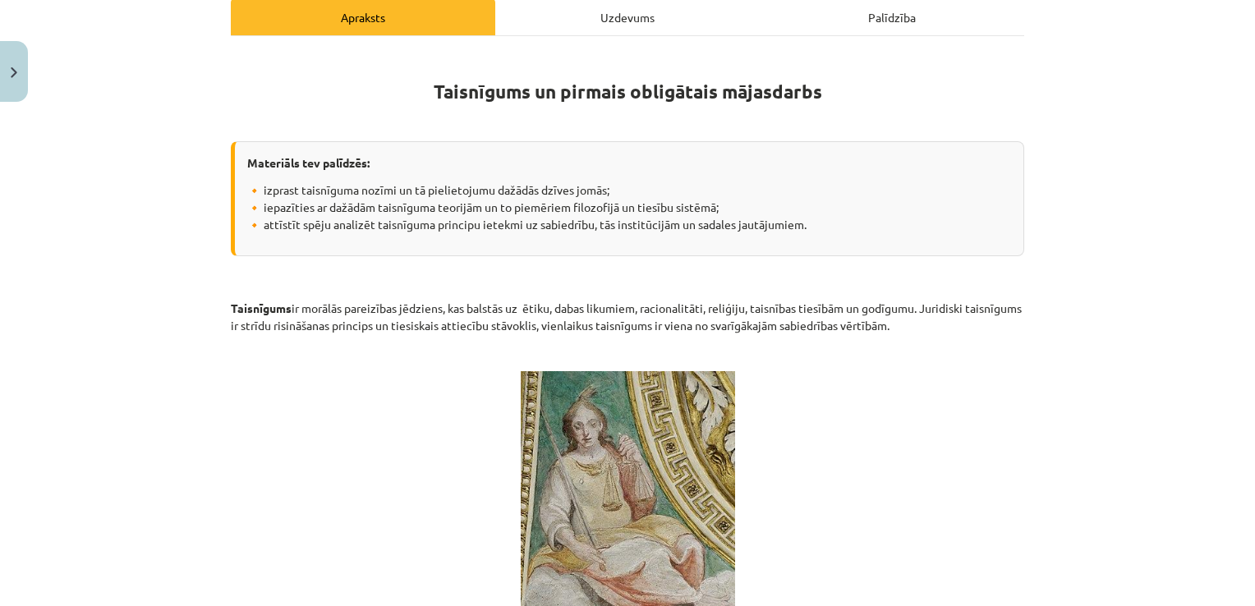
click at [604, 5] on div "Uzdevums" at bounding box center [627, 16] width 264 height 37
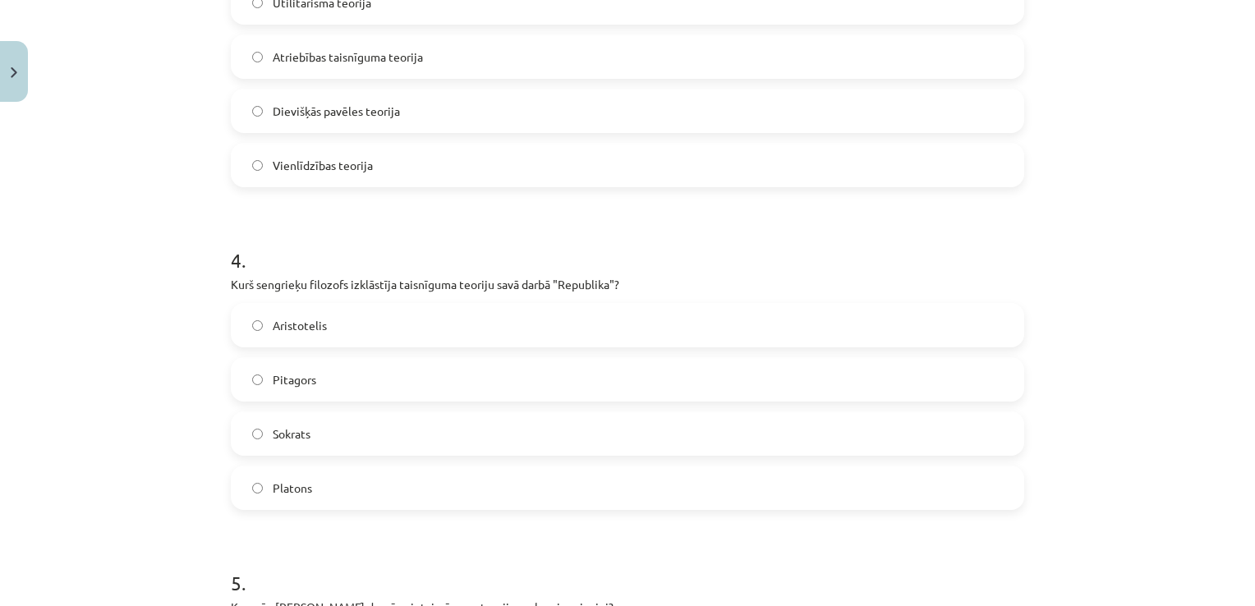
scroll to position [1077, 0]
click at [240, 370] on label "Pitagors" at bounding box center [627, 376] width 790 height 41
click at [269, 467] on label "Platons" at bounding box center [627, 485] width 790 height 41
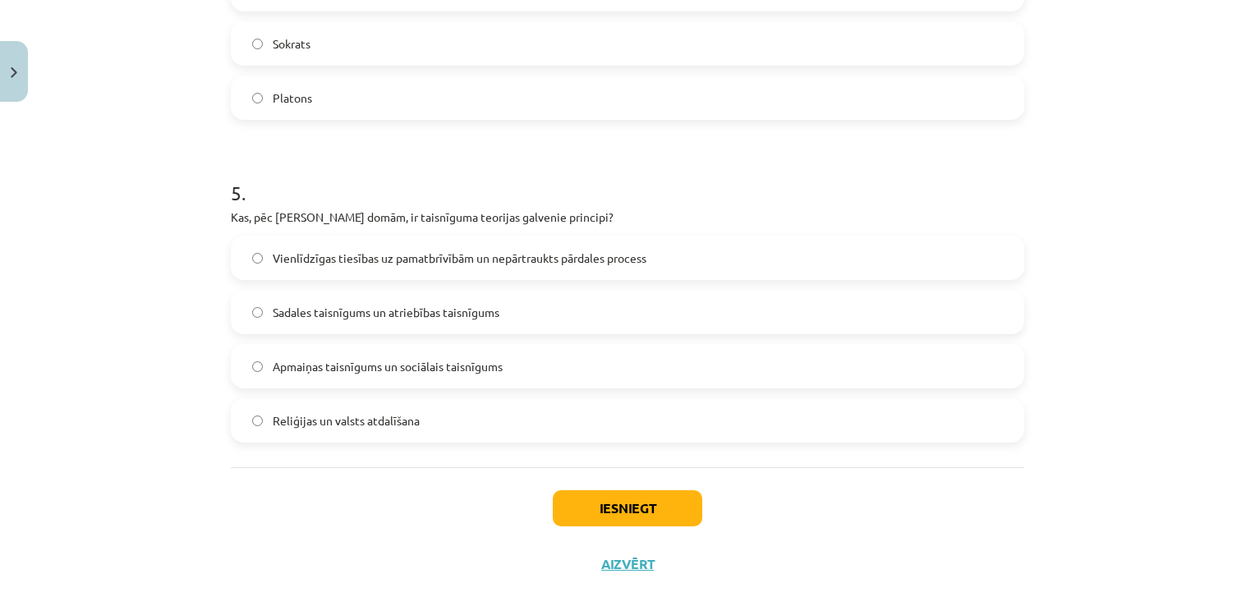
scroll to position [1491, 0]
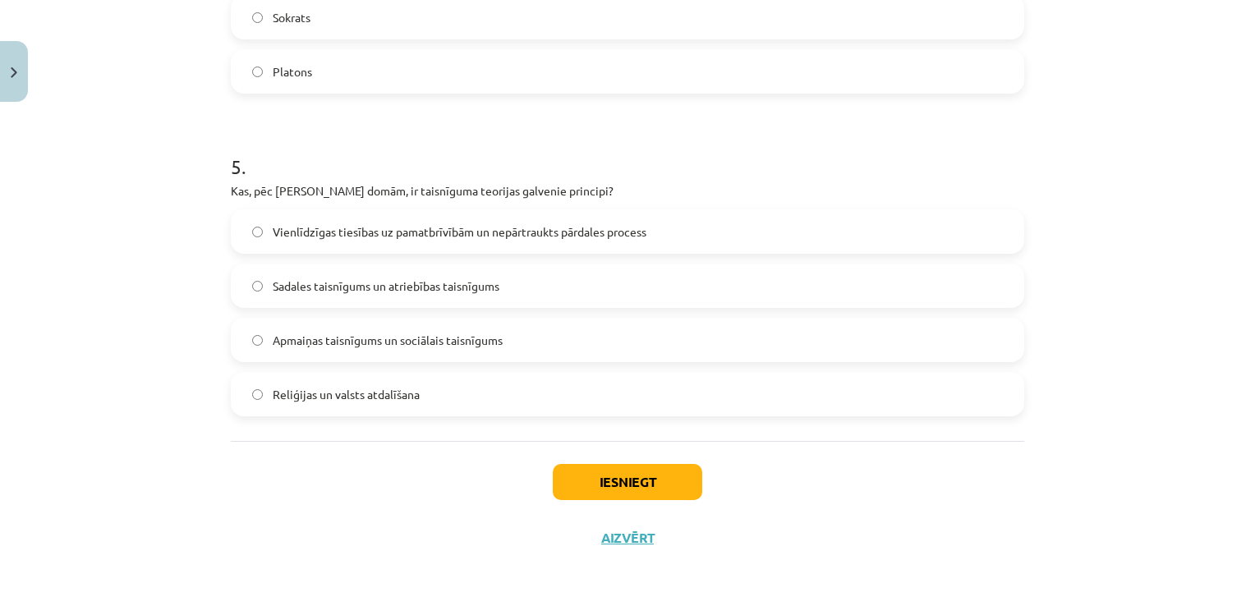
click at [328, 257] on div "Vienlīdzīgas tiesības uz pamatbrīvībām un nepārtraukts pārdales process Sadales…" at bounding box center [627, 312] width 793 height 207
click at [363, 237] on span "Vienlīdzīgas tiesības uz pamatbrīvībām un nepārtraukts pārdales process" at bounding box center [460, 231] width 374 height 17
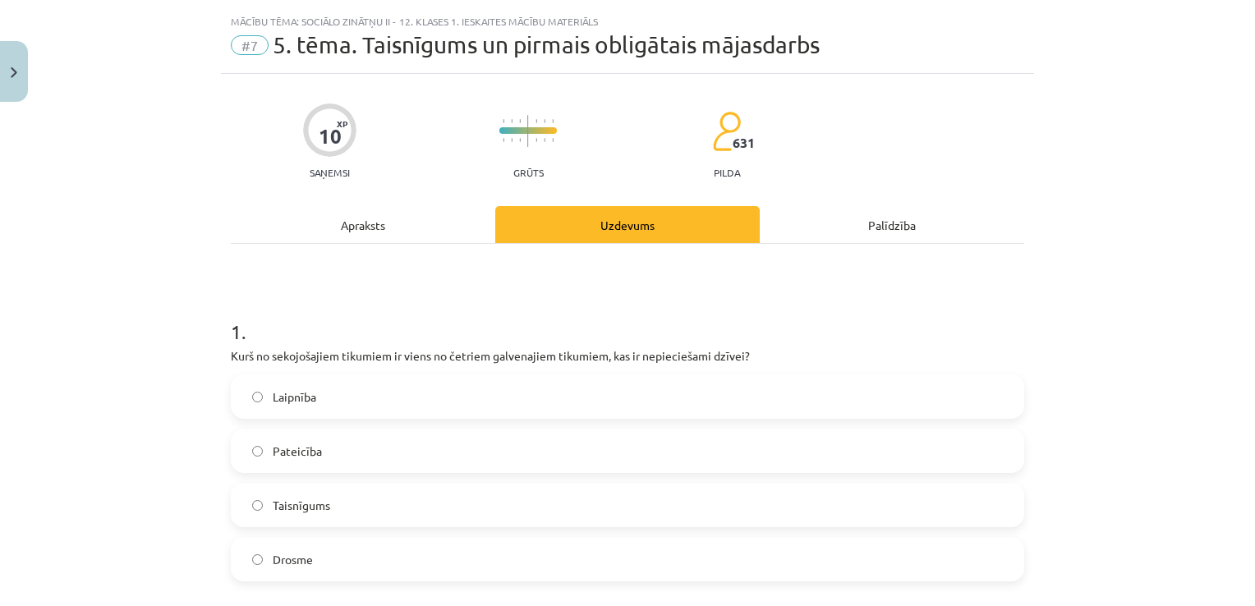
click at [389, 209] on div "Apraksts" at bounding box center [363, 224] width 264 height 37
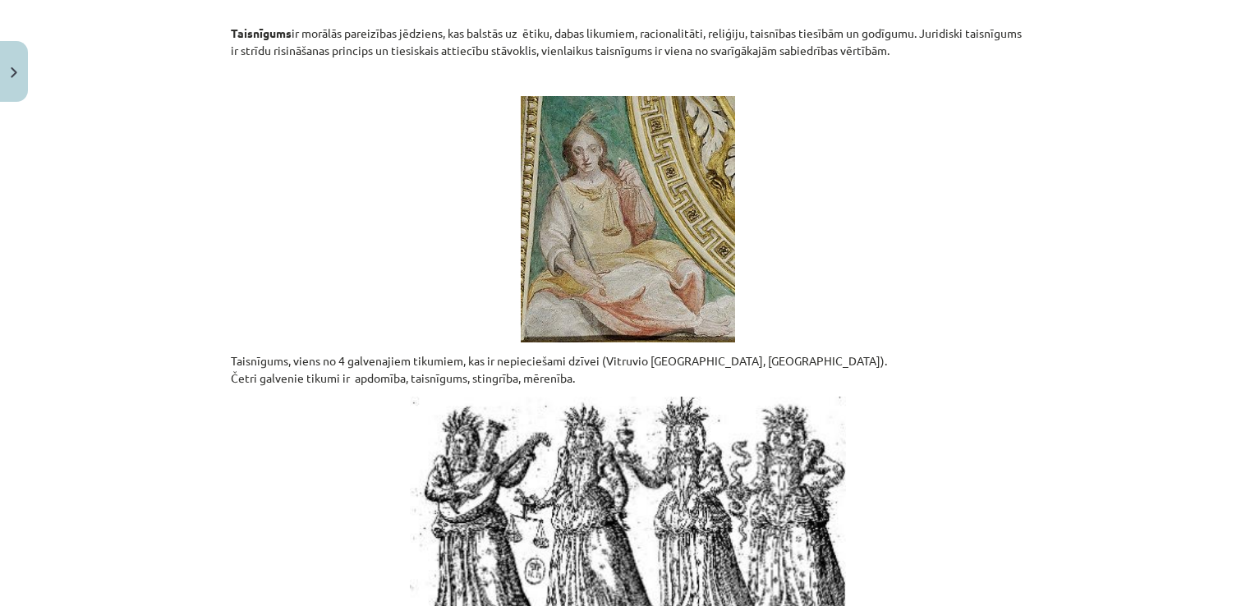
scroll to position [173, 0]
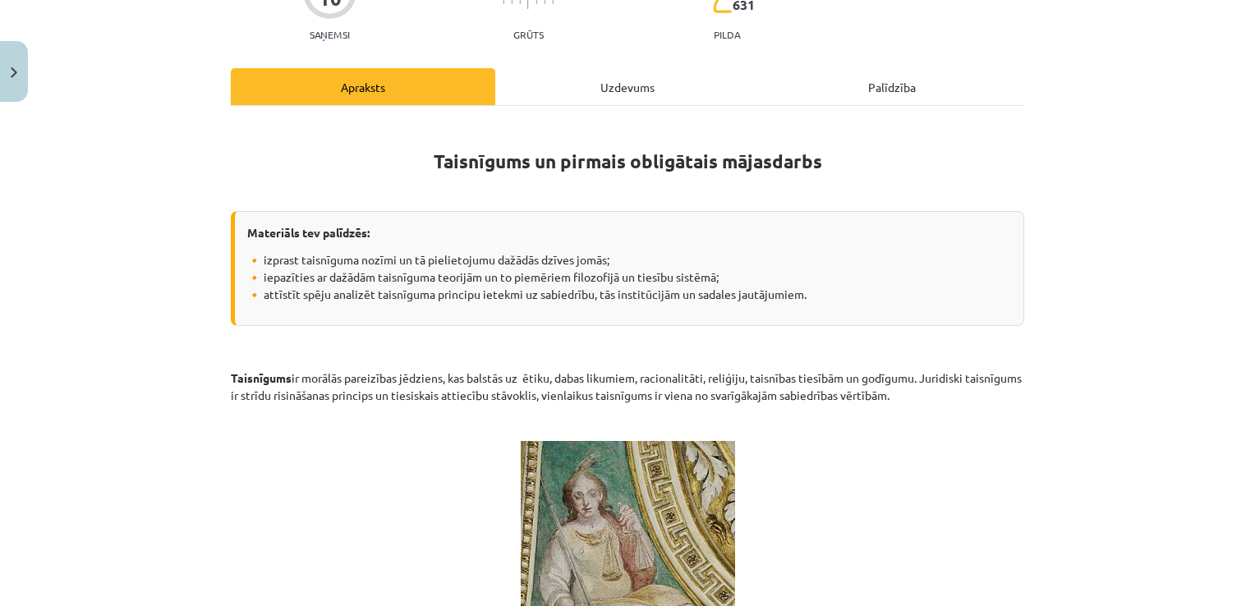
click at [637, 103] on div "Uzdevums" at bounding box center [627, 86] width 264 height 37
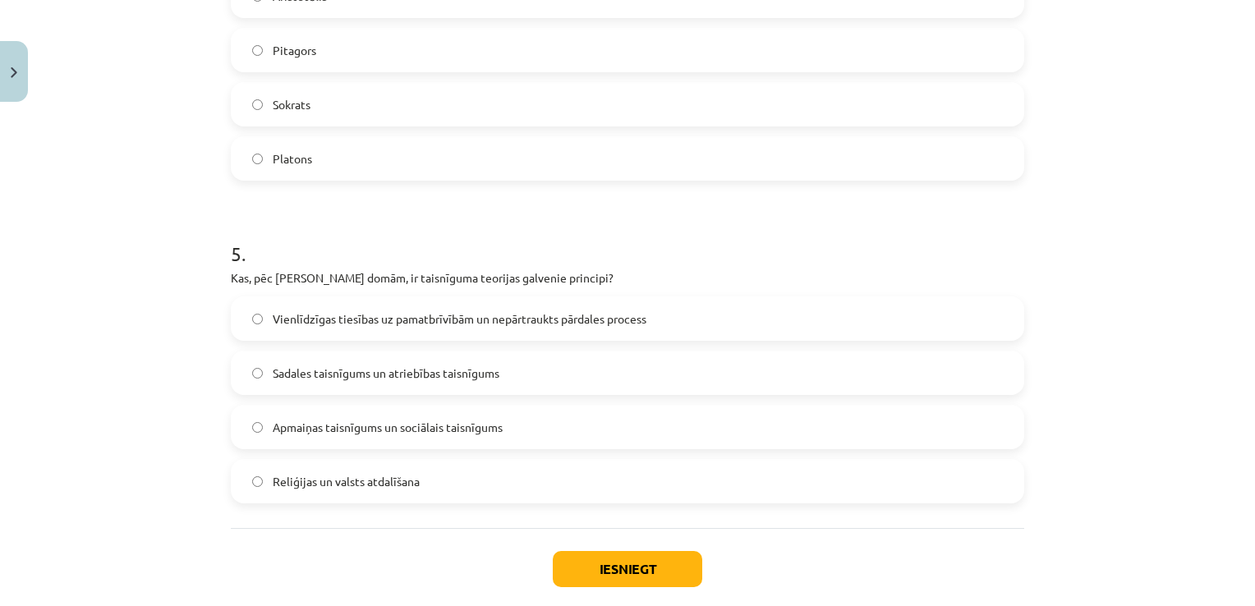
scroll to position [1491, 0]
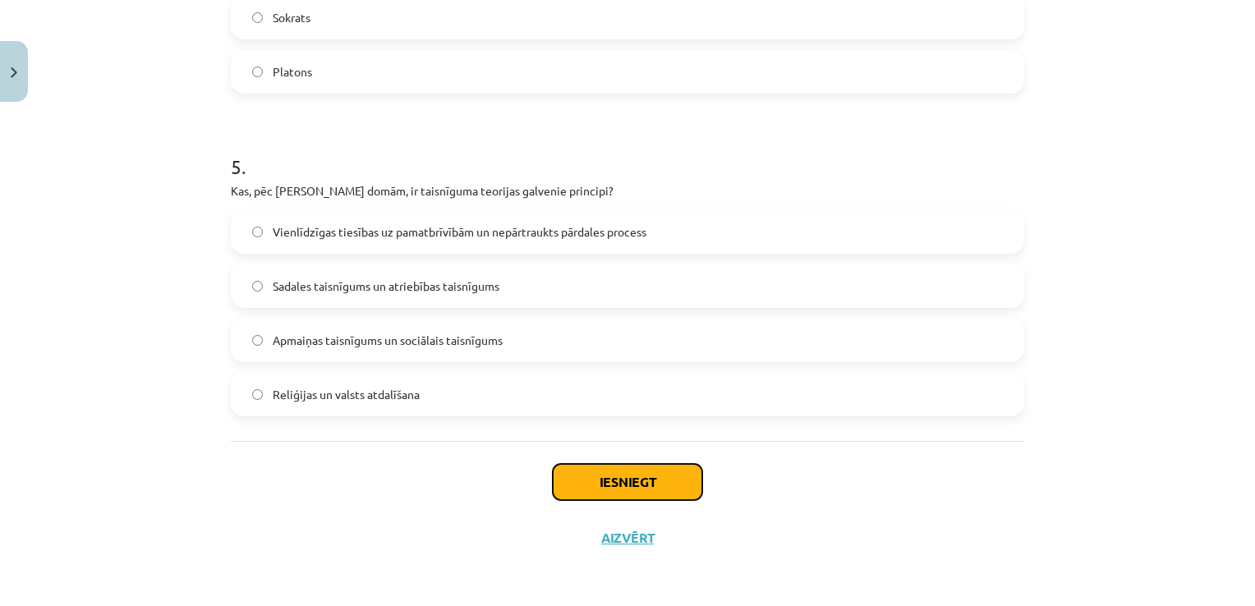
click at [627, 483] on button "Iesniegt" at bounding box center [627, 482] width 149 height 36
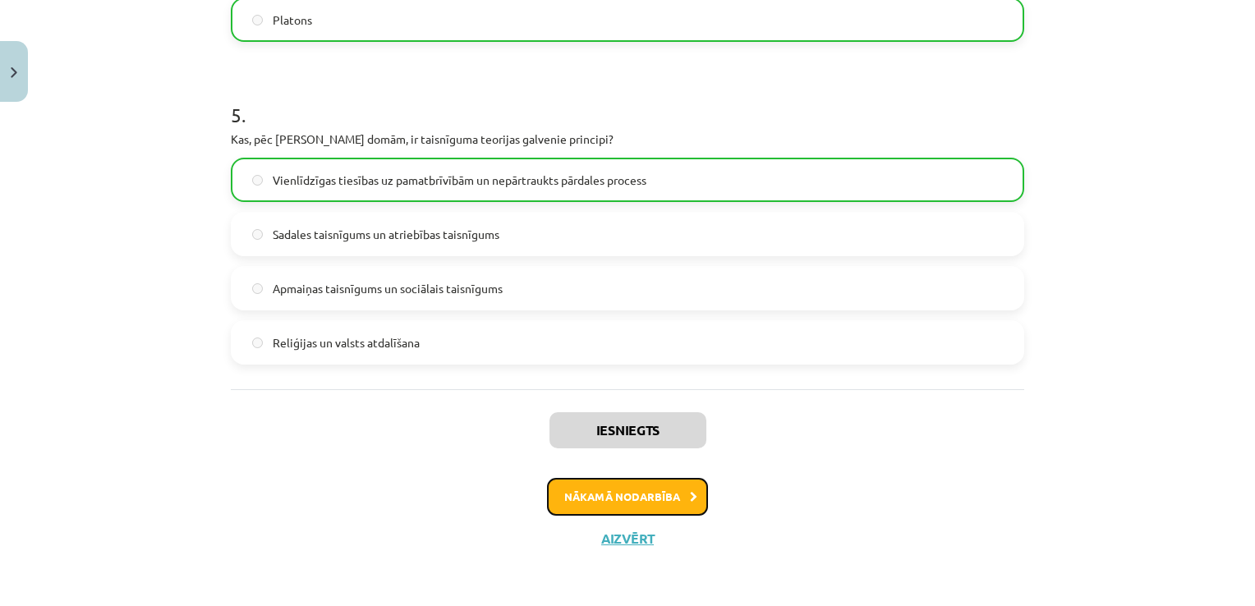
click at [614, 491] on button "Nākamā nodarbība" at bounding box center [627, 497] width 161 height 38
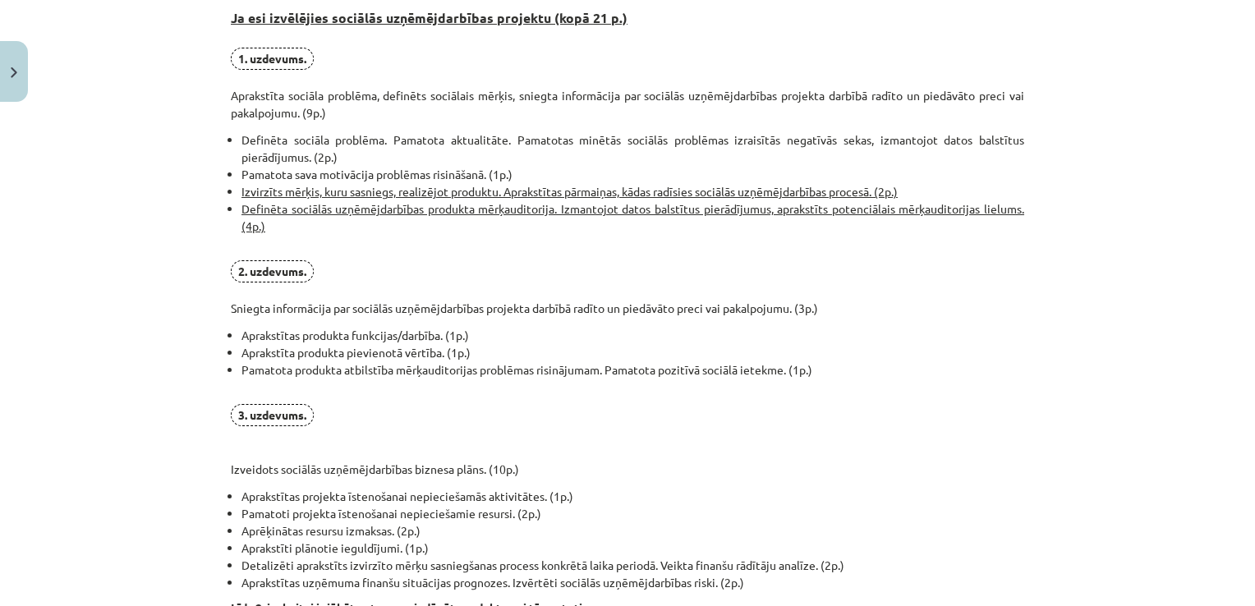
scroll to position [1220, 0]
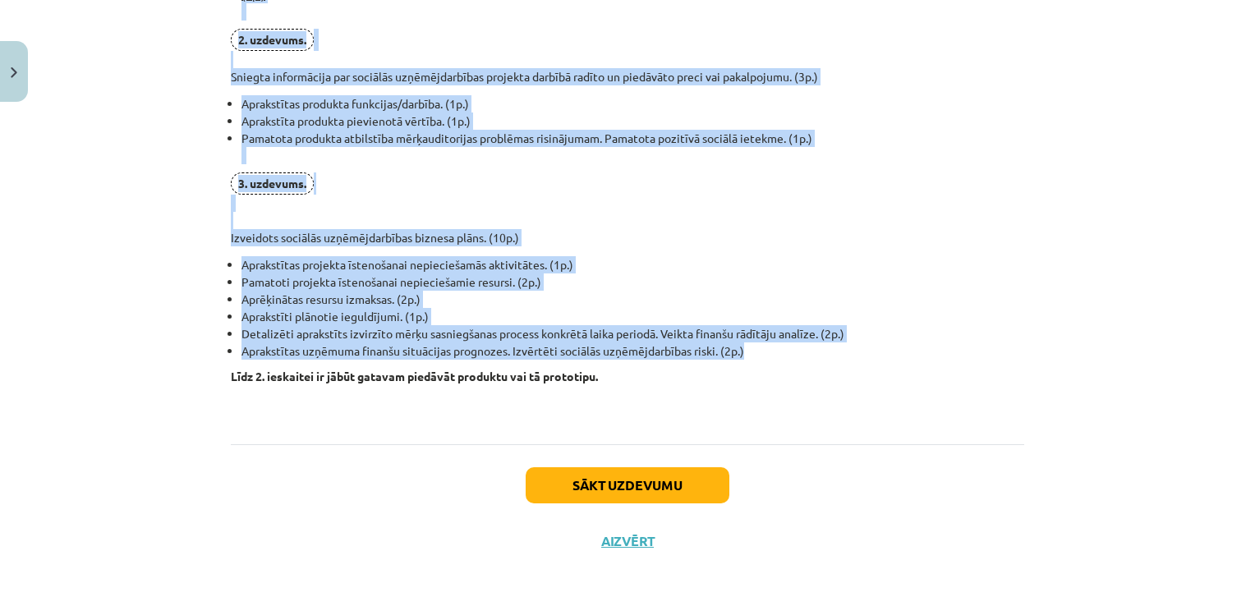
drag, startPoint x: 219, startPoint y: 131, endPoint x: 758, endPoint y: 346, distance: 580.1
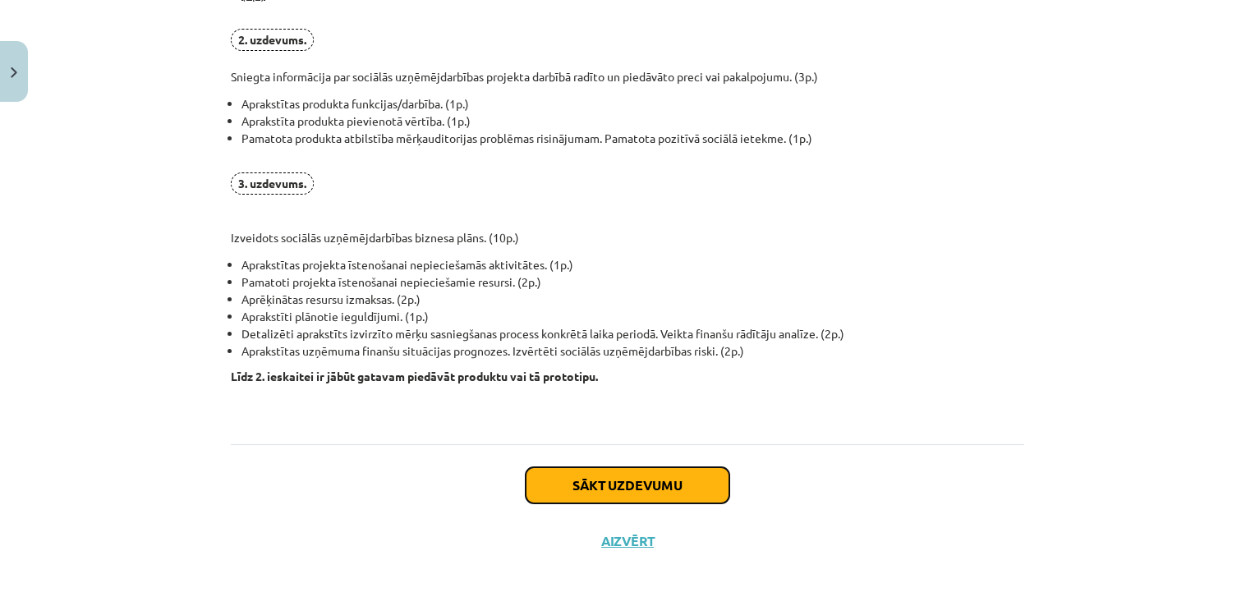
click at [572, 484] on button "Sākt uzdevumu" at bounding box center [628, 485] width 204 height 36
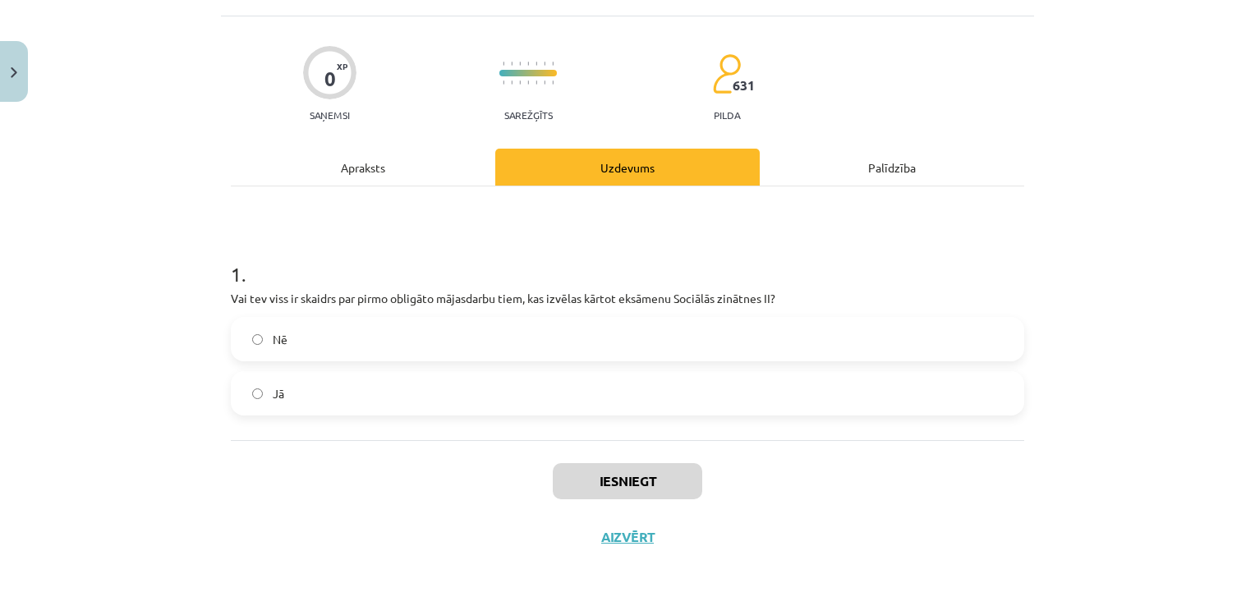
scroll to position [41, 0]
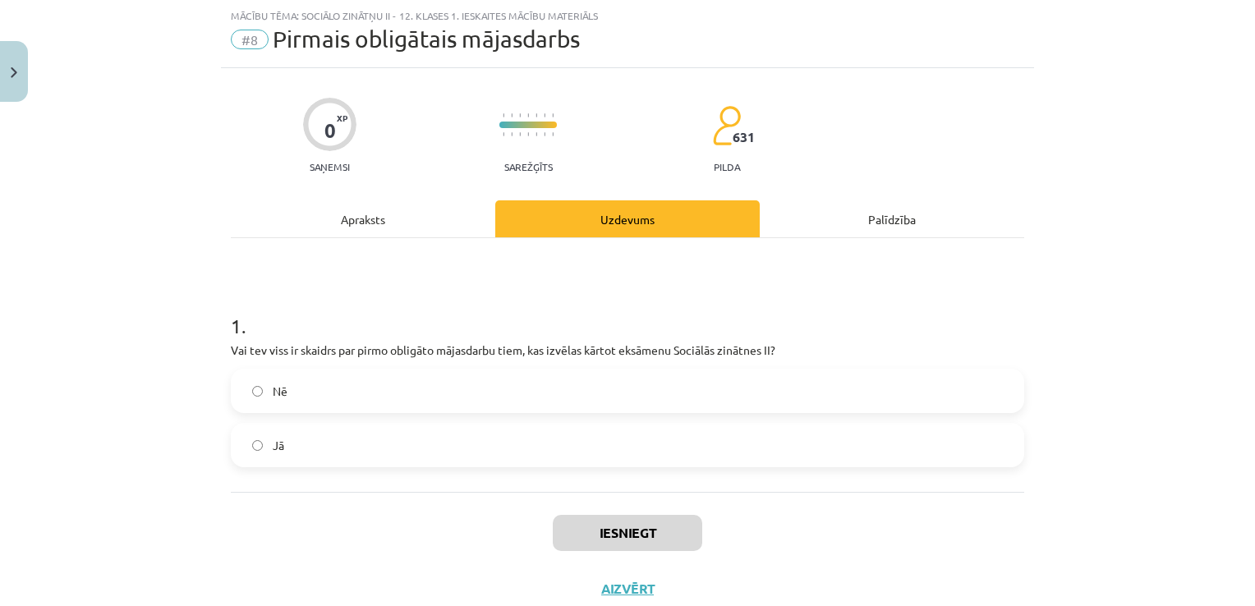
click at [456, 218] on div "Apraksts" at bounding box center [363, 218] width 264 height 37
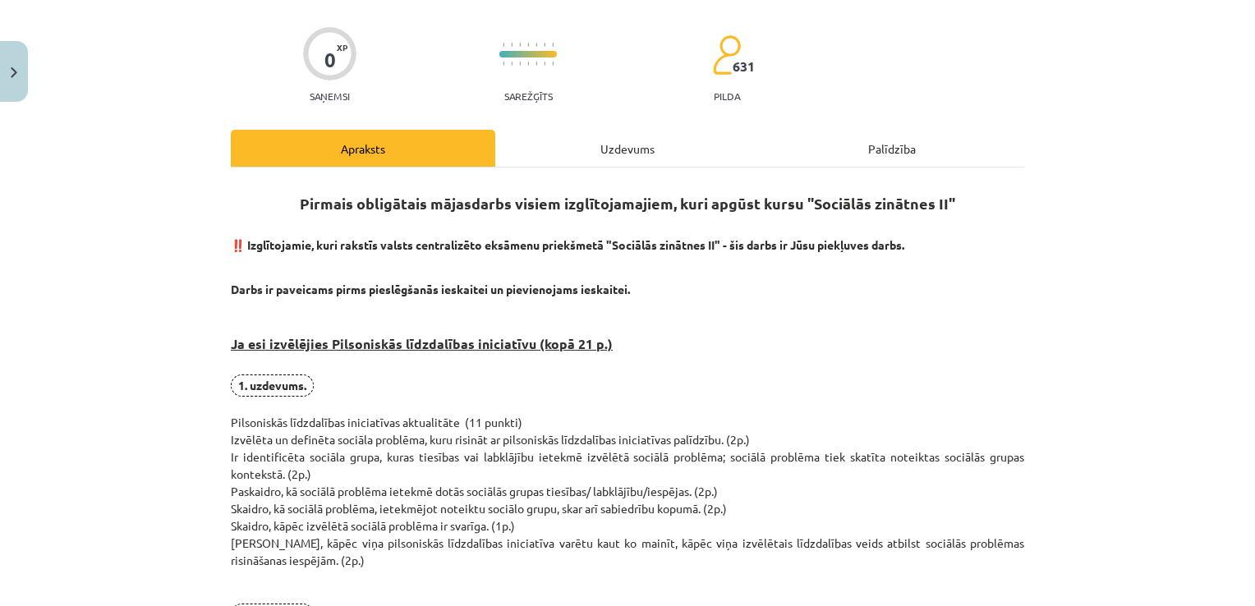
scroll to position [115, 0]
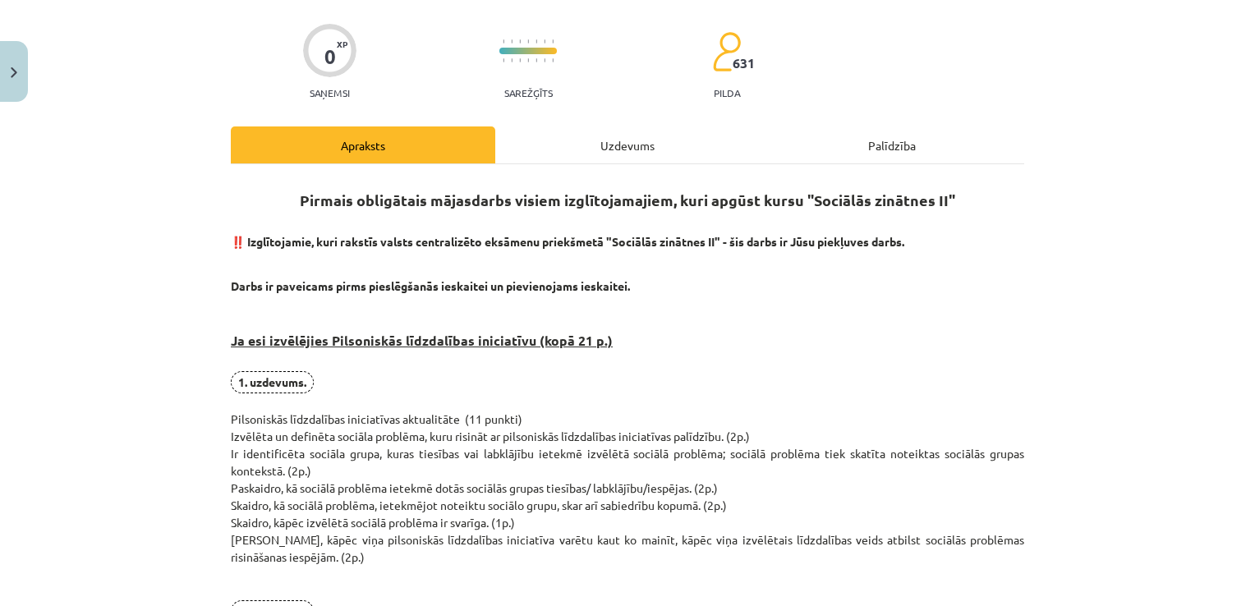
click at [509, 332] on strong "Ja esi izvēlējies Pilsoniskās līdzdalības iniciatīvu (kopā 21 p.)" at bounding box center [422, 340] width 382 height 17
click at [636, 142] on div "Uzdevums" at bounding box center [627, 144] width 264 height 37
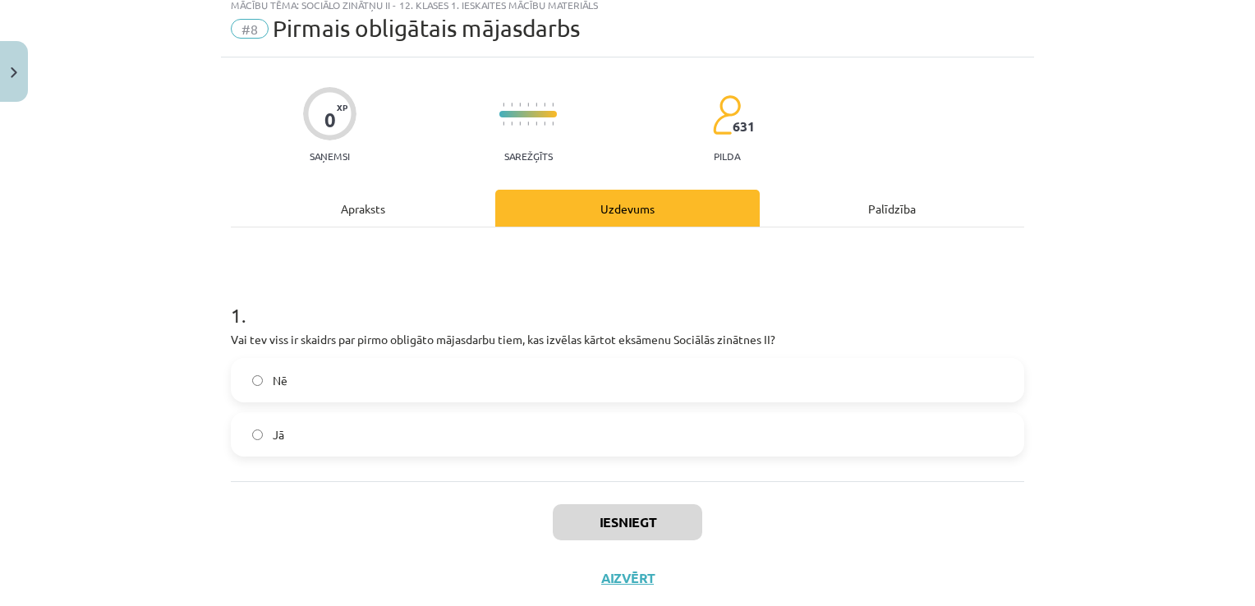
scroll to position [41, 0]
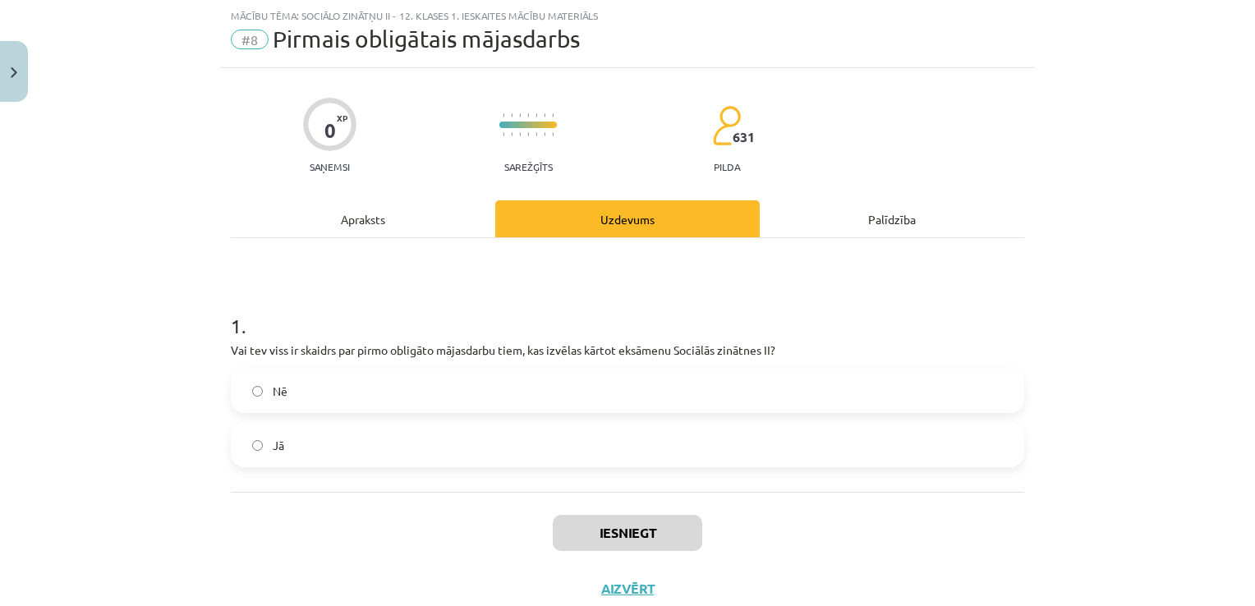
click at [626, 416] on div "Nē Jā" at bounding box center [627, 418] width 793 height 99
click at [626, 407] on label "Nē" at bounding box center [627, 390] width 790 height 41
click at [624, 466] on div "1 . Vai tev viss ir skaidrs par pirmo obligāto mājasdarbu tiem, kas izvēlas kār…" at bounding box center [627, 365] width 793 height 254
click at [630, 441] on label "Jā" at bounding box center [627, 445] width 790 height 41
click at [615, 410] on label "Nē" at bounding box center [627, 390] width 790 height 41
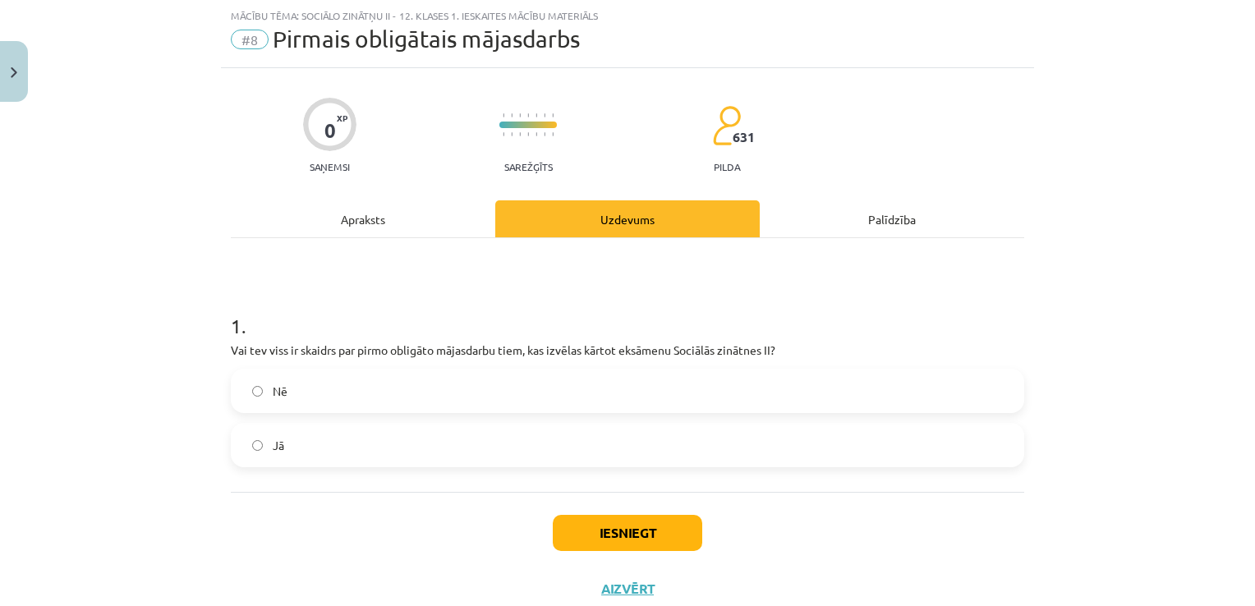
click at [610, 385] on label "Nē" at bounding box center [627, 390] width 790 height 41
click at [542, 447] on label "Jā" at bounding box center [627, 445] width 790 height 41
click at [557, 408] on label "Nē" at bounding box center [627, 390] width 790 height 41
click at [575, 443] on label "Jā" at bounding box center [627, 445] width 790 height 41
click at [668, 370] on label "Nē" at bounding box center [627, 390] width 790 height 41
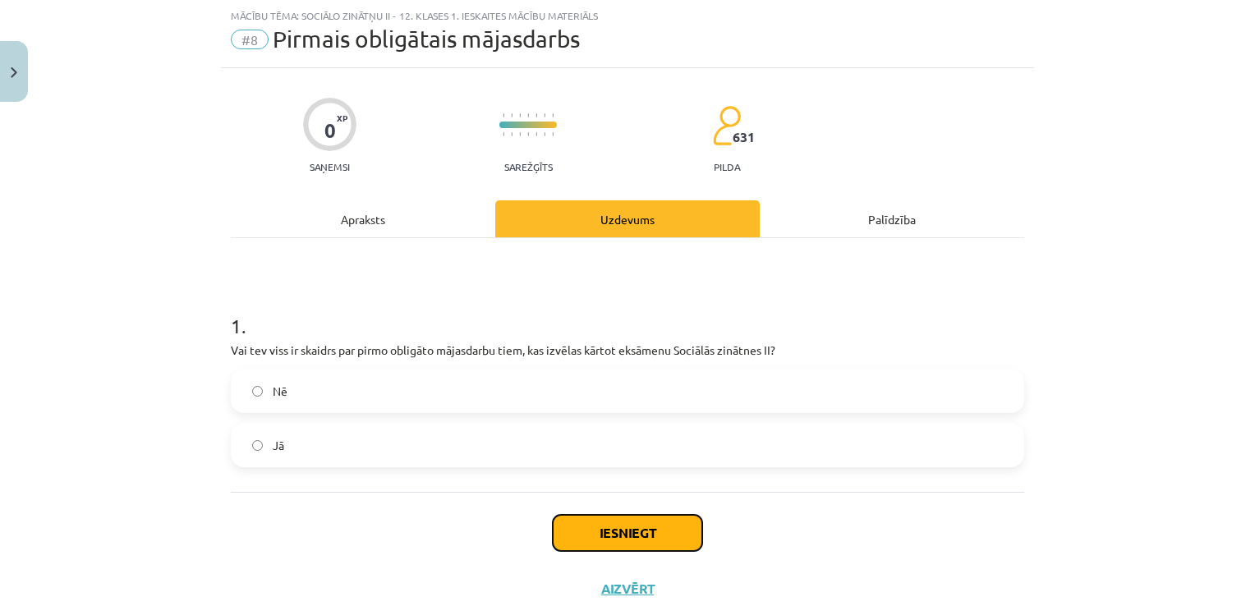
drag, startPoint x: 607, startPoint y: 533, endPoint x: 614, endPoint y: 489, distance: 45.0
click at [614, 489] on div "0 XP Saņemsi Sarežģīts 631 pilda Apraksts Uzdevums Palīdzība 1 . Vai tev viss i…" at bounding box center [627, 342] width 813 height 549
click at [611, 520] on button "Iesniegt" at bounding box center [627, 533] width 149 height 36
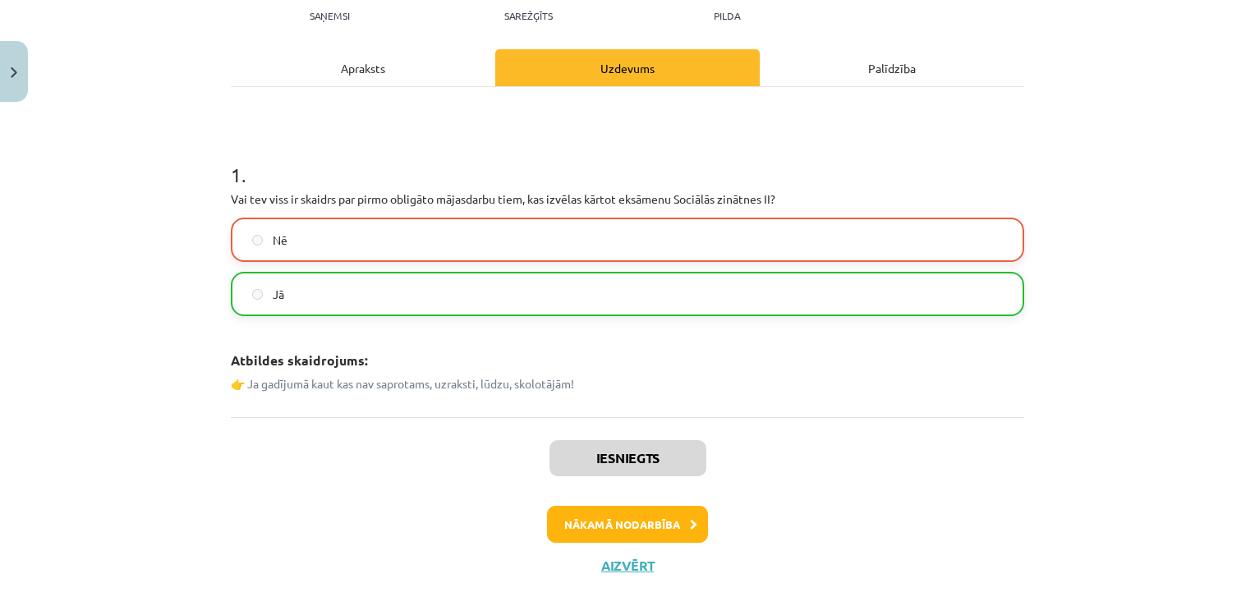
scroll to position [220, 0]
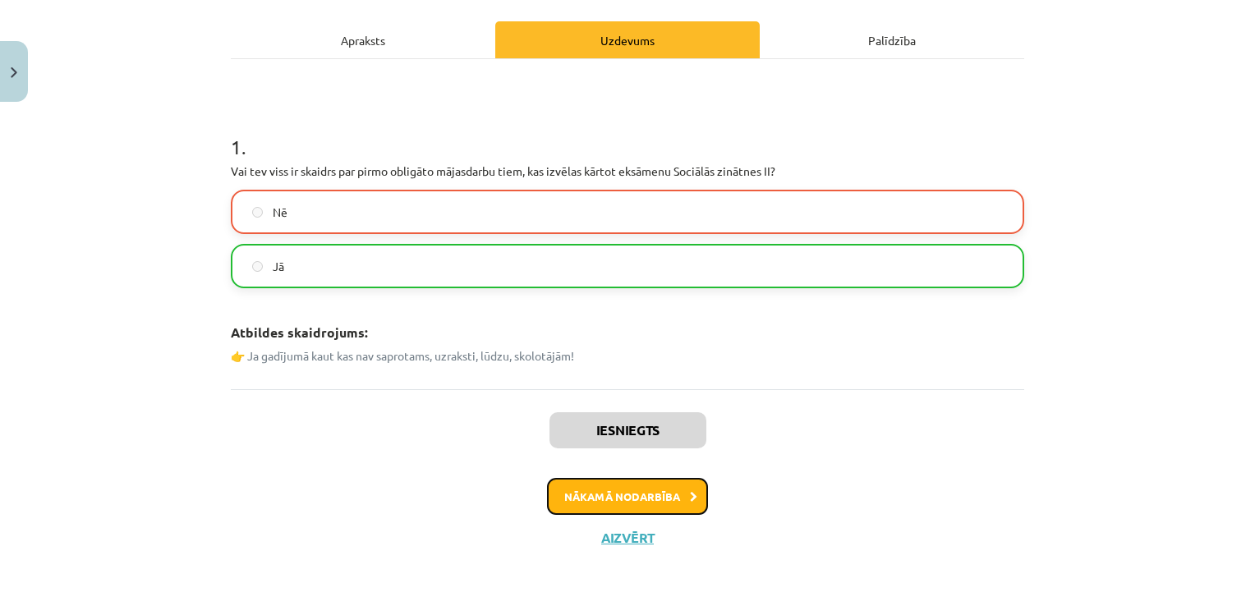
click at [588, 501] on button "Nākamā nodarbība" at bounding box center [627, 497] width 161 height 38
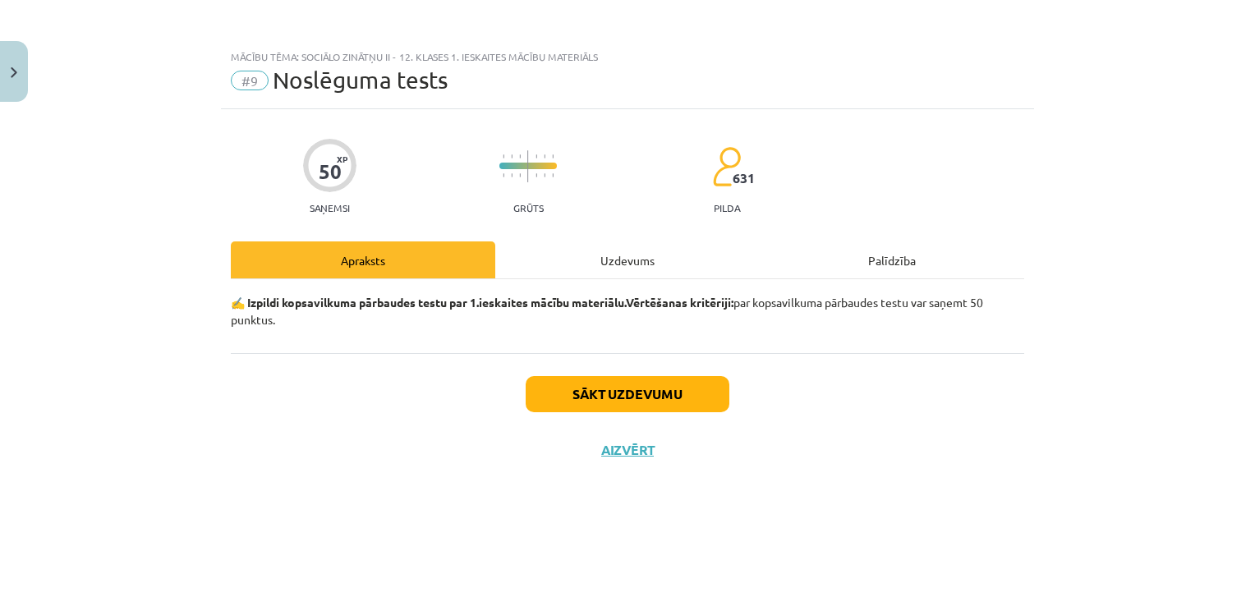
scroll to position [0, 0]
click at [555, 402] on button "Sākt uzdevumu" at bounding box center [628, 394] width 204 height 36
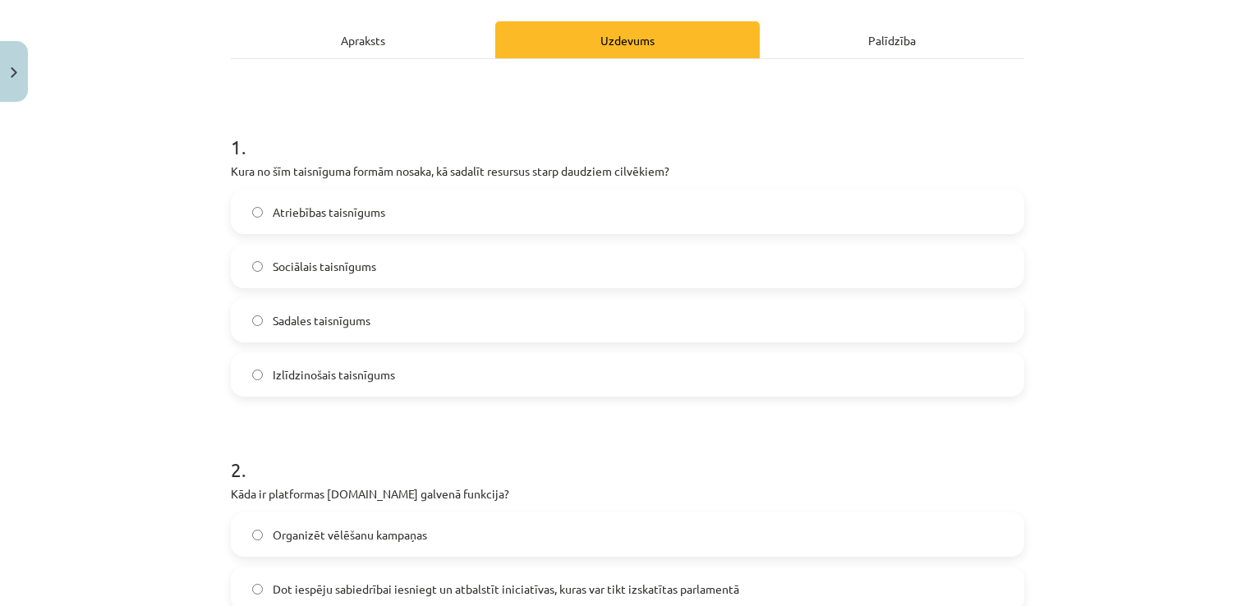
scroll to position [225, 0]
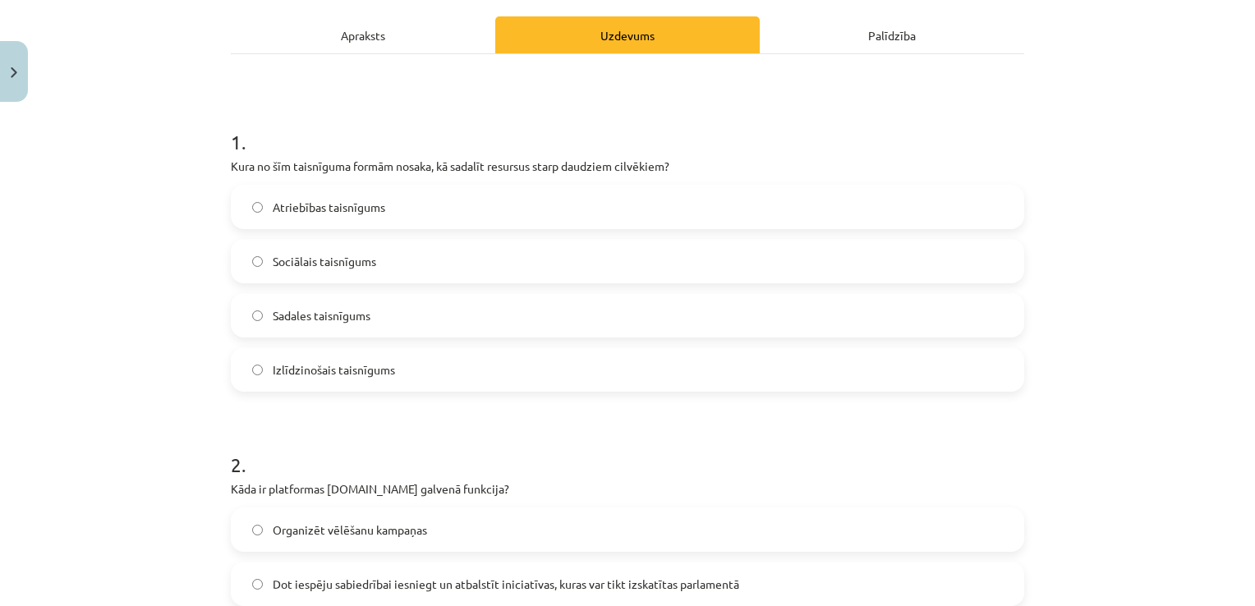
click at [323, 304] on label "Sadales taisnīgums" at bounding box center [627, 315] width 790 height 41
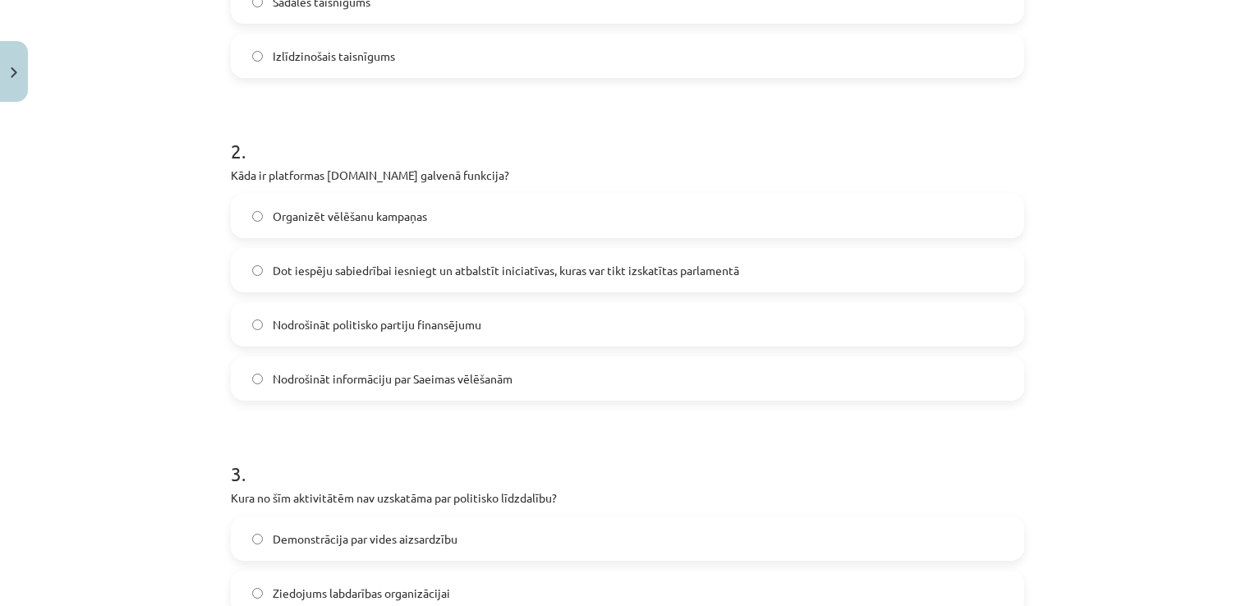
scroll to position [539, 0]
click at [374, 264] on span "Dot iespēju sabiedrībai iesniegt un atbalstīt iniciatīvas, kuras var tikt izska…" at bounding box center [506, 270] width 466 height 17
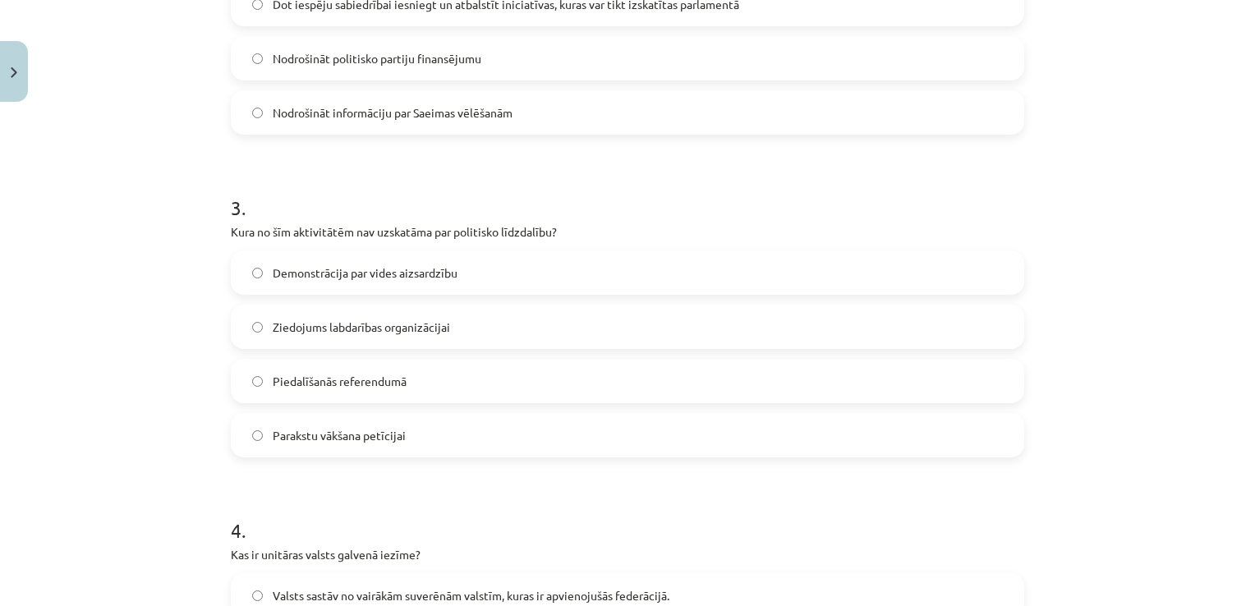
scroll to position [805, 0]
click at [286, 333] on span "Ziedojums labdarības organizācijai" at bounding box center [361, 327] width 177 height 17
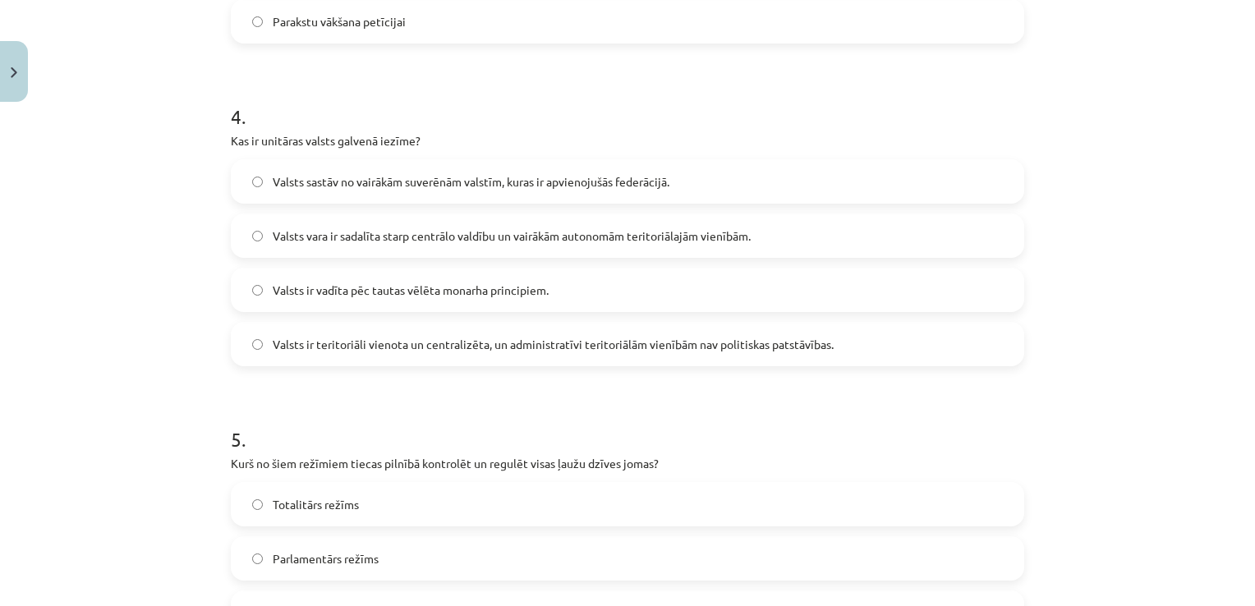
scroll to position [1220, 0]
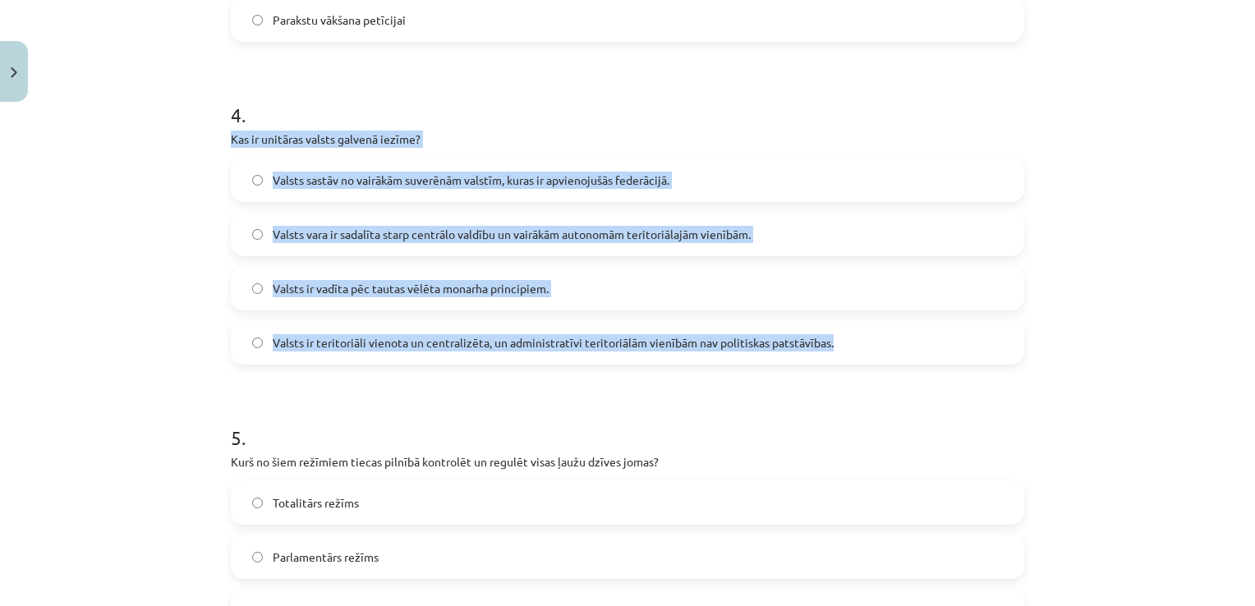
drag, startPoint x: 217, startPoint y: 140, endPoint x: 852, endPoint y: 323, distance: 660.7
click at [501, 182] on span "Valsts sastāv no vairākām suverēnām valstīm, kuras ir apvienojušās federācijā." at bounding box center [471, 180] width 397 height 17
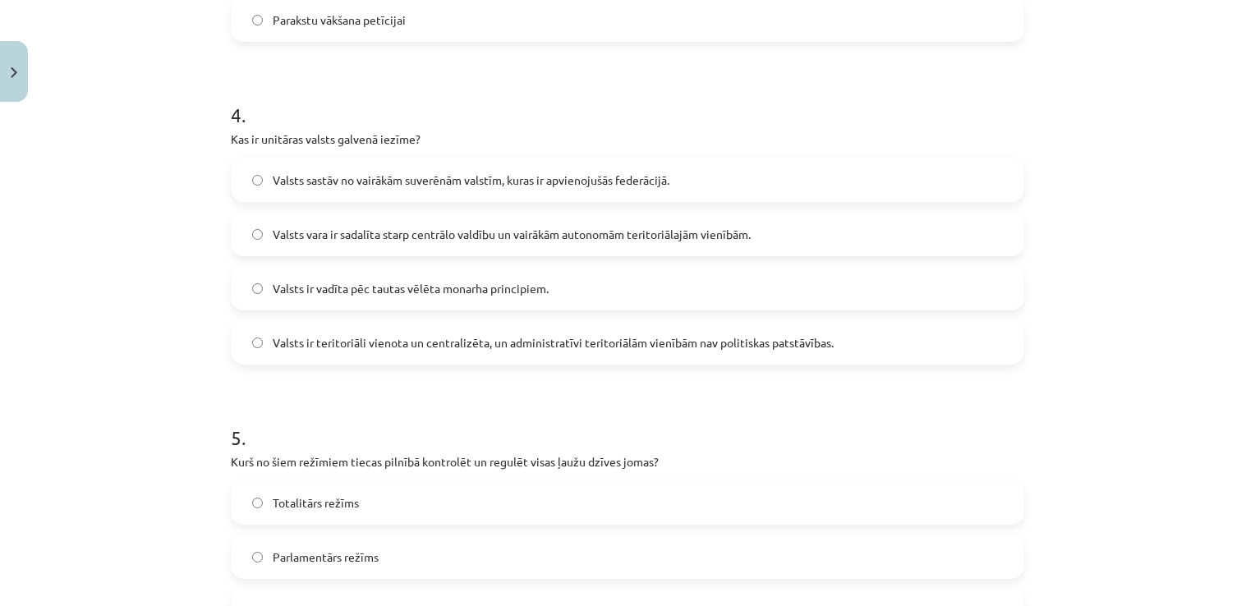
click at [432, 341] on span "Valsts ir teritoriāli vienota un centralizēta, un administratīvi teritoriālām v…" at bounding box center [553, 342] width 561 height 17
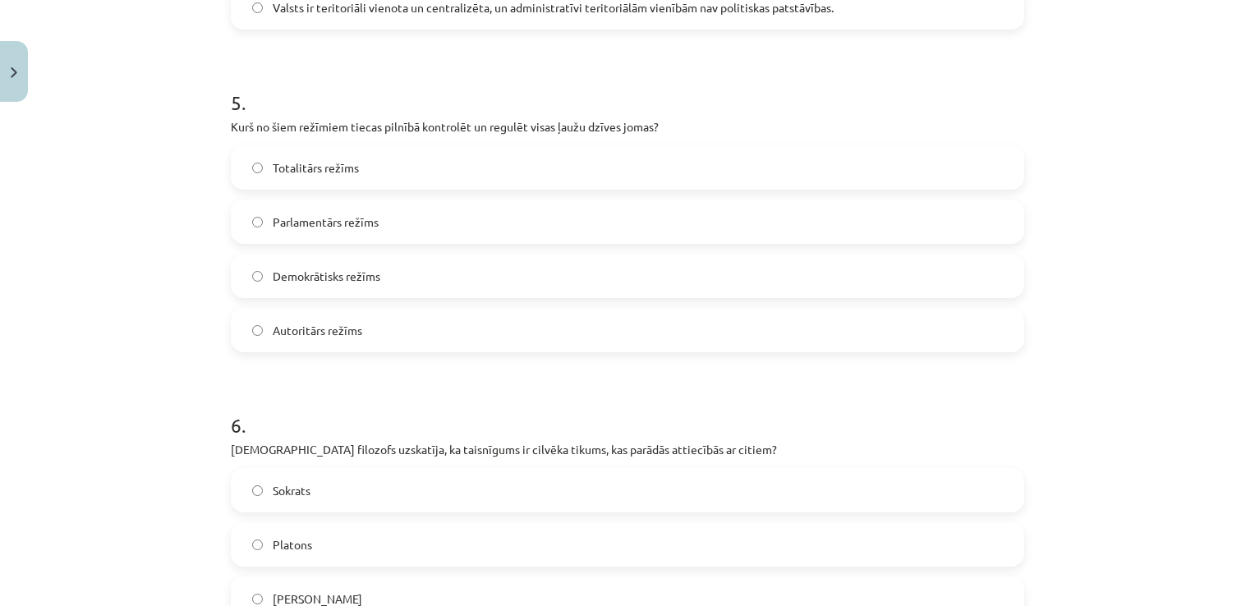
scroll to position [1559, 0]
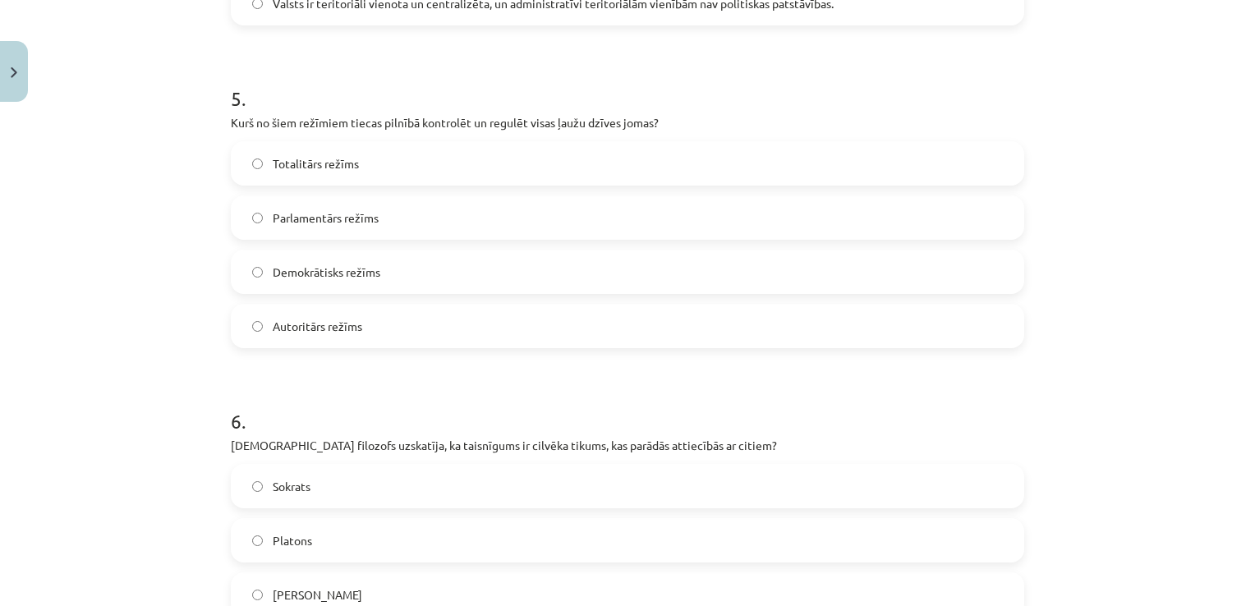
click at [231, 123] on p "Kurš no šiem režīmiem tiecas pilnībā kontrolēt un regulēt visas ļaužu dzīves jo…" at bounding box center [627, 122] width 793 height 17
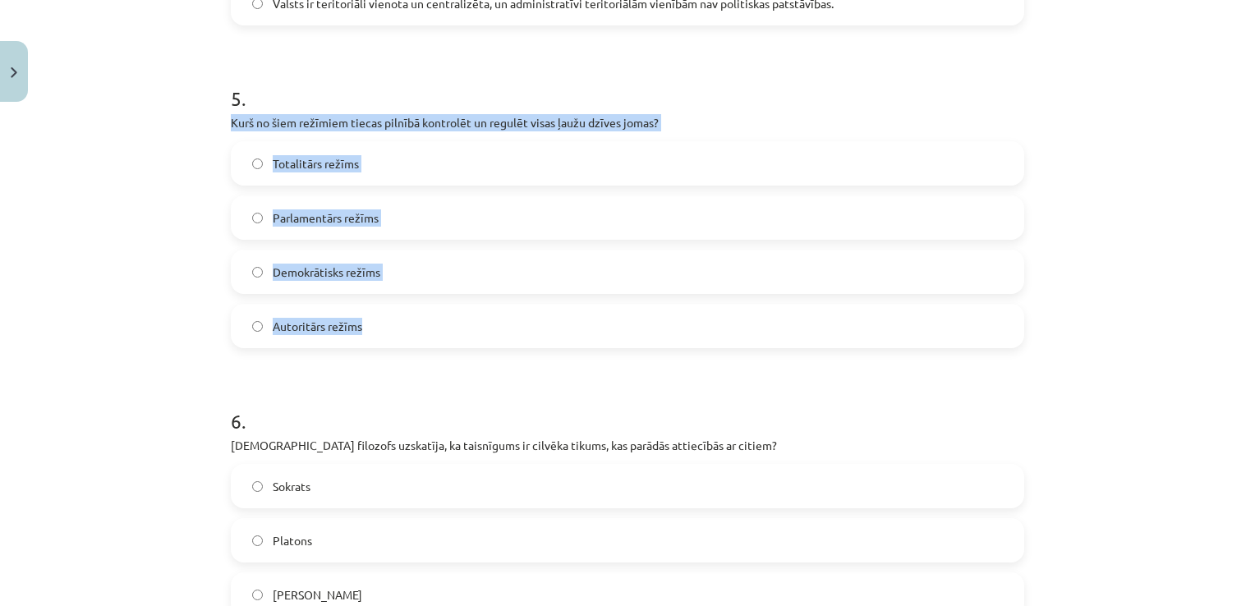
drag, startPoint x: 219, startPoint y: 125, endPoint x: 397, endPoint y: 334, distance: 275.0
click at [397, 334] on div "50 XP Saņemsi Grūts 631 pilda Apraksts Uzdevums Palīdzība 1 . Kura no šīm taisn…" at bounding box center [627, 330] width 813 height 3561
click at [361, 168] on label "Totalitārs režīms" at bounding box center [627, 163] width 790 height 41
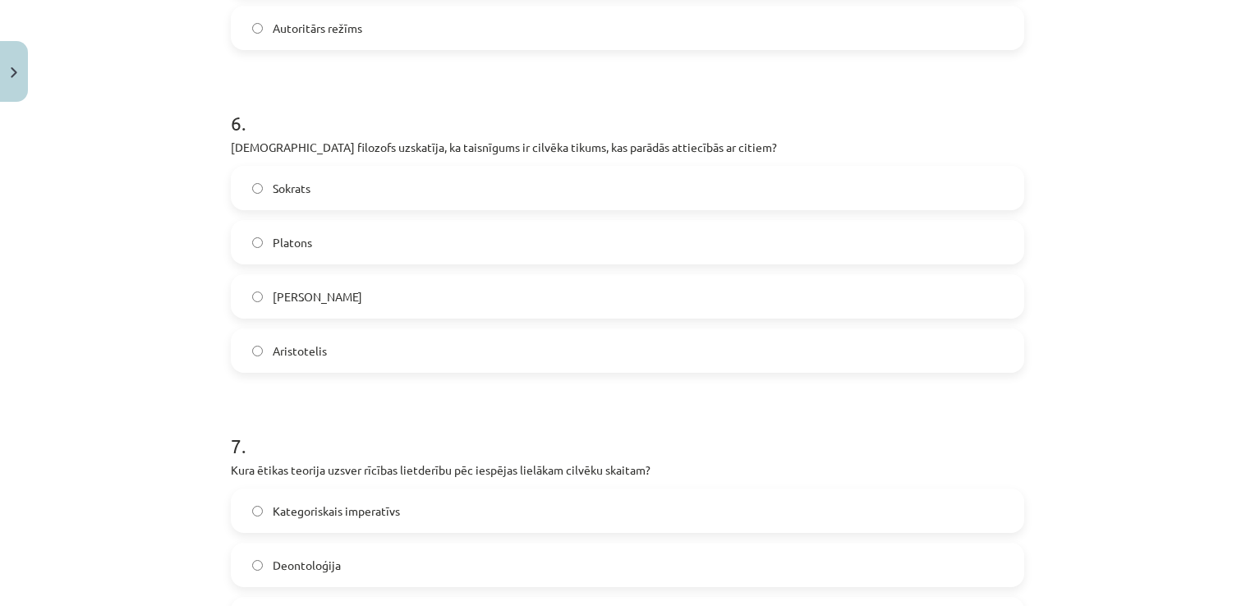
scroll to position [1859, 0]
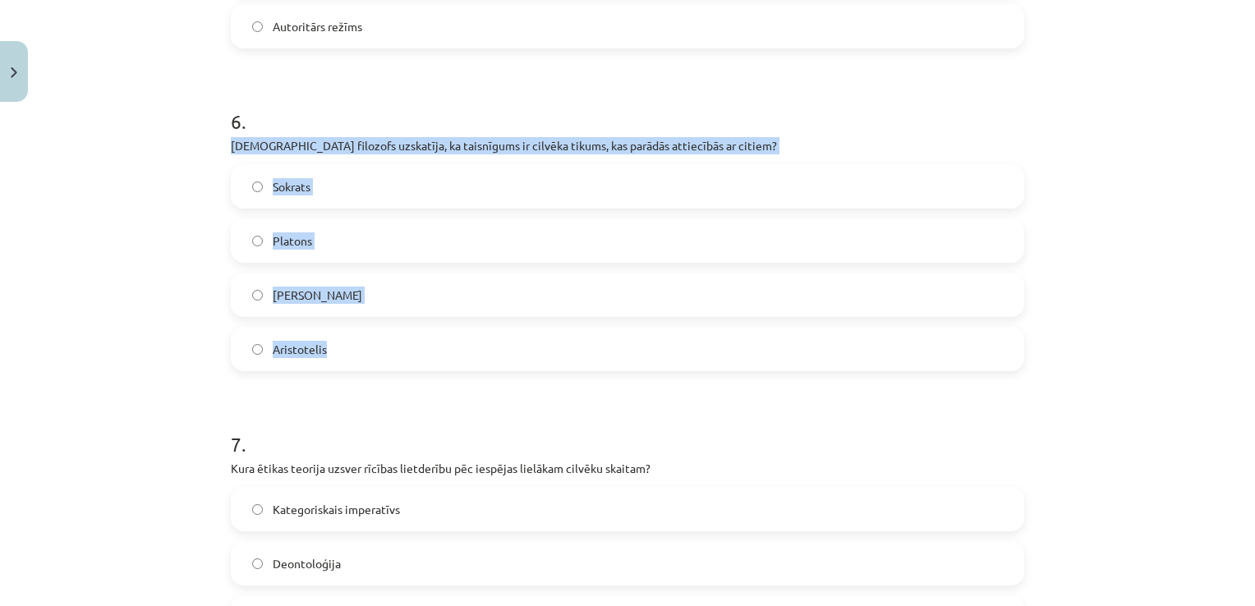
drag, startPoint x: 223, startPoint y: 145, endPoint x: 385, endPoint y: 334, distance: 249.8
click at [385, 334] on div "50 XP Saņemsi Grūts 631 pilda Apraksts Uzdevums Palīdzība 1 . Kura no šīm taisn…" at bounding box center [627, 30] width 813 height 3561
click at [332, 336] on label "Aristotelis" at bounding box center [627, 348] width 790 height 41
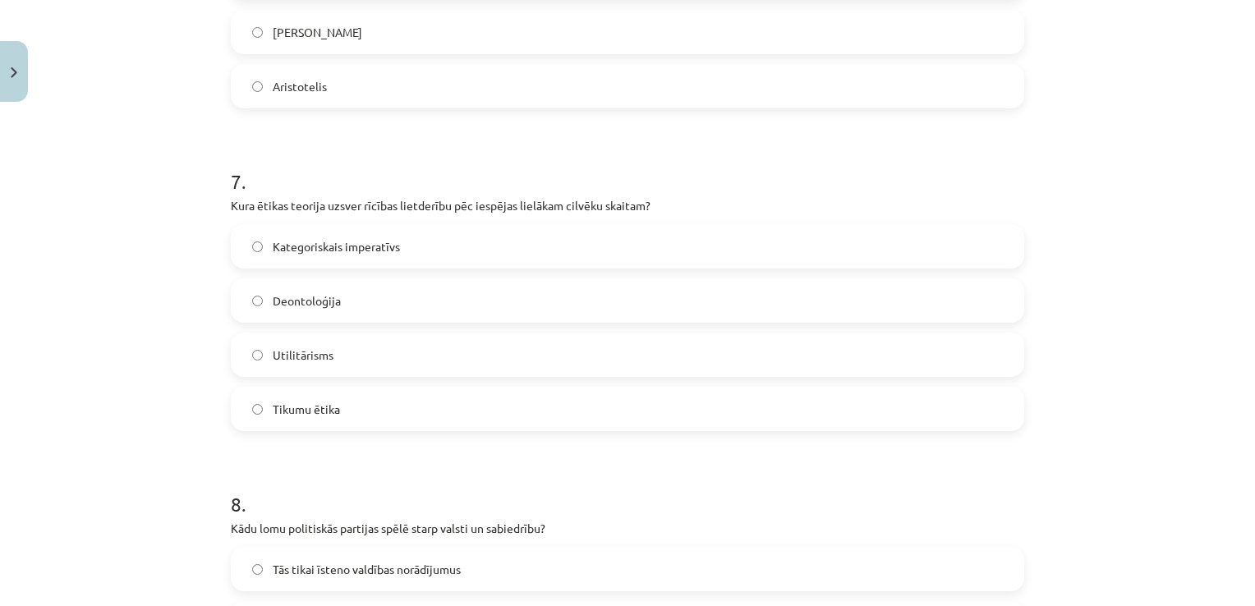
scroll to position [2122, 0]
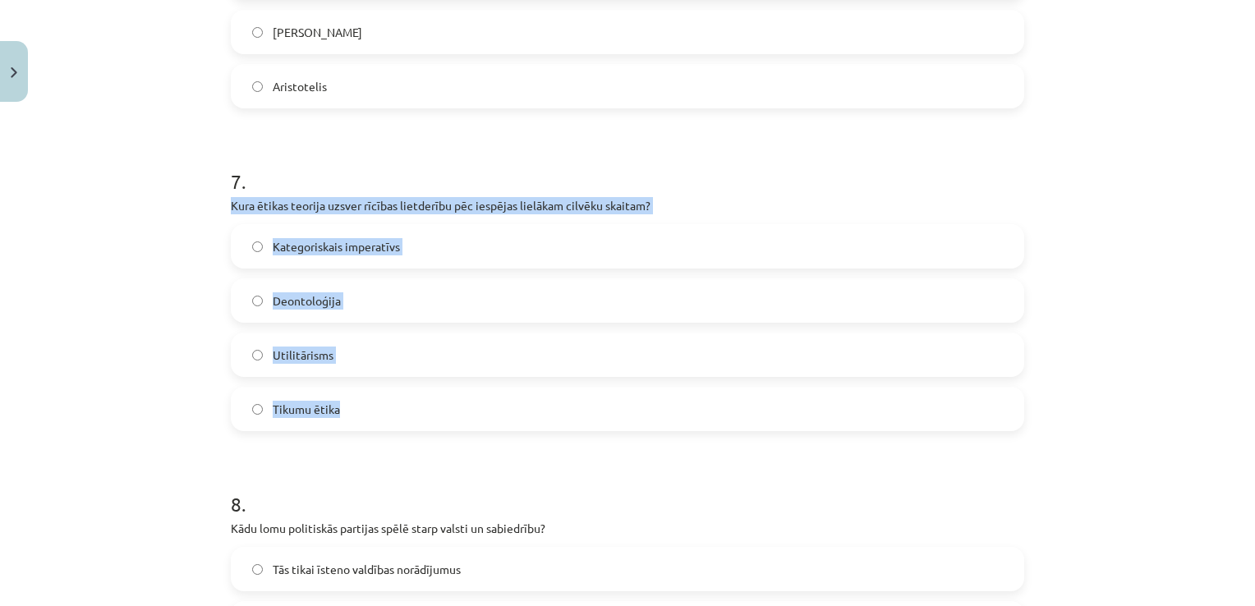
drag, startPoint x: 223, startPoint y: 204, endPoint x: 347, endPoint y: 417, distance: 246.9
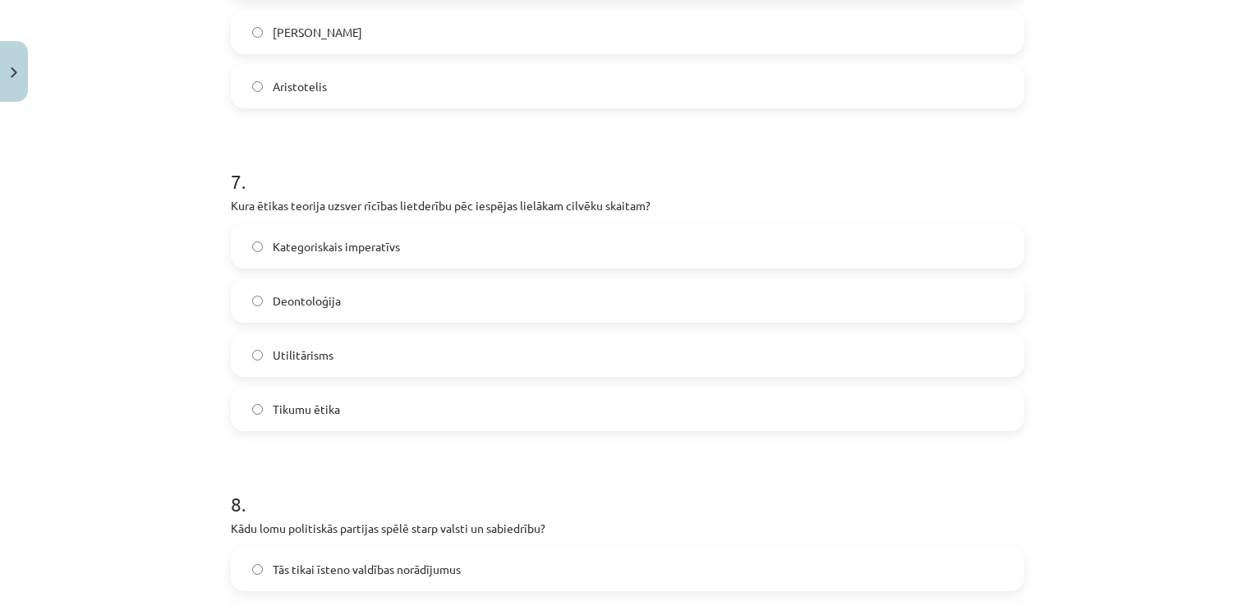
click at [408, 167] on h1 "7 ." at bounding box center [627, 166] width 793 height 51
click at [452, 264] on label "Kategoriskais imperatīvs" at bounding box center [627, 246] width 790 height 41
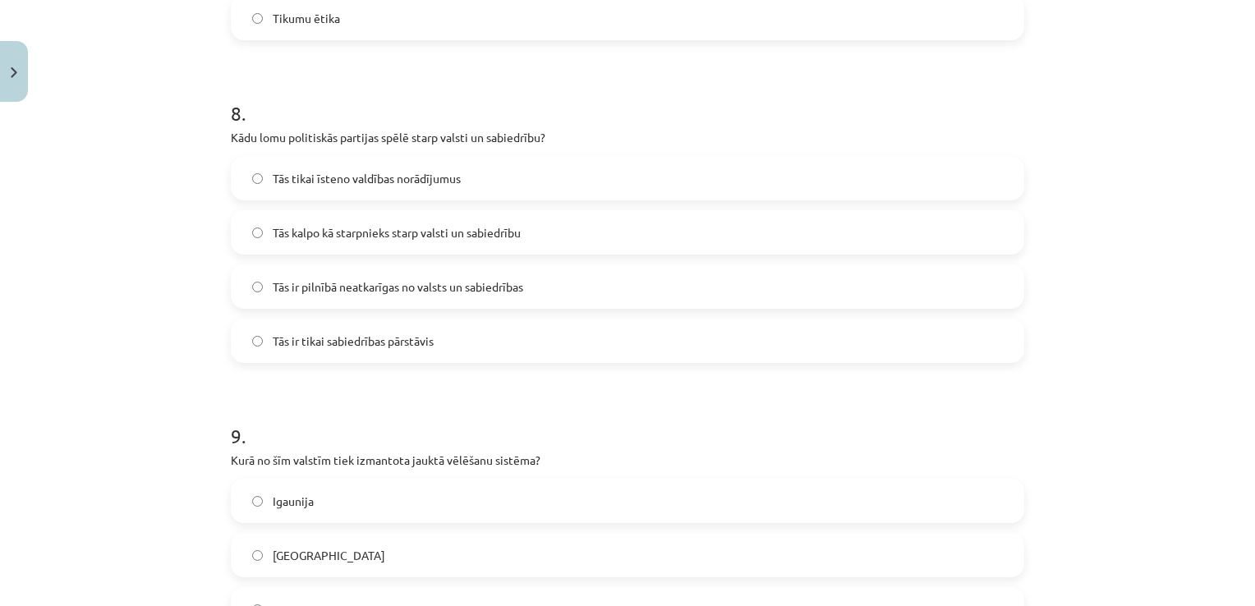
scroll to position [2529, 0]
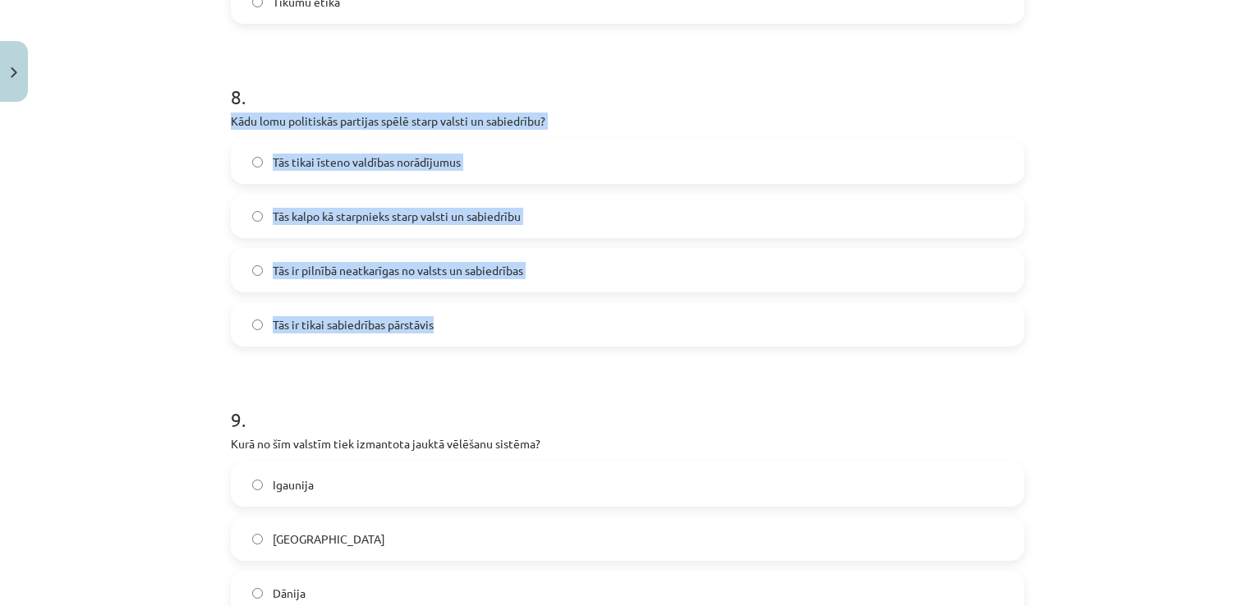
drag, startPoint x: 214, startPoint y: 120, endPoint x: 447, endPoint y: 327, distance: 311.2
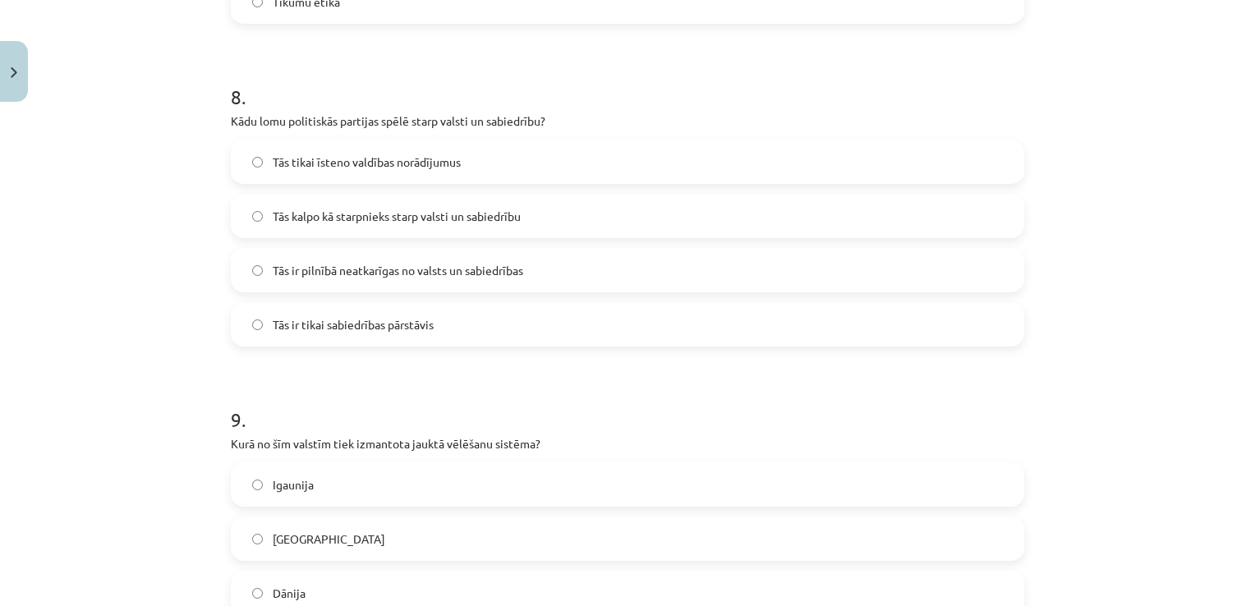
click at [342, 208] on span "Tās kalpo kā starpnieks starp valsti un sabiedrību" at bounding box center [397, 216] width 248 height 17
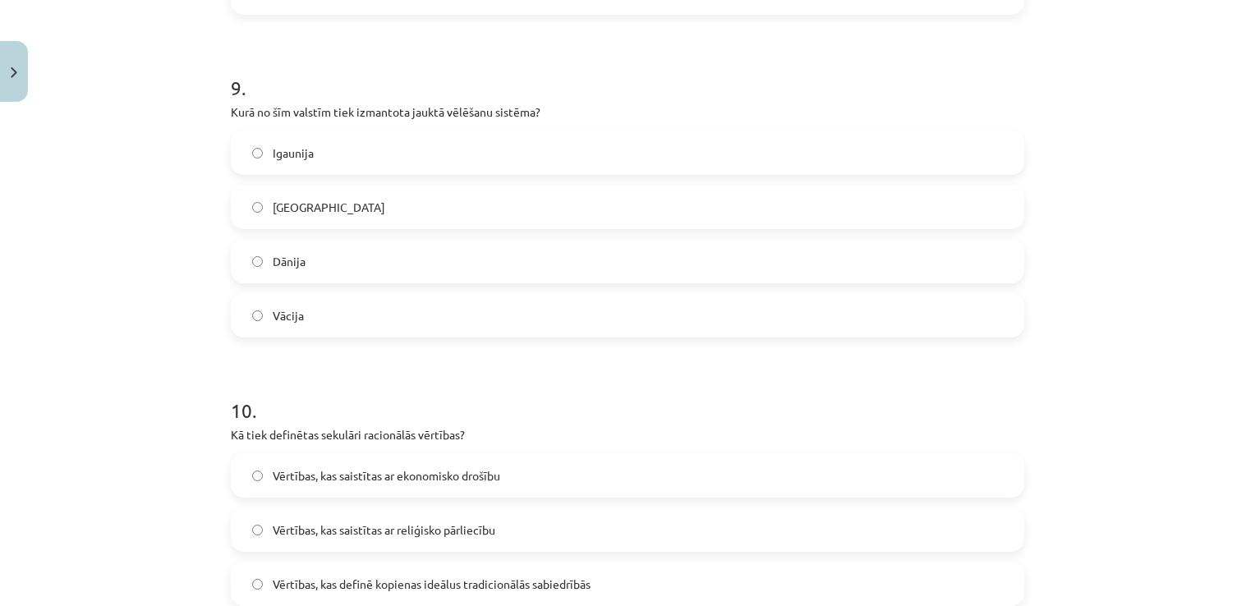
scroll to position [2863, 0]
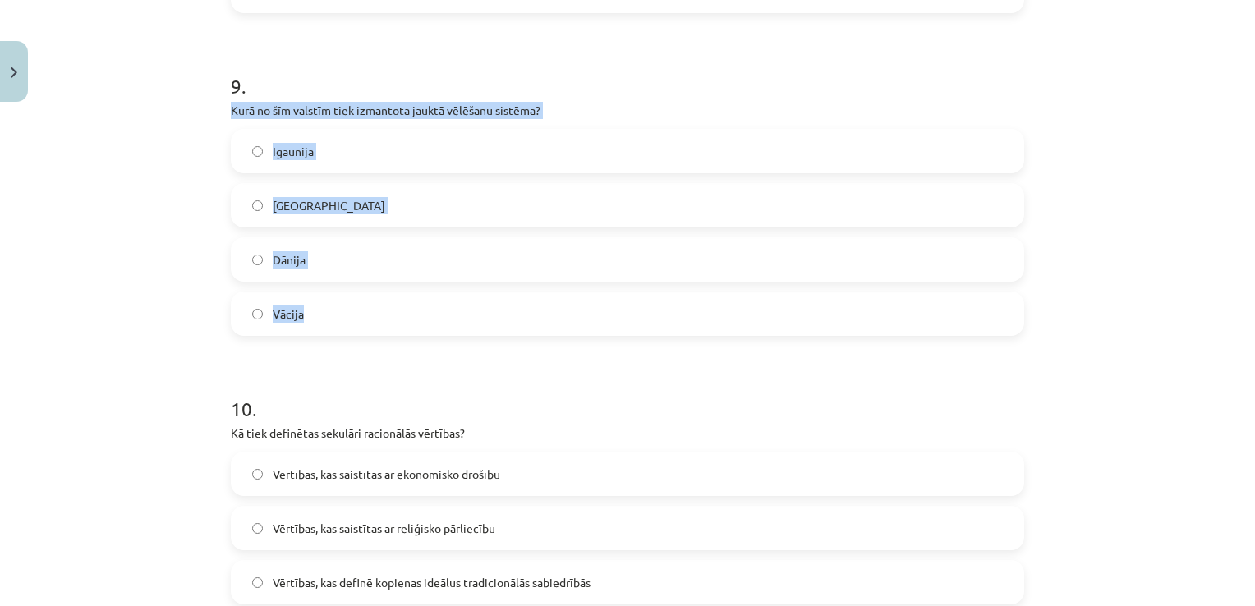
drag, startPoint x: 214, startPoint y: 107, endPoint x: 381, endPoint y: 310, distance: 263.7
click at [361, 202] on label "[GEOGRAPHIC_DATA]" at bounding box center [627, 205] width 790 height 41
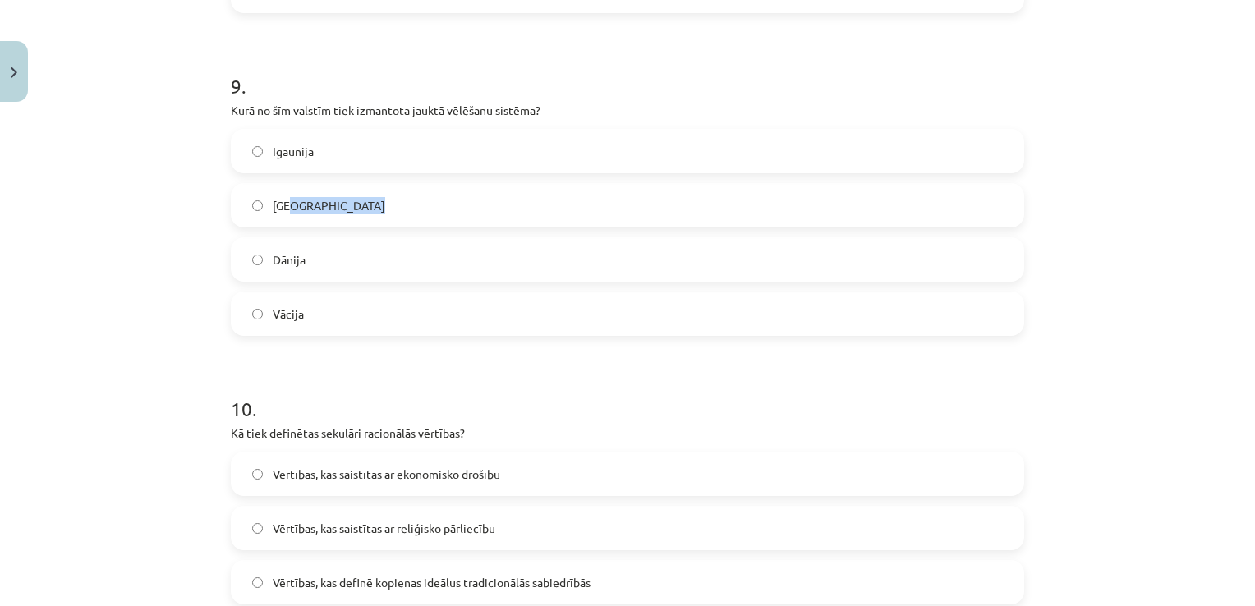
drag, startPoint x: 361, startPoint y: 202, endPoint x: 563, endPoint y: 104, distance: 223.7
click at [563, 104] on div "9 . Kurā no šīm valstīm tiek izmantota jauktā vēlēšanu sistēma? Igaunija ASV Dā…" at bounding box center [627, 191] width 793 height 290
drag, startPoint x: 563, startPoint y: 104, endPoint x: 732, endPoint y: 29, distance: 185.3
click at [318, 318] on label "Vācija" at bounding box center [627, 313] width 790 height 41
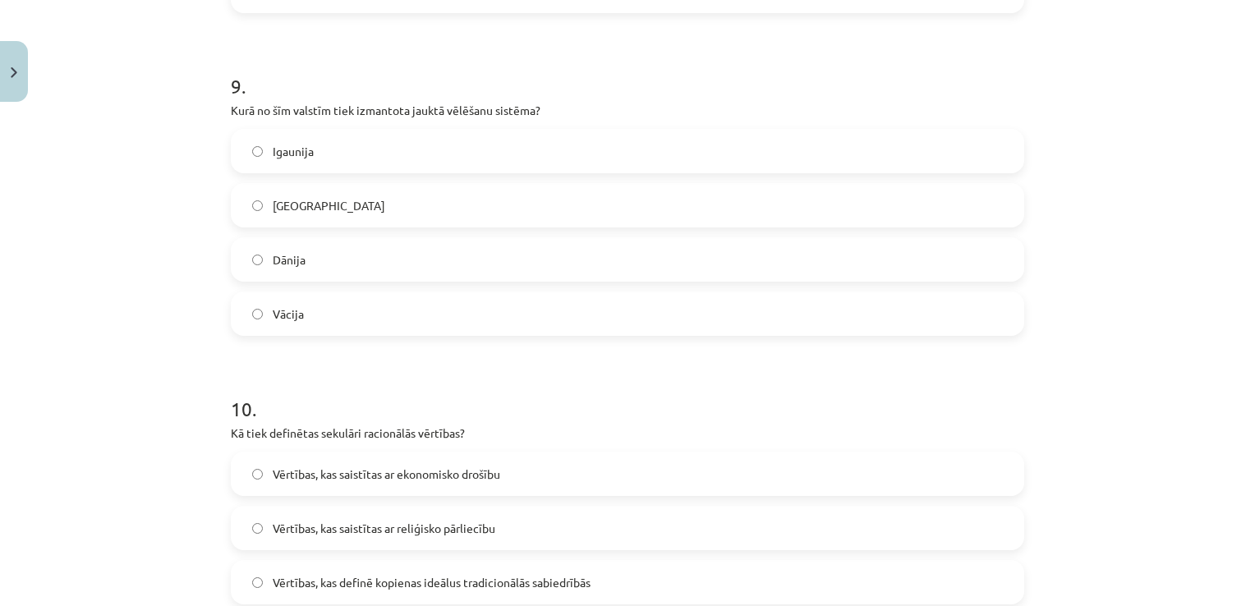
scroll to position [3104, 0]
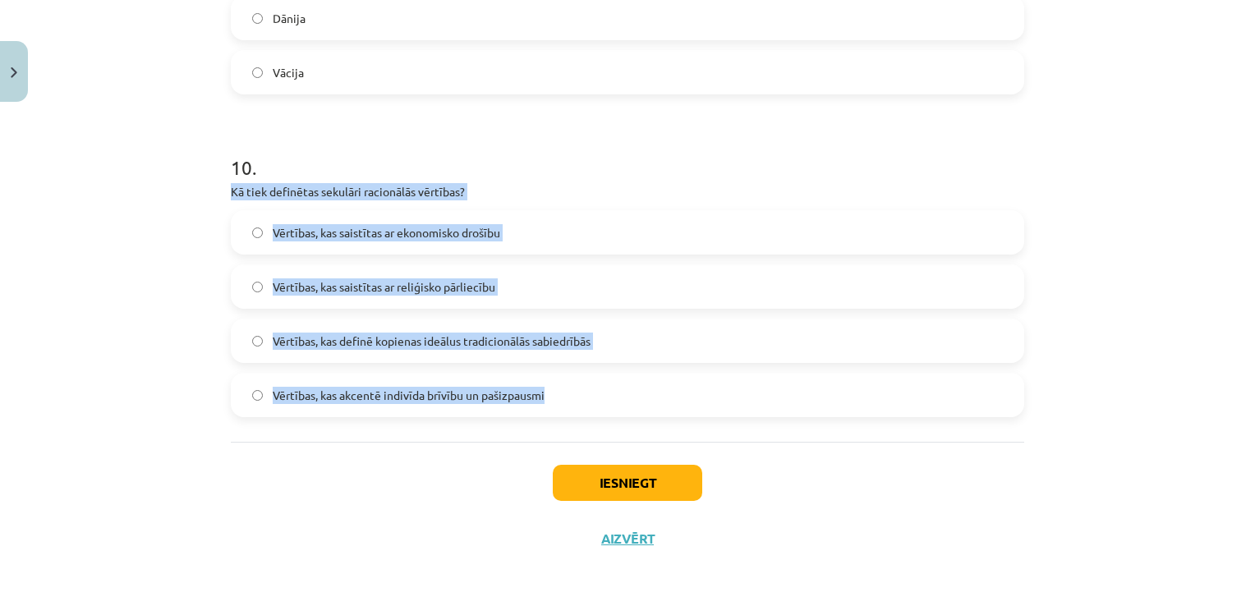
drag, startPoint x: 225, startPoint y: 191, endPoint x: 572, endPoint y: 382, distance: 396.6
click at [572, 382] on div "10 . Kā tiek definētas sekulāri racionālās vērtības? Vērtības, kas saistītas ar…" at bounding box center [627, 272] width 793 height 290
click at [599, 333] on label "Vērtības, kas definē kopienas ideālus tradicionālās sabiedrībās" at bounding box center [627, 340] width 790 height 41
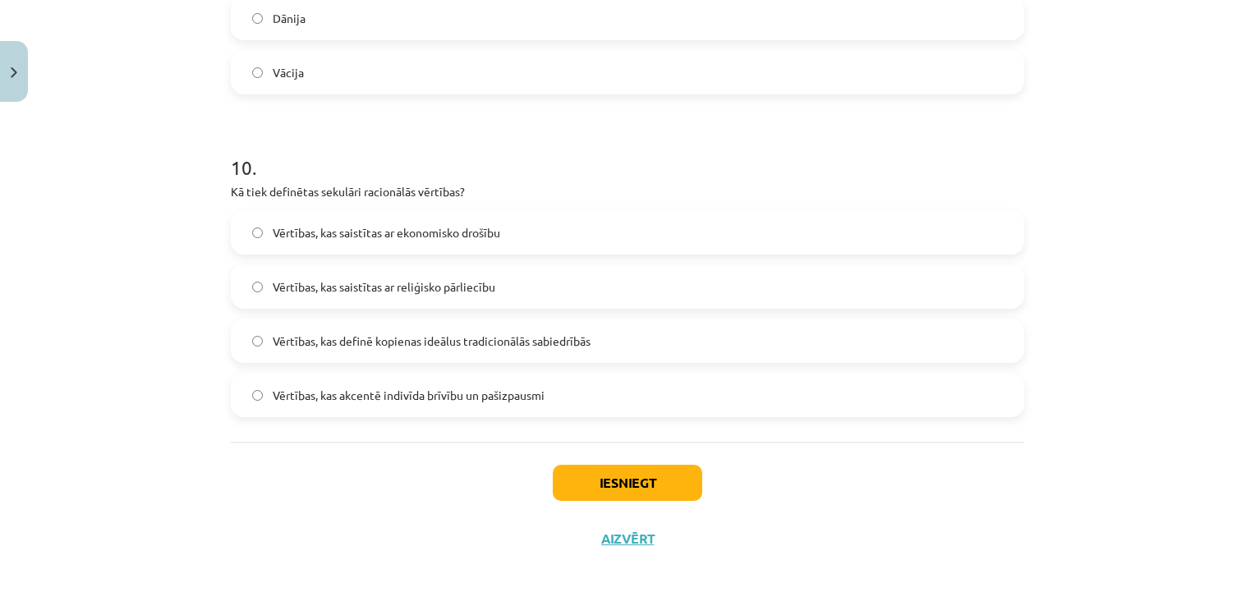
click at [434, 220] on label "Vērtības, kas saistītas ar ekonomisko drošību" at bounding box center [627, 232] width 790 height 41
click at [447, 413] on label "Vērtības, kas akcentē indivīda brīvību un pašizpausmi" at bounding box center [627, 394] width 790 height 41
click at [590, 461] on div "Iesniegt Aizvērt" at bounding box center [627, 499] width 793 height 115
click at [589, 484] on button "Iesniegt" at bounding box center [627, 483] width 149 height 36
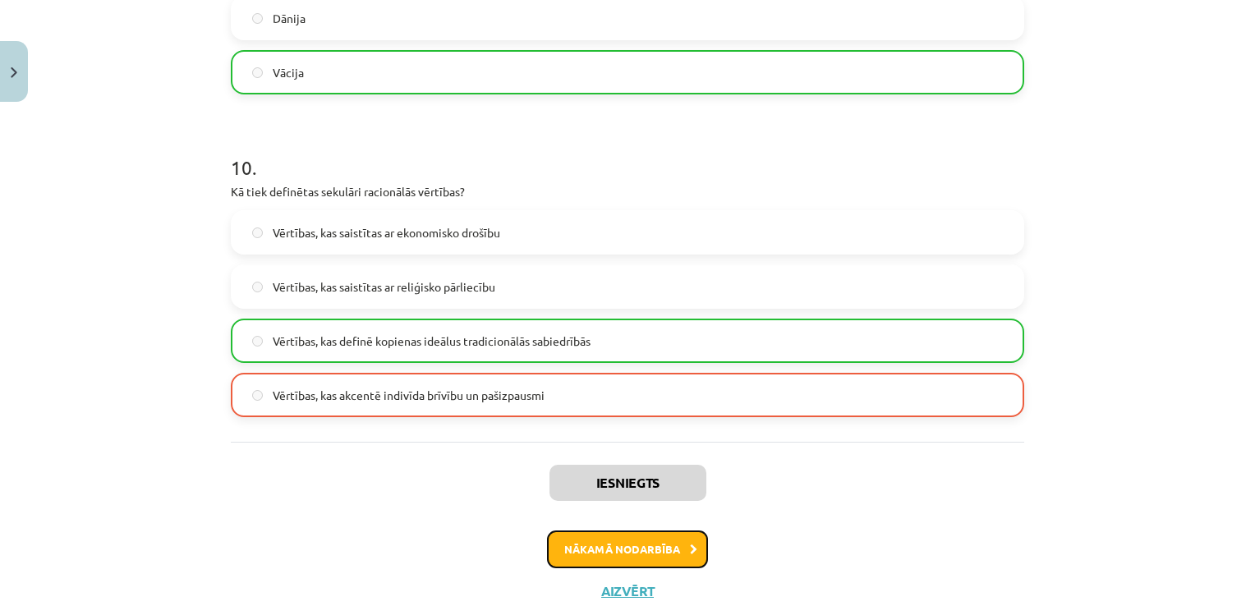
click at [618, 540] on button "Nākamā nodarbība" at bounding box center [627, 549] width 161 height 38
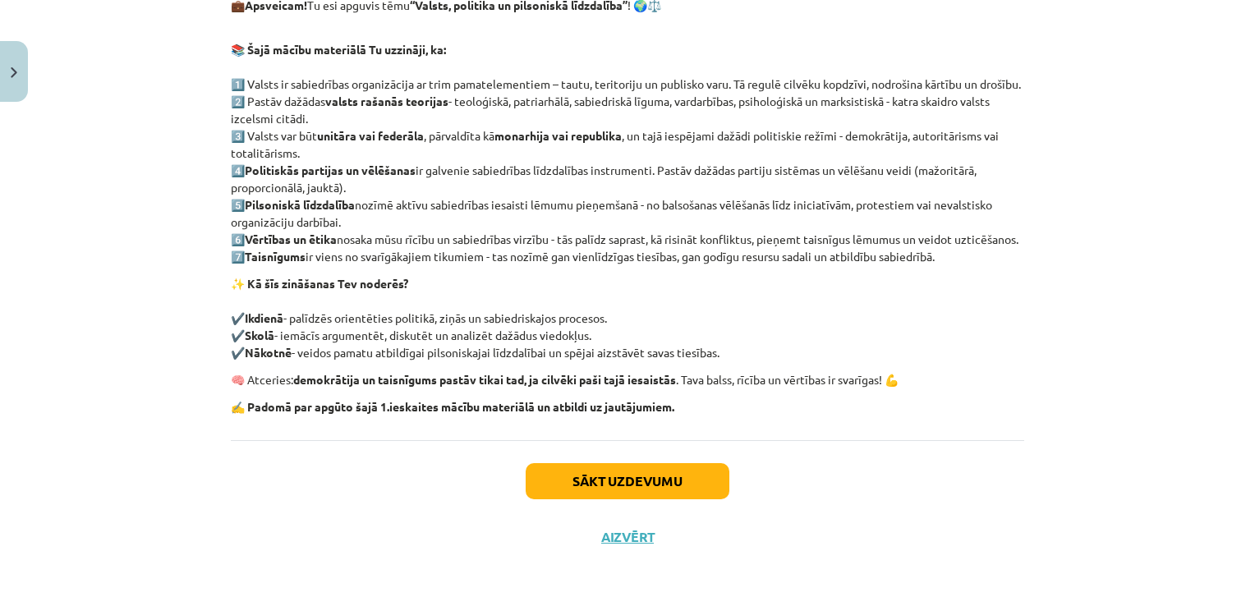
scroll to position [316, 0]
click at [545, 488] on button "Sākt uzdevumu" at bounding box center [628, 481] width 204 height 36
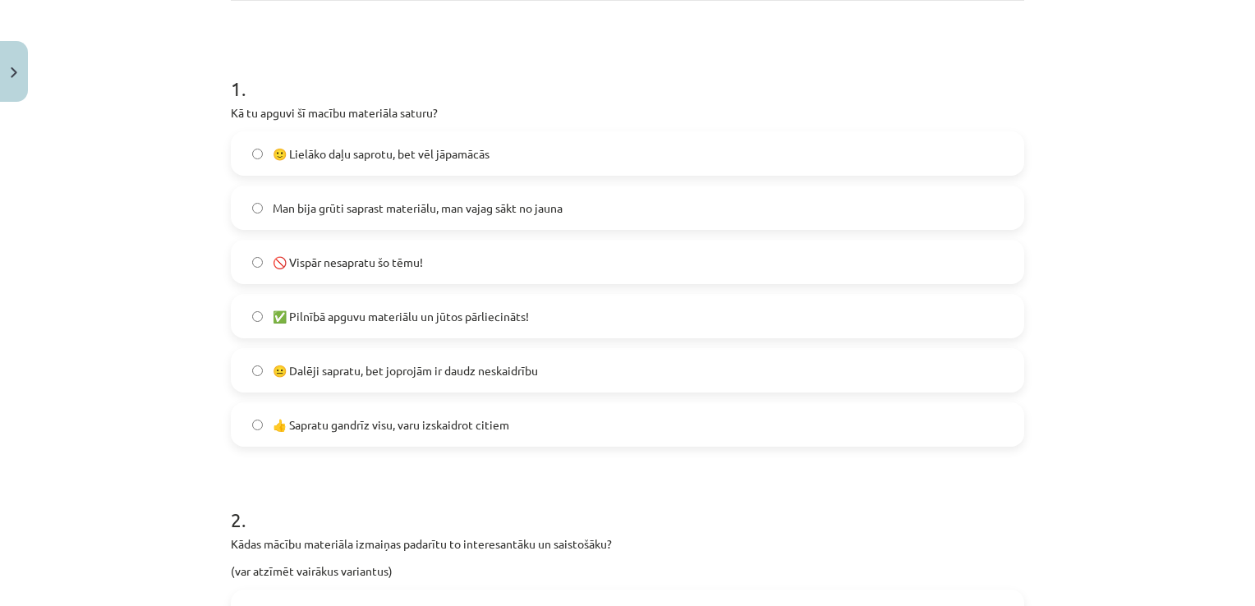
scroll to position [281, 0]
click at [470, 140] on label "🙂 Lielāko daļu saprotu, bet vēl jāpamācās" at bounding box center [627, 151] width 790 height 41
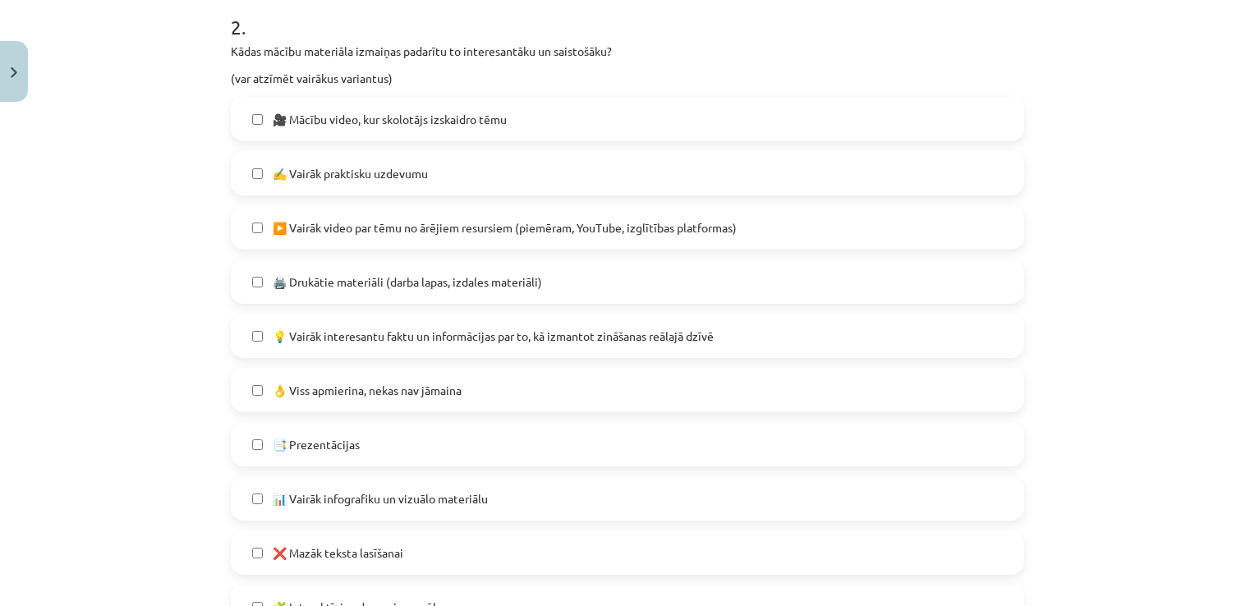
scroll to position [772, 0]
click at [571, 84] on p "(var atzīmēt vairākus variantus)" at bounding box center [627, 77] width 793 height 17
click at [561, 126] on label "🎥 Mācību video, kur skolotājs izskaidro tēmu" at bounding box center [627, 118] width 790 height 41
click at [732, 219] on span "▶️ Vairāk video par tēmu no ārējiem resursiem (piemēram, YouTube, izglītības pl…" at bounding box center [505, 226] width 464 height 17
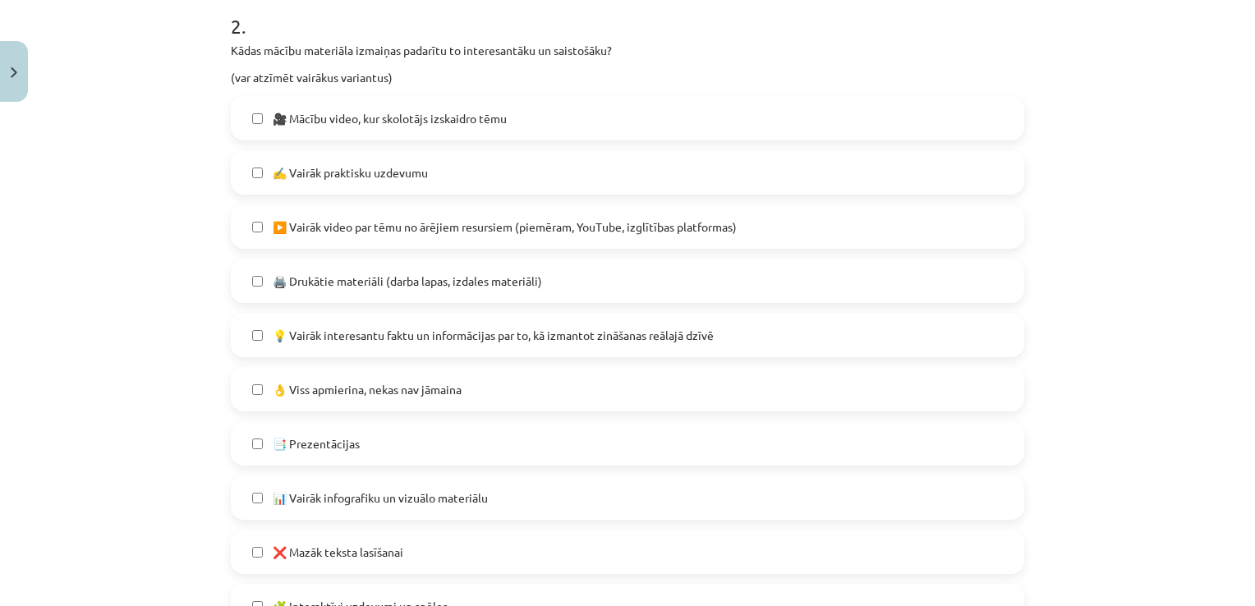
click at [734, 214] on label "▶️ Vairāk video par tēmu no ārējiem resursiem (piemēram, YouTube, izglītības pl…" at bounding box center [627, 226] width 790 height 41
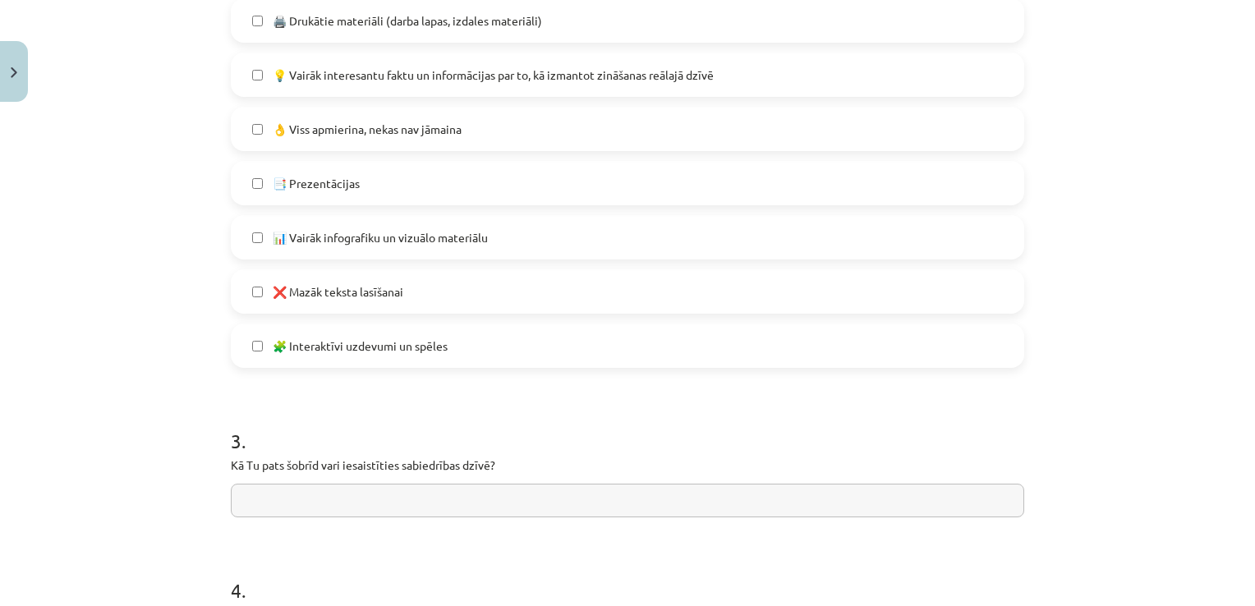
scroll to position [1033, 0]
click at [496, 224] on label "📊 Vairāk infografiku un vizuālo materiālu" at bounding box center [627, 236] width 790 height 41
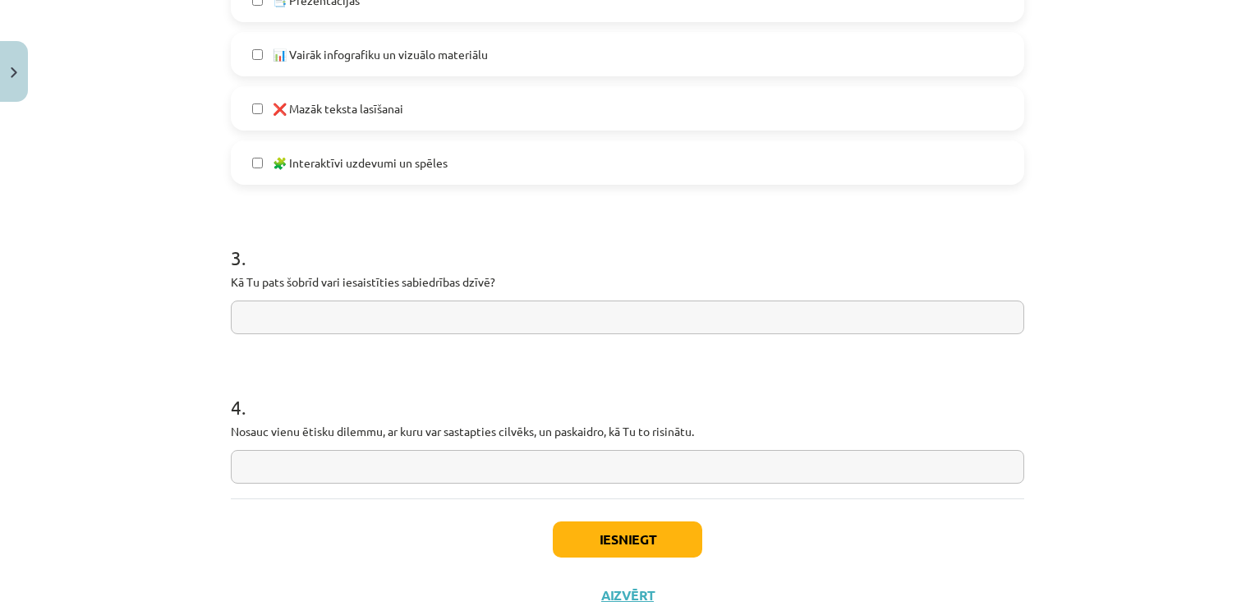
scroll to position [1273, 0]
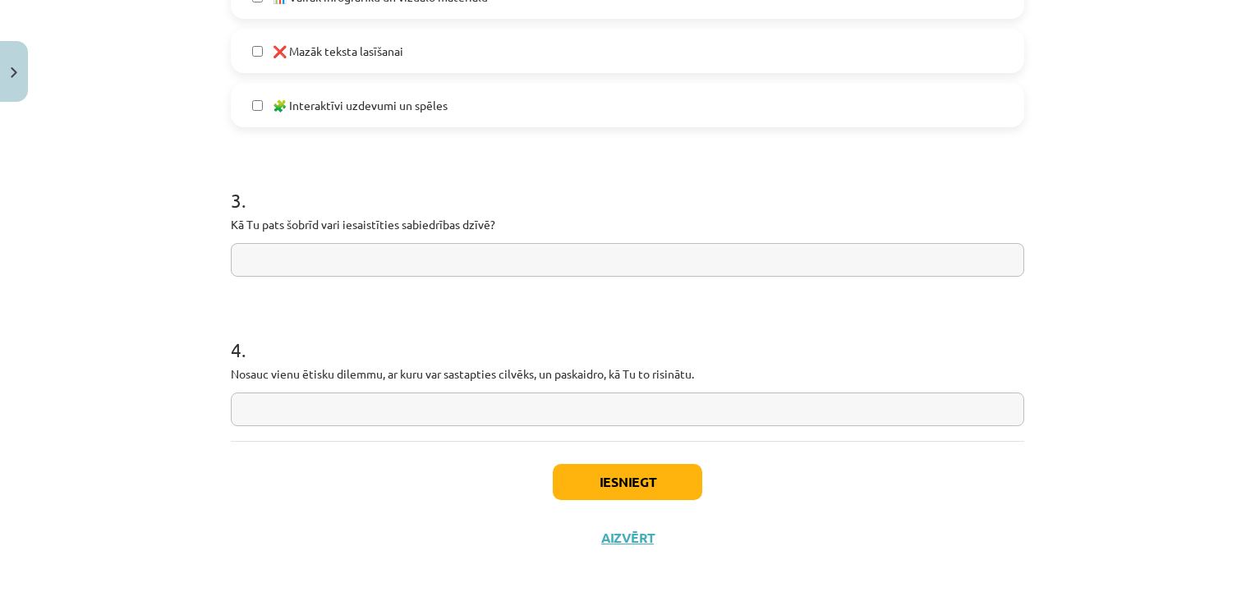
click at [512, 43] on label "❌ Mazāk teksta lasīšanai" at bounding box center [627, 50] width 790 height 41
click at [494, 89] on label "🧩 Interaktīvi uzdevumi un spēles" at bounding box center [627, 105] width 790 height 41
click at [344, 269] on input "text" at bounding box center [627, 260] width 793 height 34
type input "**********"
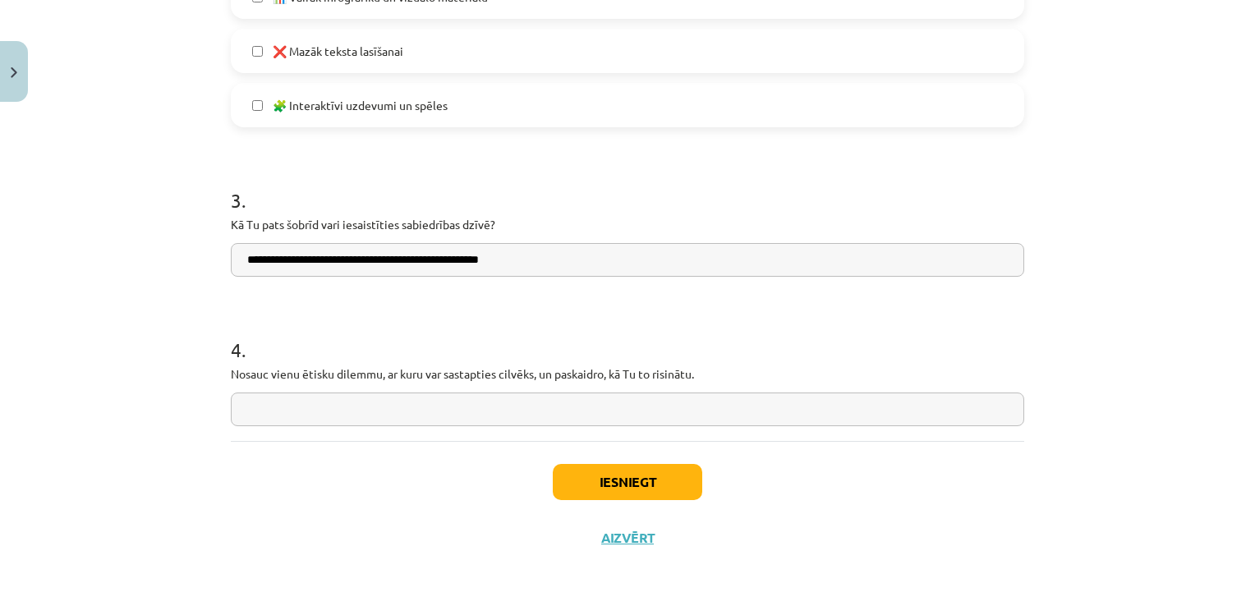
click at [365, 379] on p "Nosauc vienu ētisku dilemmu, ar kuru var sastapties cilvēks, un paskaidro, kā T…" at bounding box center [627, 373] width 793 height 17
click at [369, 402] on input "text" at bounding box center [627, 410] width 793 height 34
click at [397, 363] on div "4 . Nosauc vienu ētisku dilemmu, ar kuru var sastapties cilvēks, un paskaidro, …" at bounding box center [627, 368] width 793 height 117
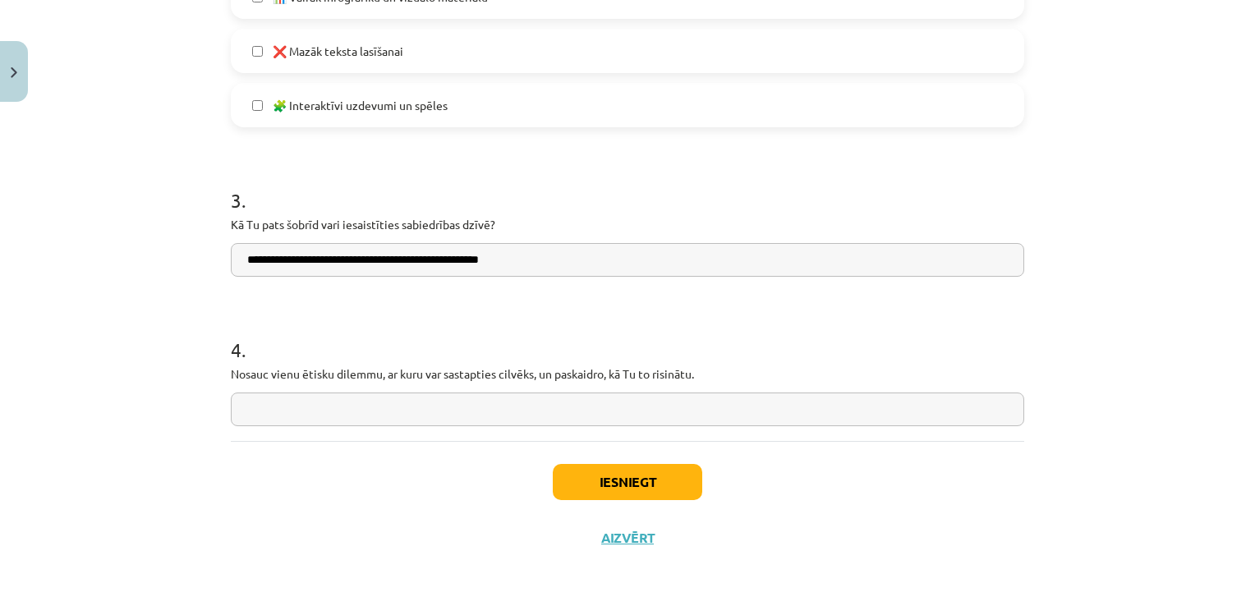
click at [397, 363] on div "4 . Nosauc vienu ētisku dilemmu, ar kuru var sastapties cilvēks, un paskaidro, …" at bounding box center [627, 368] width 793 height 117
click at [329, 406] on input "text" at bounding box center [627, 410] width 793 height 34
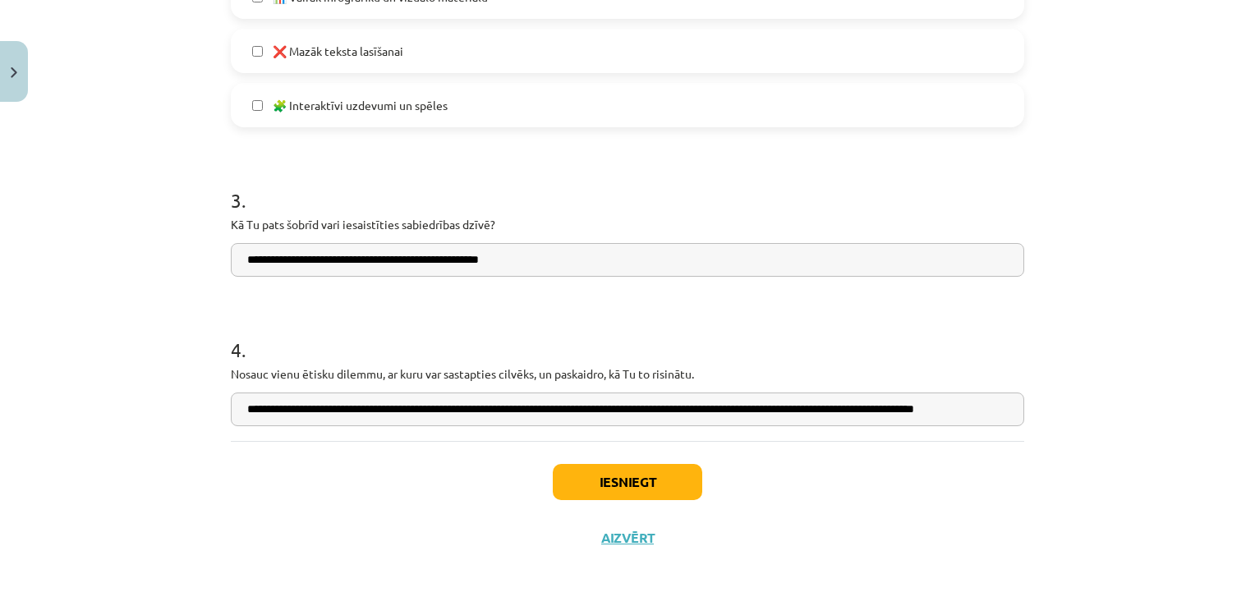
scroll to position [0, 76]
type input "**********"
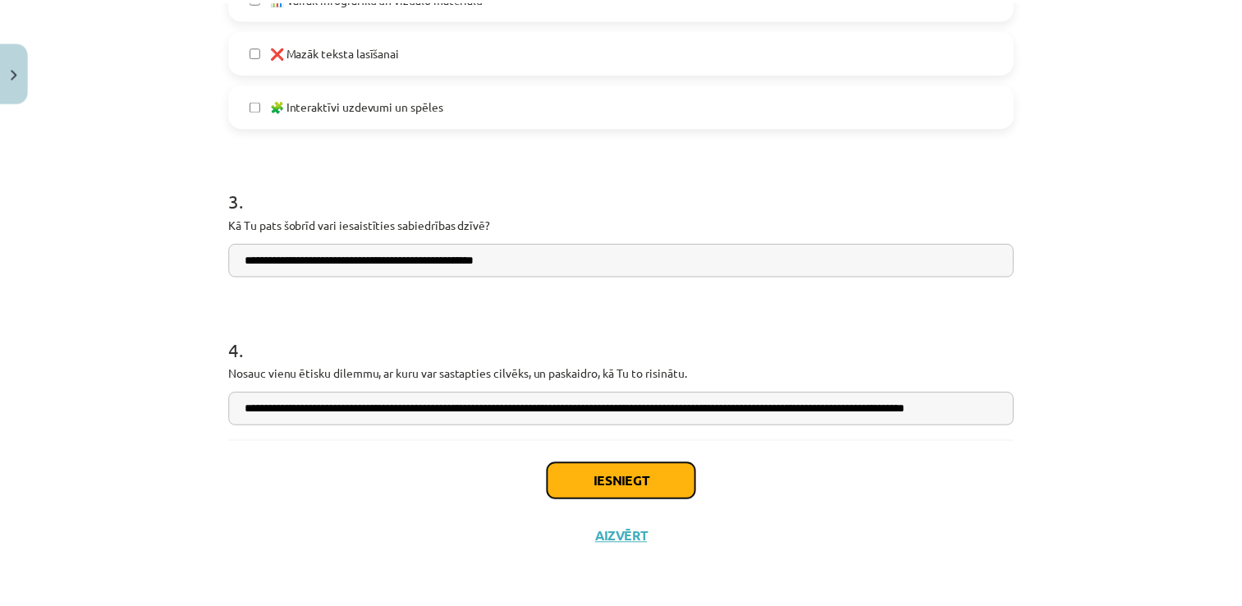
scroll to position [0, 0]
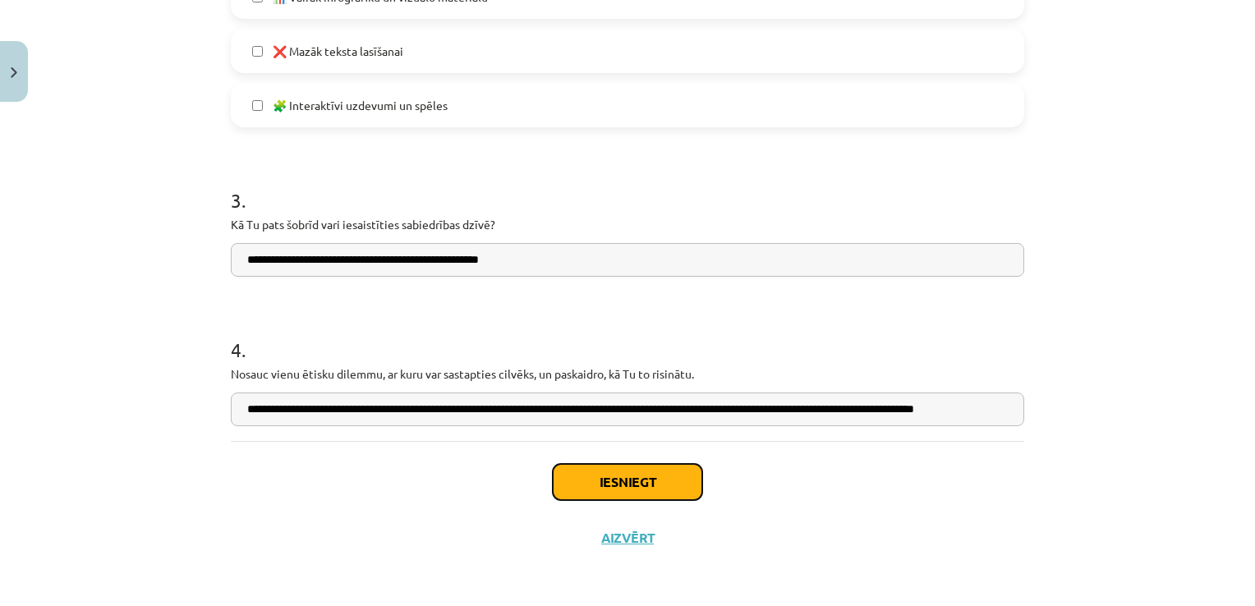
click at [583, 489] on button "Iesniegt" at bounding box center [627, 482] width 149 height 36
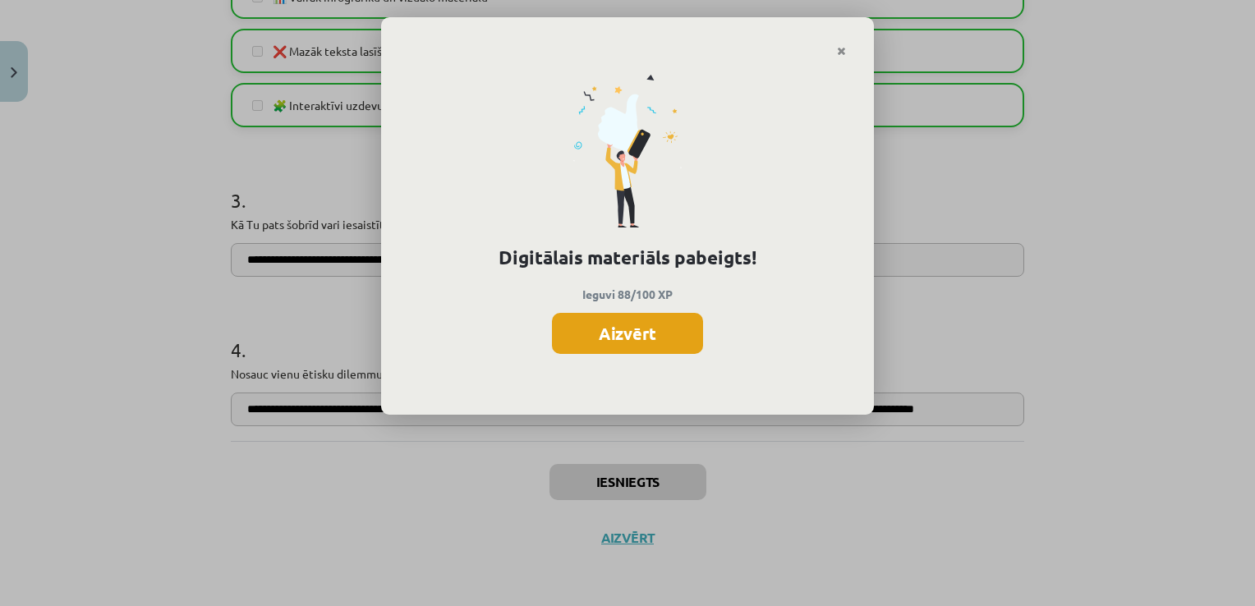
click at [618, 339] on button "Aizvērt" at bounding box center [627, 333] width 151 height 41
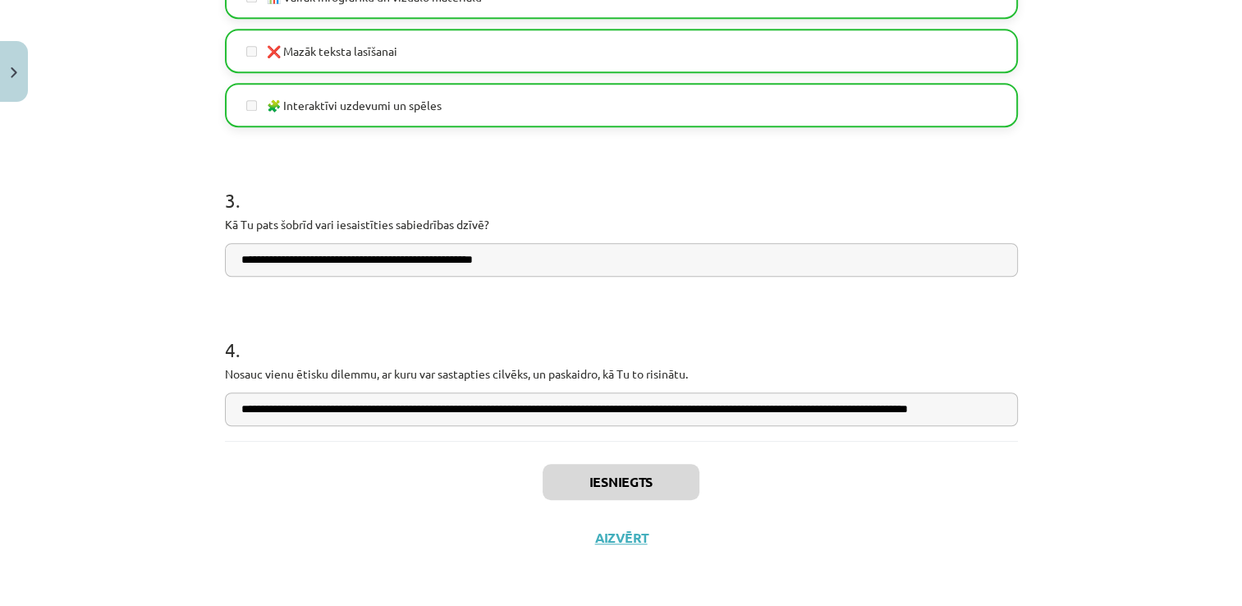
click at [607, 526] on div "Iesniegts Aizvērt" at bounding box center [621, 498] width 793 height 115
click at [605, 537] on button "Aizvērt" at bounding box center [621, 538] width 62 height 16
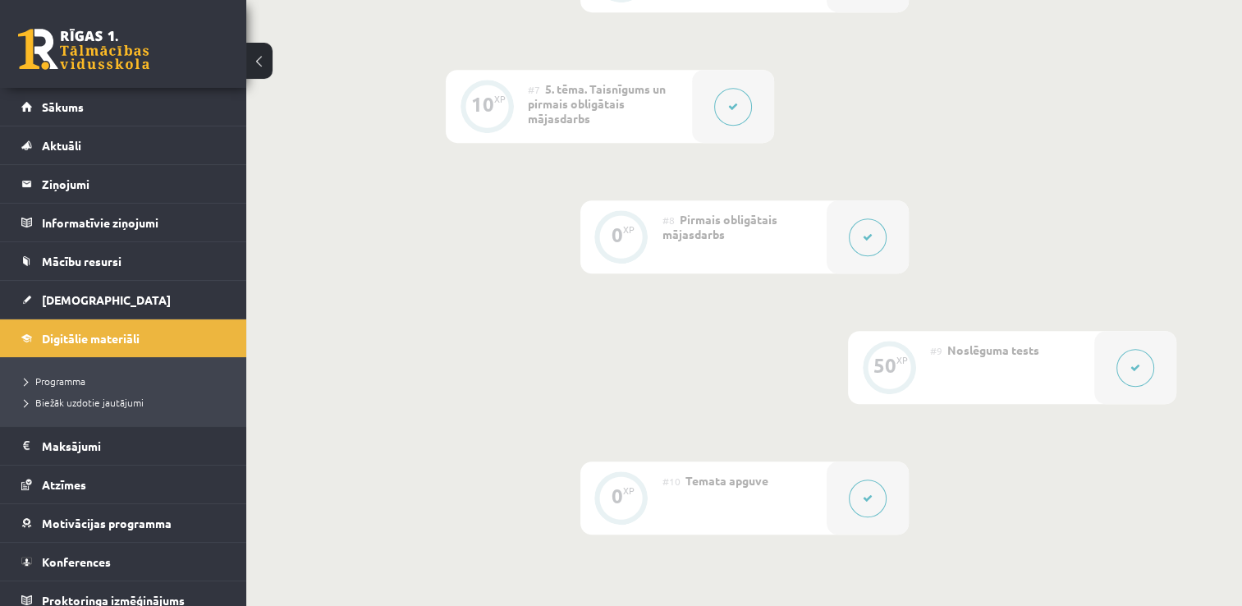
scroll to position [1163, 0]
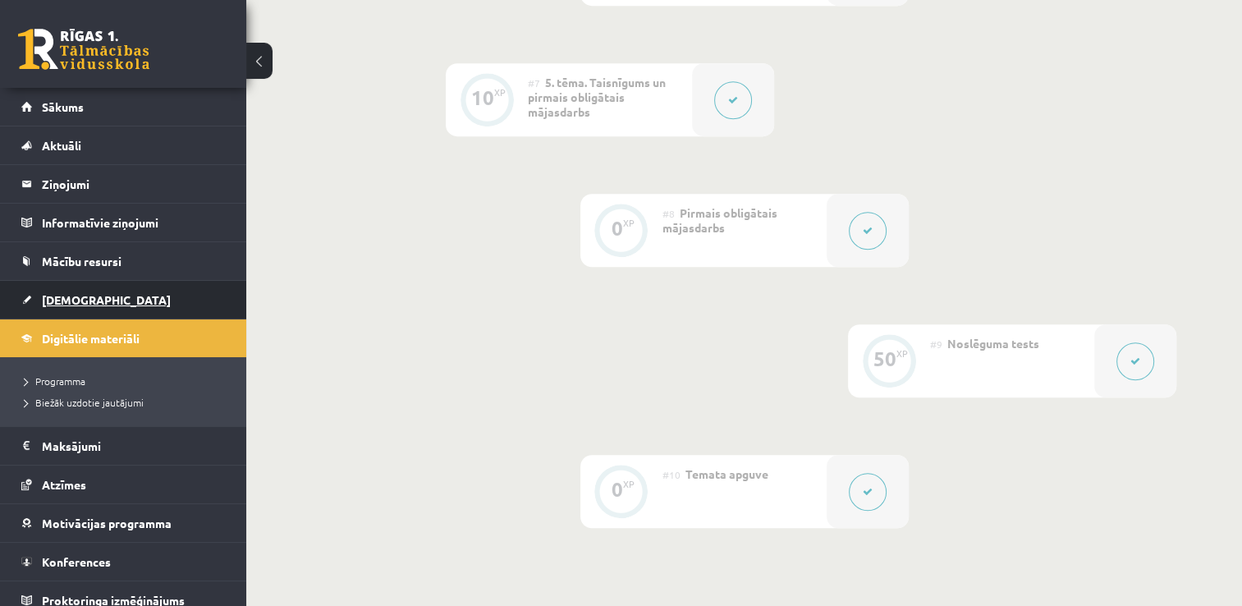
click at [104, 304] on link "[DEMOGRAPHIC_DATA]" at bounding box center [123, 300] width 204 height 38
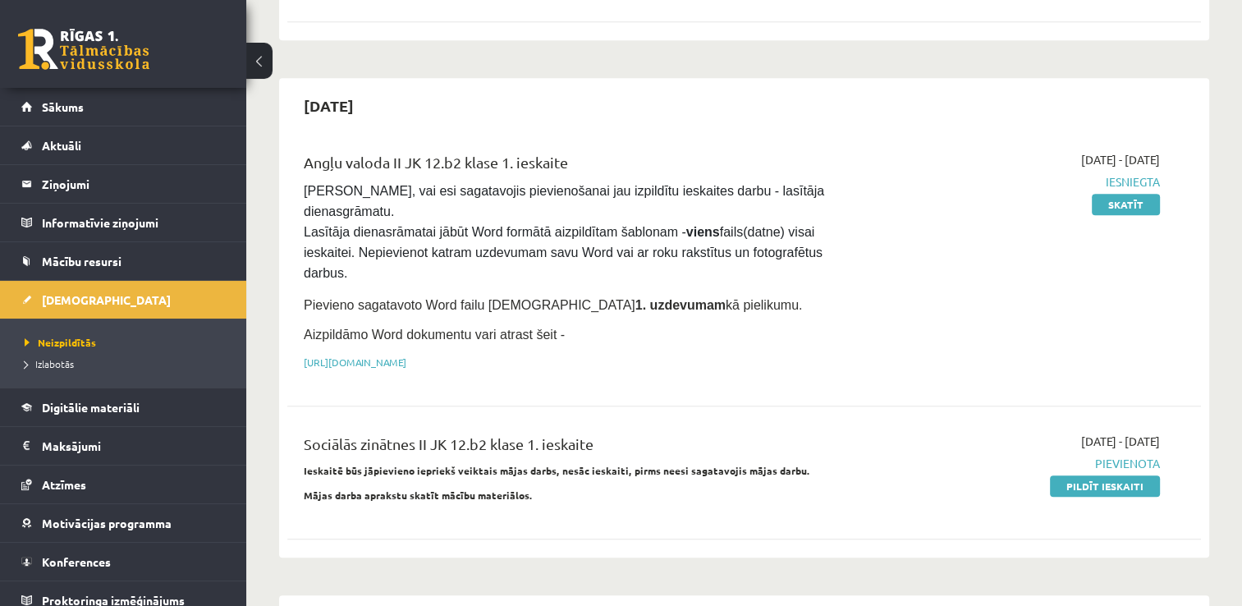
scroll to position [801, 0]
